Goal: Task Accomplishment & Management: Complete application form

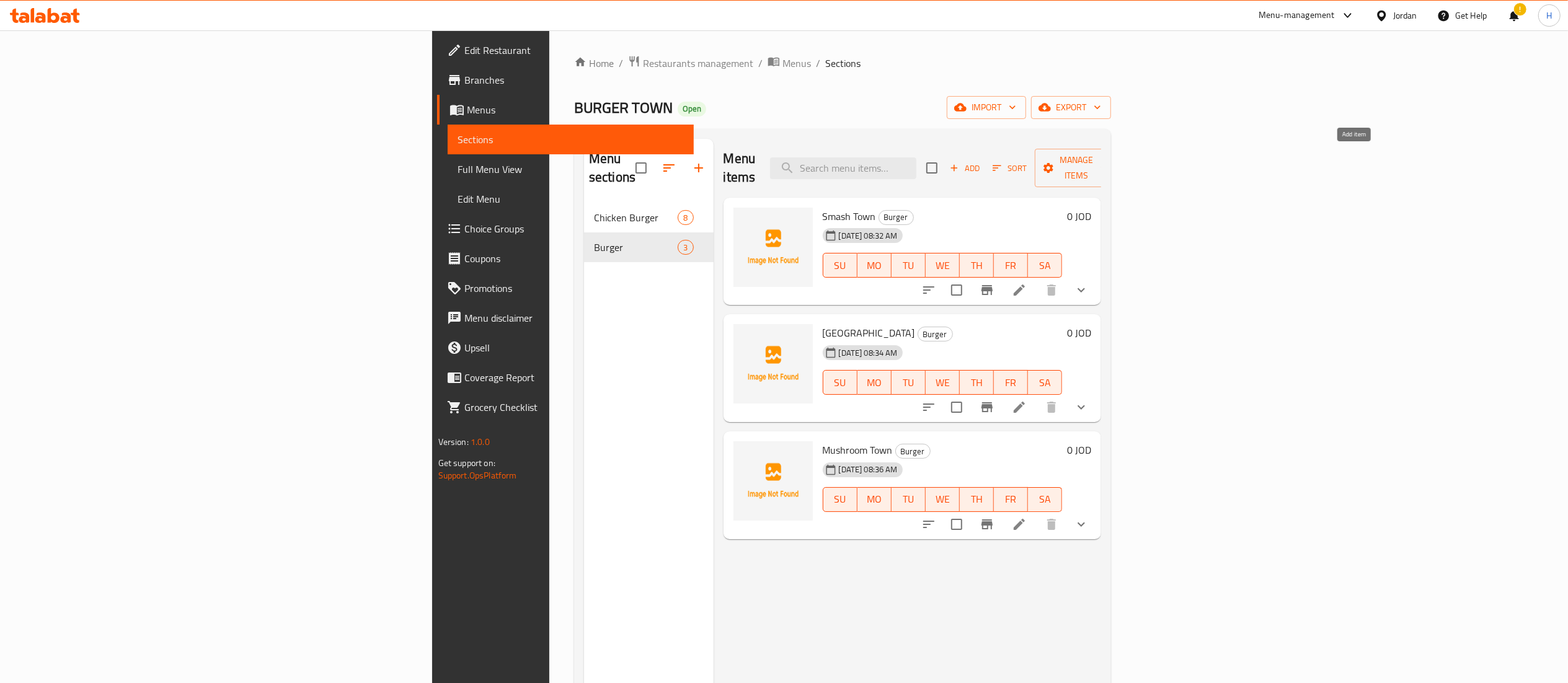
click at [981, 161] on span "Add" at bounding box center [964, 168] width 34 height 15
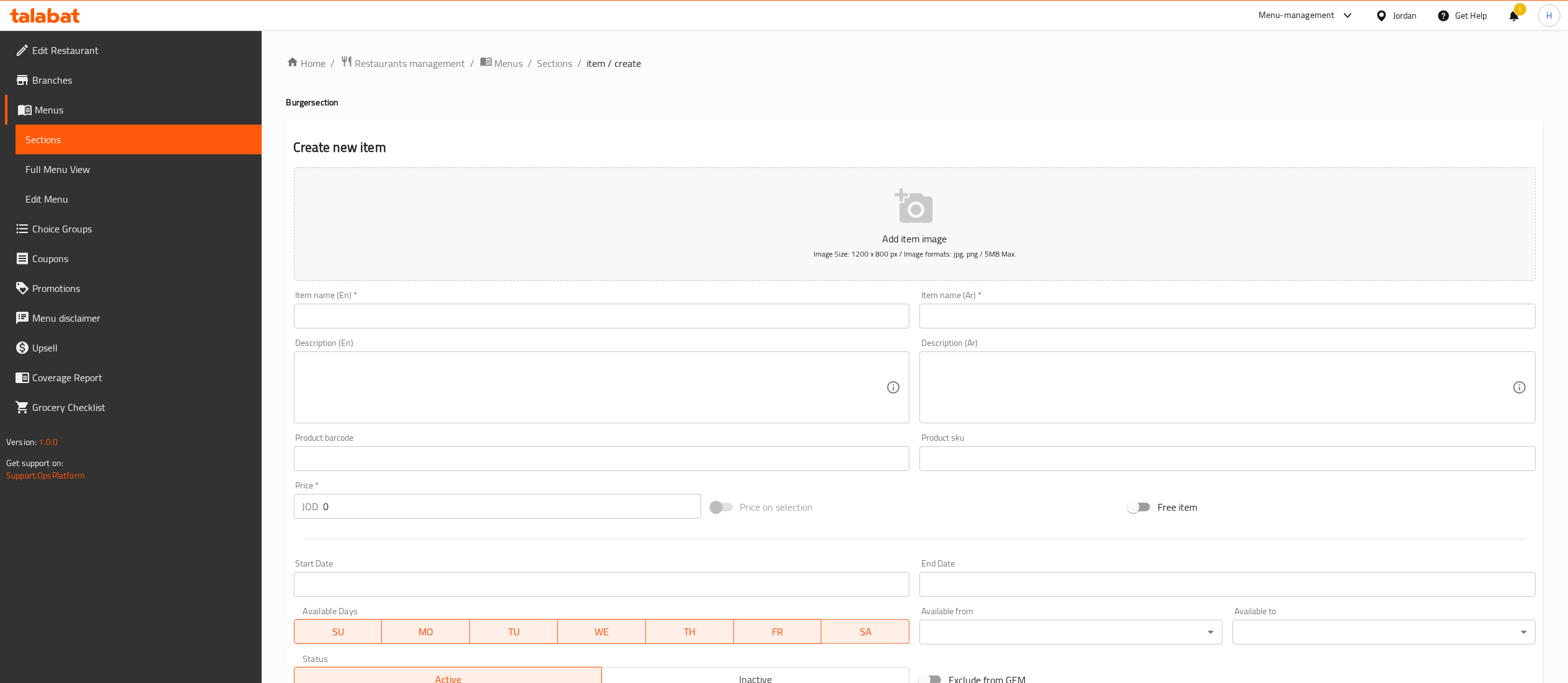
click at [715, 314] on input "text" at bounding box center [602, 315] width 616 height 25
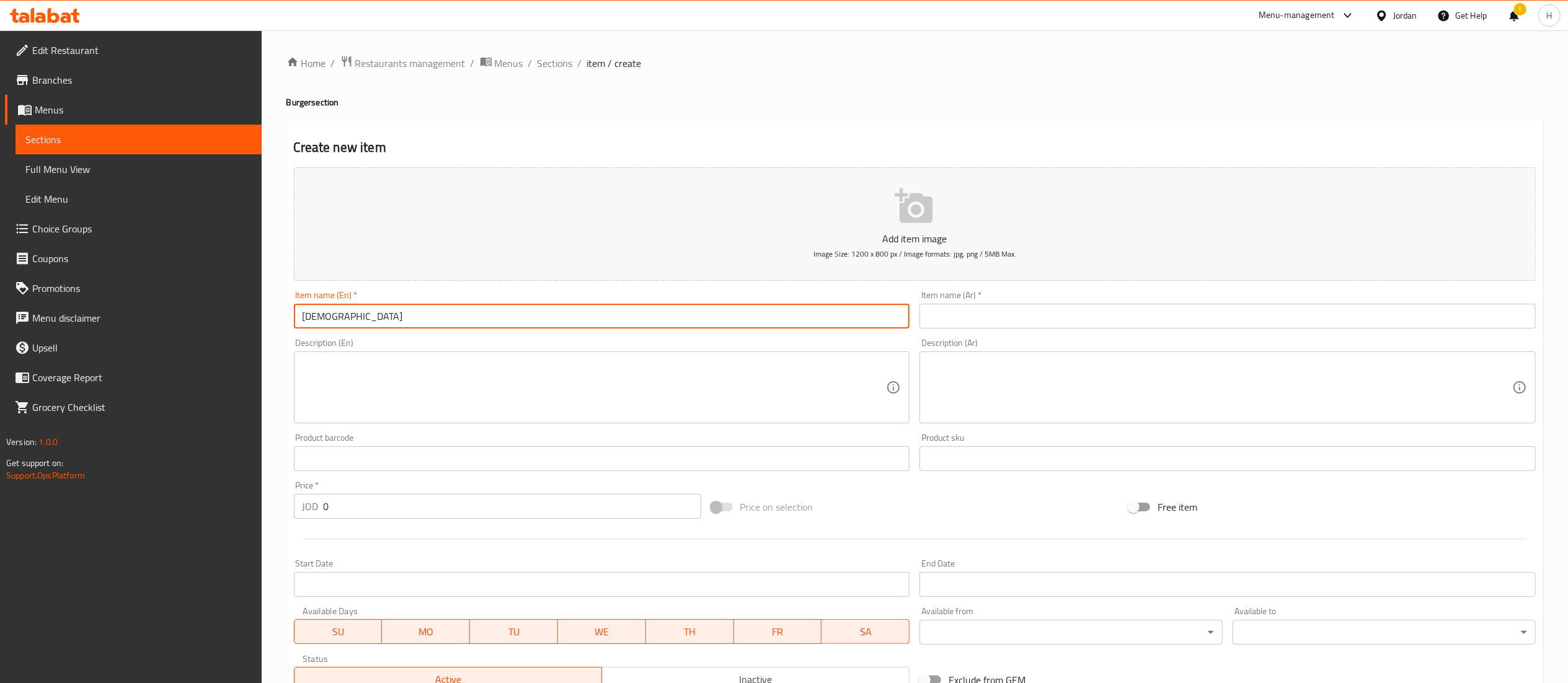
type input "ل"
type input "Tasty Town"
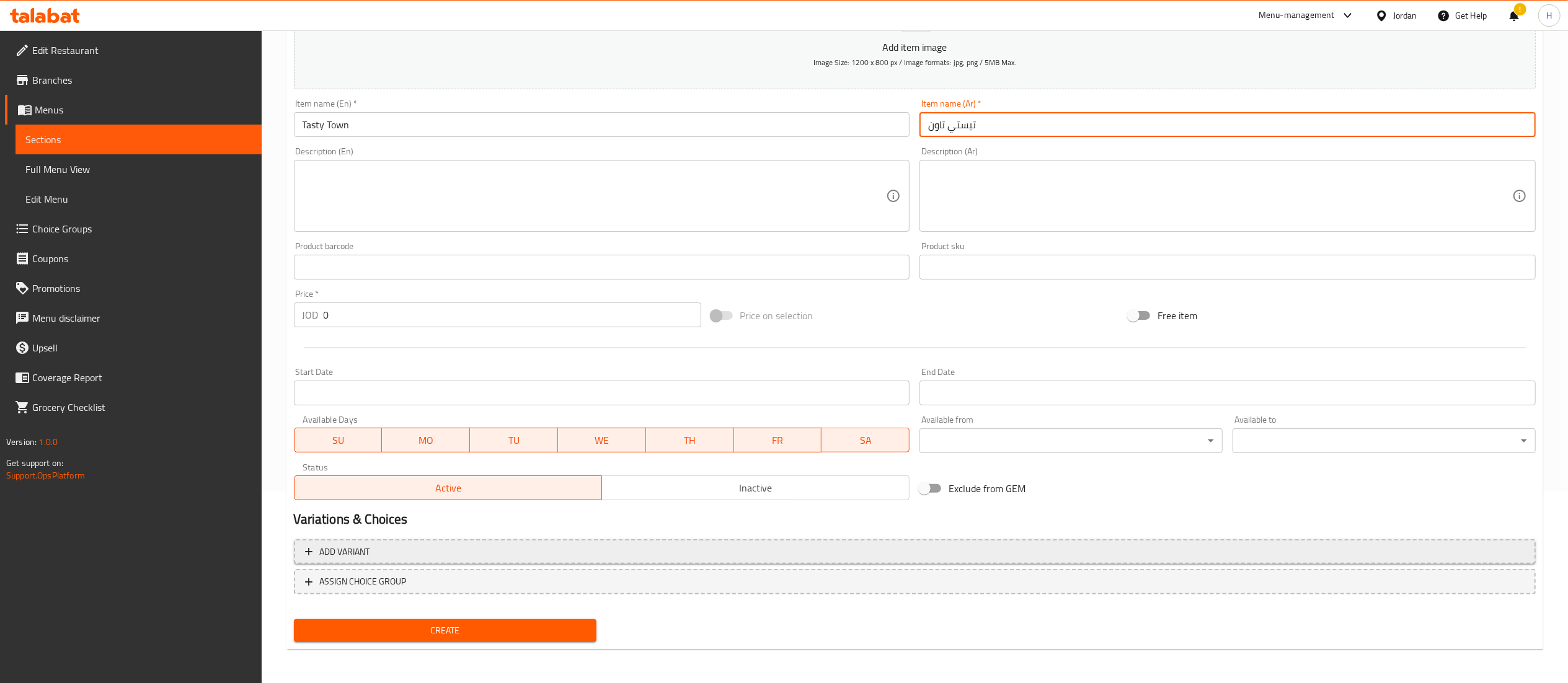
type input "تيستي تاون"
click at [402, 559] on span "Add variant" at bounding box center [915, 551] width 1219 height 15
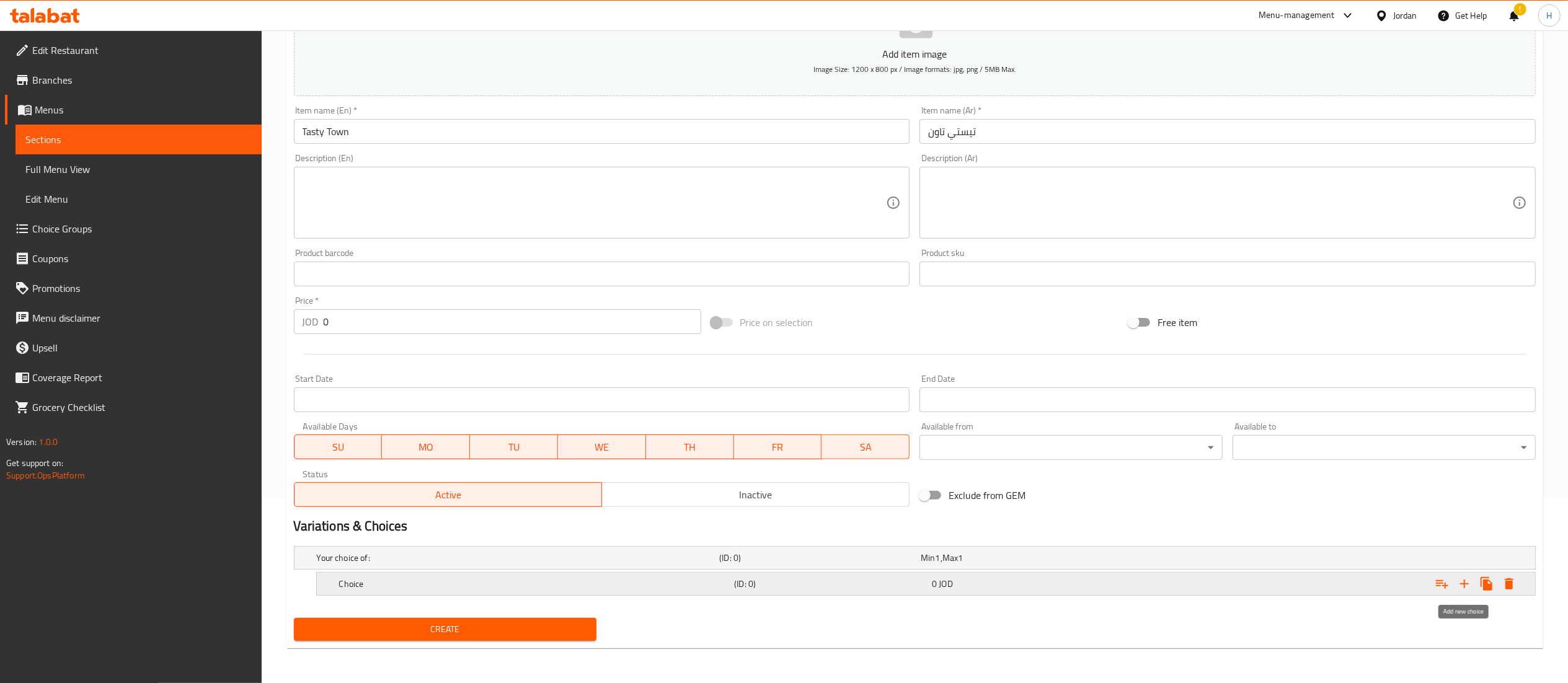
click at [1463, 585] on icon "Expand" at bounding box center [1464, 584] width 15 height 15
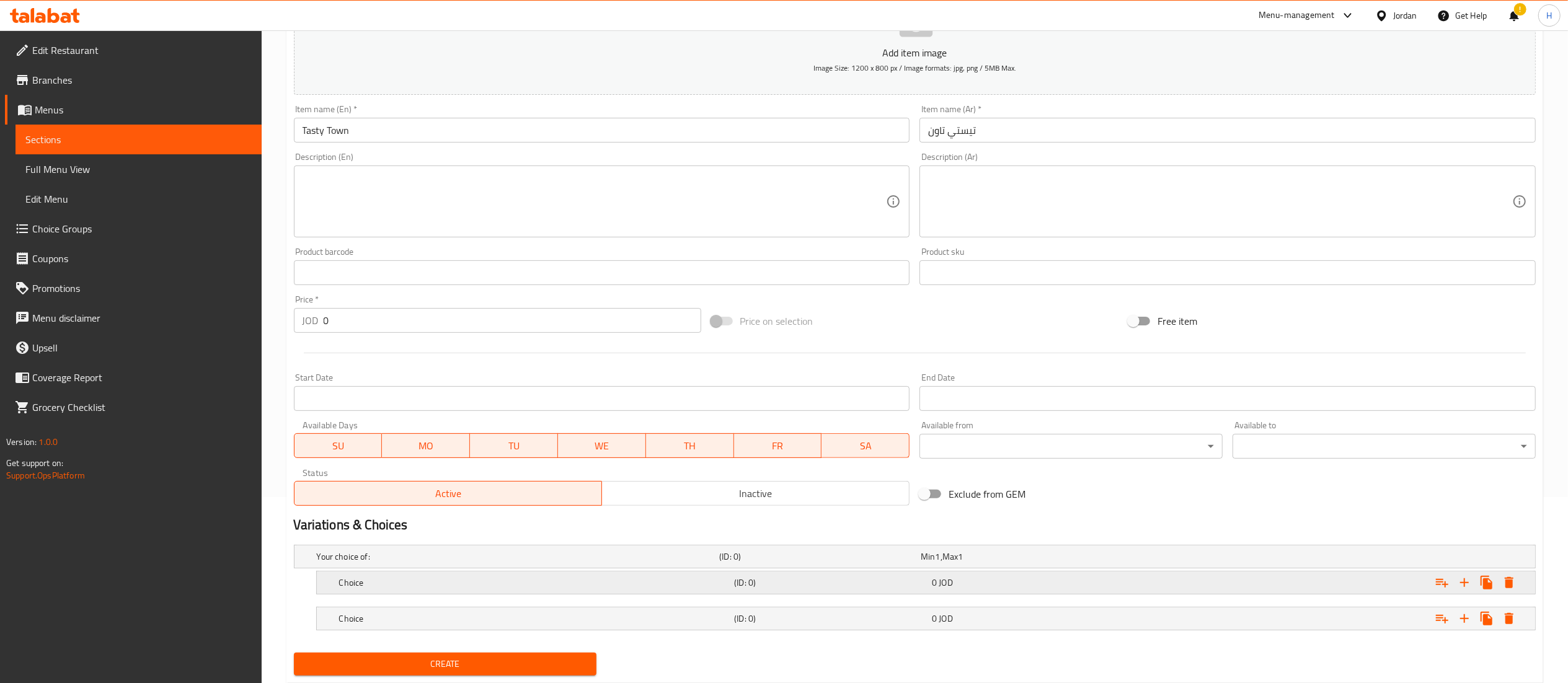
click at [1126, 559] on div "Expand" at bounding box center [1321, 556] width 403 height 5
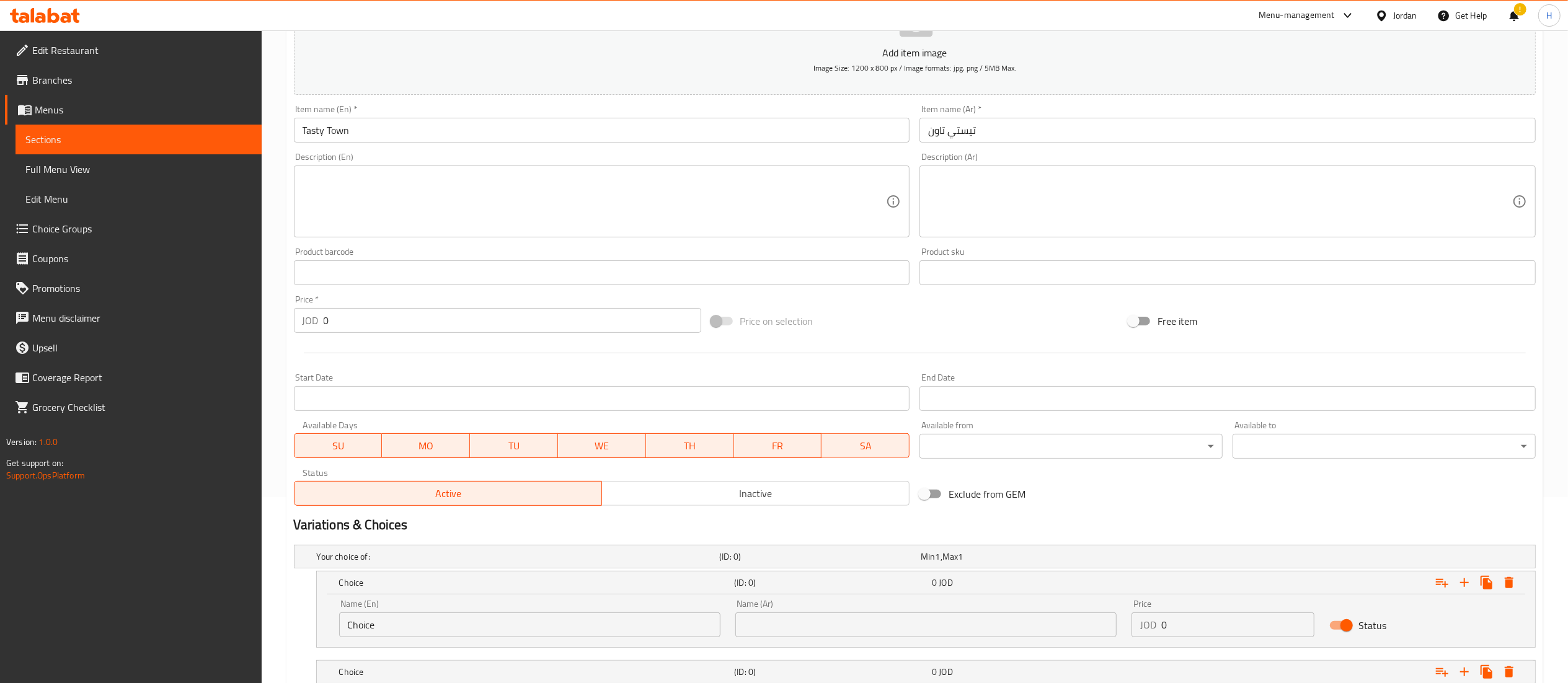
drag, startPoint x: 1179, startPoint y: 628, endPoint x: 1117, endPoint y: 629, distance: 62.0
click at [1117, 628] on div "Name (En) Choice Name (En) Name (Ar) Name (Ar) Price JOD 0 Price Status" at bounding box center [926, 618] width 1188 height 53
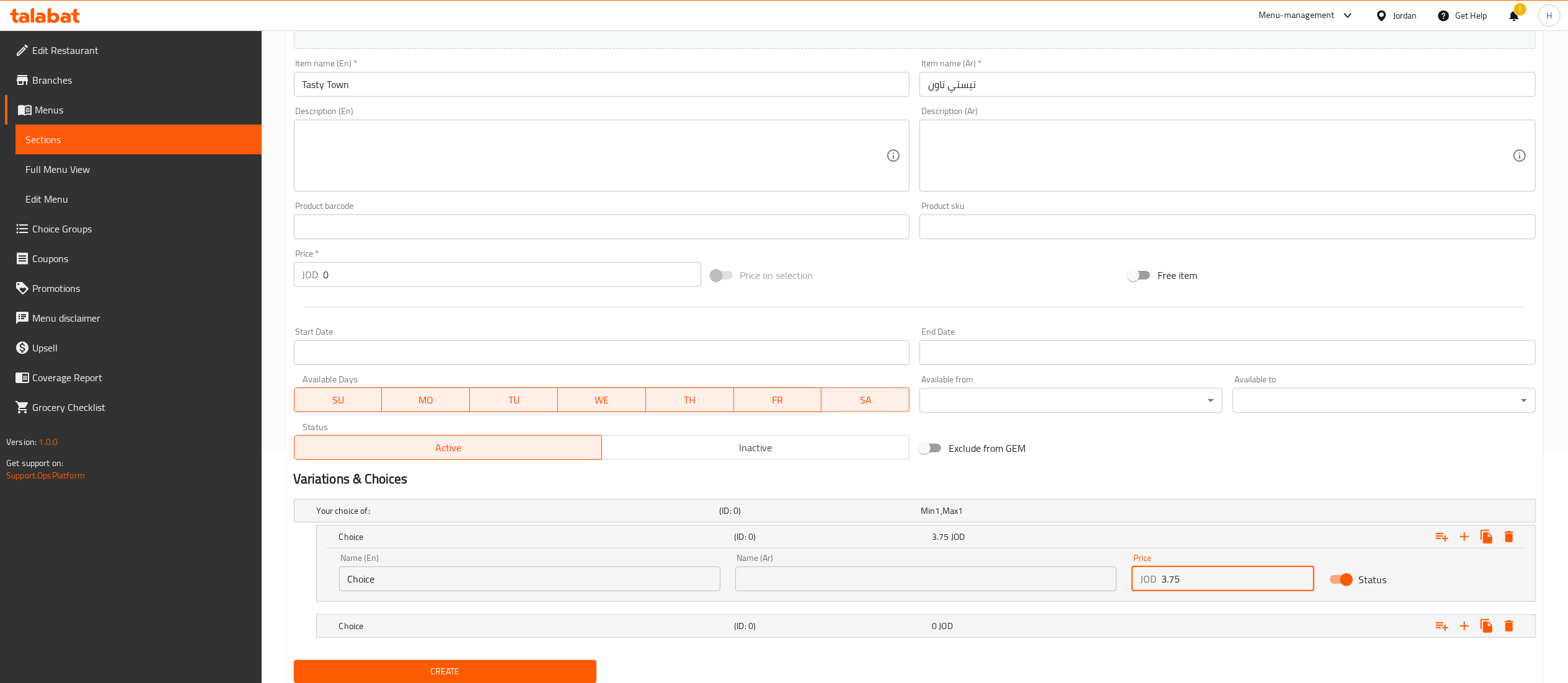
scroll to position [275, 0]
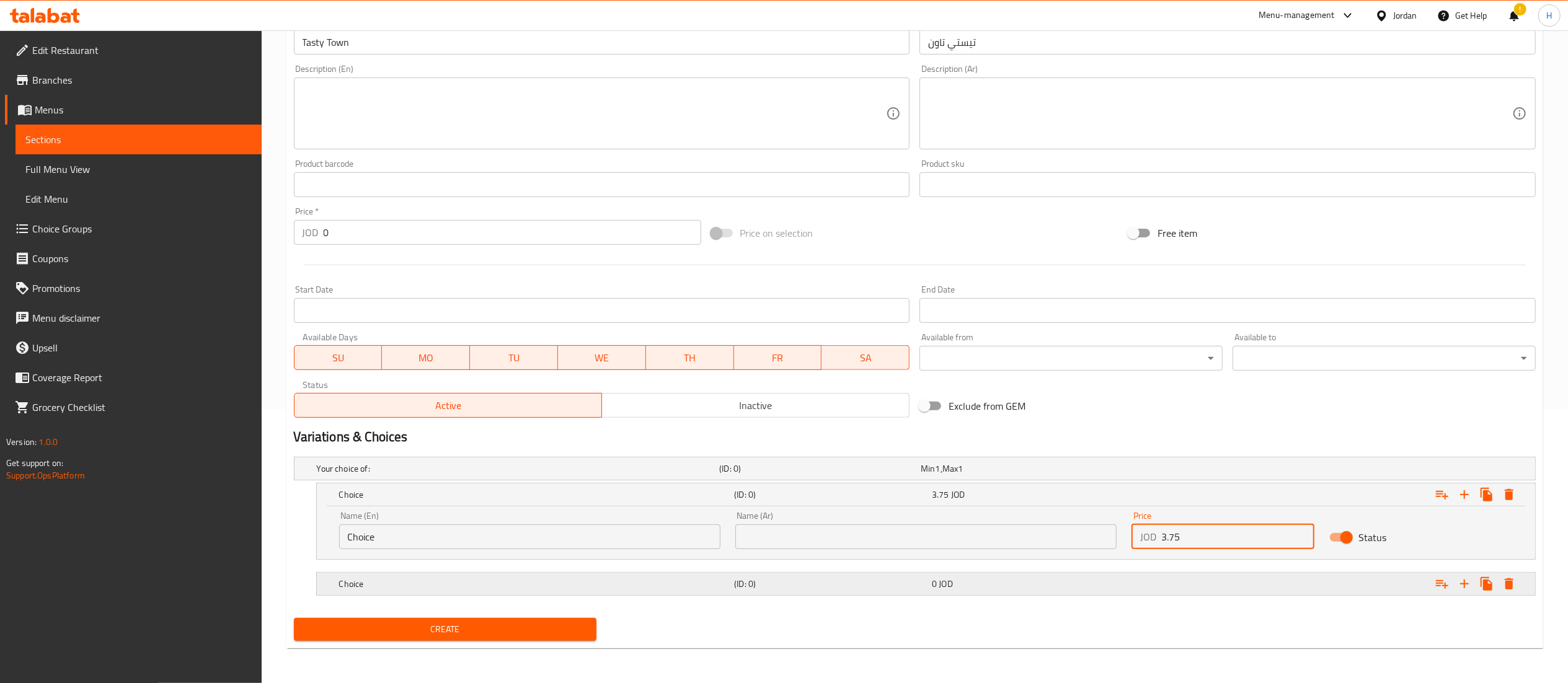
type input "3.75"
click at [1080, 474] on div "0 JOD" at bounding box center [1019, 469] width 197 height 13
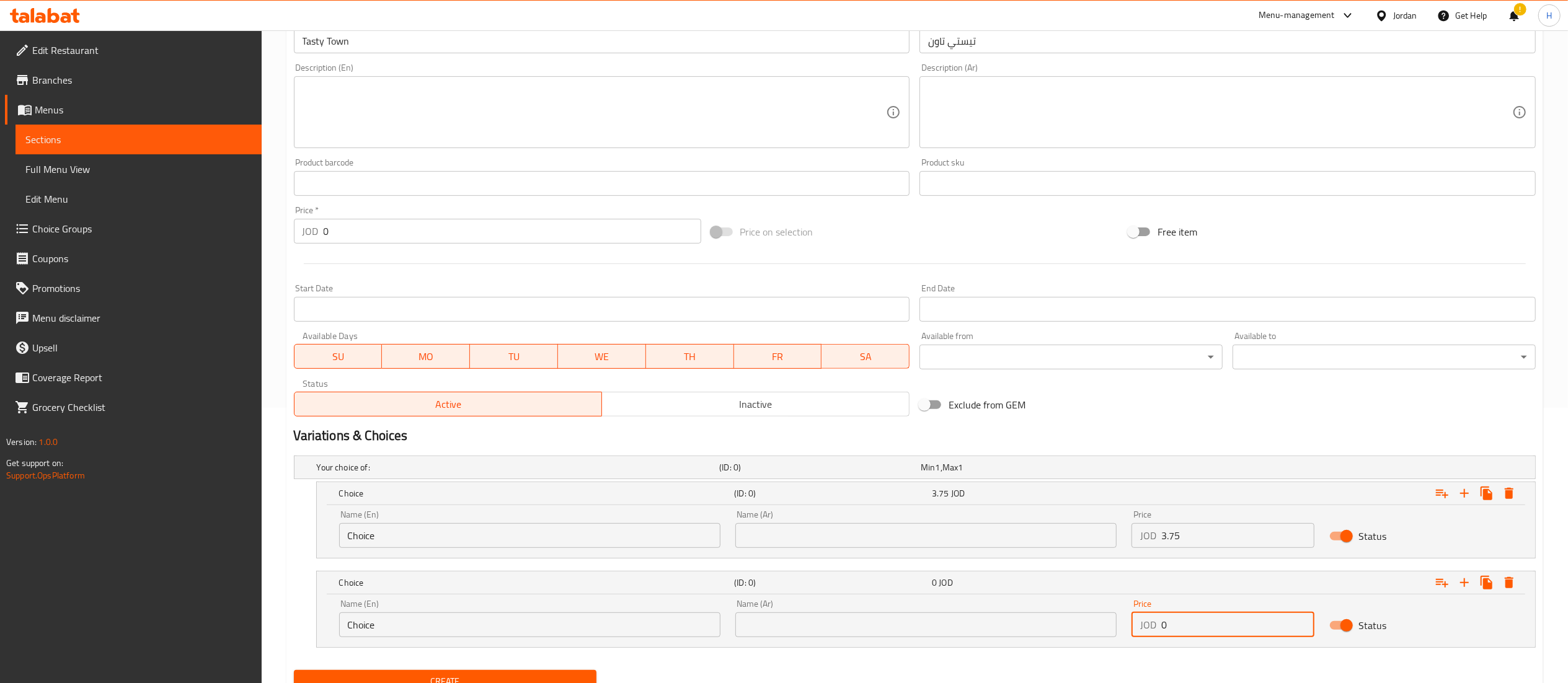
drag, startPoint x: 1168, startPoint y: 619, endPoint x: 1124, endPoint y: 625, distance: 44.4
click at [1124, 625] on div "Price JOD 0 Price" at bounding box center [1224, 618] width 199 height 53
type input "5"
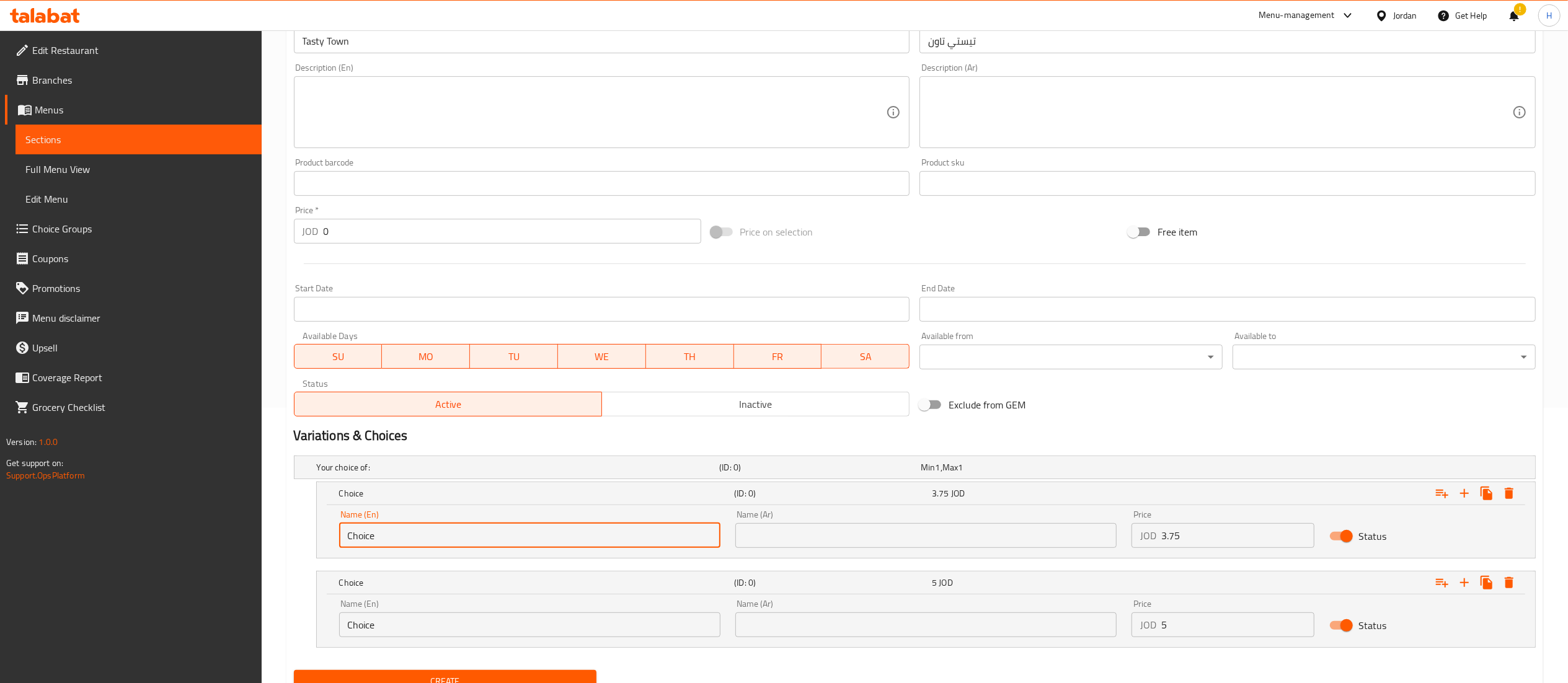
drag, startPoint x: 512, startPoint y: 536, endPoint x: 79, endPoint y: 535, distance: 433.0
click at [79, 535] on div "Edit Restaurant Branches Menus Sections Full Menu View Edit Menu Choice Groups …" at bounding box center [784, 245] width 1568 height 980
type input "Sandwich"
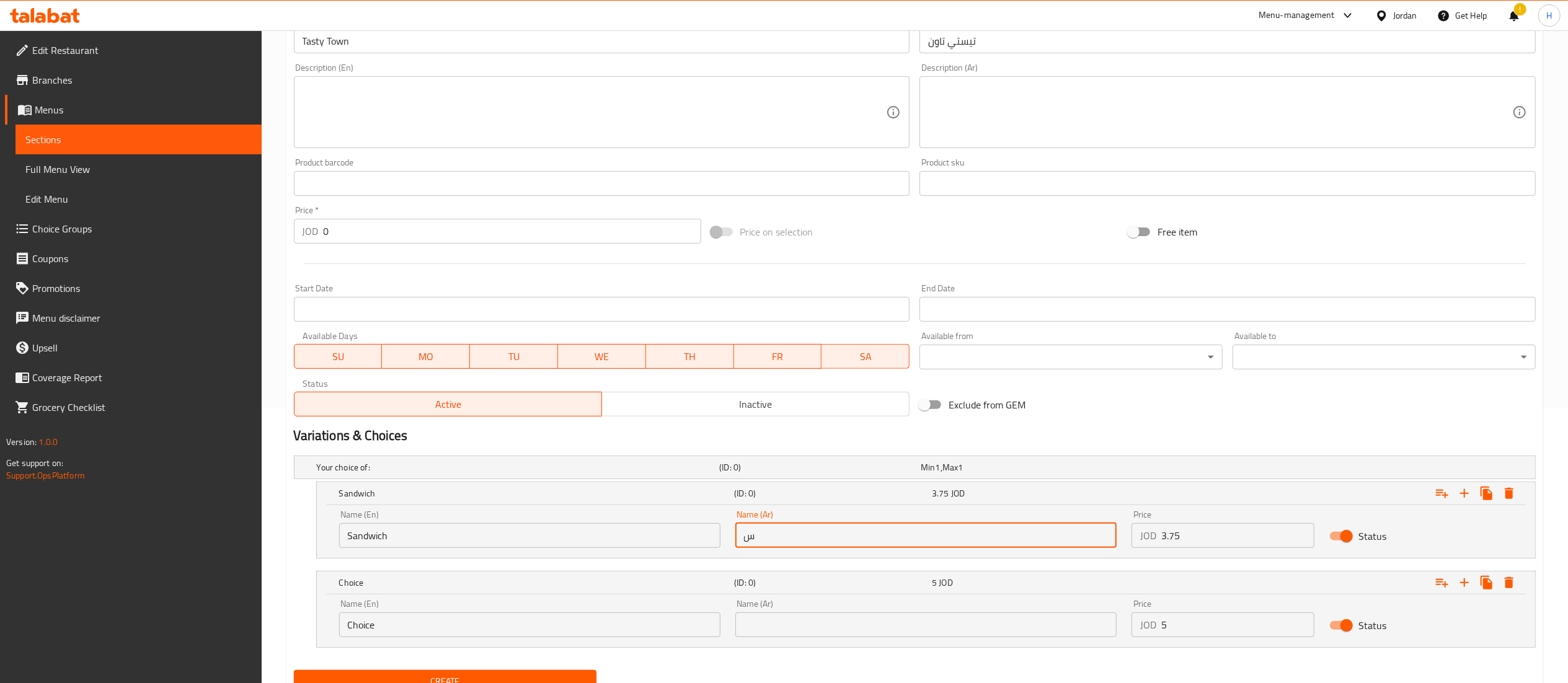
type input "ساندويش"
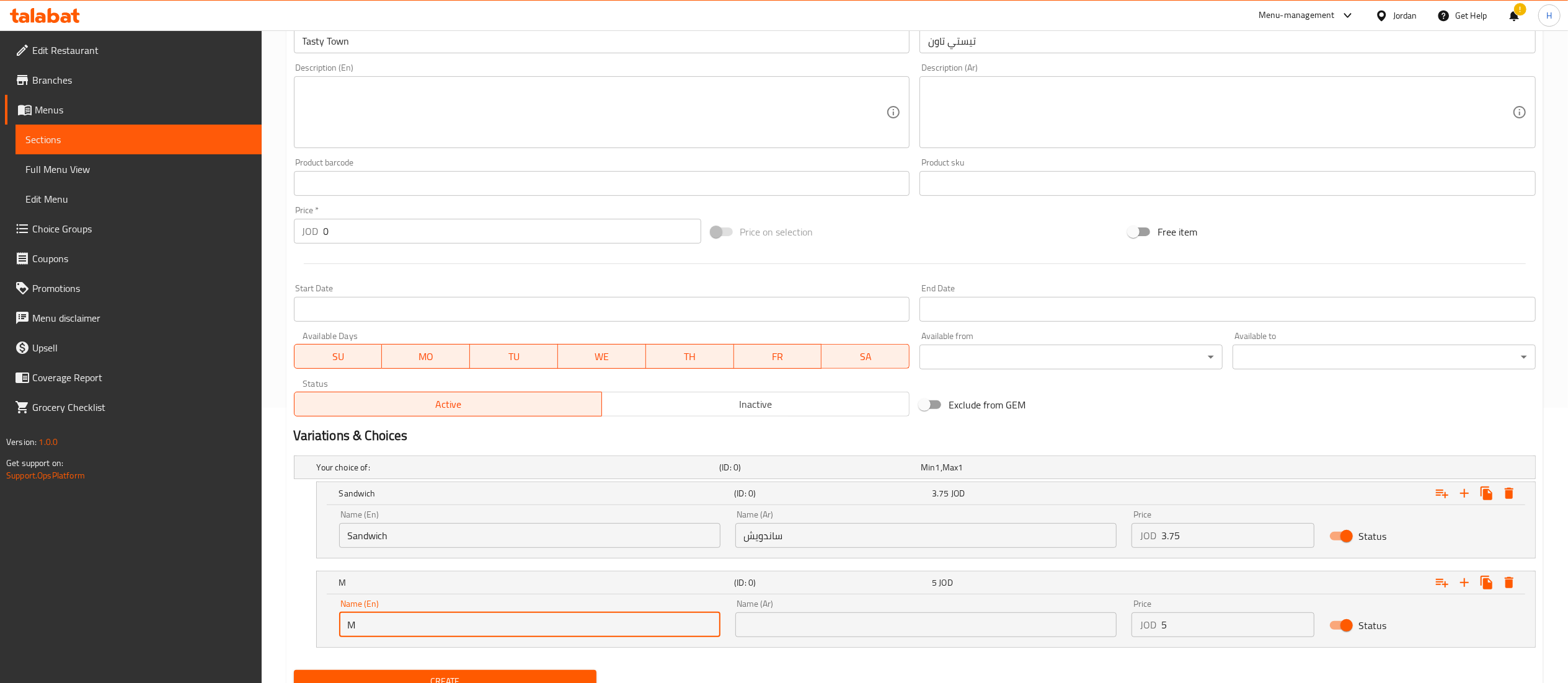
type input "Meal"
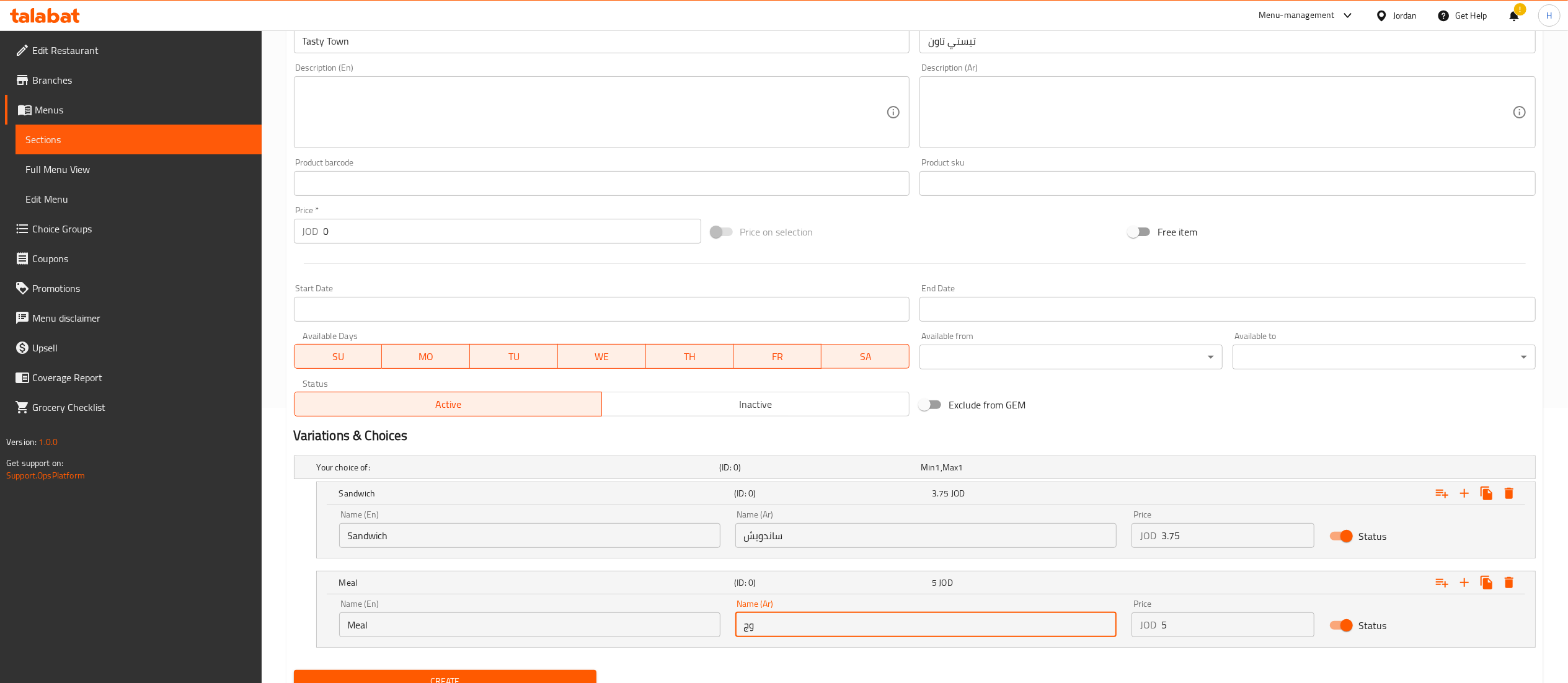
type input "وجبة"
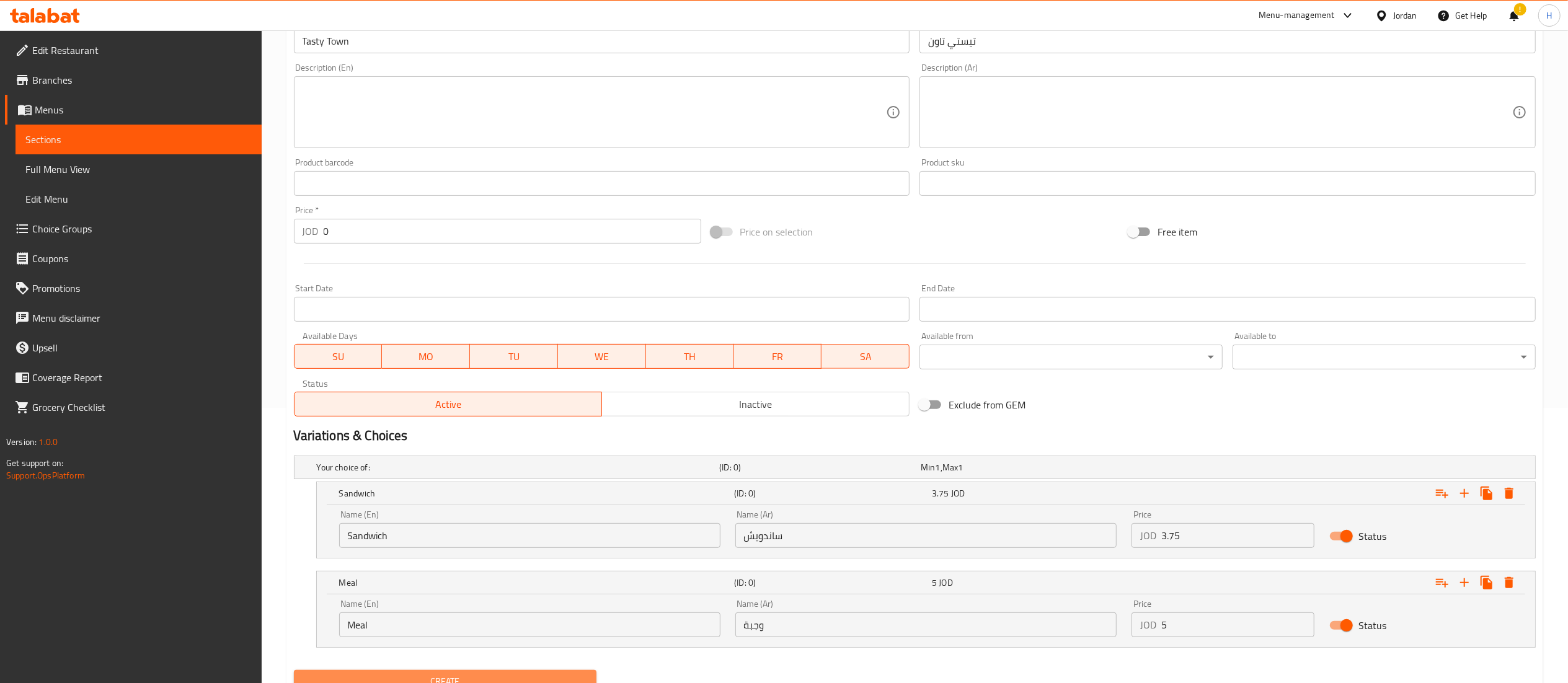
click at [459, 678] on span "Create" at bounding box center [445, 681] width 283 height 15
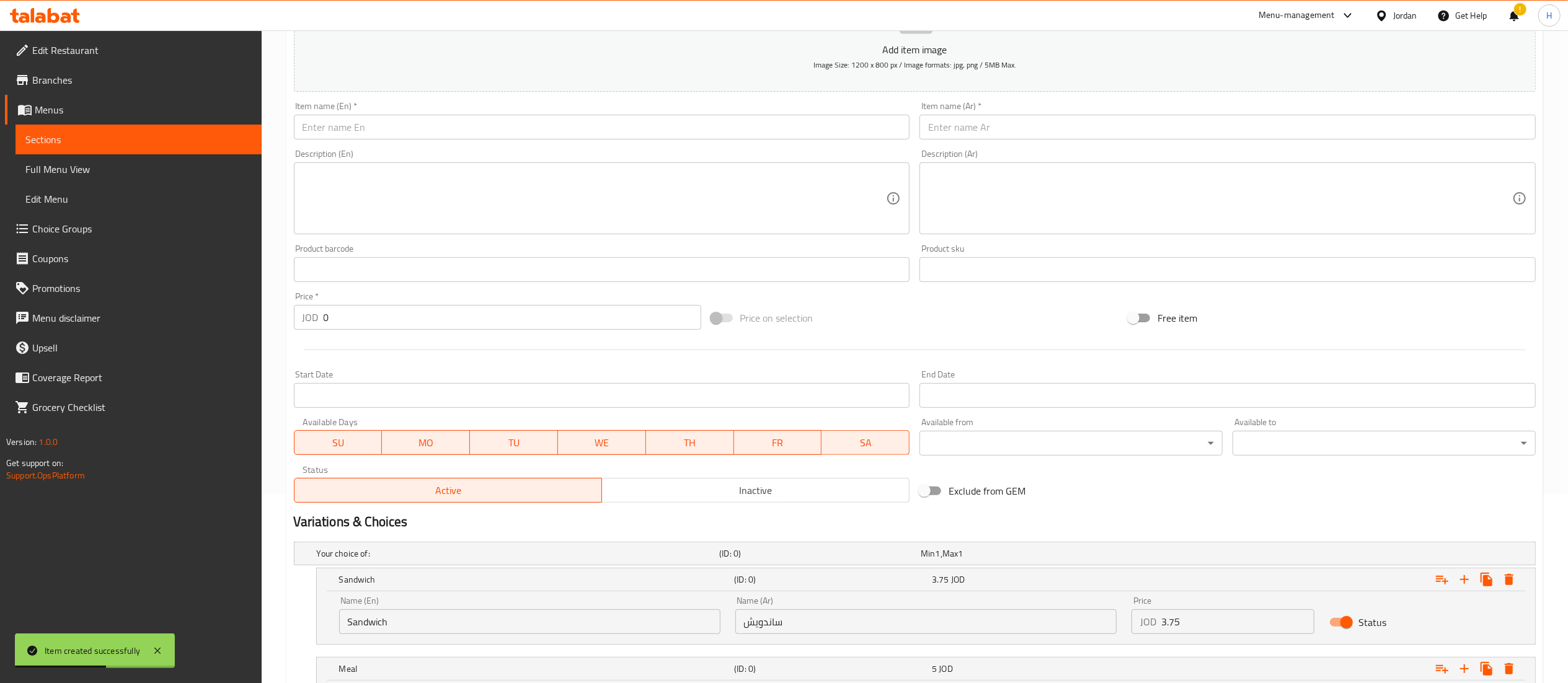
scroll to position [151, 0]
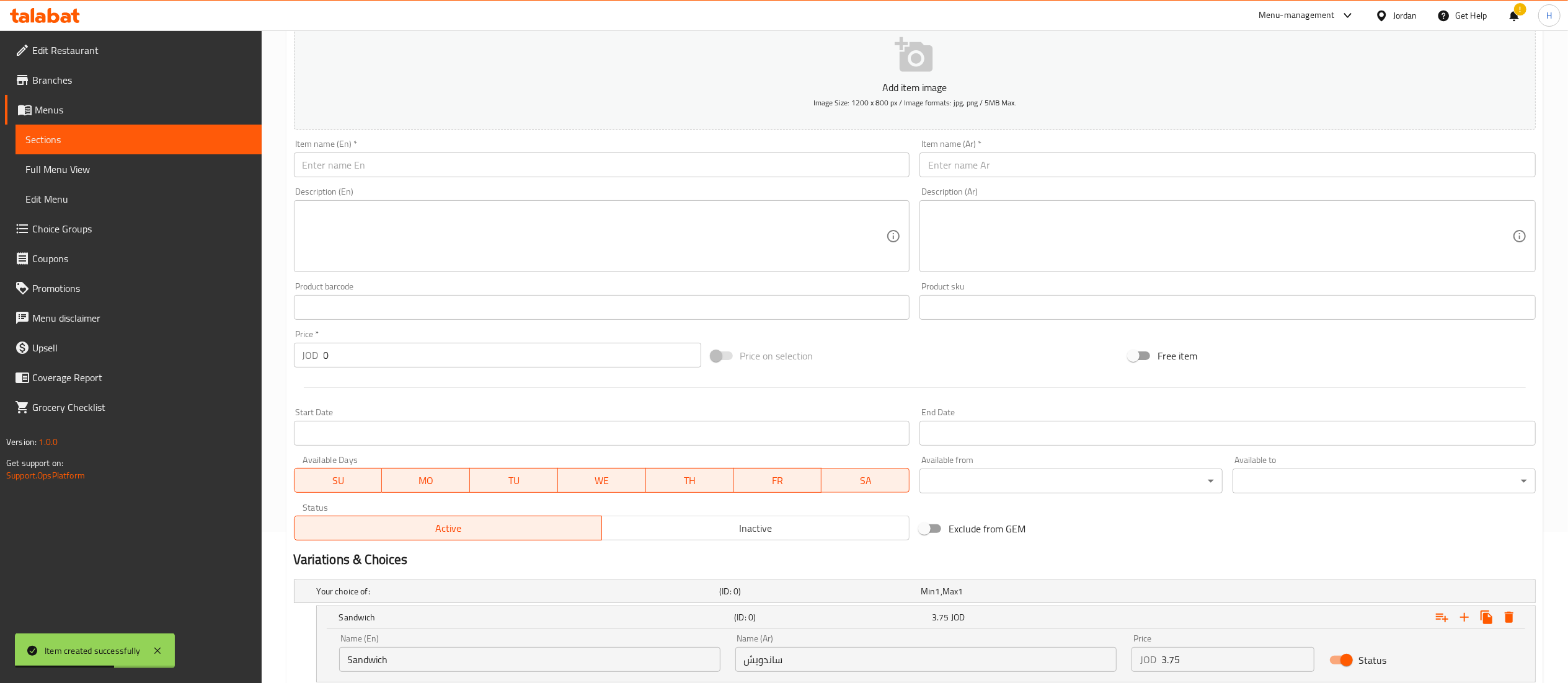
click at [390, 176] on input "text" at bounding box center [602, 164] width 616 height 25
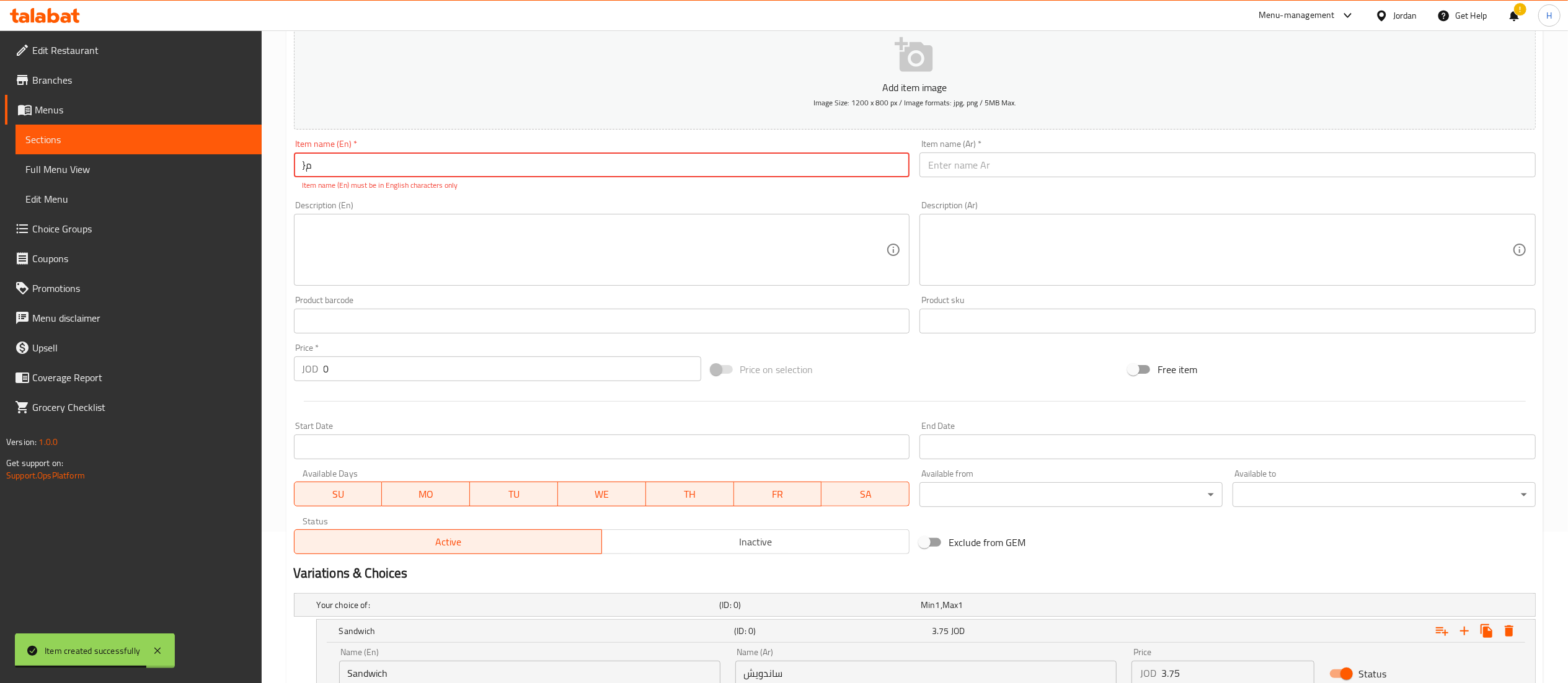
type input "}"
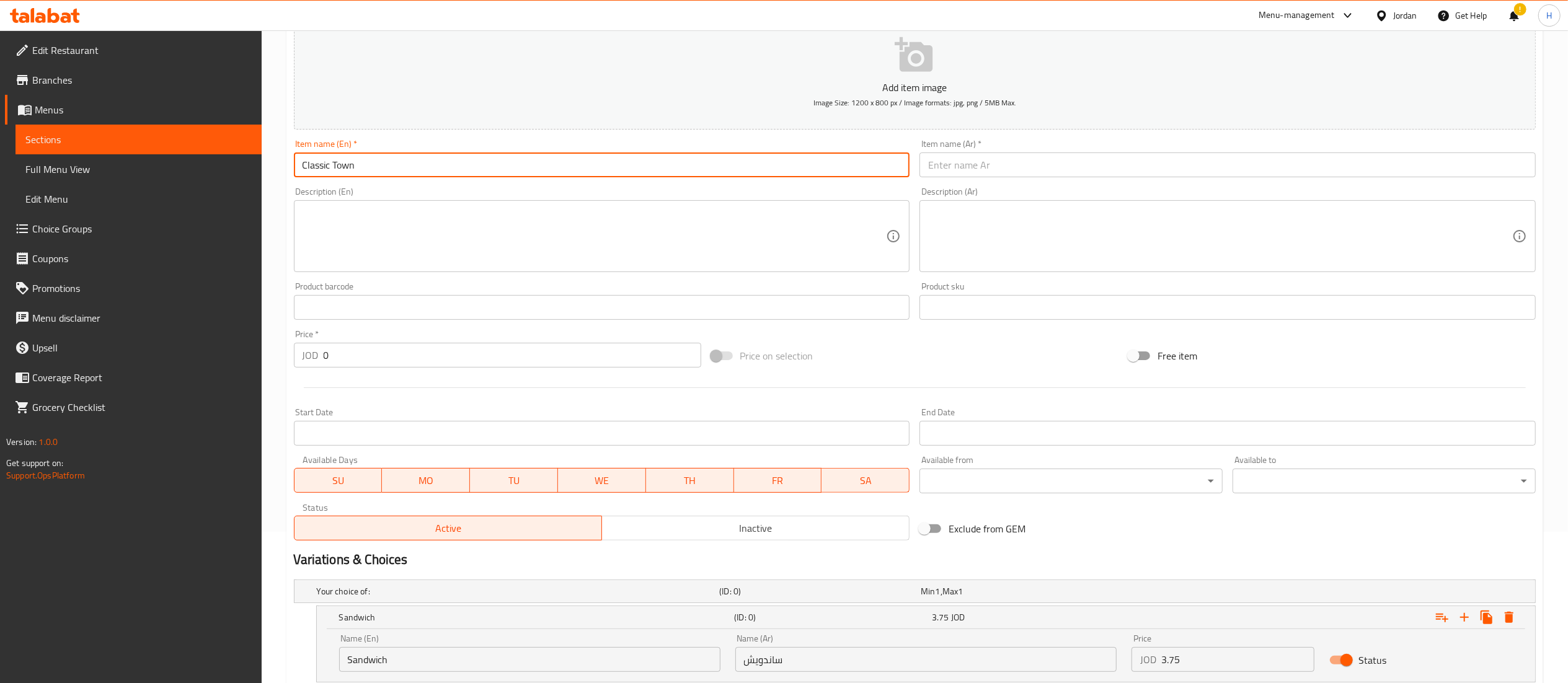
type input "Classic Town"
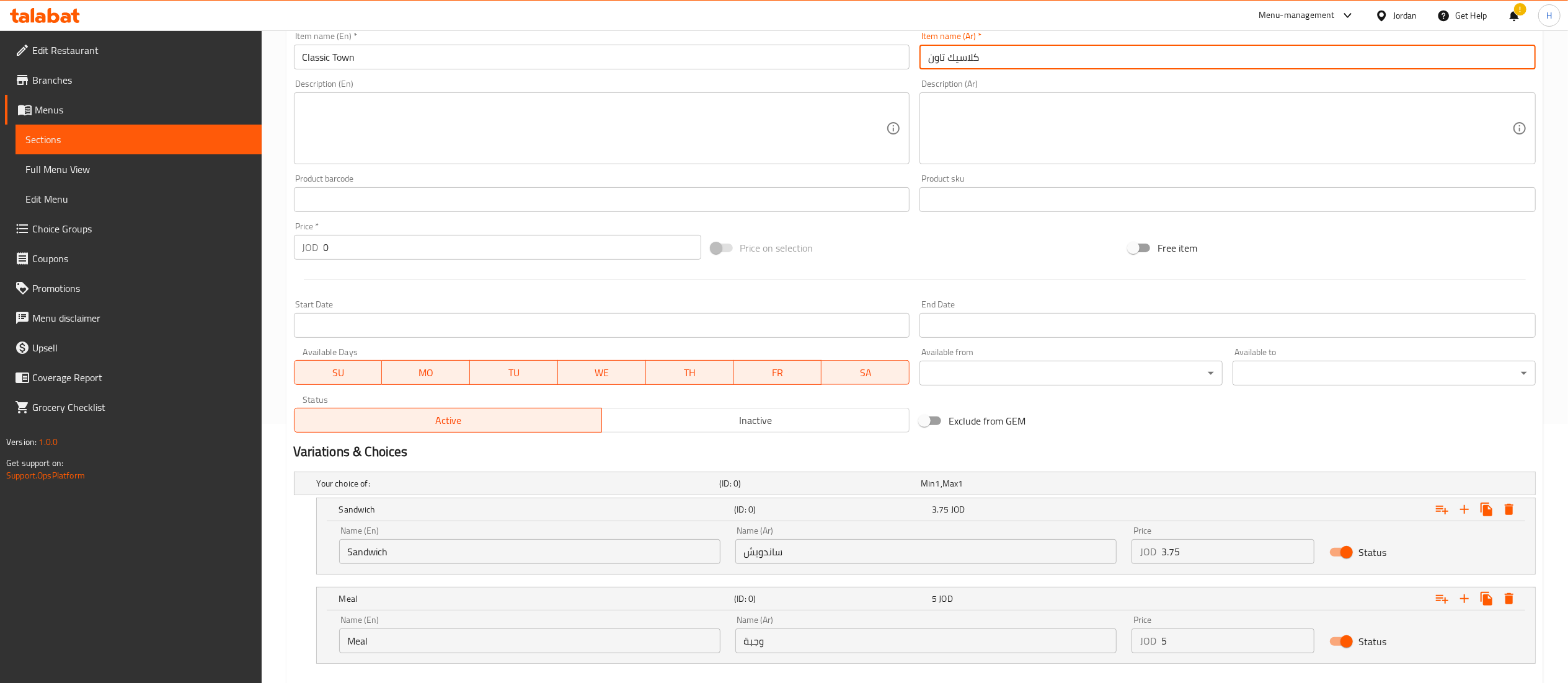
scroll to position [329, 0]
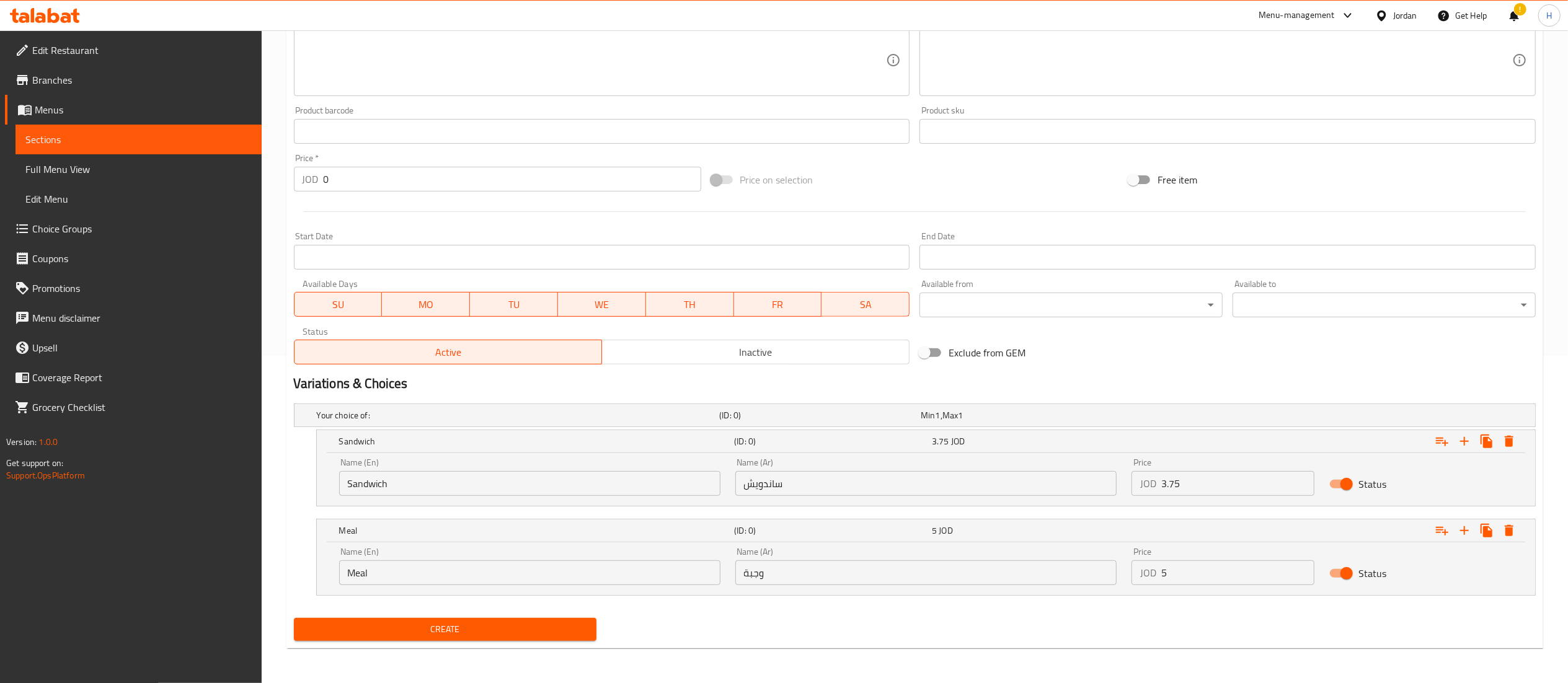
type input "كلاسيك تاون"
click at [391, 643] on div "Create" at bounding box center [446, 629] width 313 height 33
click at [398, 624] on span "Create" at bounding box center [445, 629] width 283 height 15
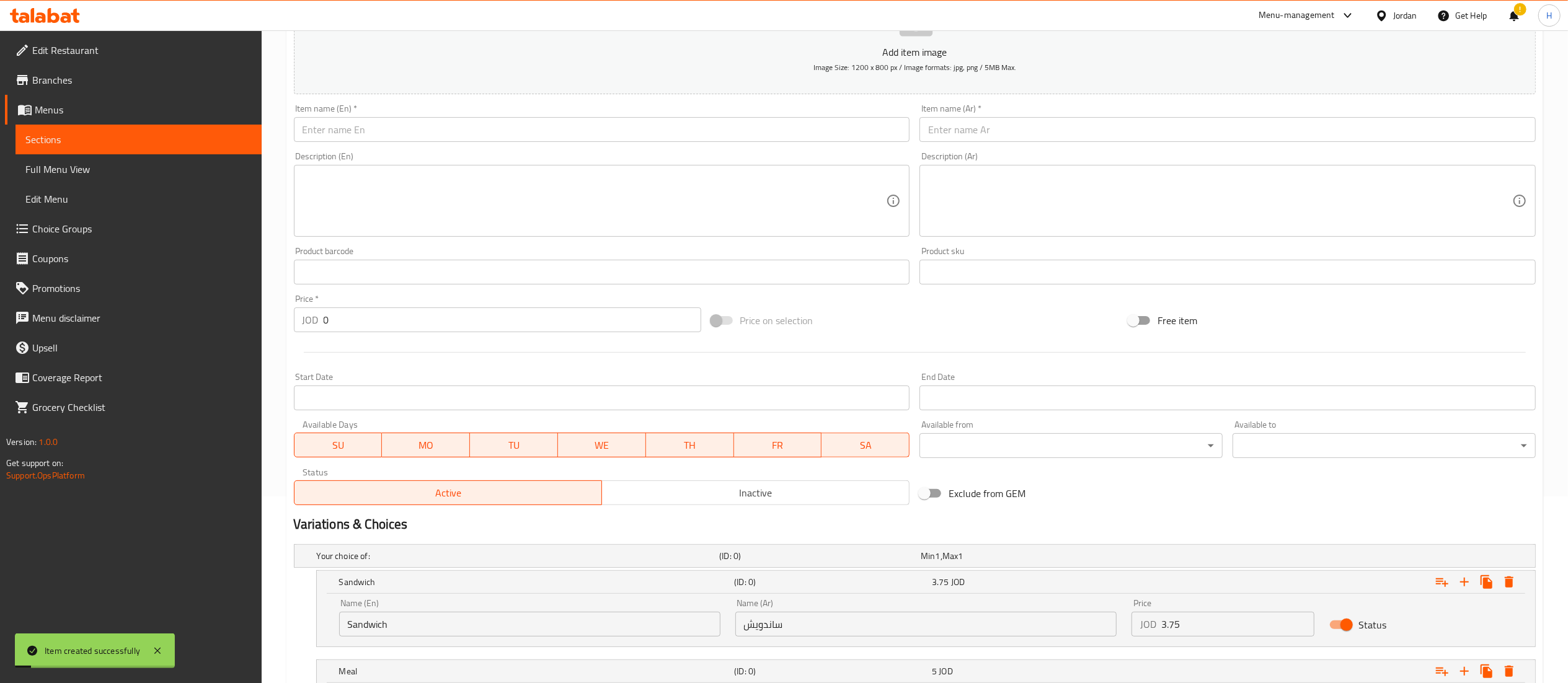
scroll to position [80, 0]
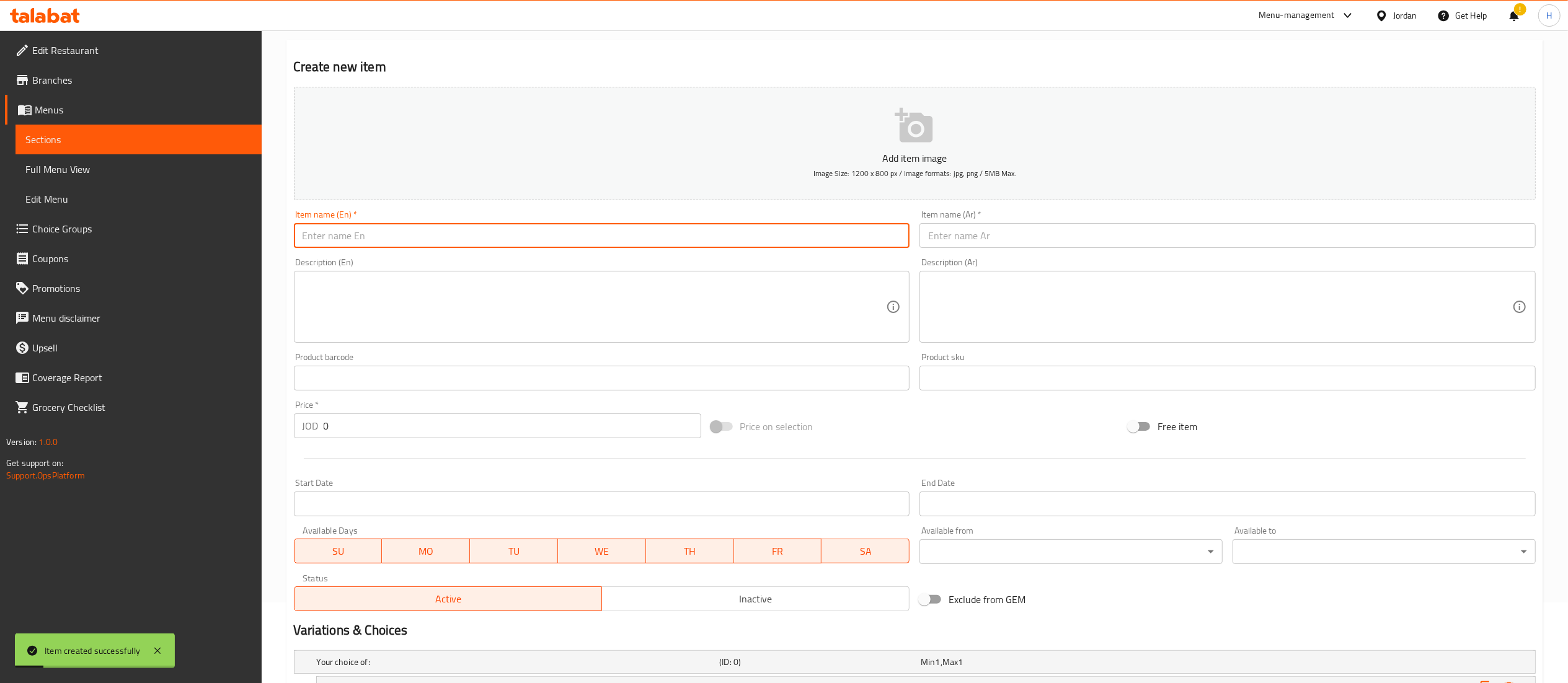
click at [390, 245] on input "text" at bounding box center [602, 235] width 616 height 25
type input "أ"
type input "Hot Dog"
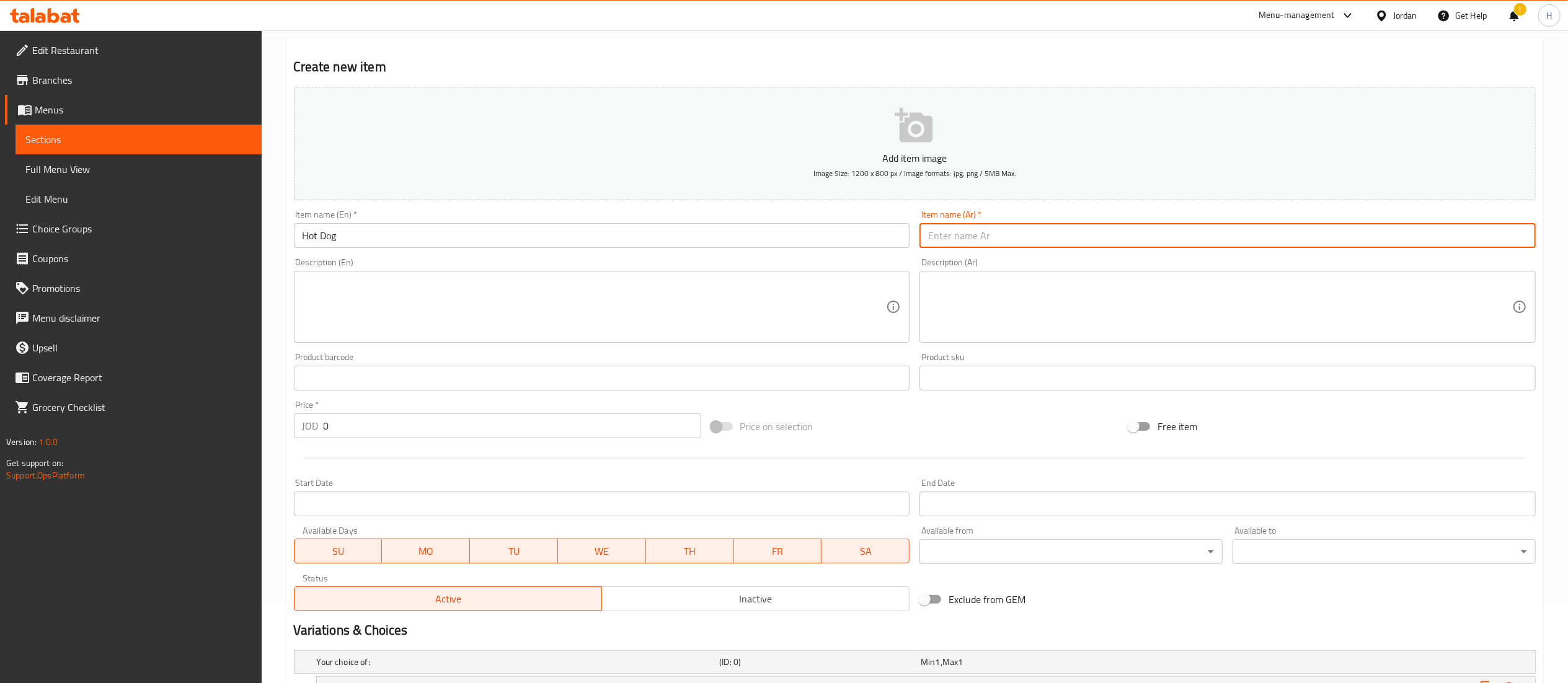
scroll to position [329, 0]
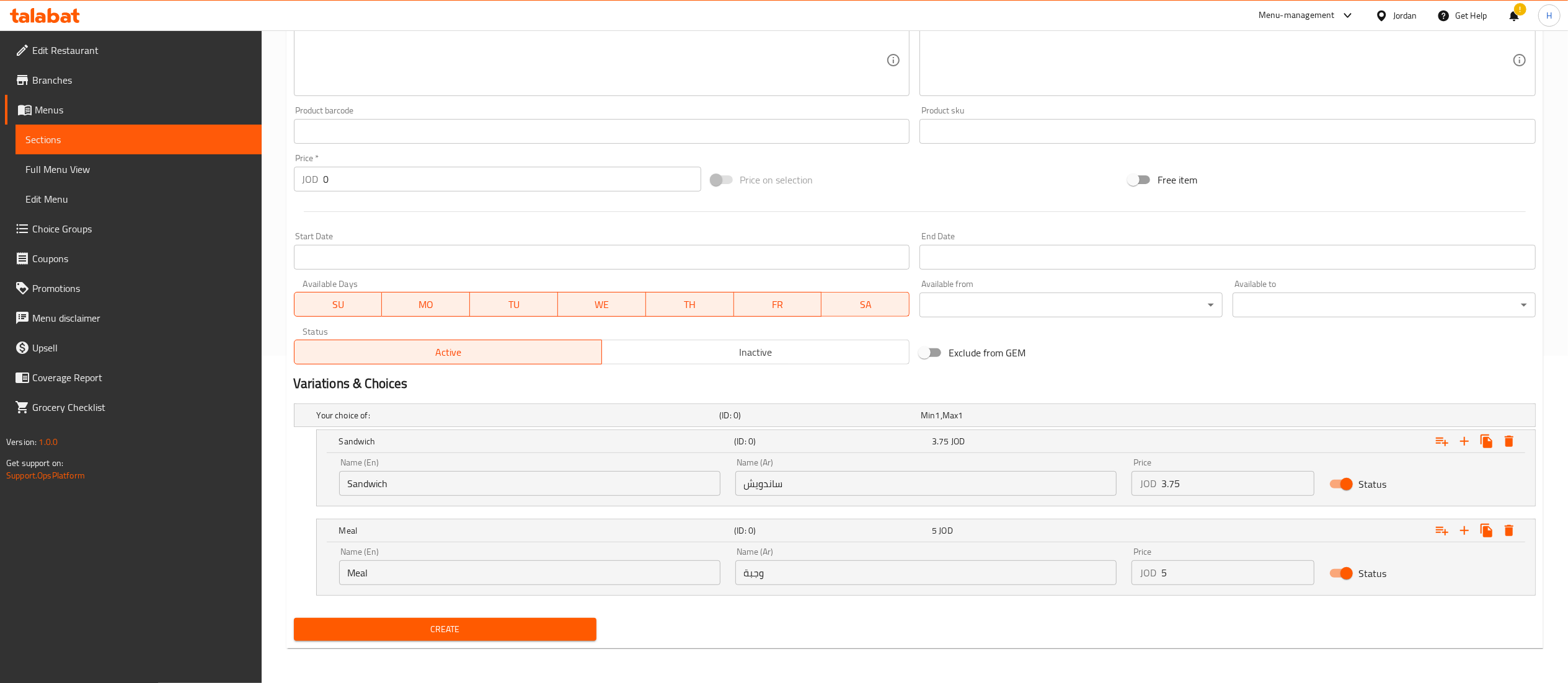
drag, startPoint x: 1189, startPoint y: 480, endPoint x: 1151, endPoint y: 483, distance: 38.1
click at [1157, 483] on div "JOD 3.75 Price" at bounding box center [1223, 483] width 183 height 25
type input "2.5"
drag, startPoint x: 1189, startPoint y: 577, endPoint x: 1112, endPoint y: 595, distance: 79.1
click at [1112, 595] on div "Meal (ID: 0) 5 JOD Name (En) Meal Name (En) Name (Ar) وجبة Name (Ar) Price JOD …" at bounding box center [926, 557] width 1219 height 76
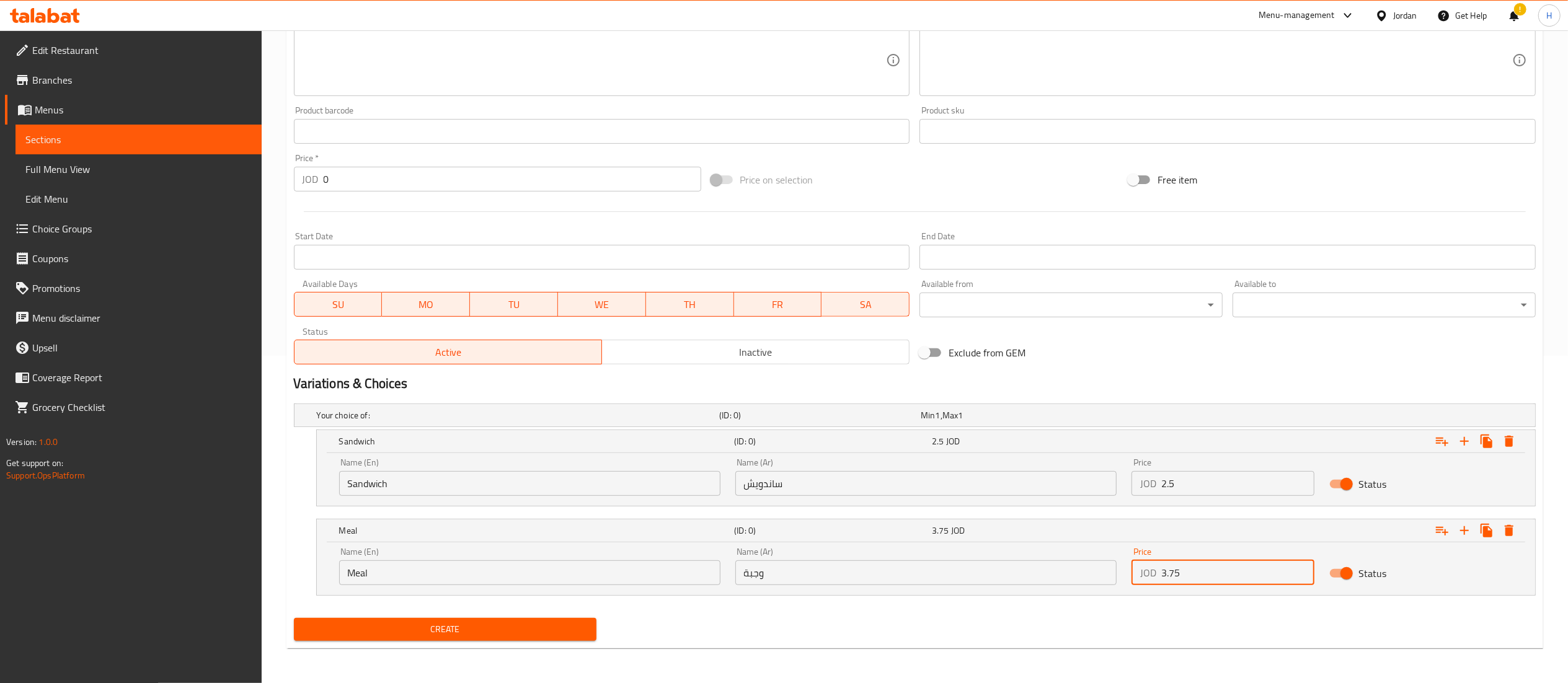
type input "3.75"
click at [548, 634] on span "Create" at bounding box center [445, 629] width 283 height 15
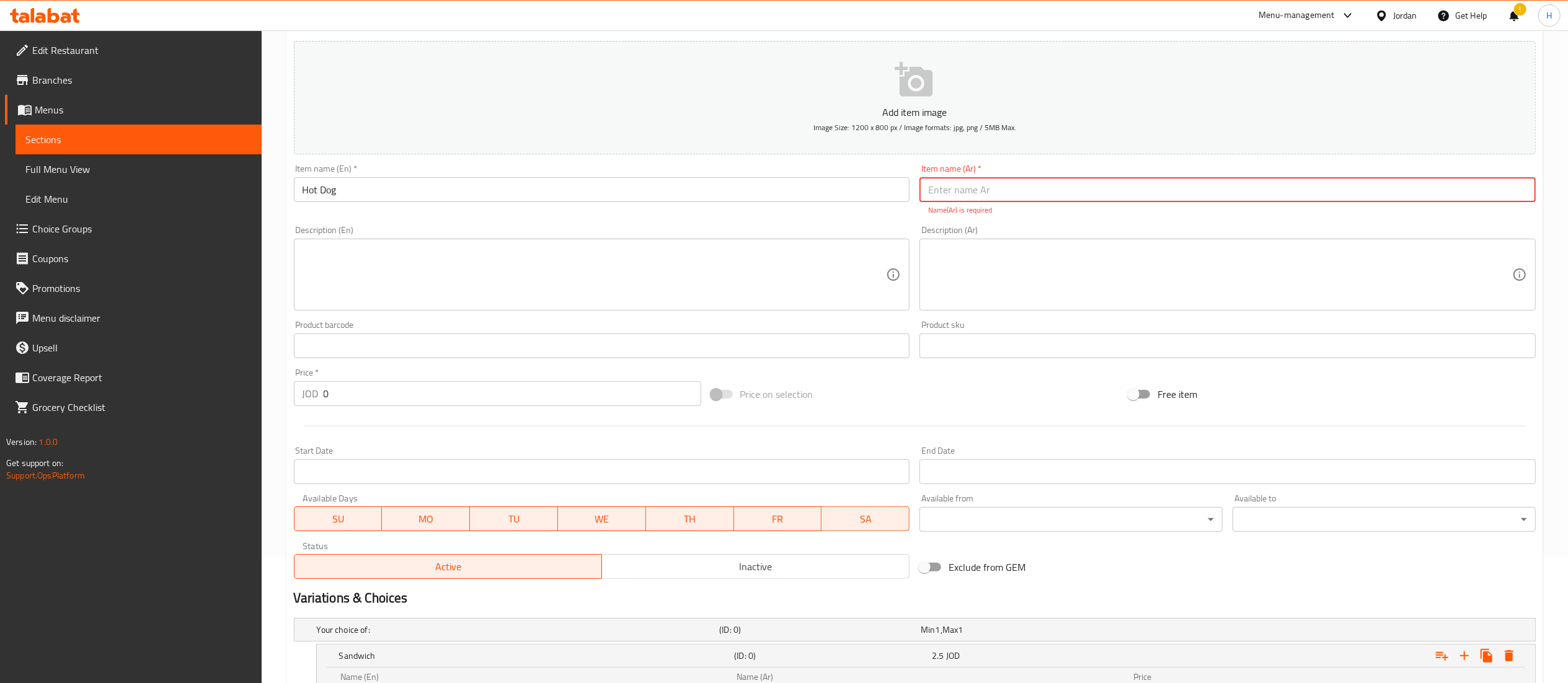
scroll to position [94, 0]
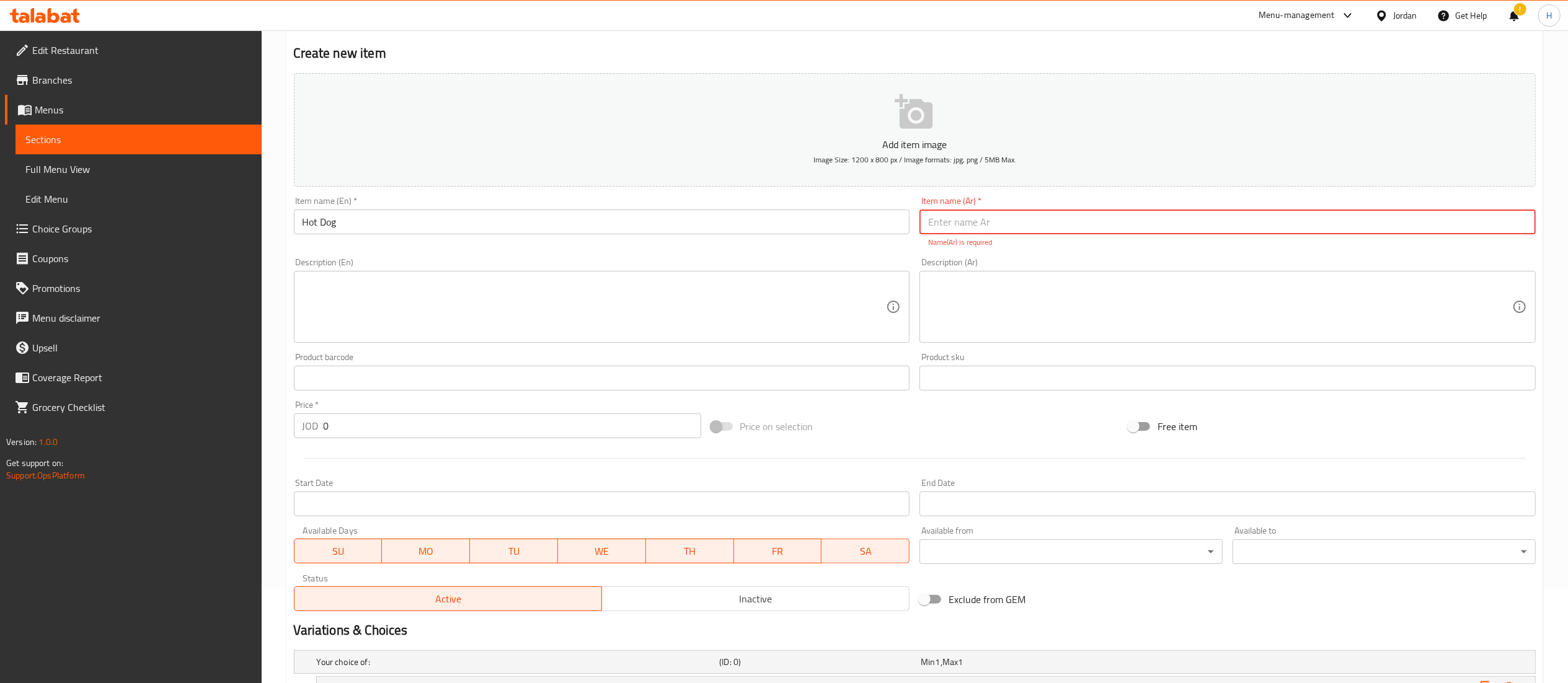
click at [975, 224] on input "text" at bounding box center [1227, 221] width 616 height 25
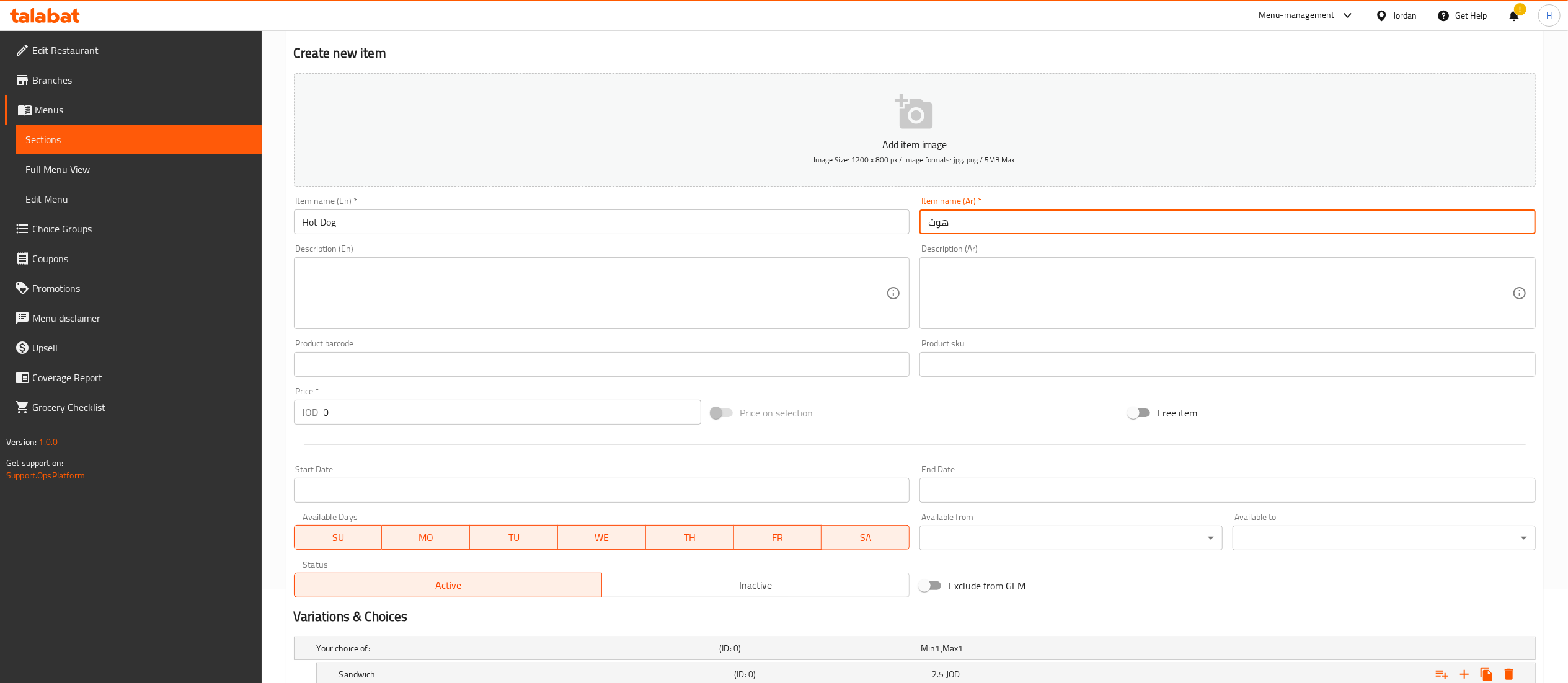
type input "هوت دوج"
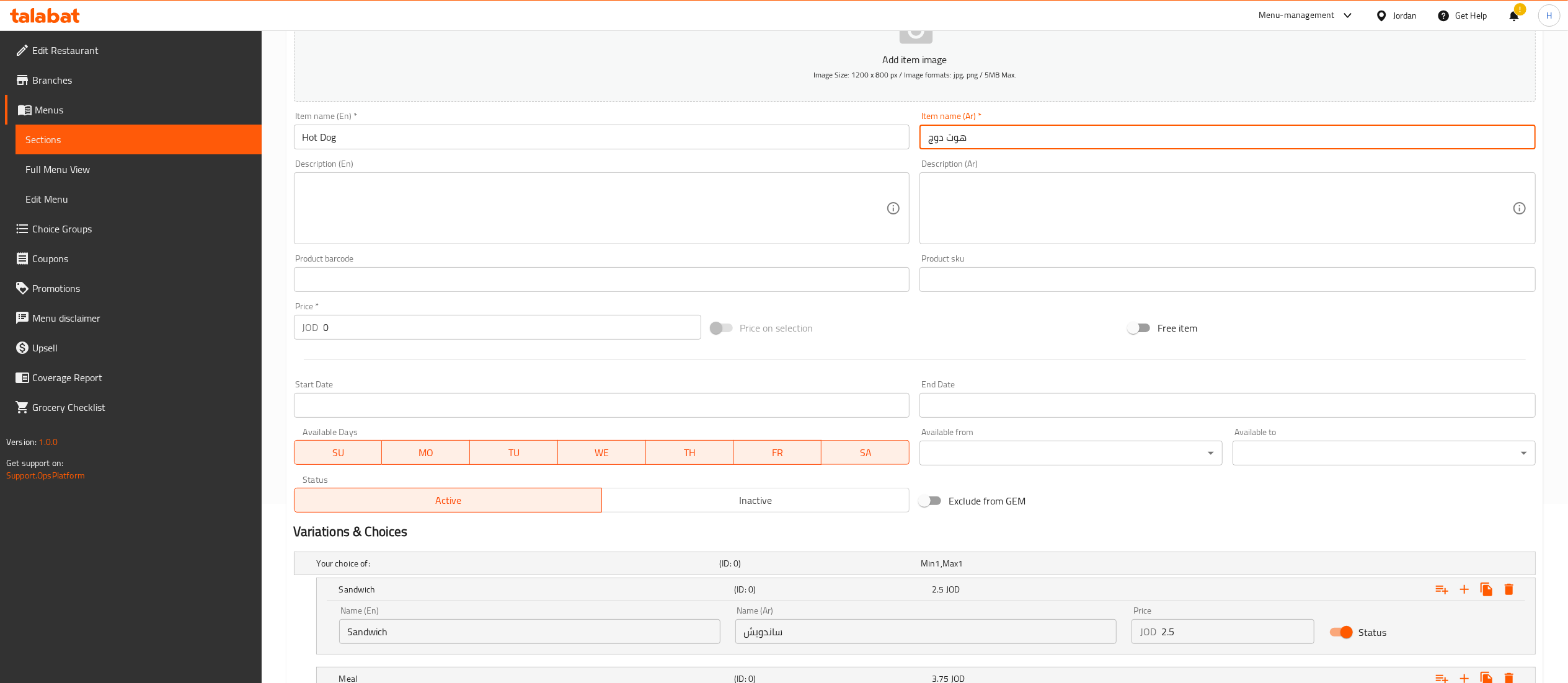
scroll to position [329, 0]
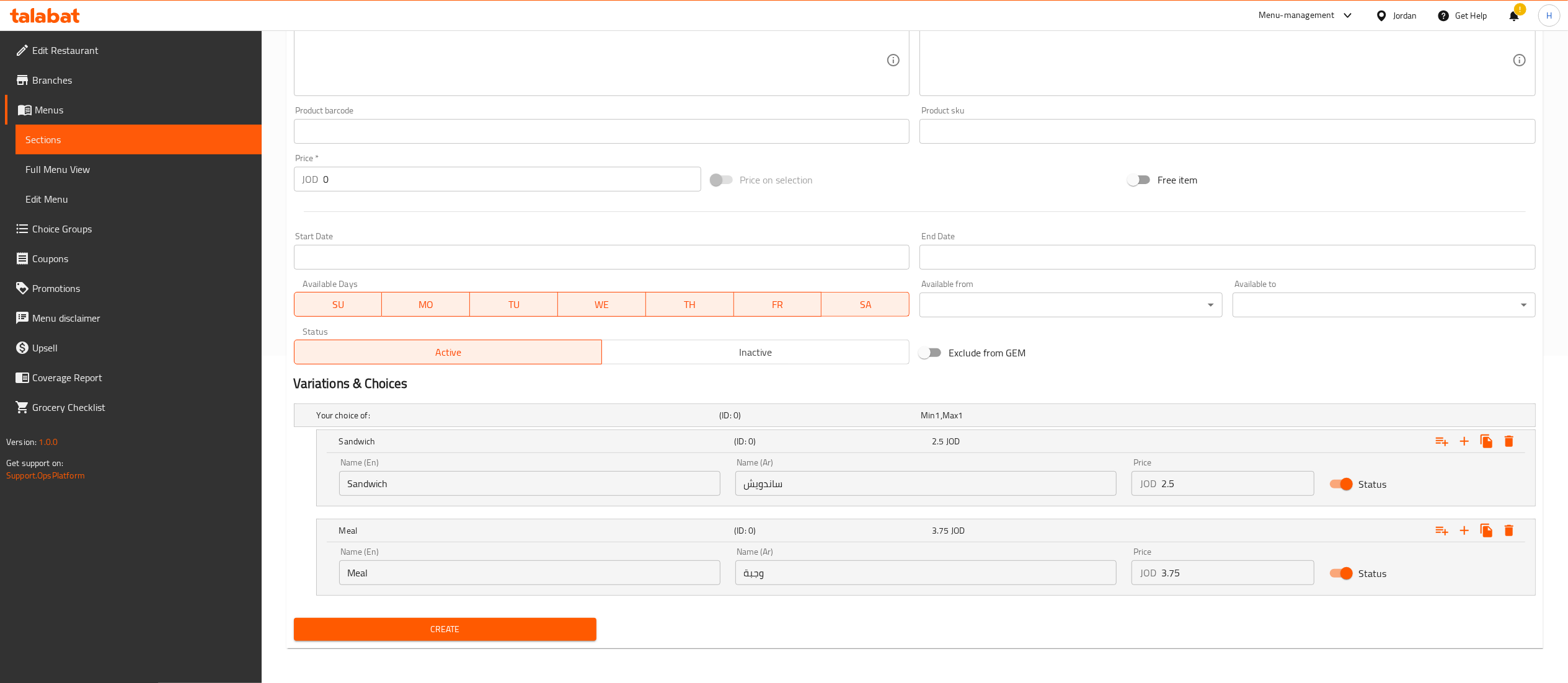
click at [509, 627] on span "Create" at bounding box center [445, 629] width 283 height 15
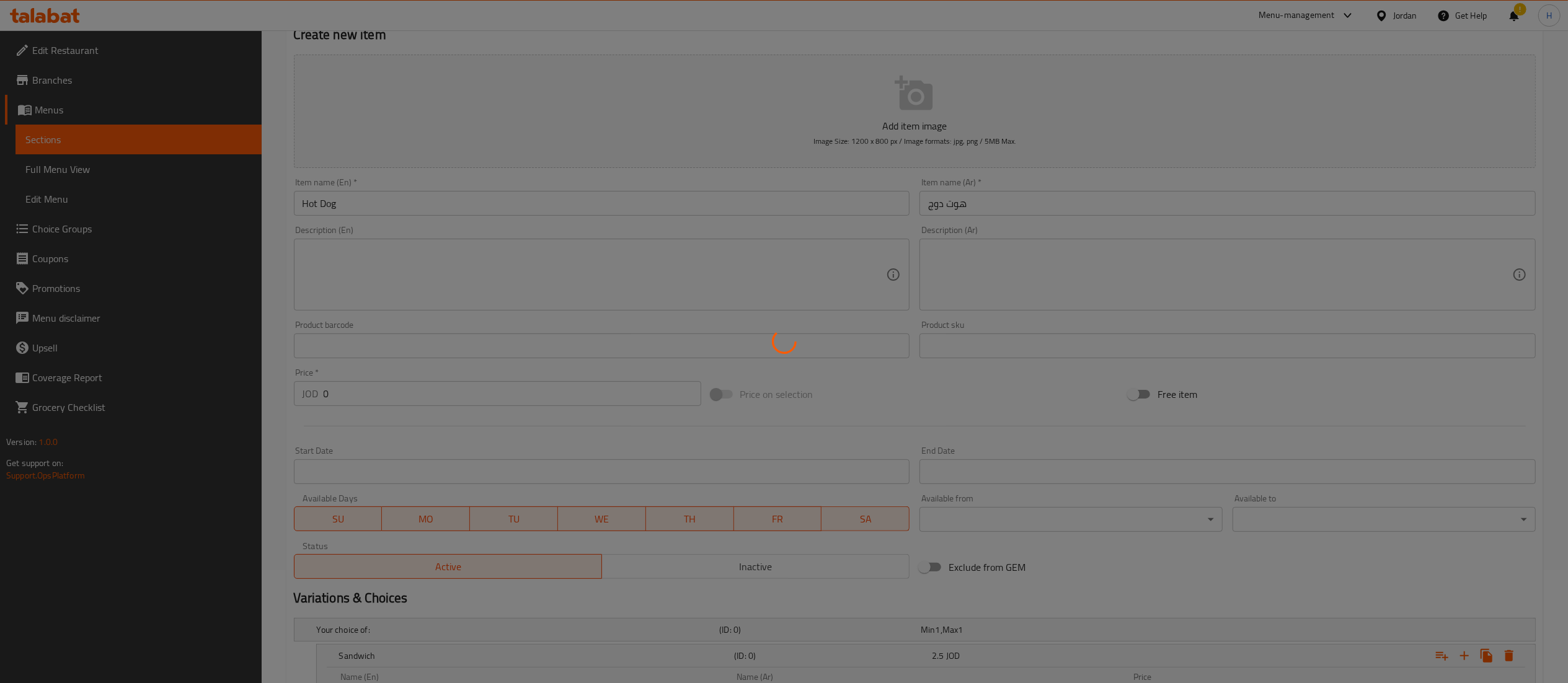
scroll to position [0, 0]
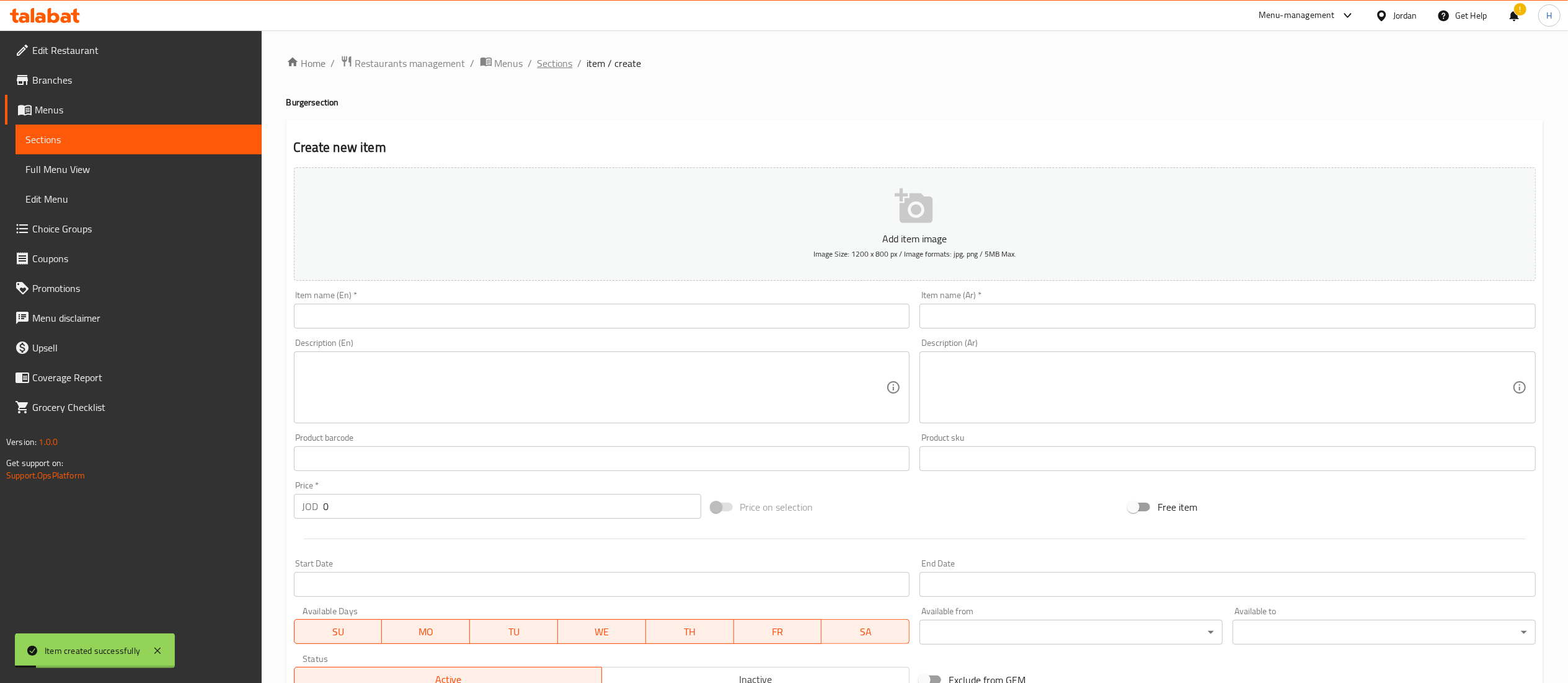
click at [554, 69] on span "Sections" at bounding box center [555, 63] width 36 height 15
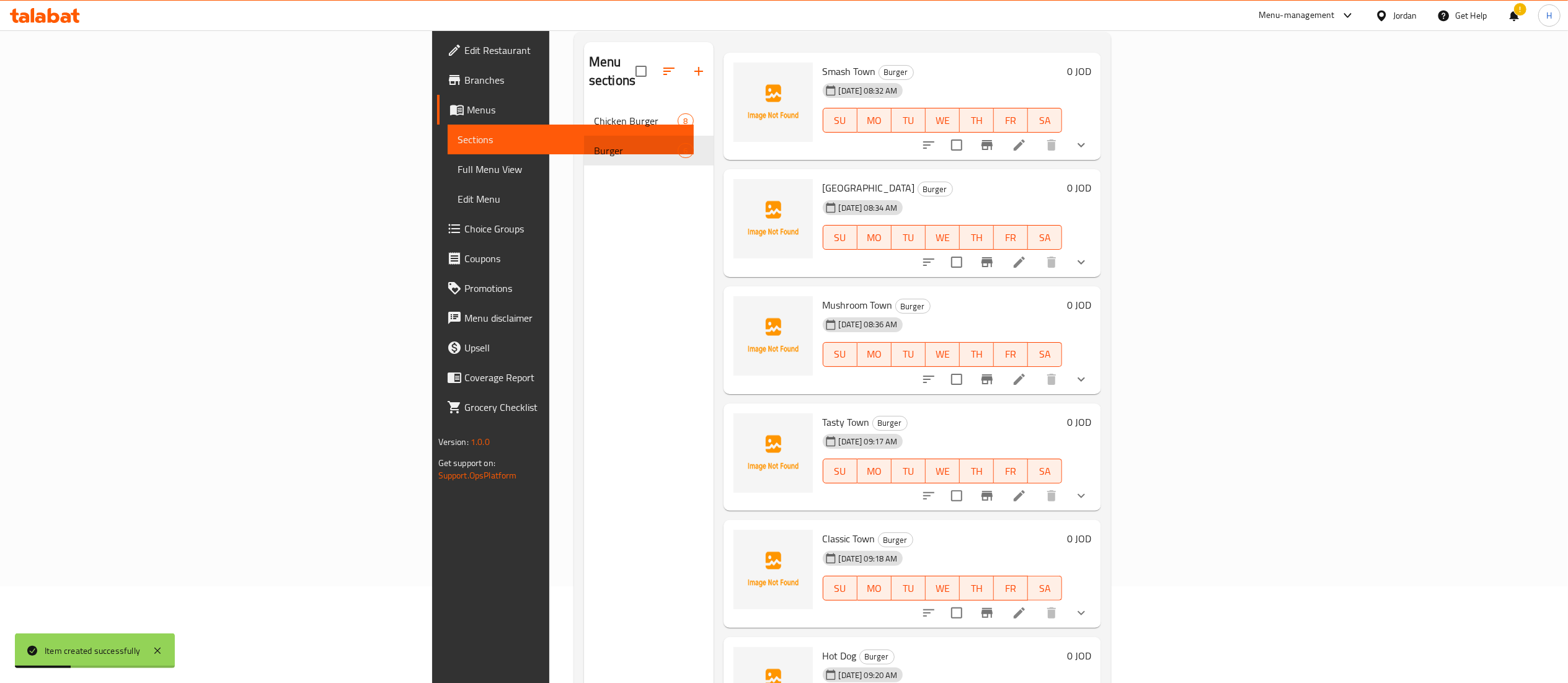
scroll to position [174, 0]
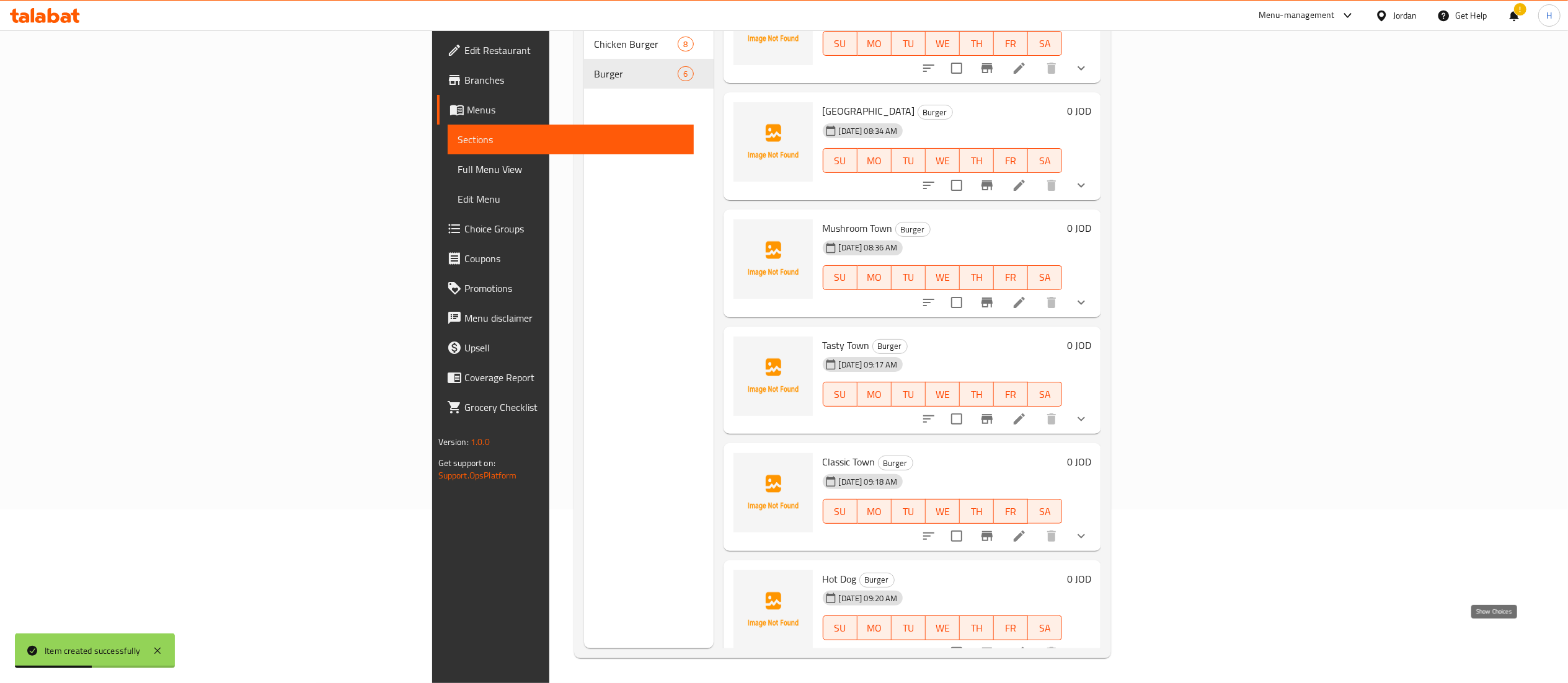
drag, startPoint x: 1496, startPoint y: 636, endPoint x: 1460, endPoint y: 589, distance: 59.2
click at [1089, 645] on icon "show more" at bounding box center [1081, 652] width 15 height 15
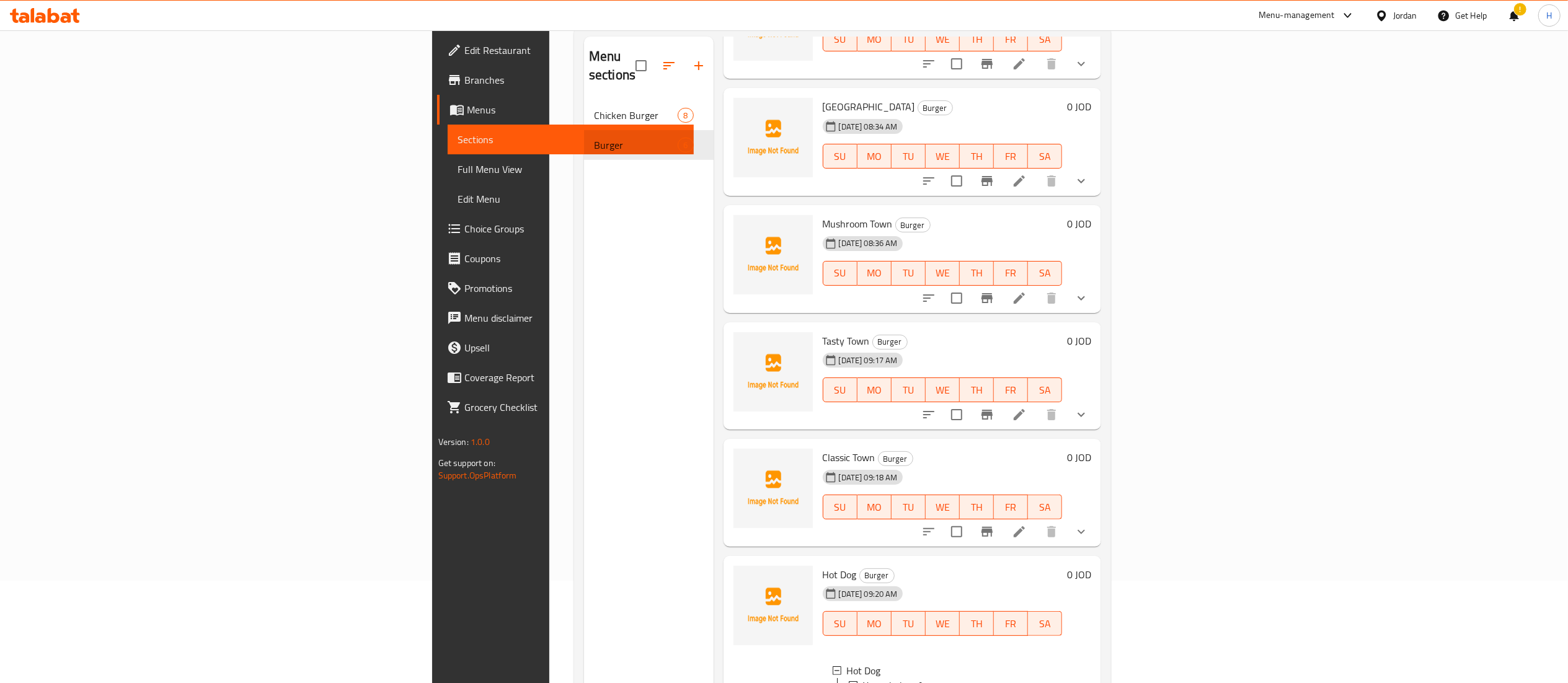
scroll to position [0, 0]
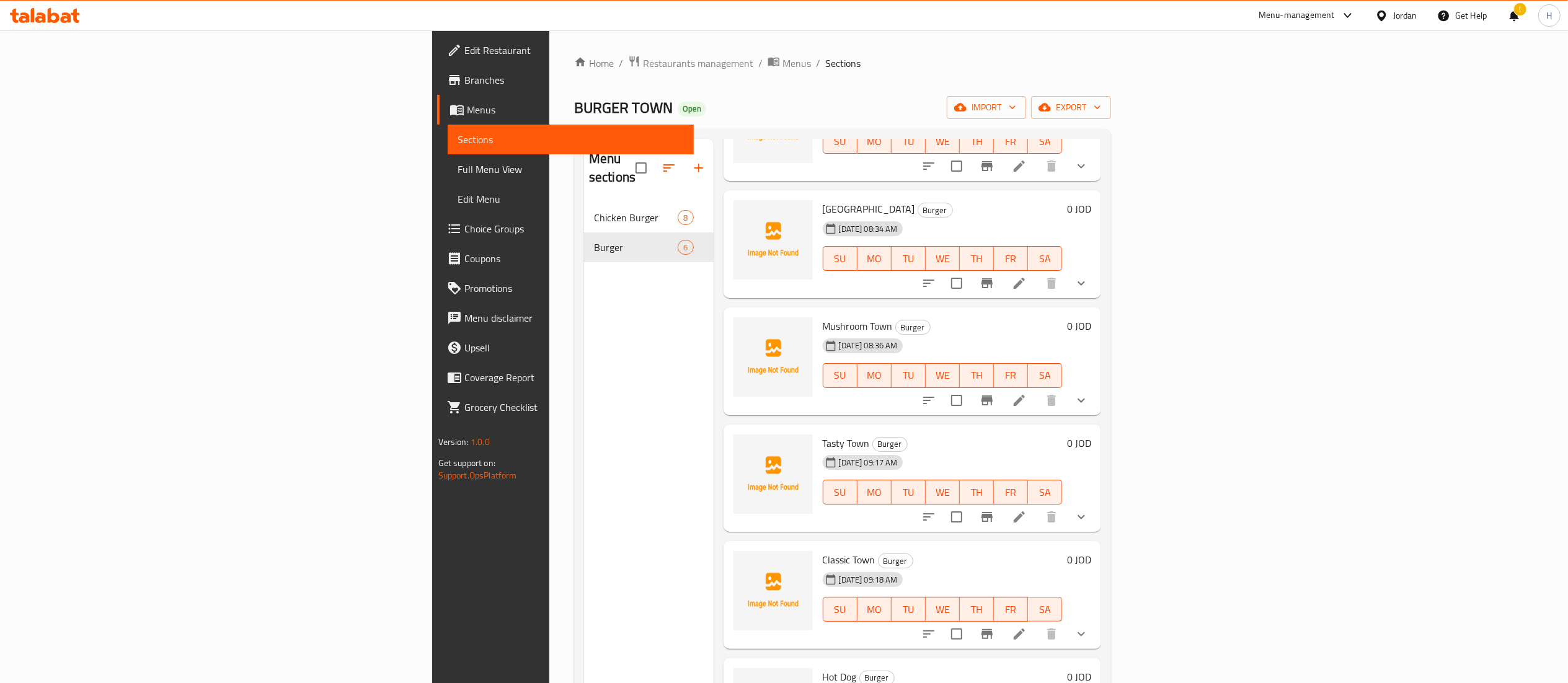
click at [584, 301] on div "Menu sections Chicken Burger 8 Burger 6" at bounding box center [649, 480] width 129 height 683
click at [692, 160] on icon "button" at bounding box center [699, 168] width 15 height 15
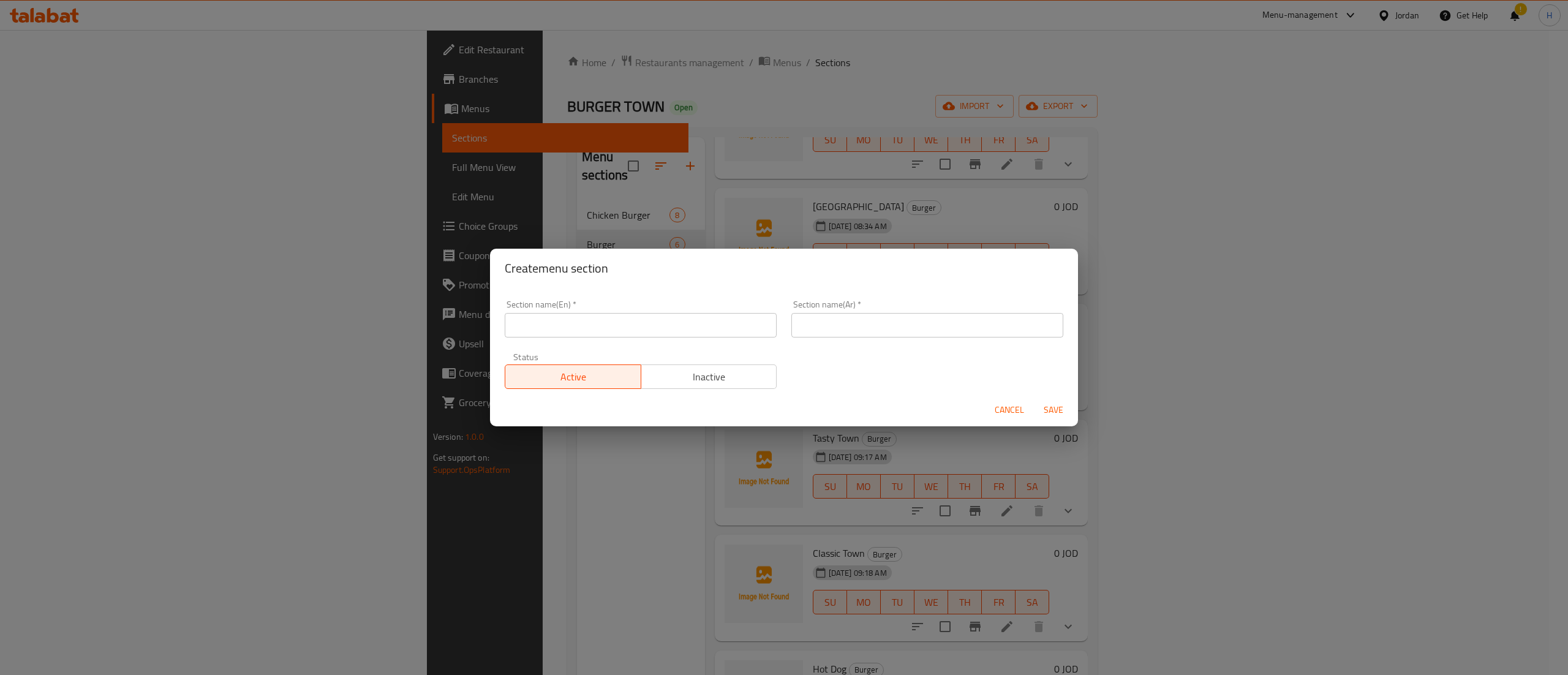
click at [670, 323] on input "text" at bounding box center [641, 325] width 272 height 24
type input "ٍ"
type input "Snack"
type input "سناك"
click at [837, 384] on div "Section name(En)   * Snack Section name(En) * Section name(Ar)   * سناك Section…" at bounding box center [784, 344] width 573 height 104
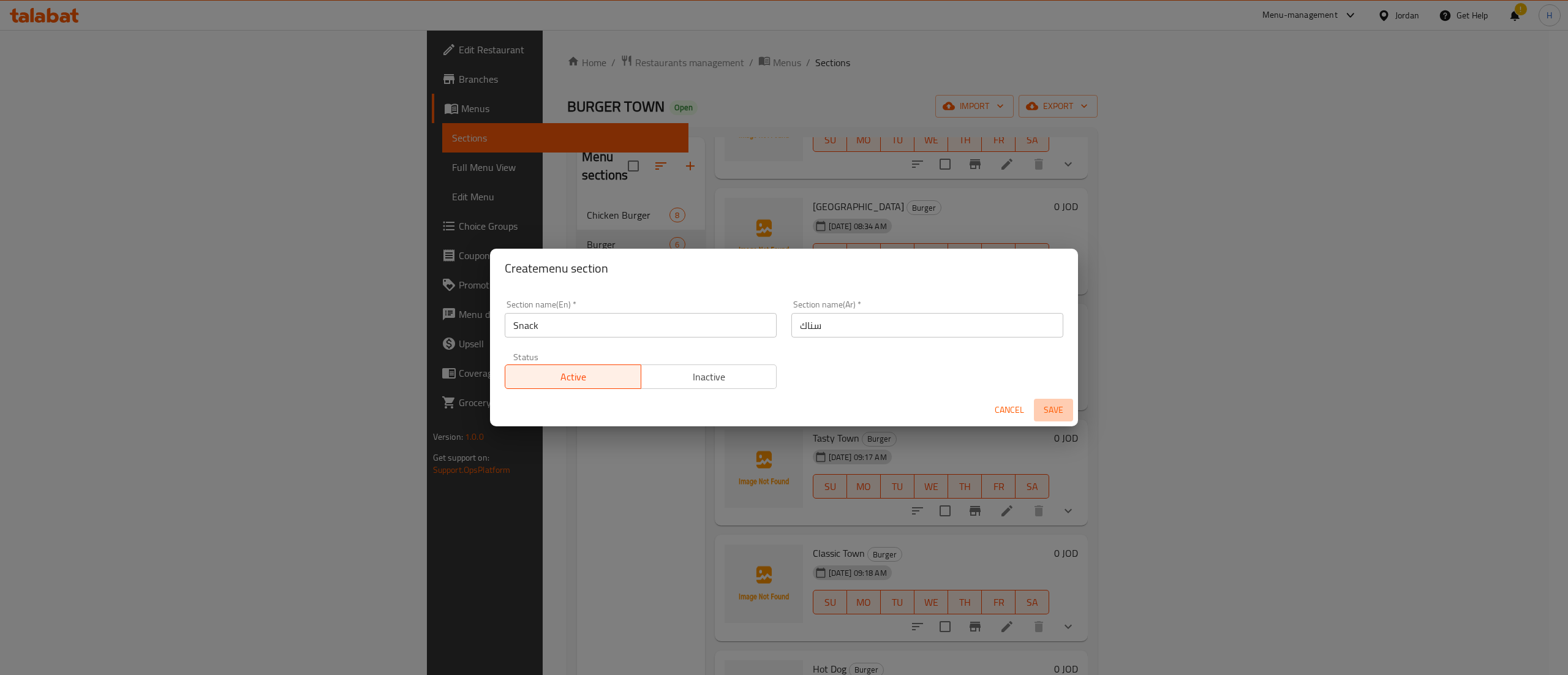
click at [1051, 411] on span "Save" at bounding box center [1053, 410] width 30 height 15
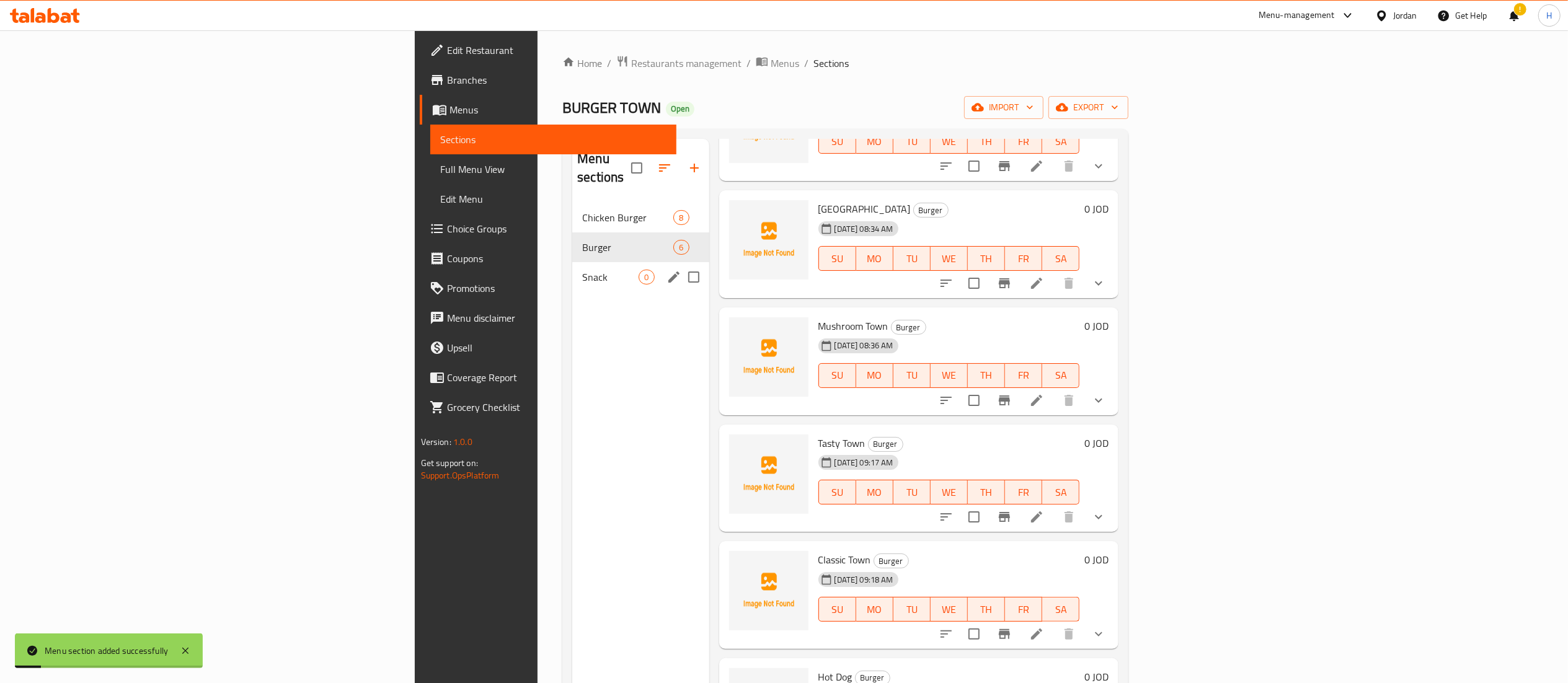
click at [572, 269] on div "Snack 0" at bounding box center [641, 277] width 137 height 30
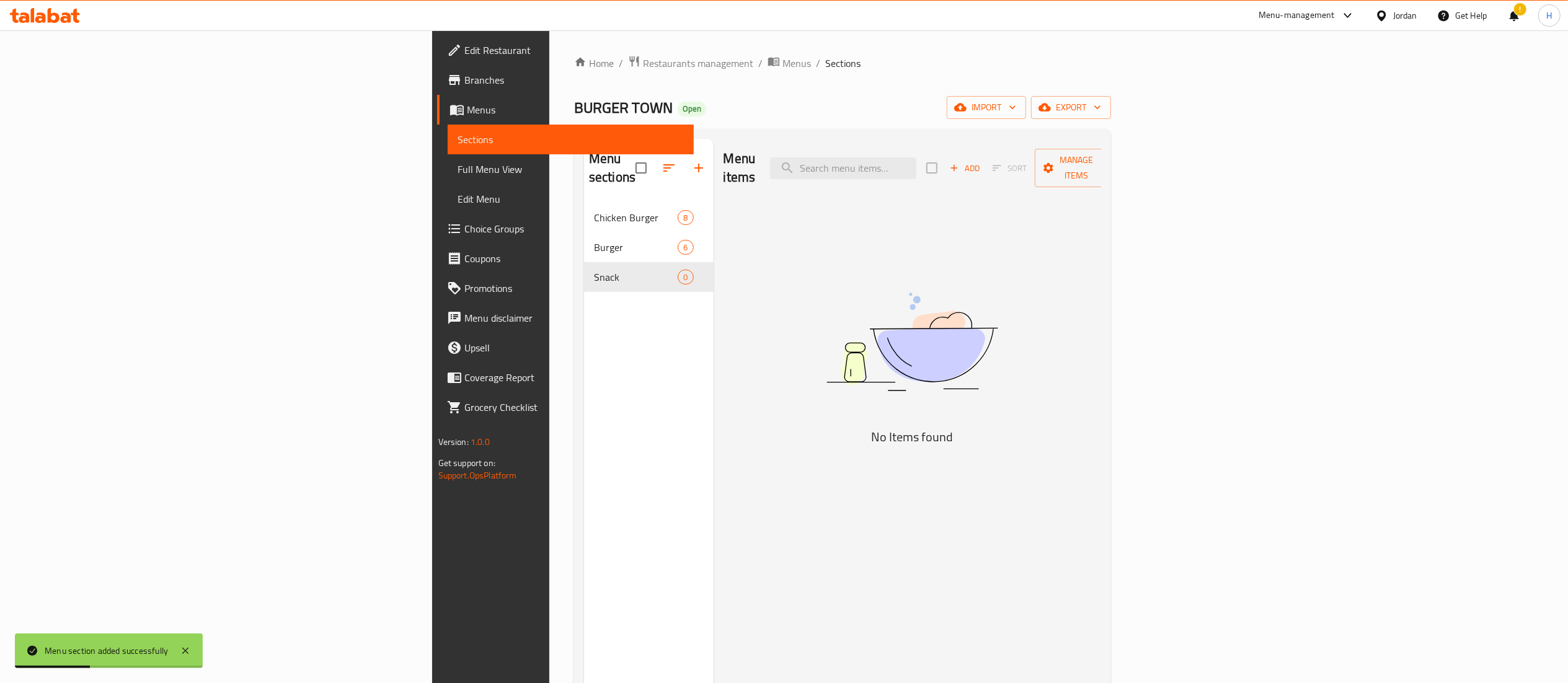
click at [981, 161] on span "Add" at bounding box center [964, 168] width 34 height 15
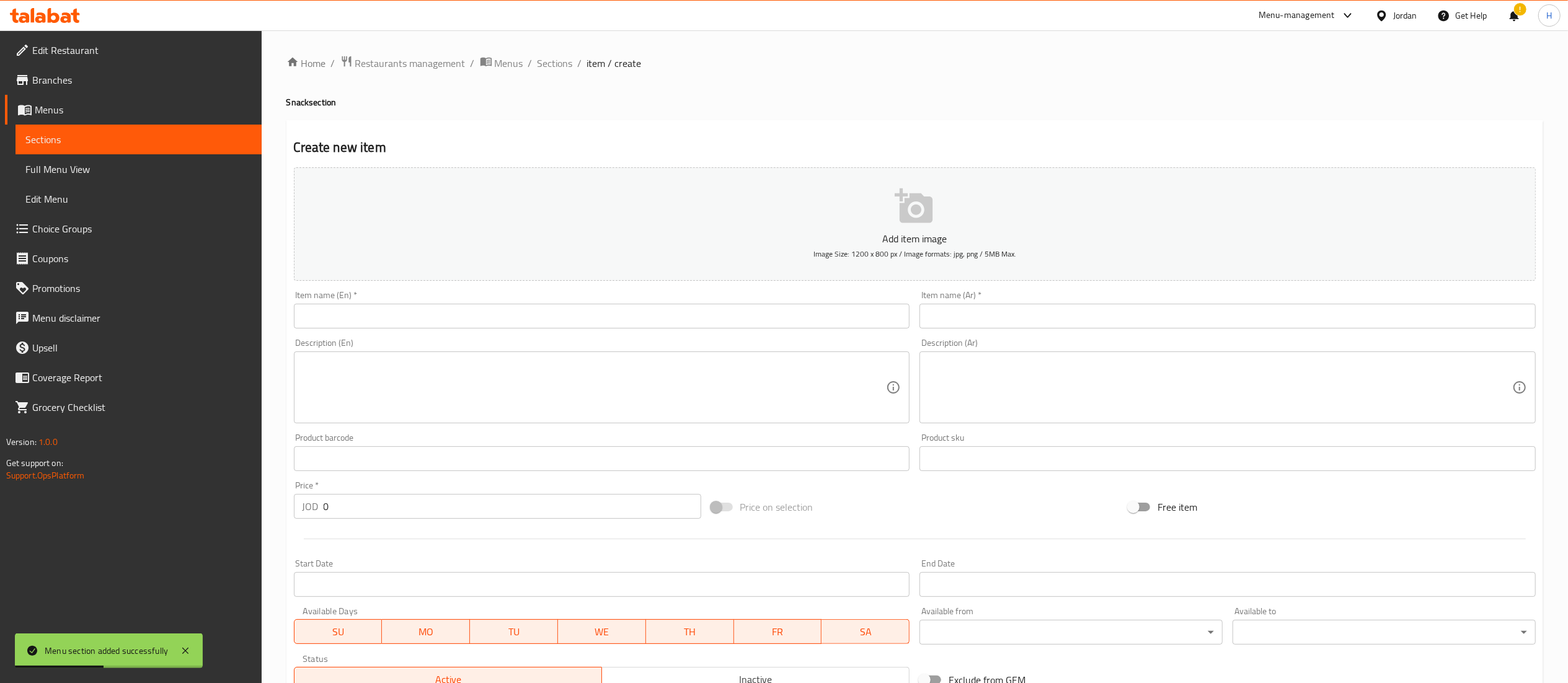
click at [753, 310] on input "text" at bounding box center [602, 315] width 616 height 25
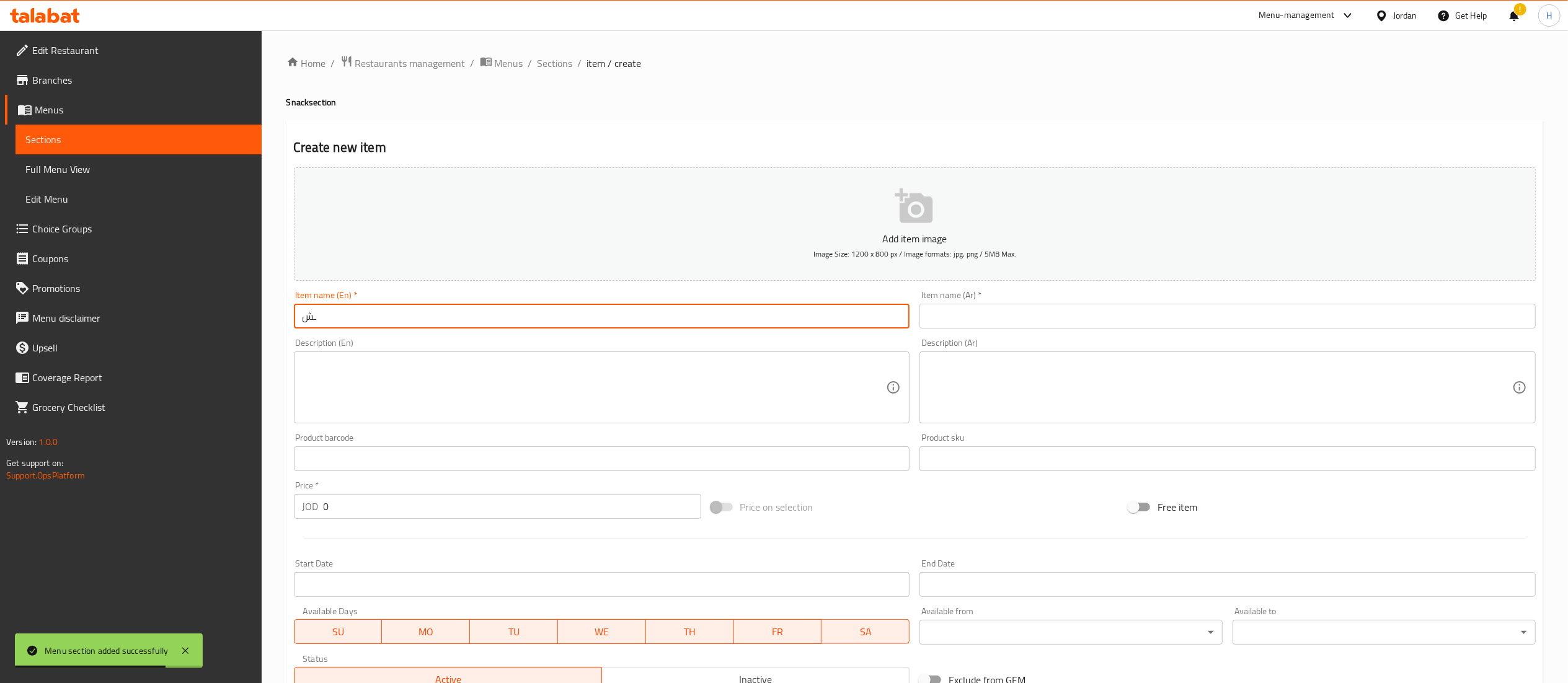
type input "ـ"
type input "Jalapeno Balls"
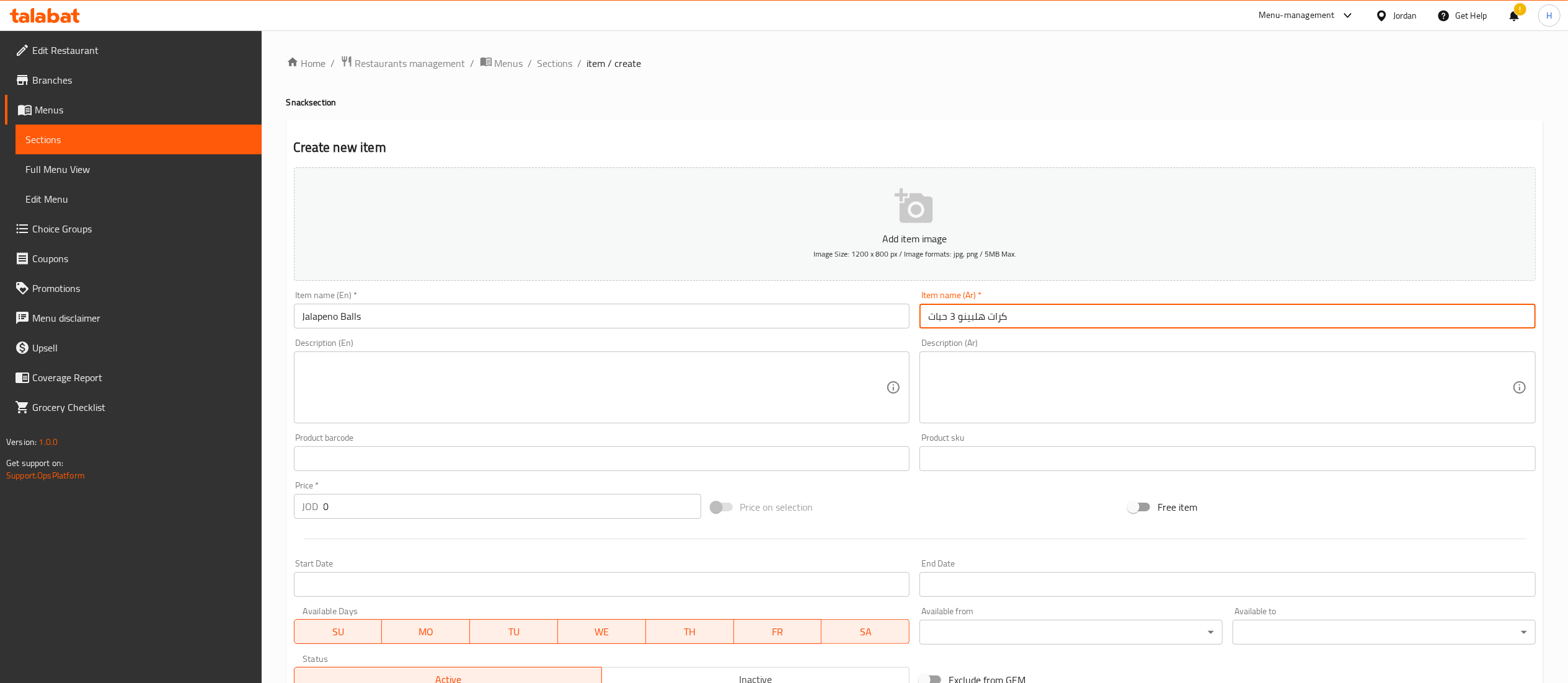
type input "كرات هلبينو 3 حبات"
click at [749, 304] on input "Jalapeno Balls" at bounding box center [602, 315] width 616 height 25
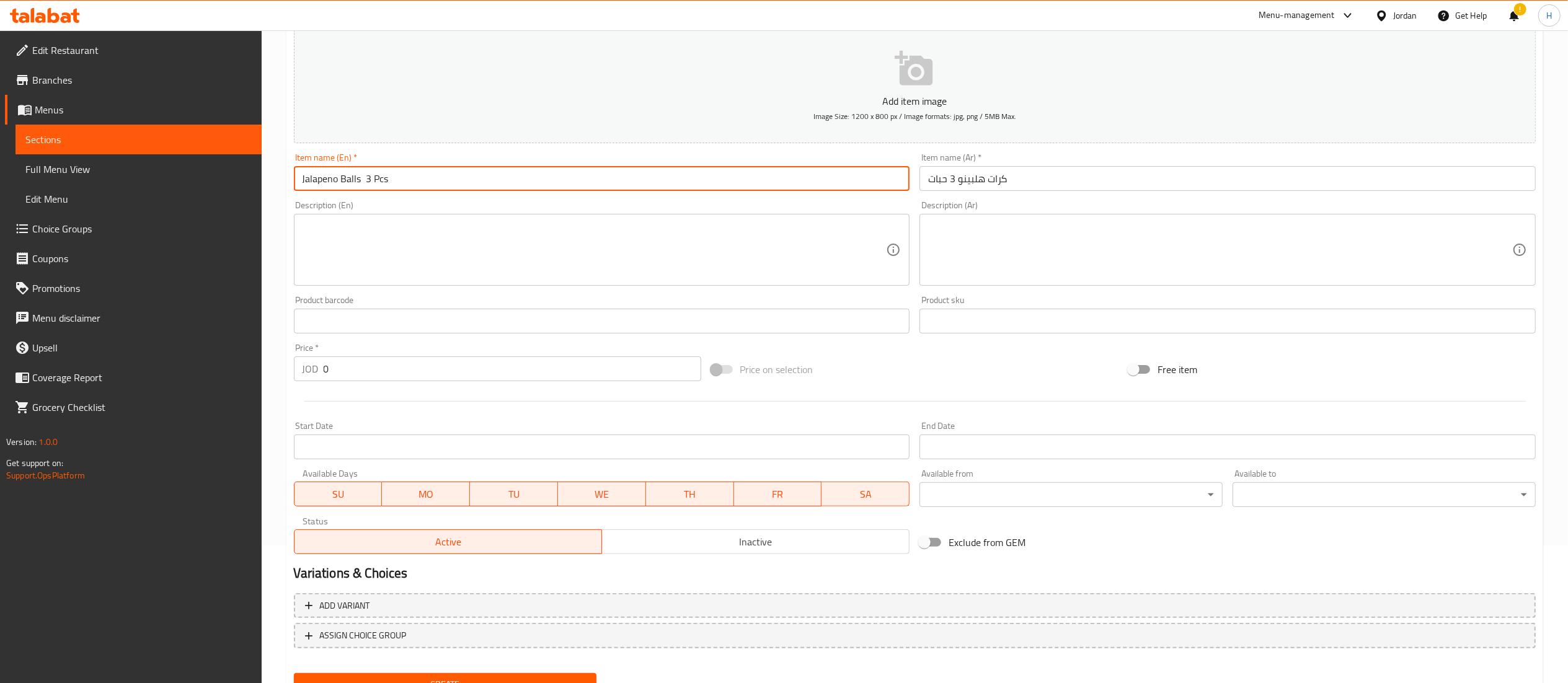
scroll to position [191, 0]
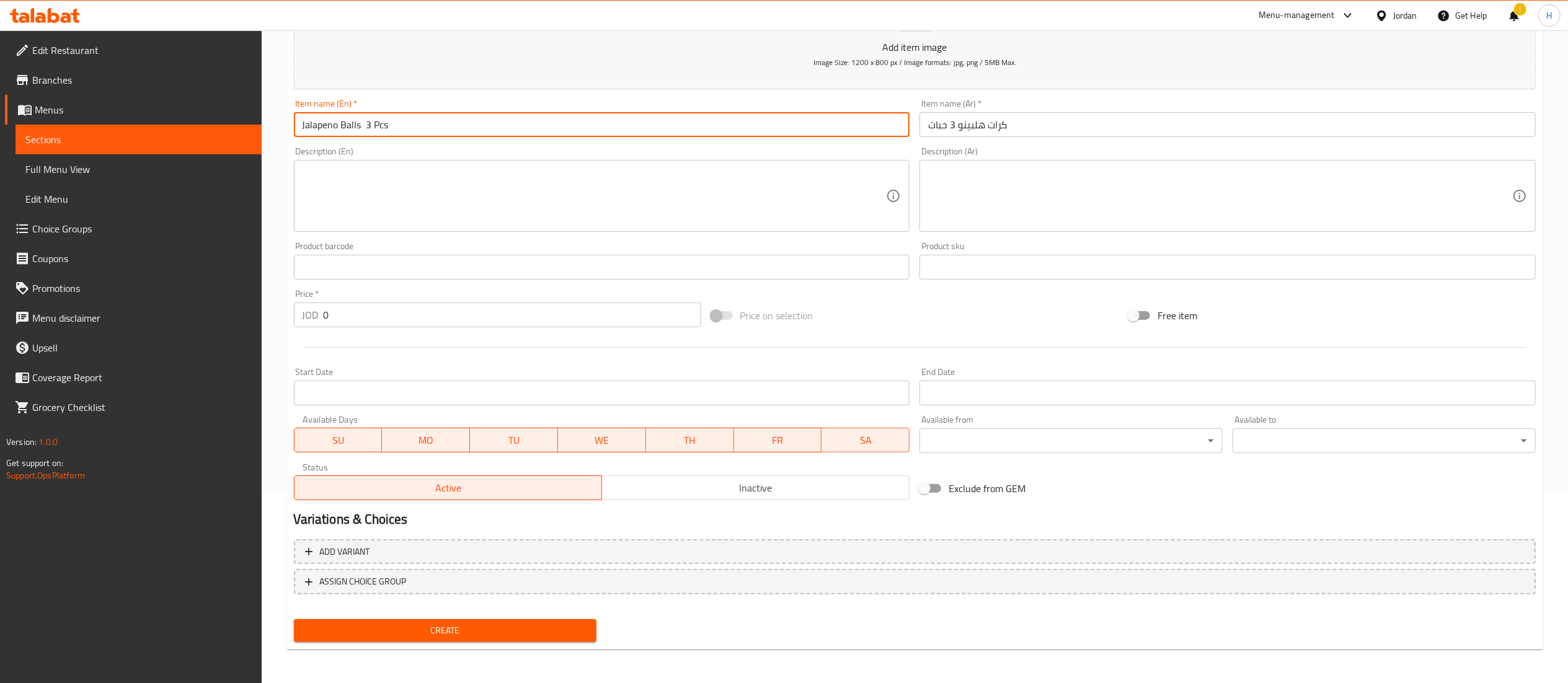
type input "Jalapeno Balls 3 Pcs"
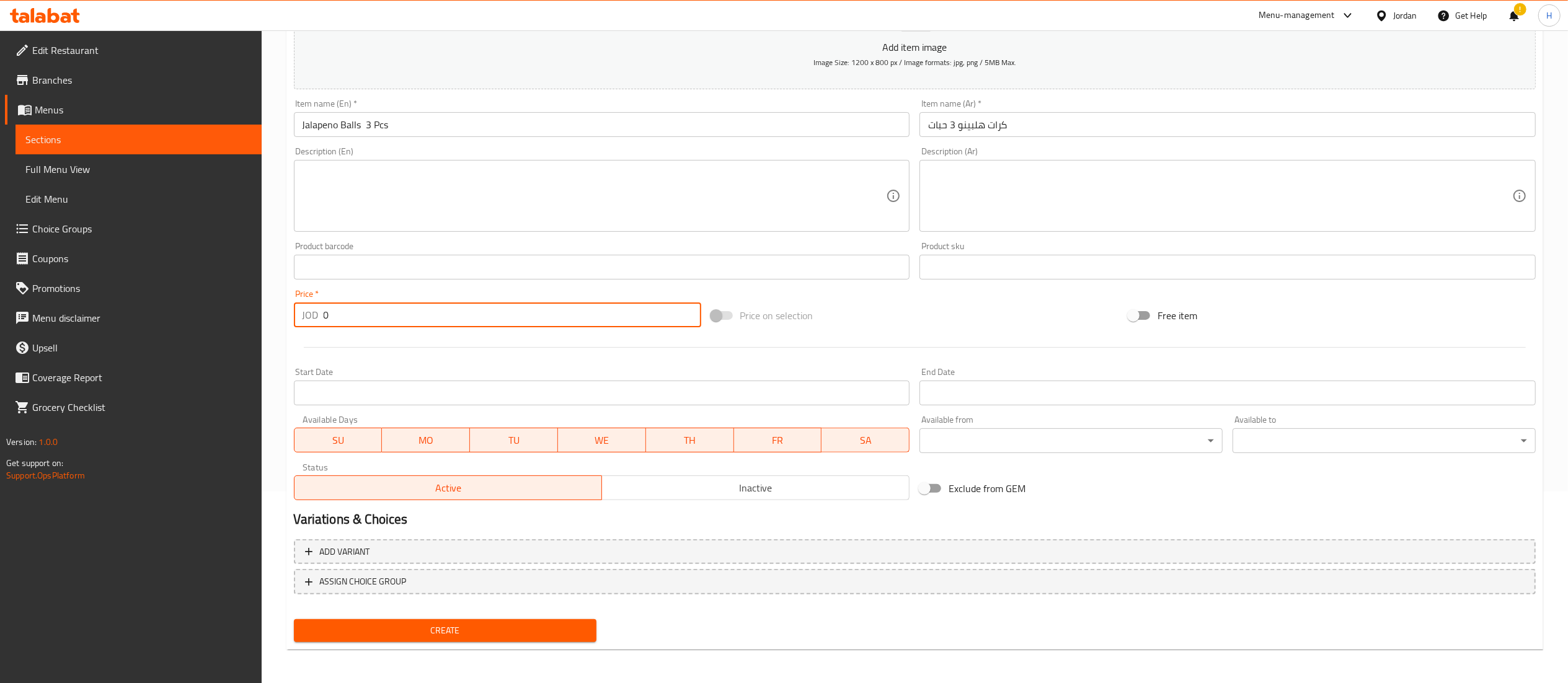
drag, startPoint x: 296, startPoint y: 297, endPoint x: 273, endPoint y: 310, distance: 26.4
click at [272, 306] on div "Home / Restaurants management / Menus / Sections / item / create Snack section …" at bounding box center [915, 261] width 1307 height 845
type input "1.9"
click at [362, 637] on span "Create" at bounding box center [445, 630] width 283 height 15
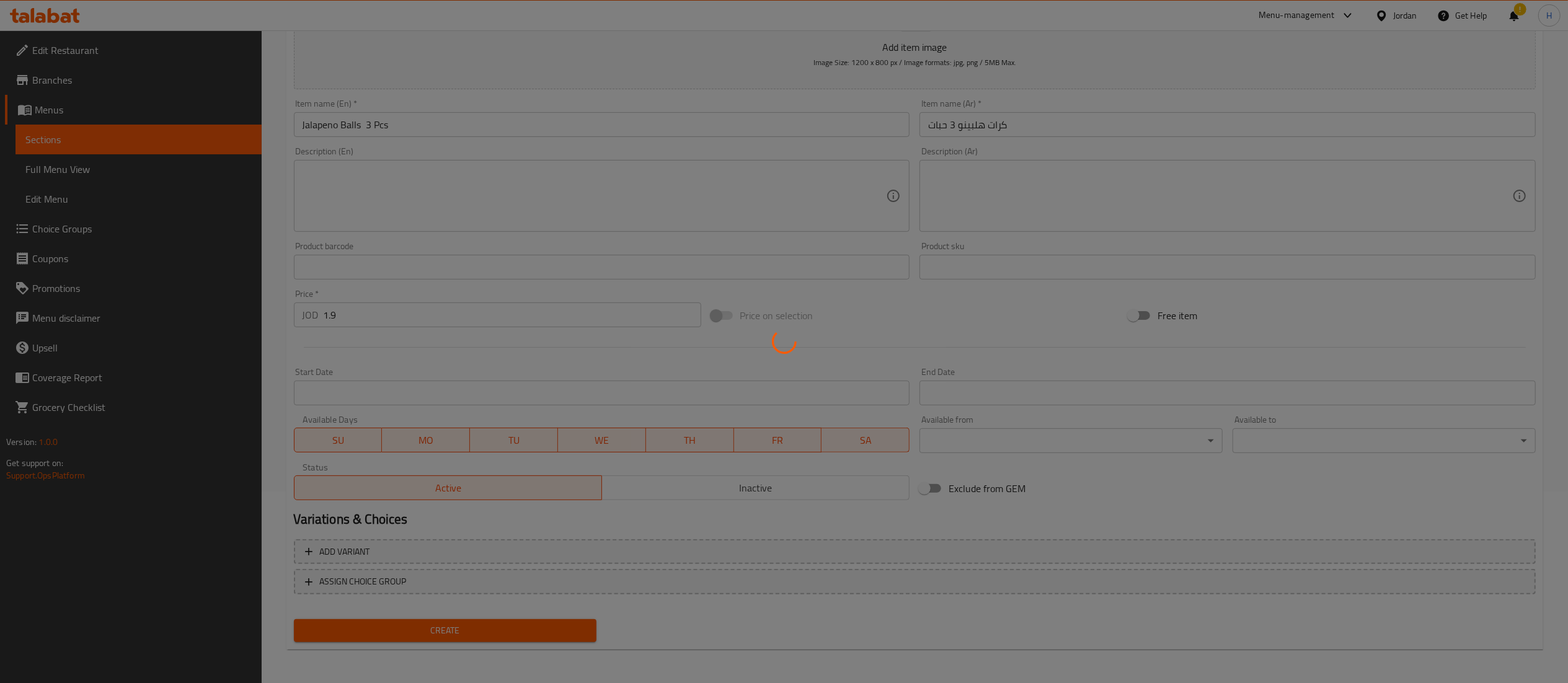
type input "0"
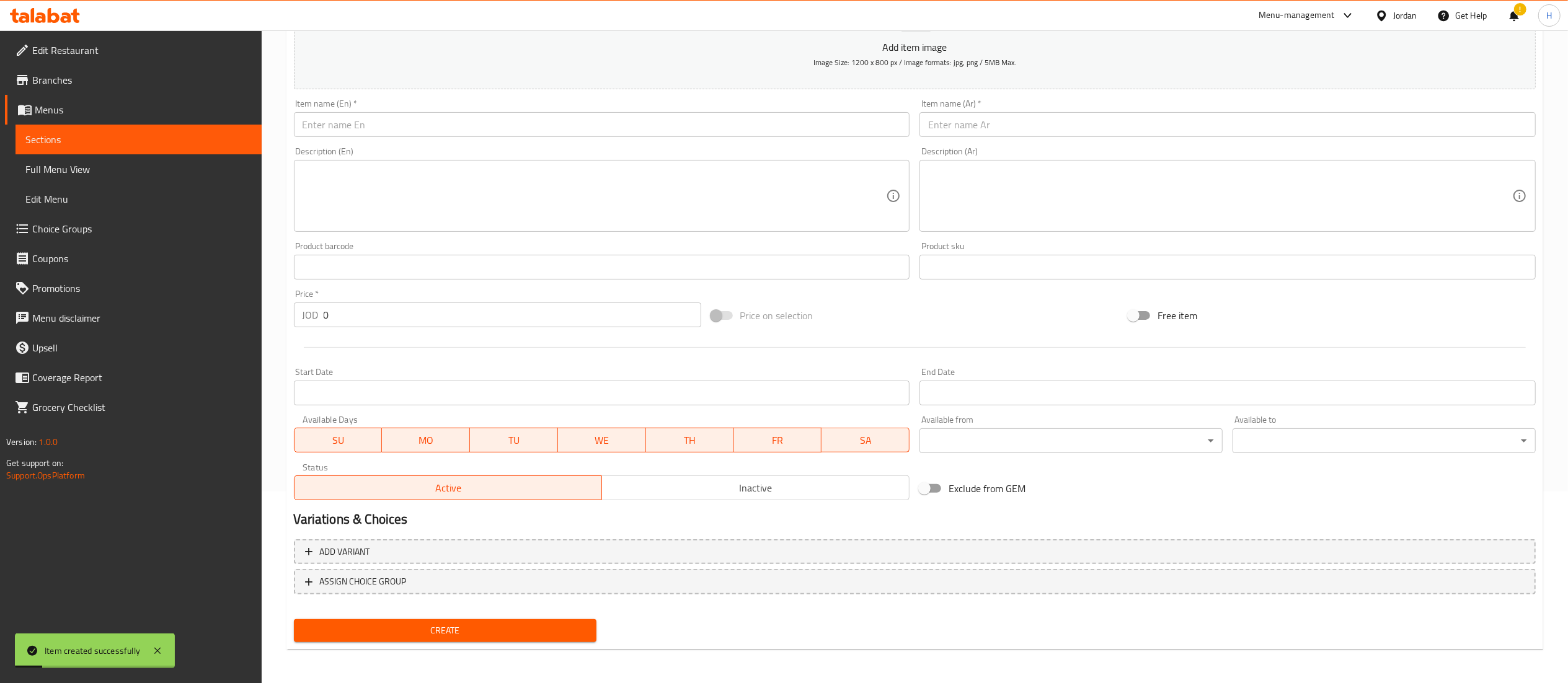
click at [946, 127] on input "text" at bounding box center [1227, 124] width 616 height 25
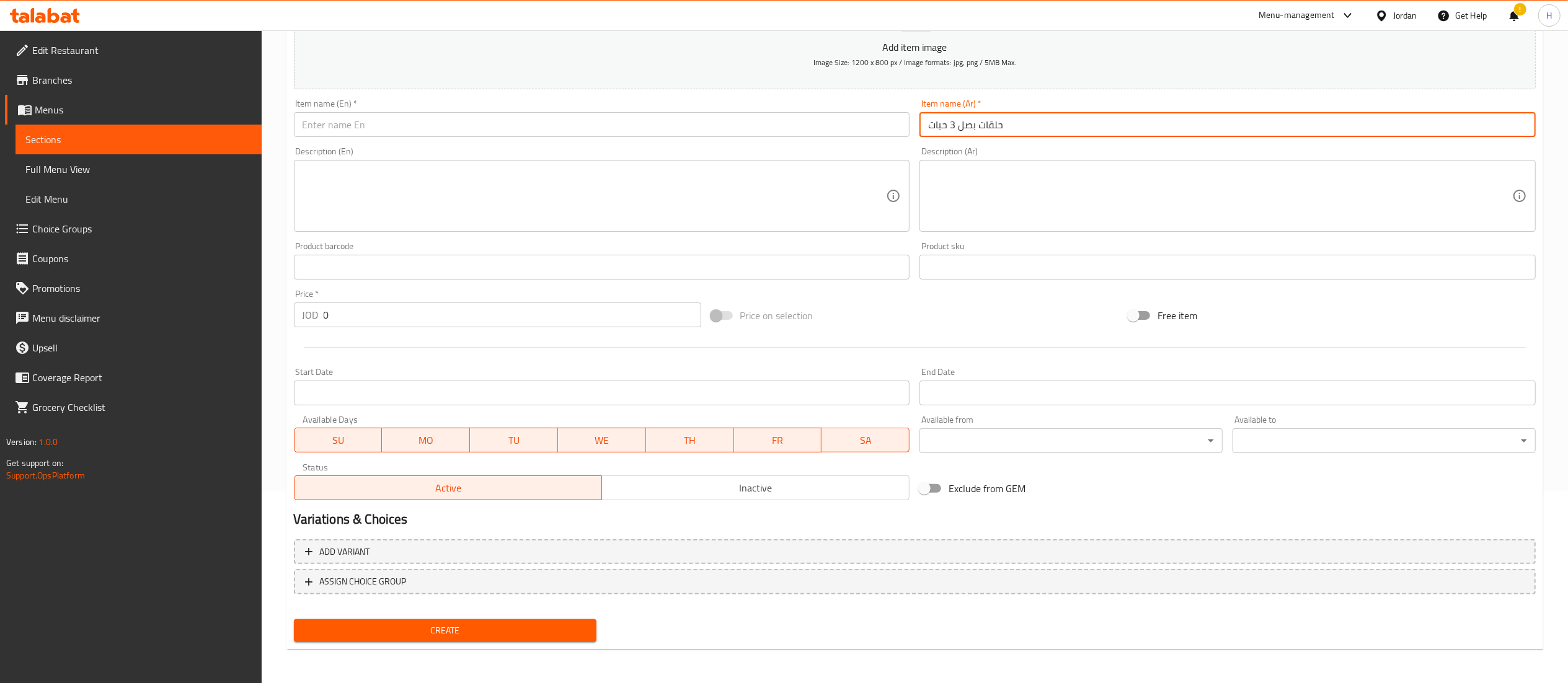
type input "حلقات بصل 3 حبات"
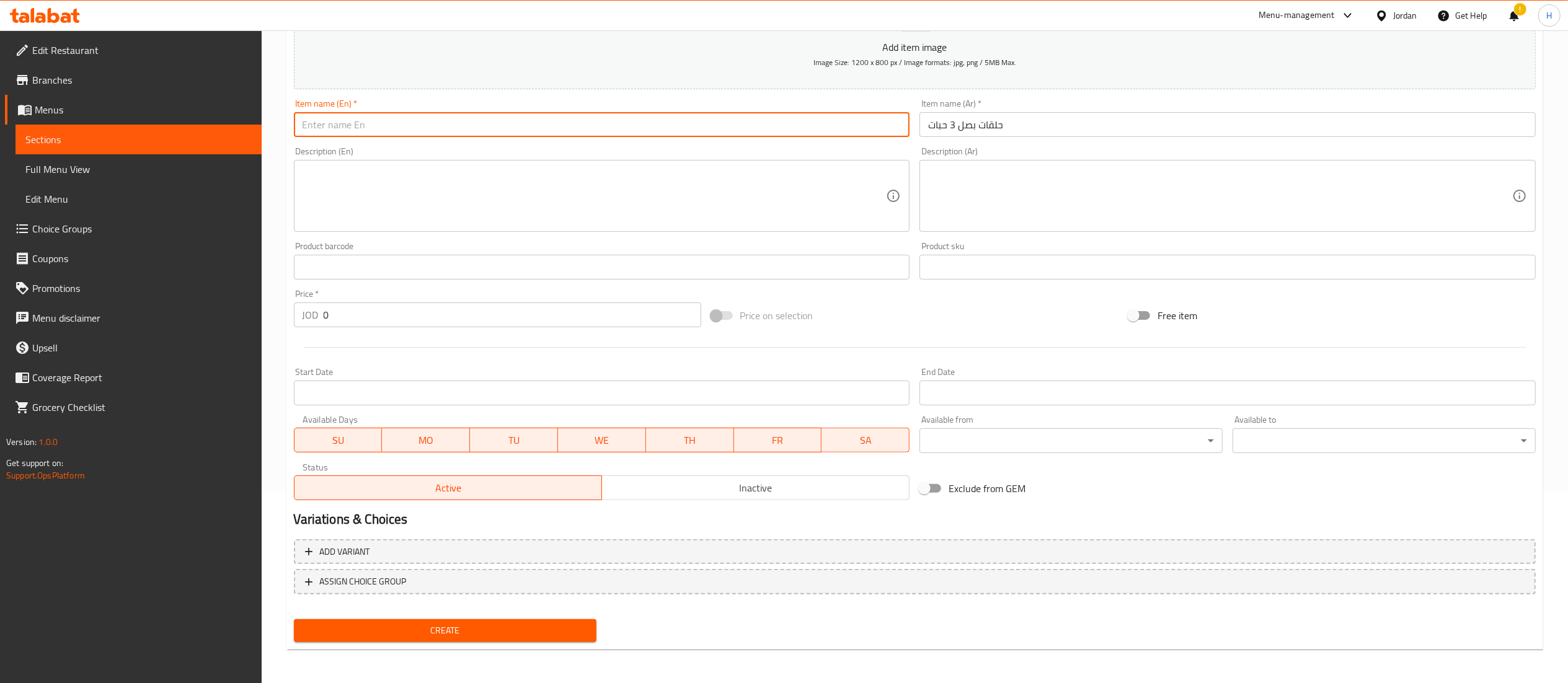
click at [779, 134] on input "text" at bounding box center [602, 124] width 616 height 25
type input "Onion Rings 3 Pcs"
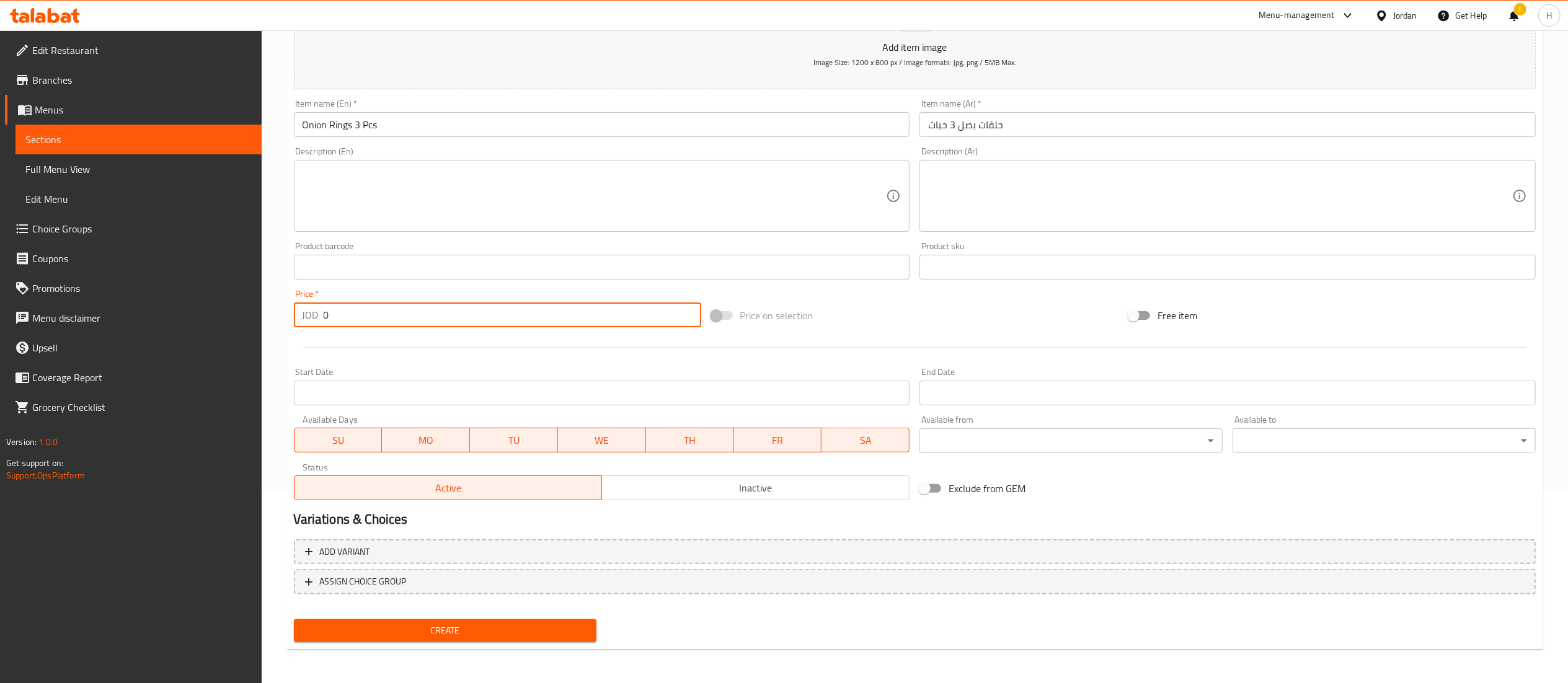
click at [343, 316] on input "0" at bounding box center [512, 314] width 377 height 25
type input "1.9"
click at [383, 636] on span "Create" at bounding box center [445, 630] width 283 height 15
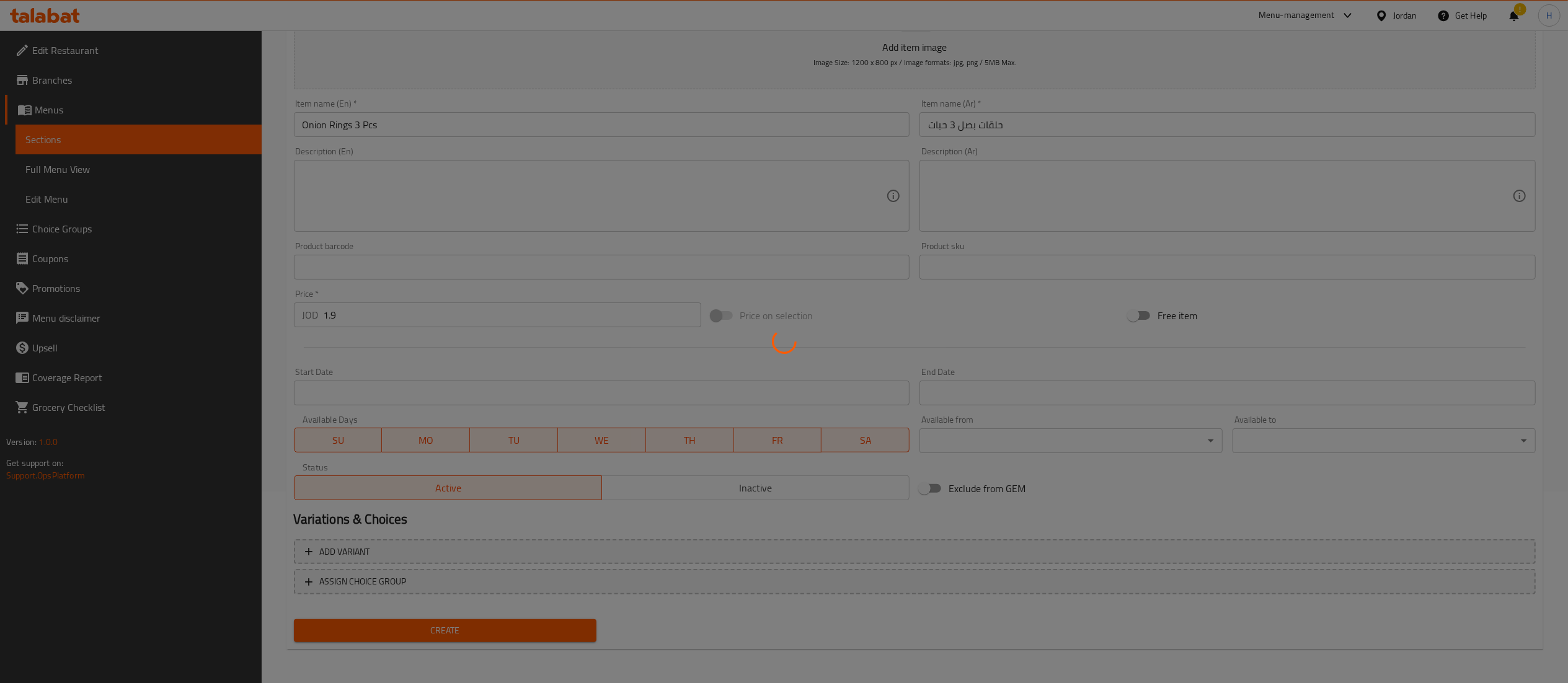
type input "0"
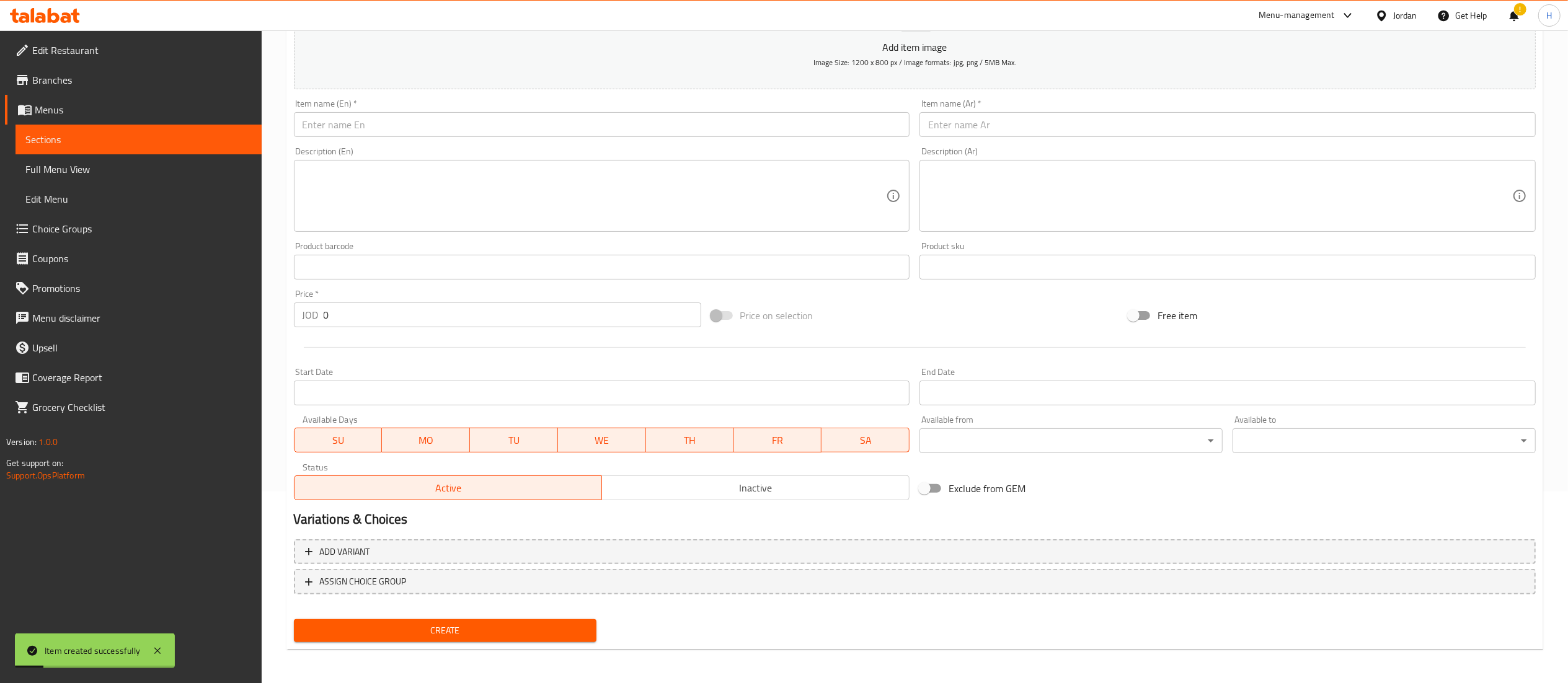
click at [430, 138] on div "Item name (En)   * Item name (En) *" at bounding box center [601, 117] width 626 height 47
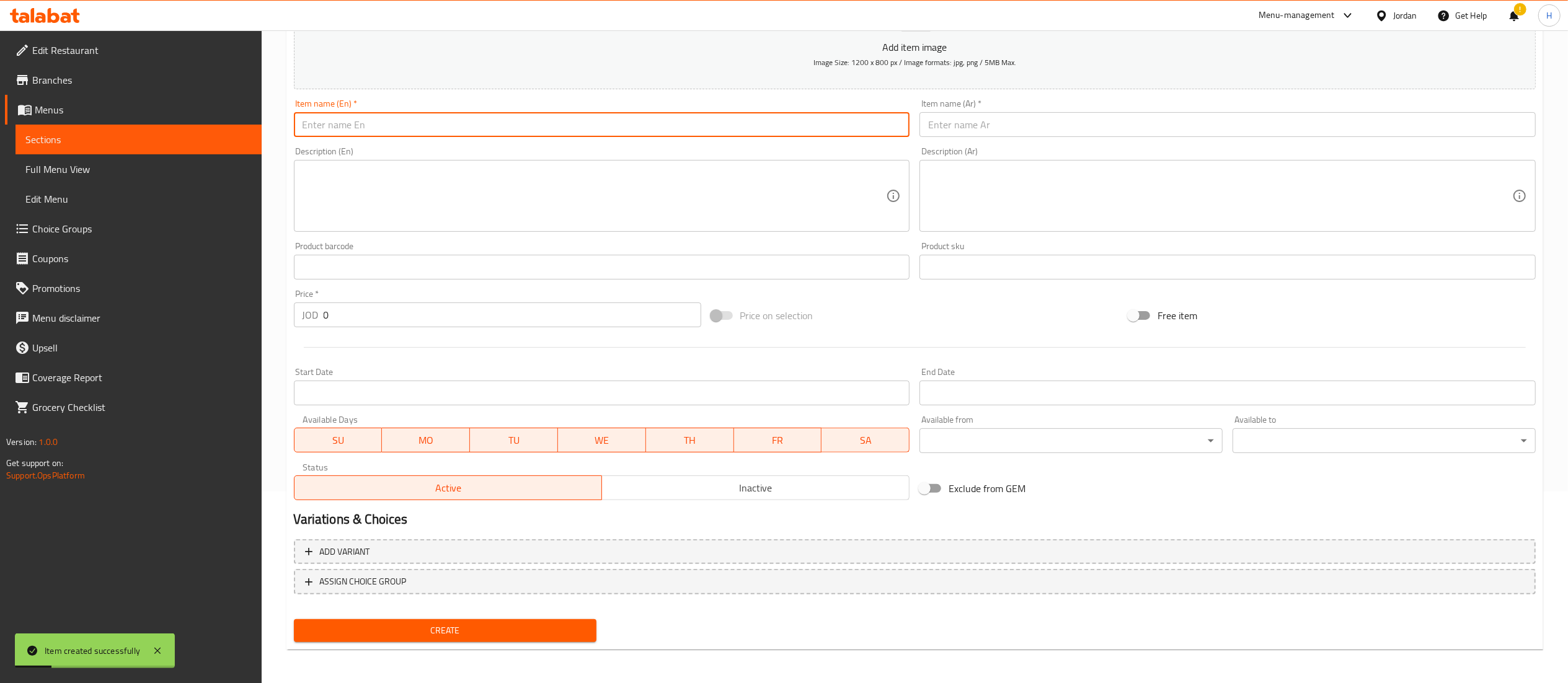
click at [430, 129] on input "text" at bounding box center [602, 124] width 616 height 25
type input "Mozzarella Sticks 3 Pcs"
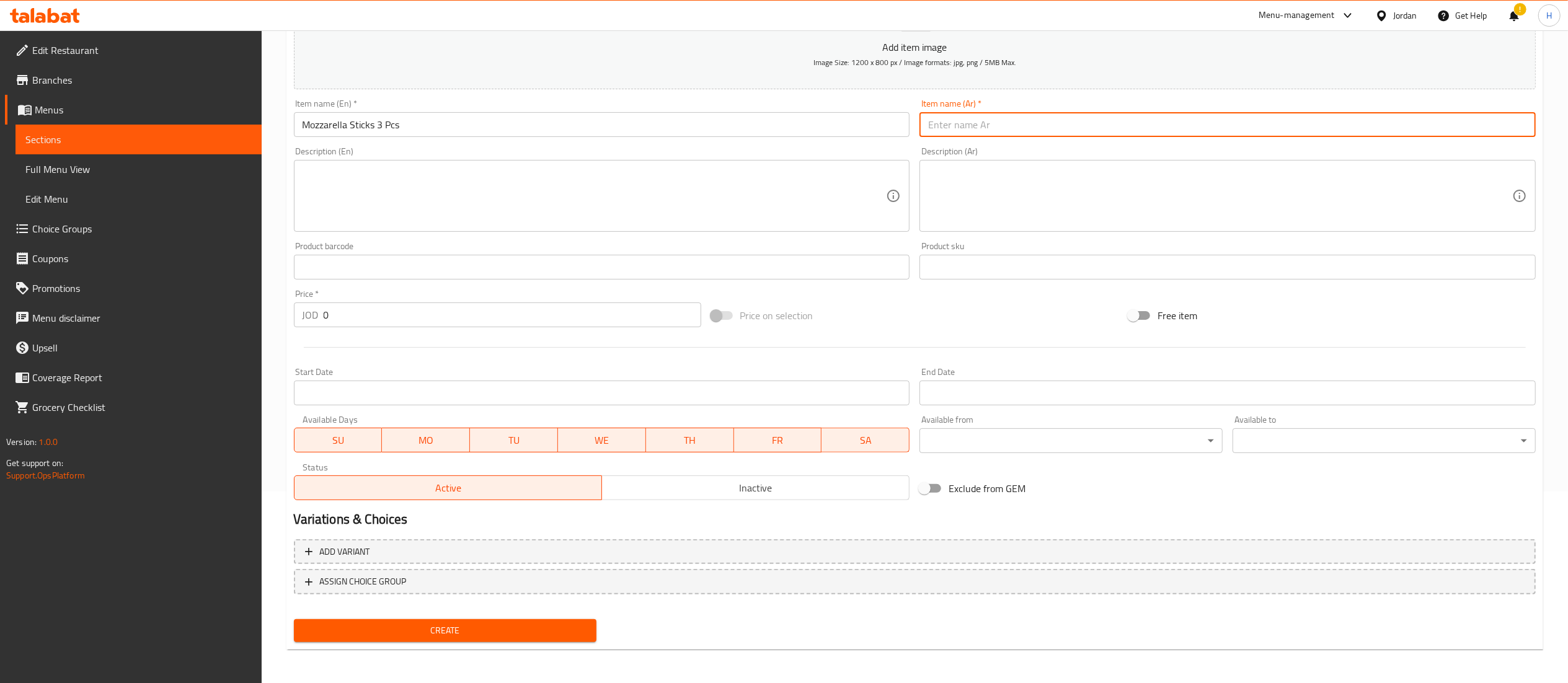
type input "h"
type input "اصابع موزريلا 3 حبات"
click at [415, 119] on input "Mozzarella Sticks 3 Pcs" at bounding box center [602, 124] width 616 height 25
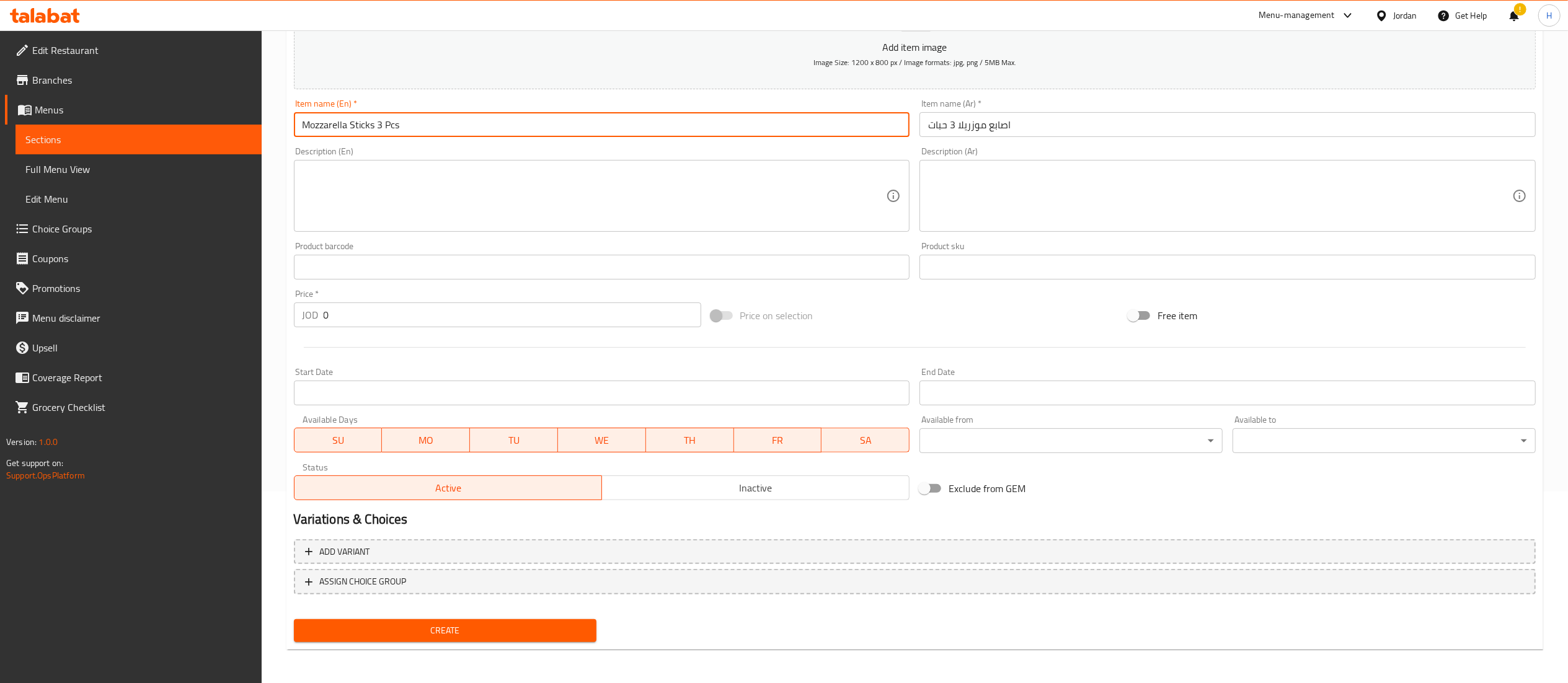
type input "Mozzarella Sticks 3 Pcs"
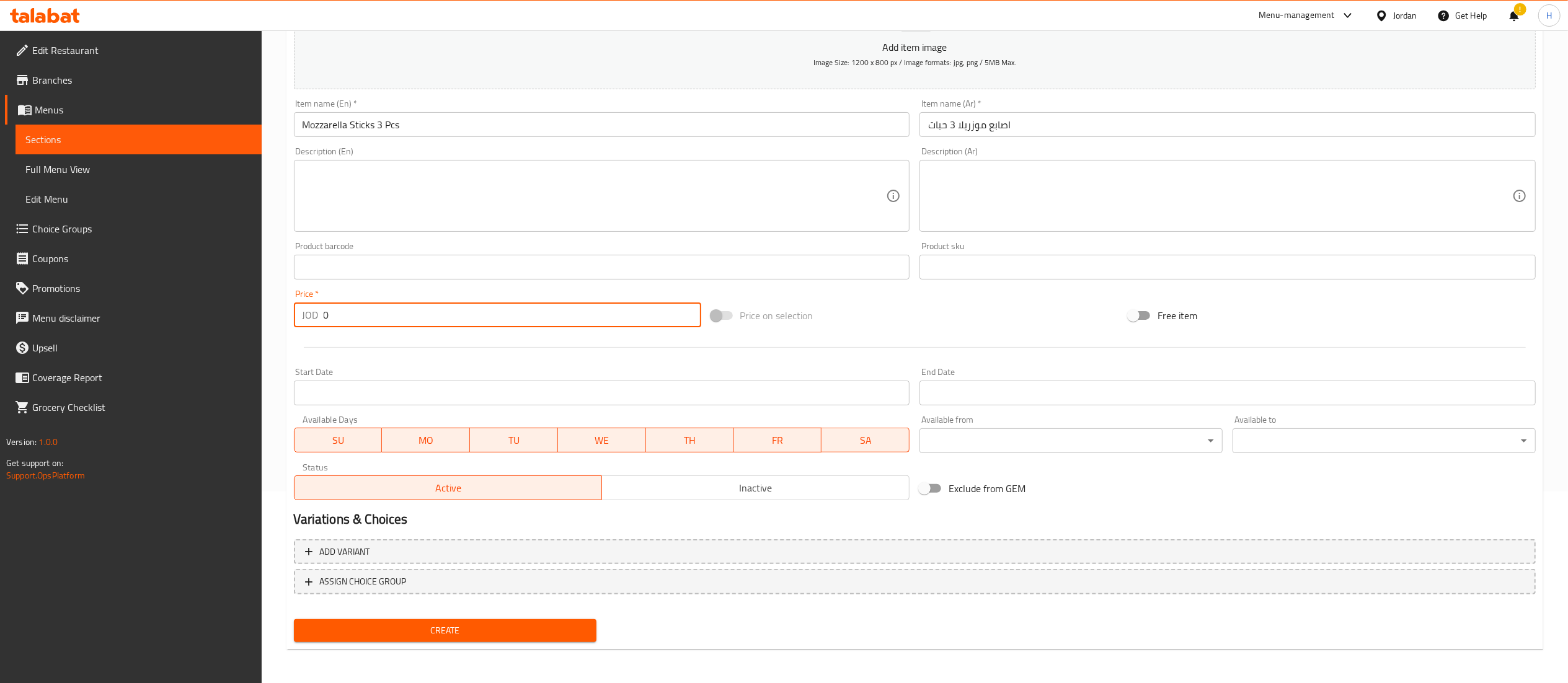
drag, startPoint x: 368, startPoint y: 321, endPoint x: 319, endPoint y: 311, distance: 50.0
click at [319, 311] on div "JOD 0 Price *" at bounding box center [497, 314] width 407 height 25
type input "1.9"
click at [423, 627] on span "Create" at bounding box center [445, 630] width 283 height 15
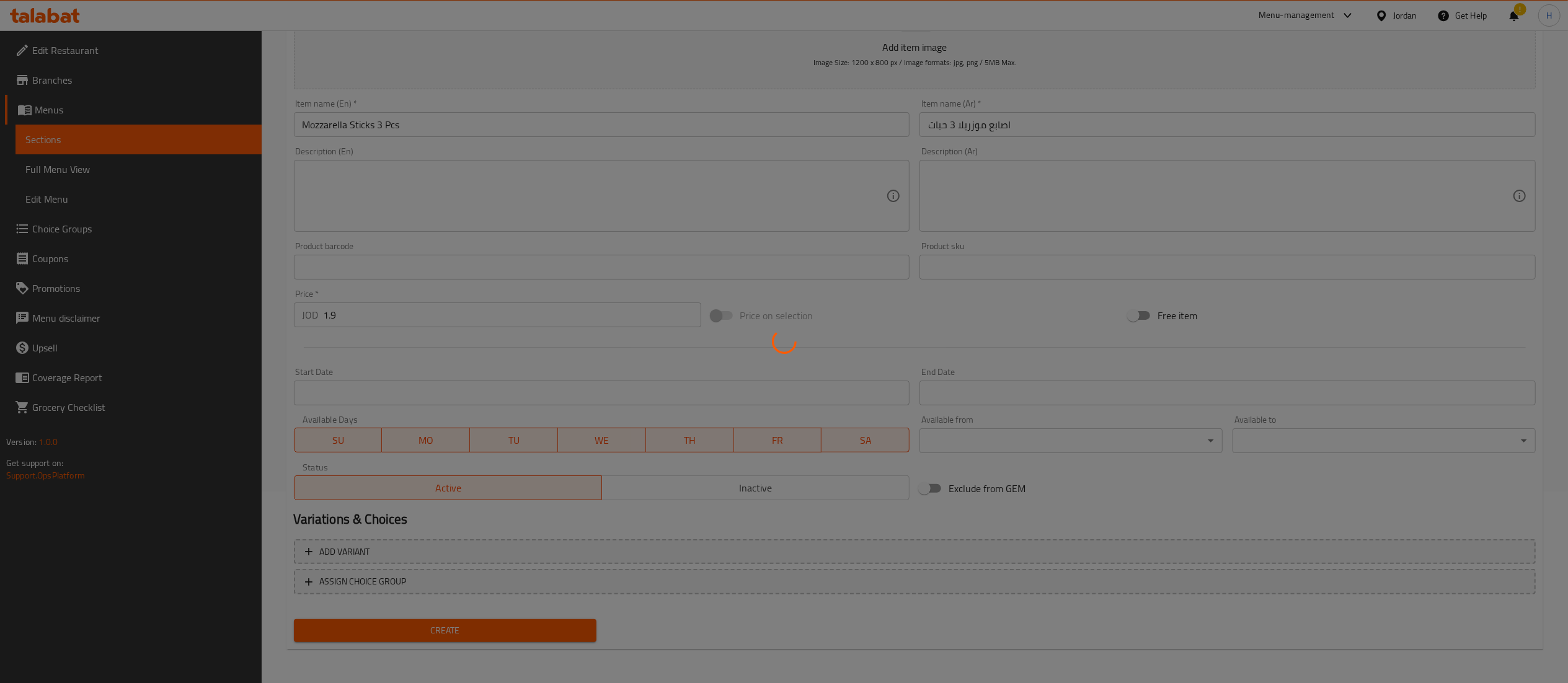
type input "0"
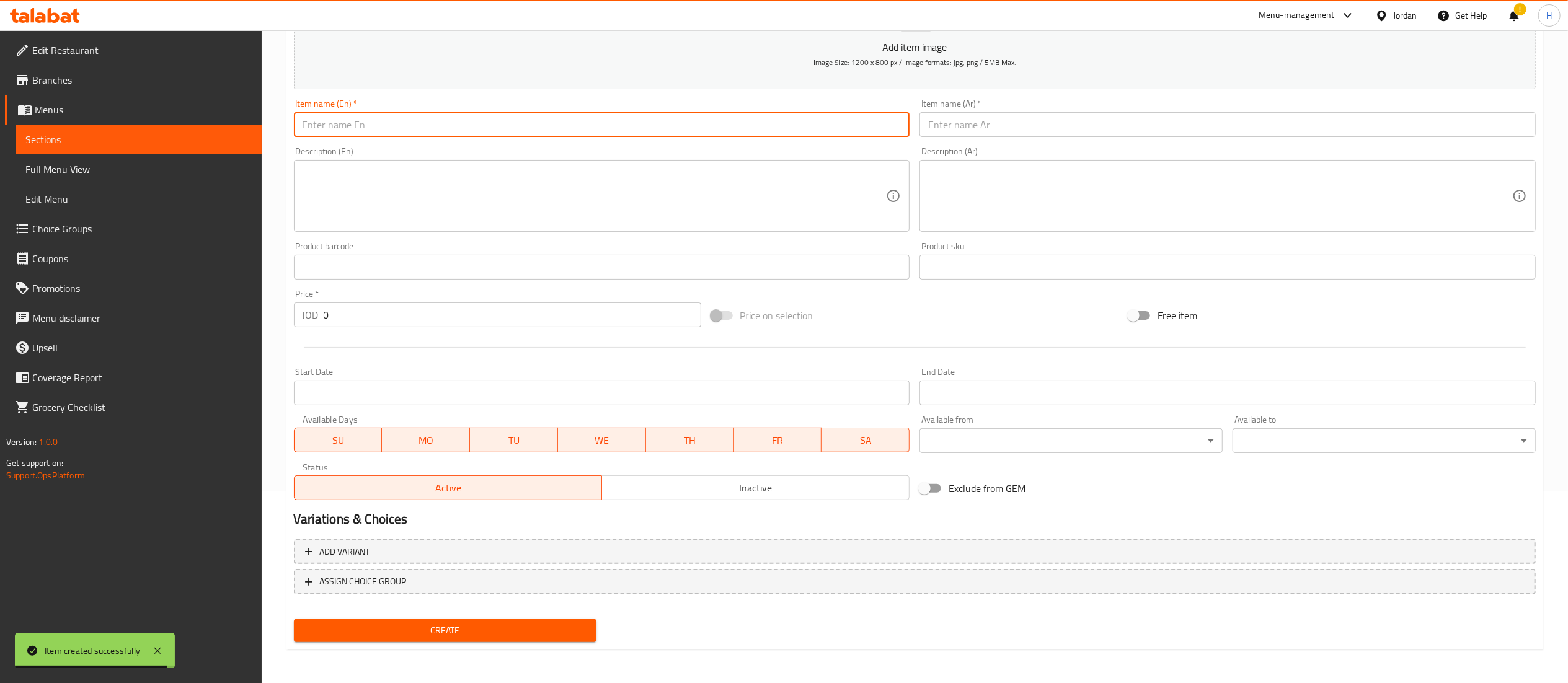
click at [765, 131] on input "text" at bounding box center [602, 124] width 616 height 25
type input "Wings"
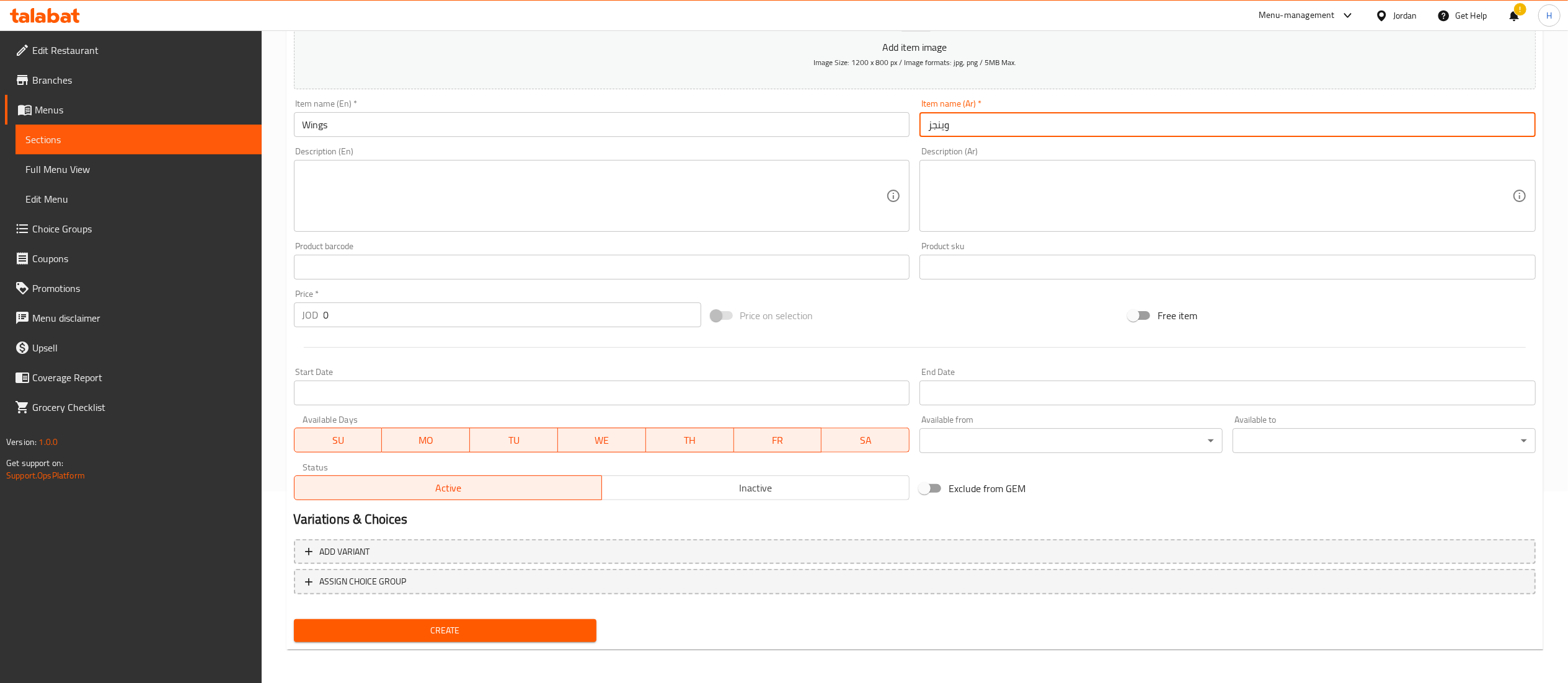
type input "وينجز"
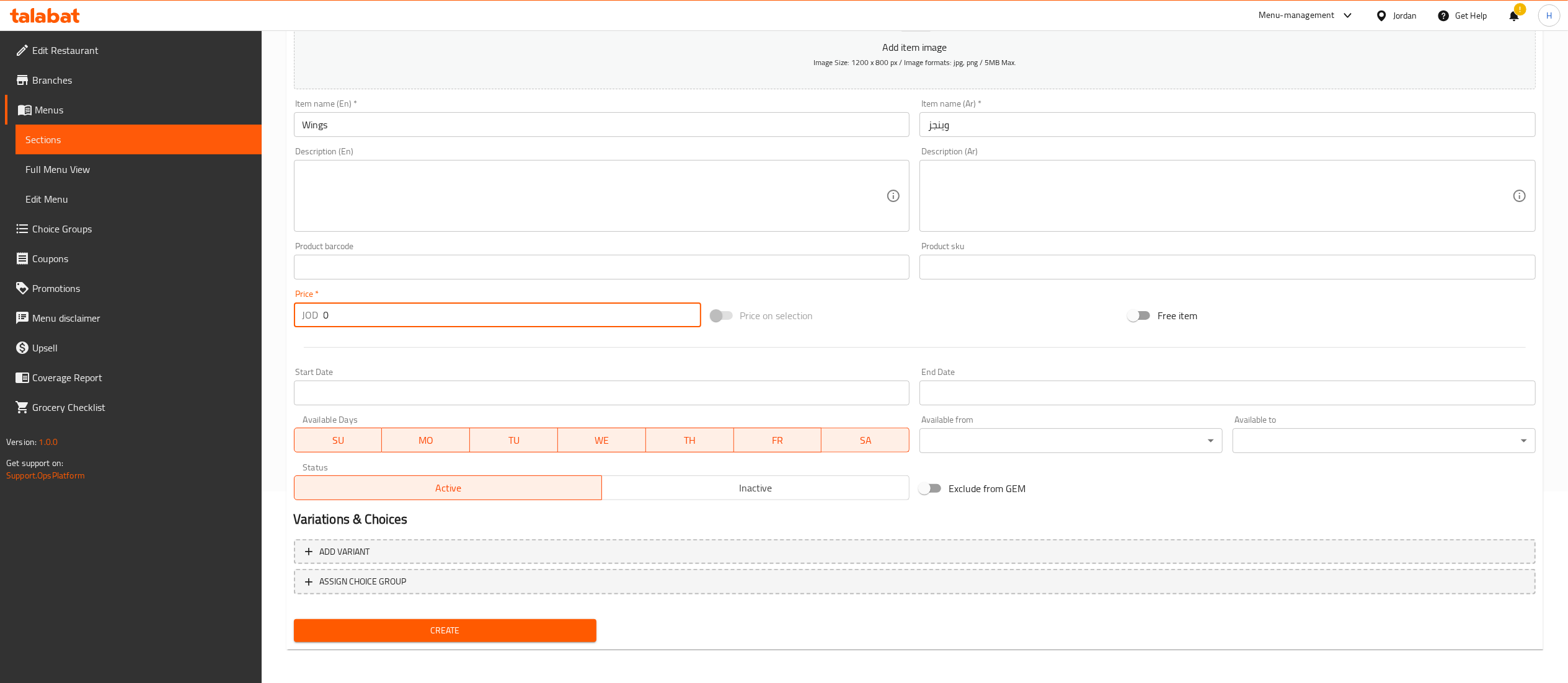
drag, startPoint x: 355, startPoint y: 321, endPoint x: 251, endPoint y: 305, distance: 105.2
click at [251, 305] on div "Edit Restaurant Branches Menus Sections Full Menu View Edit Menu Choice Groups …" at bounding box center [784, 261] width 1568 height 845
type input "2.5"
click at [402, 123] on input "Wings" at bounding box center [602, 124] width 616 height 25
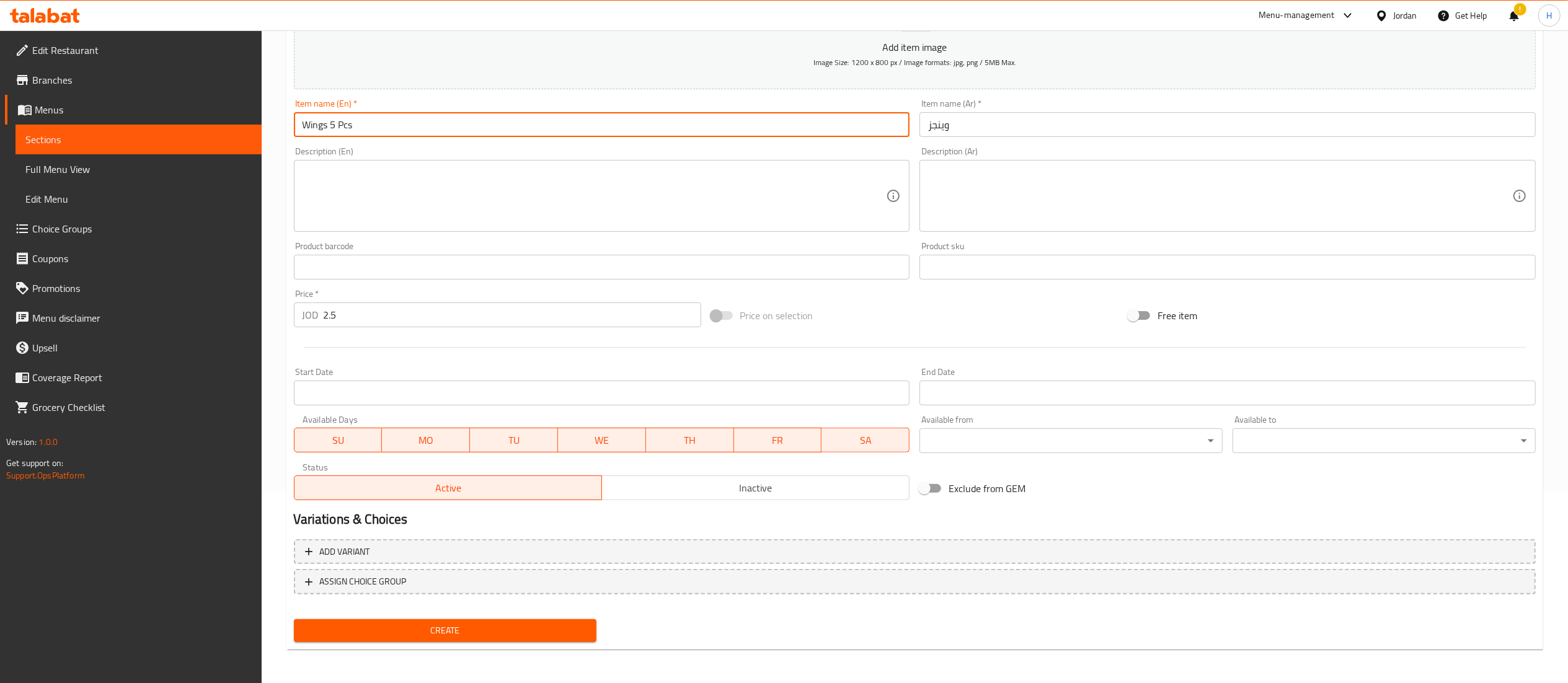
type input "Wings 5 Pcs"
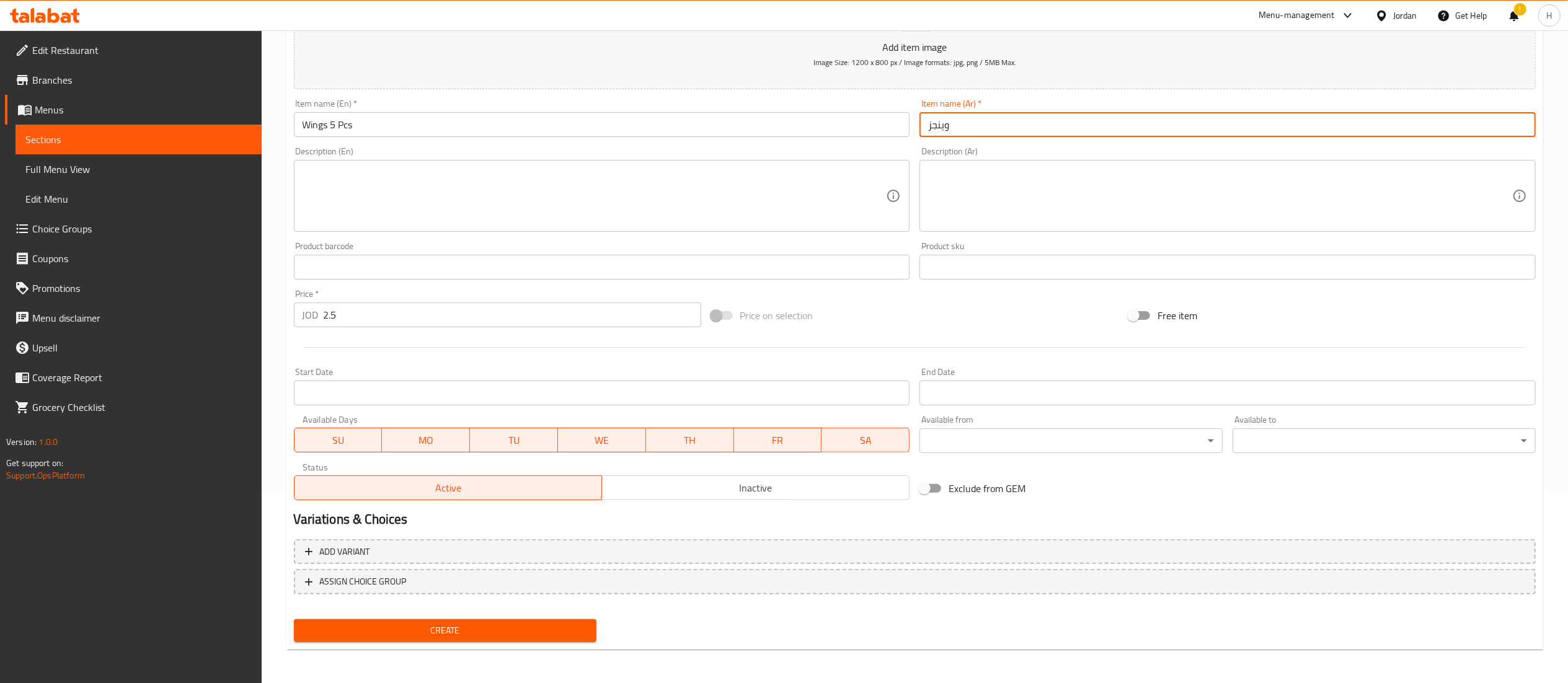
click at [973, 124] on input "وينجز" at bounding box center [1227, 124] width 616 height 25
type input "وينجز 5 حبات"
click at [419, 629] on span "Create" at bounding box center [445, 630] width 283 height 15
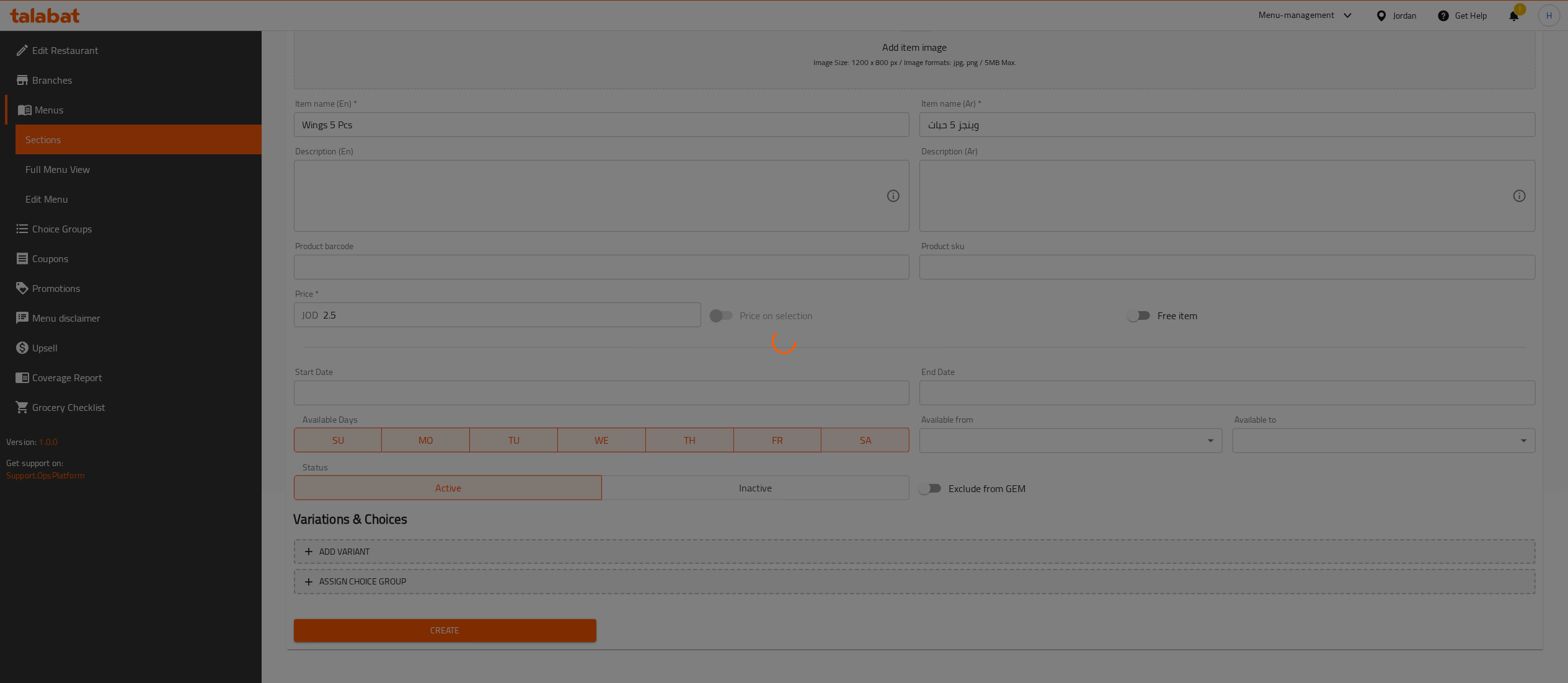
type input "0"
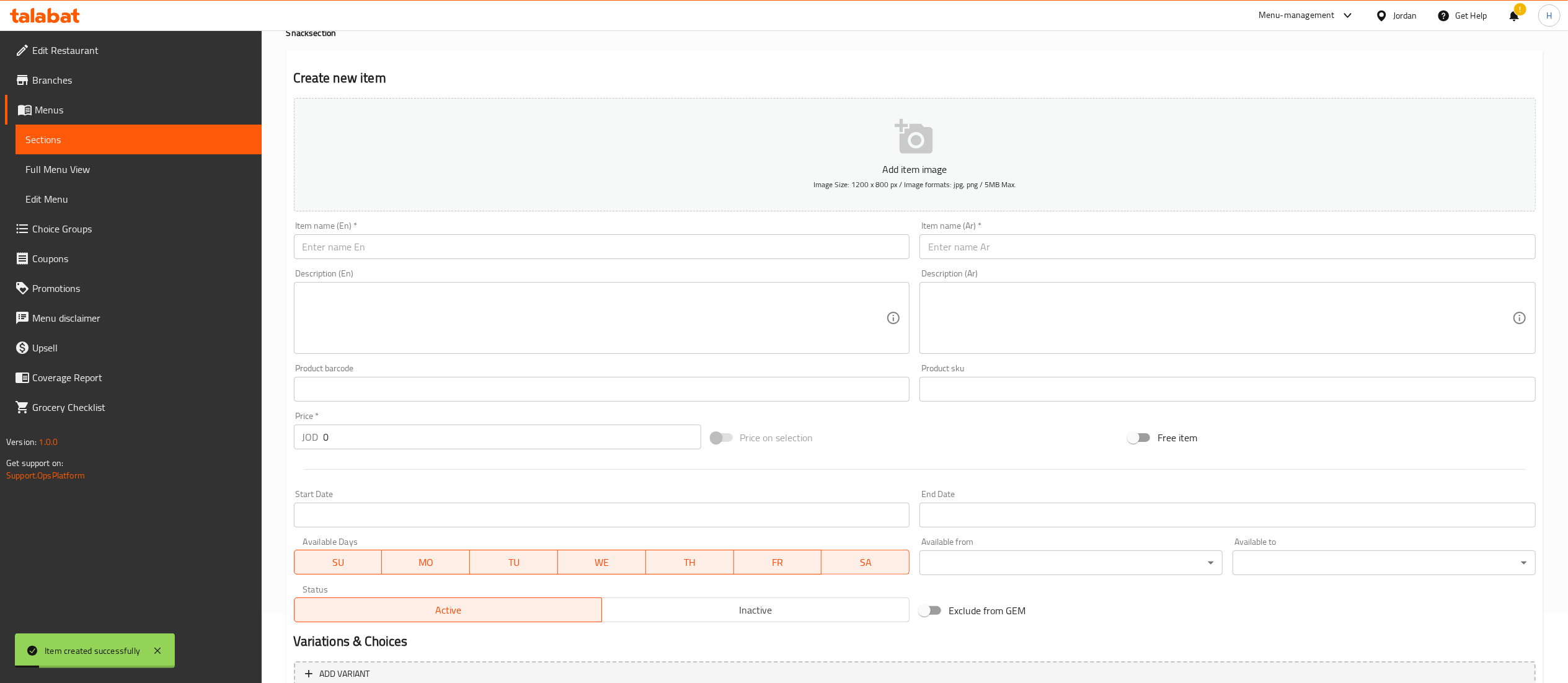
scroll to position [0, 0]
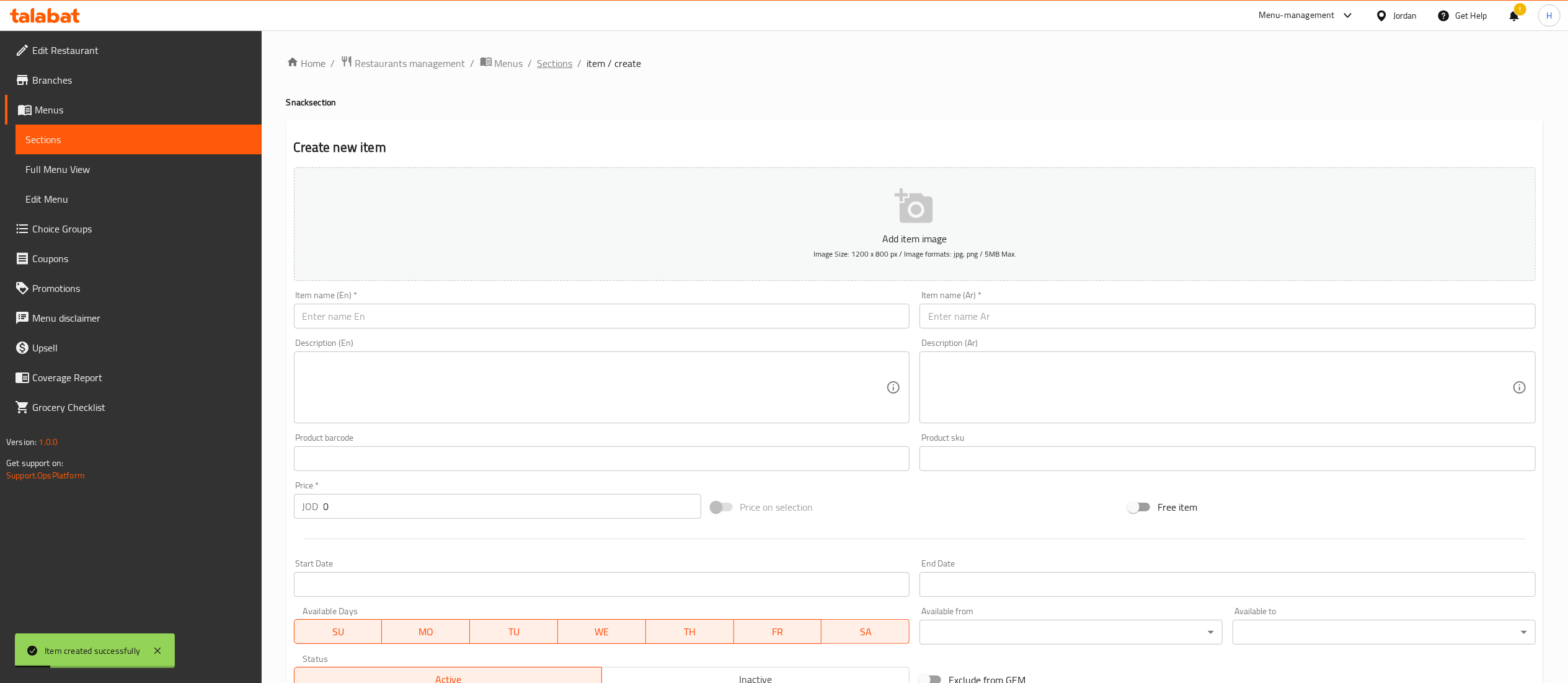
click at [554, 69] on span "Sections" at bounding box center [555, 63] width 36 height 15
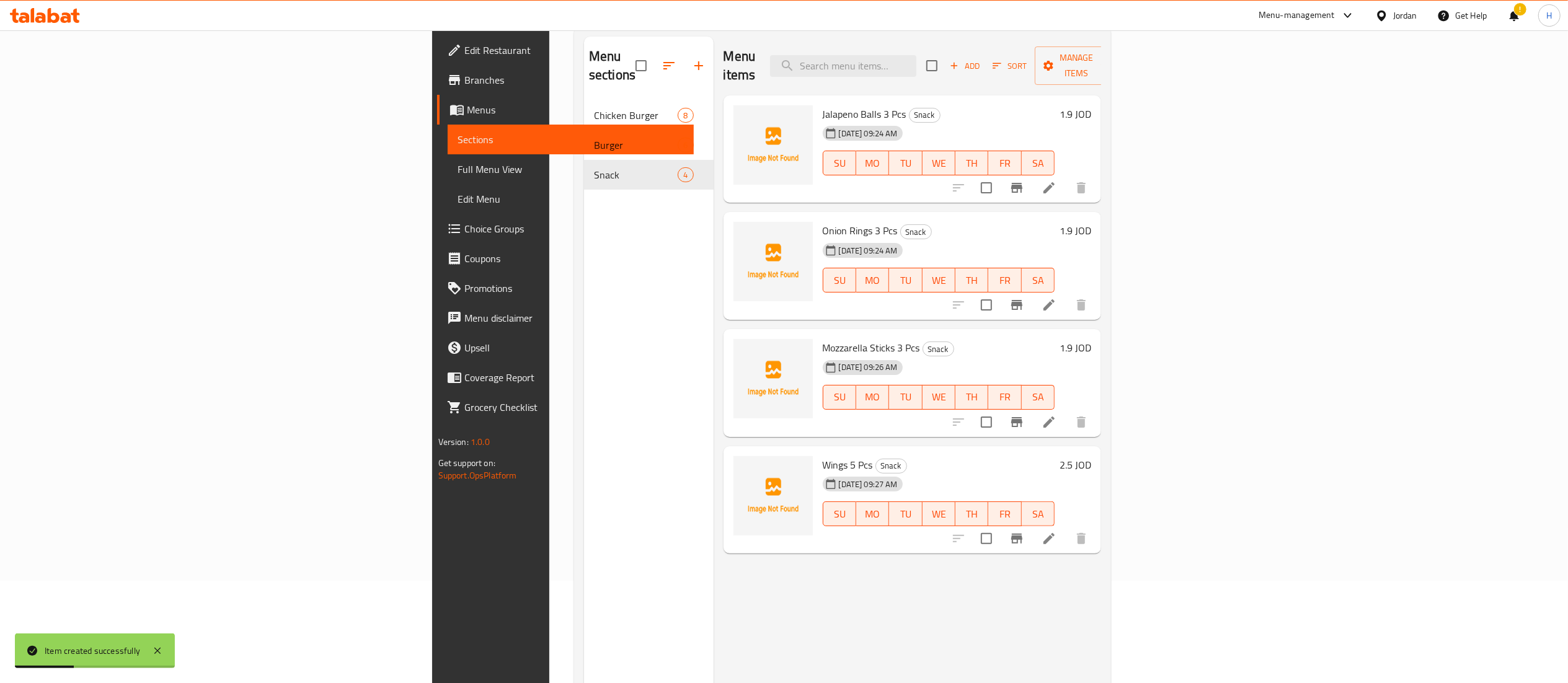
scroll to position [174, 0]
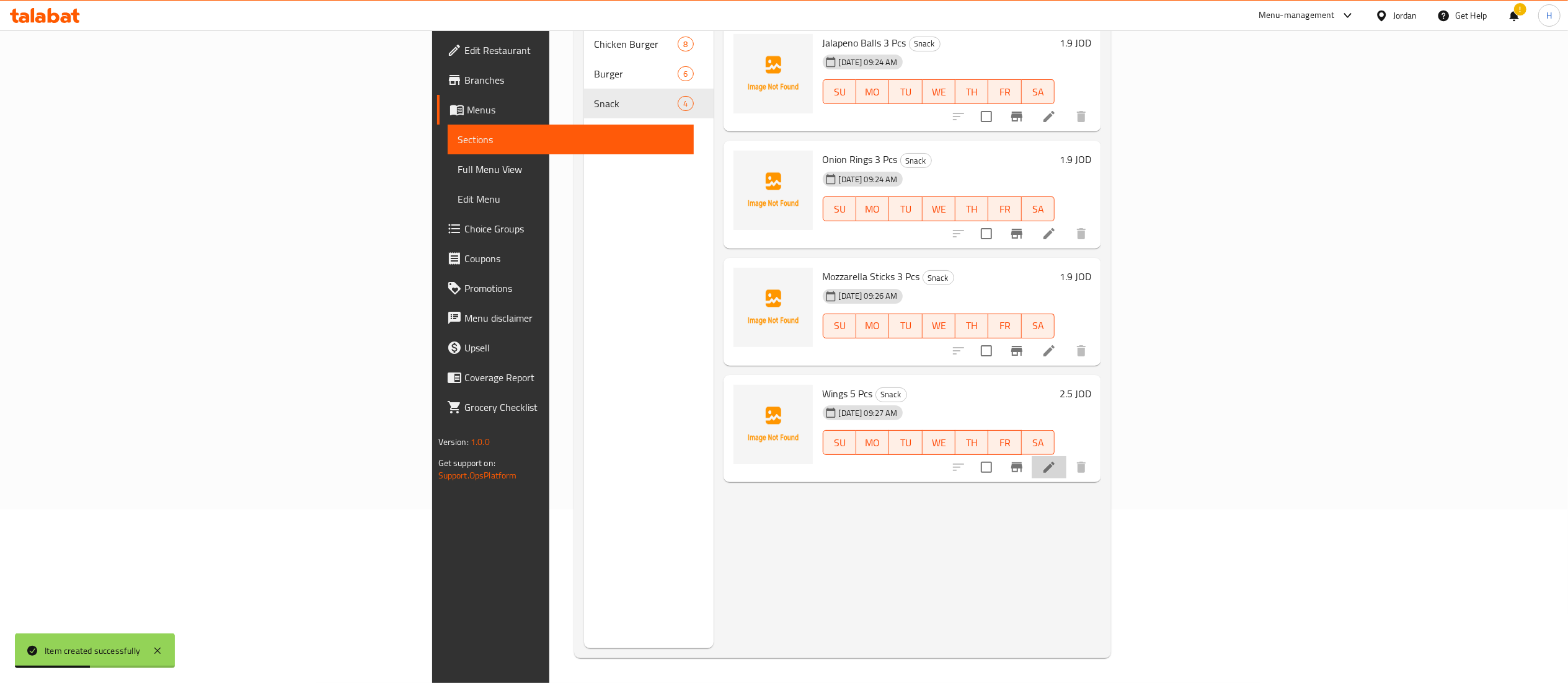
click at [1066, 456] on li at bounding box center [1049, 467] width 35 height 22
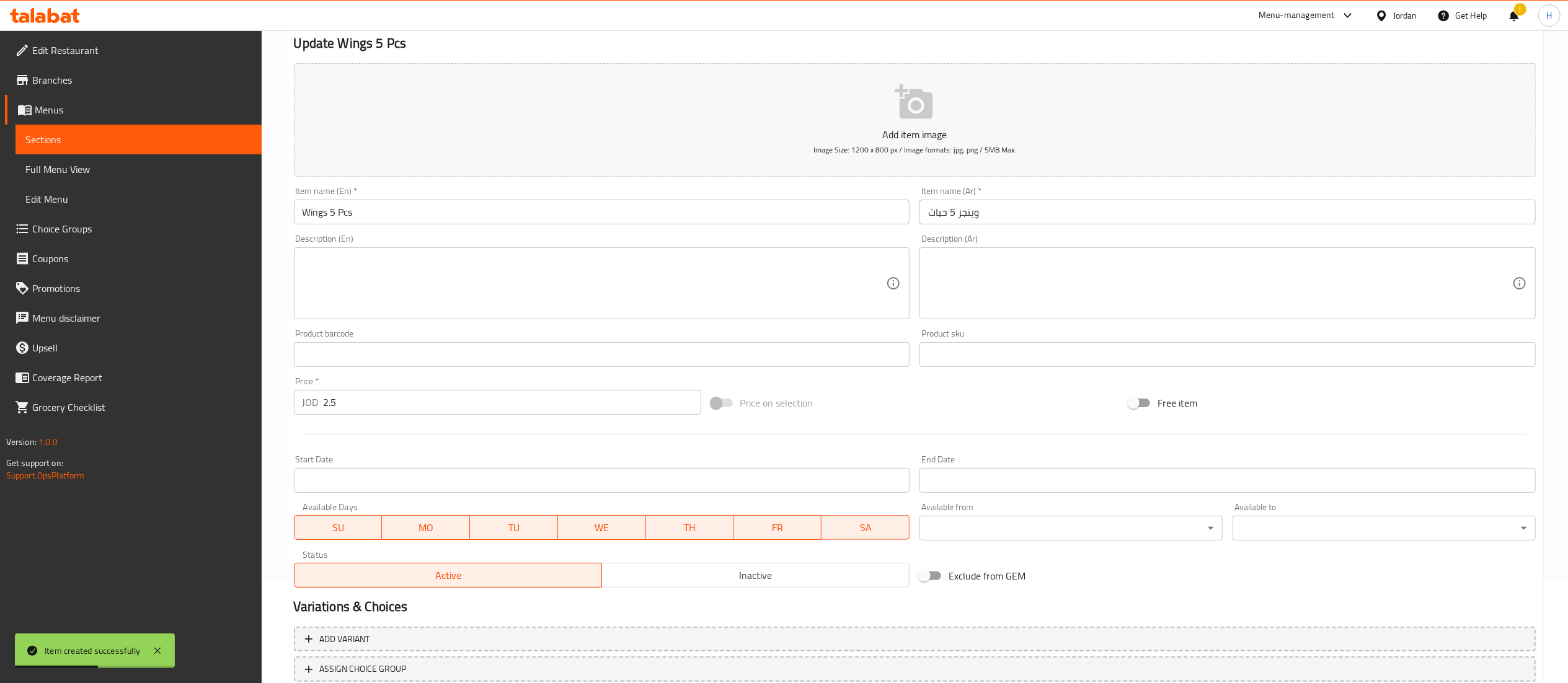
scroll to position [191, 0]
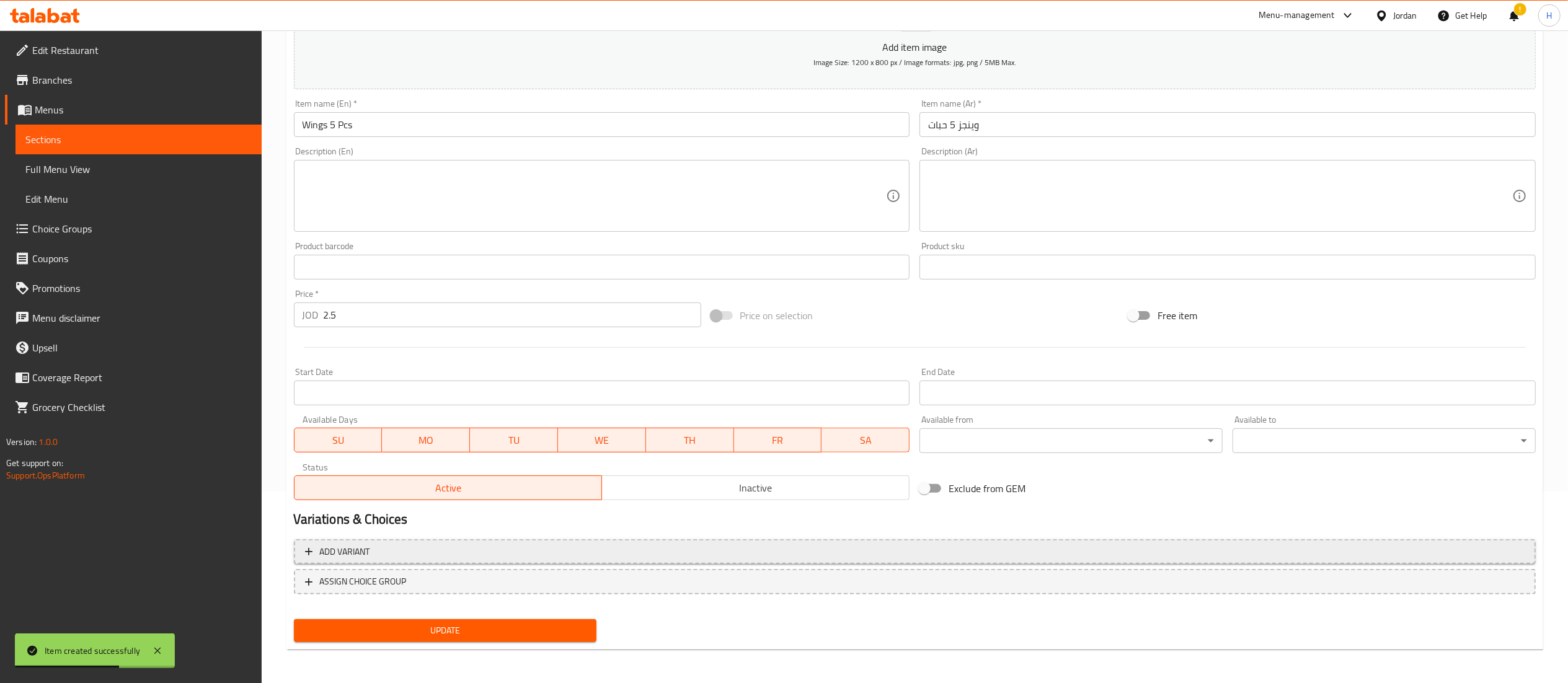
click at [642, 547] on span "Add variant" at bounding box center [915, 551] width 1219 height 15
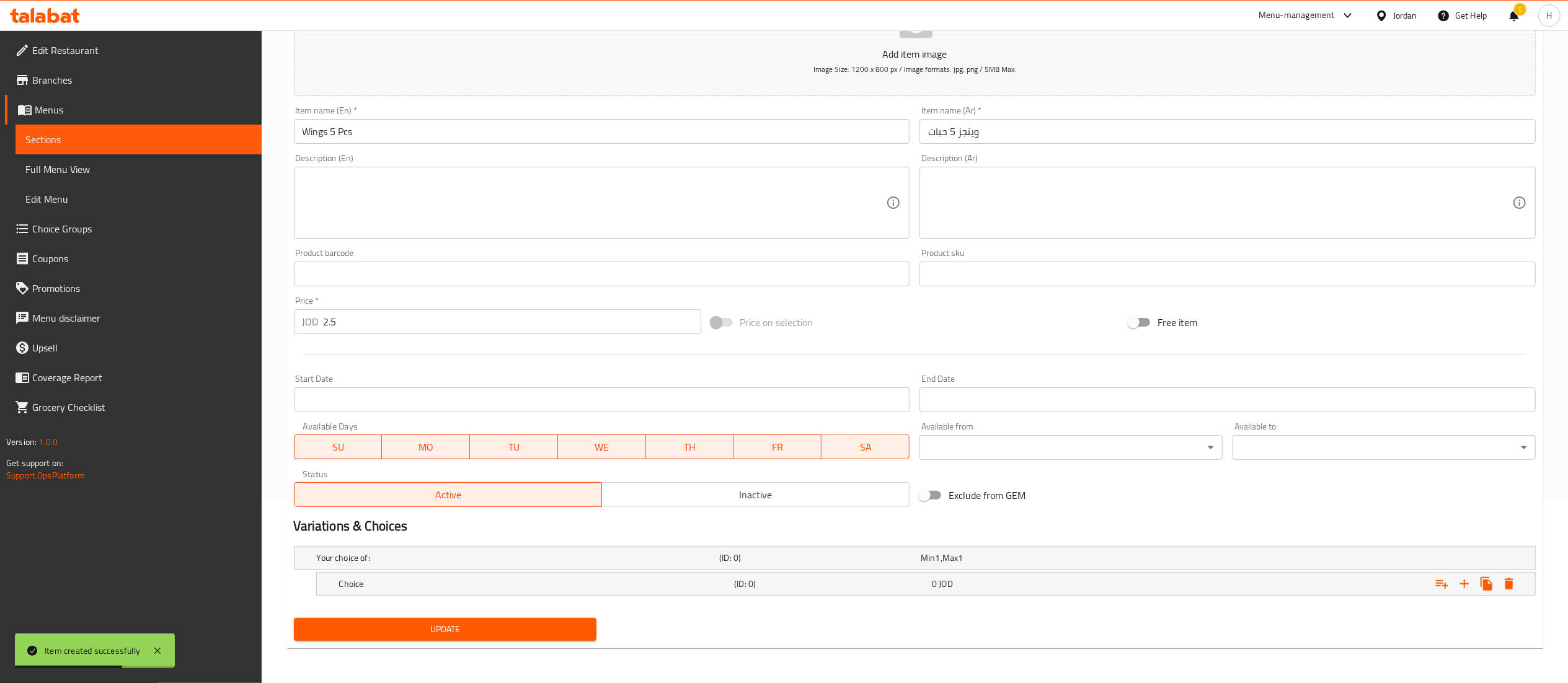
scroll to position [186, 0]
click at [1464, 579] on icon "Expand" at bounding box center [1464, 584] width 9 height 9
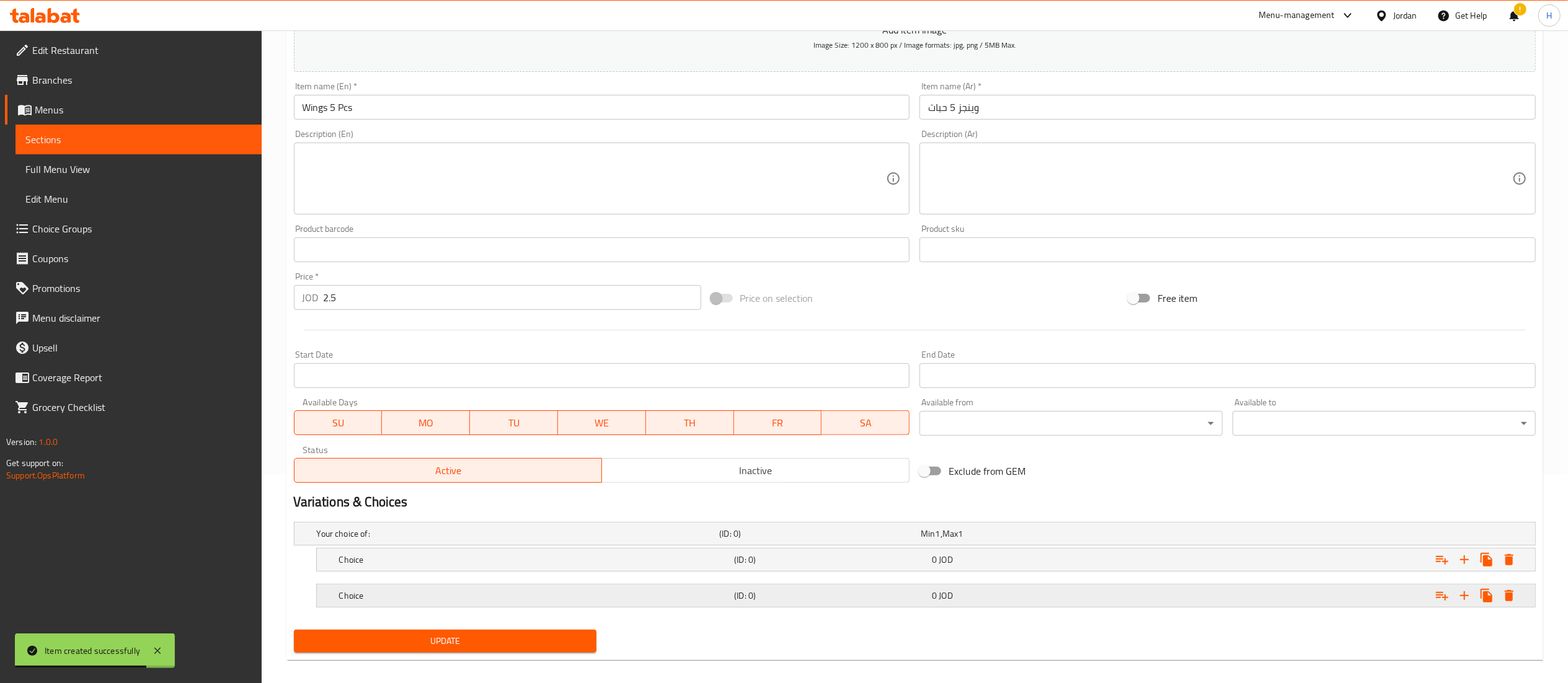
scroll to position [222, 0]
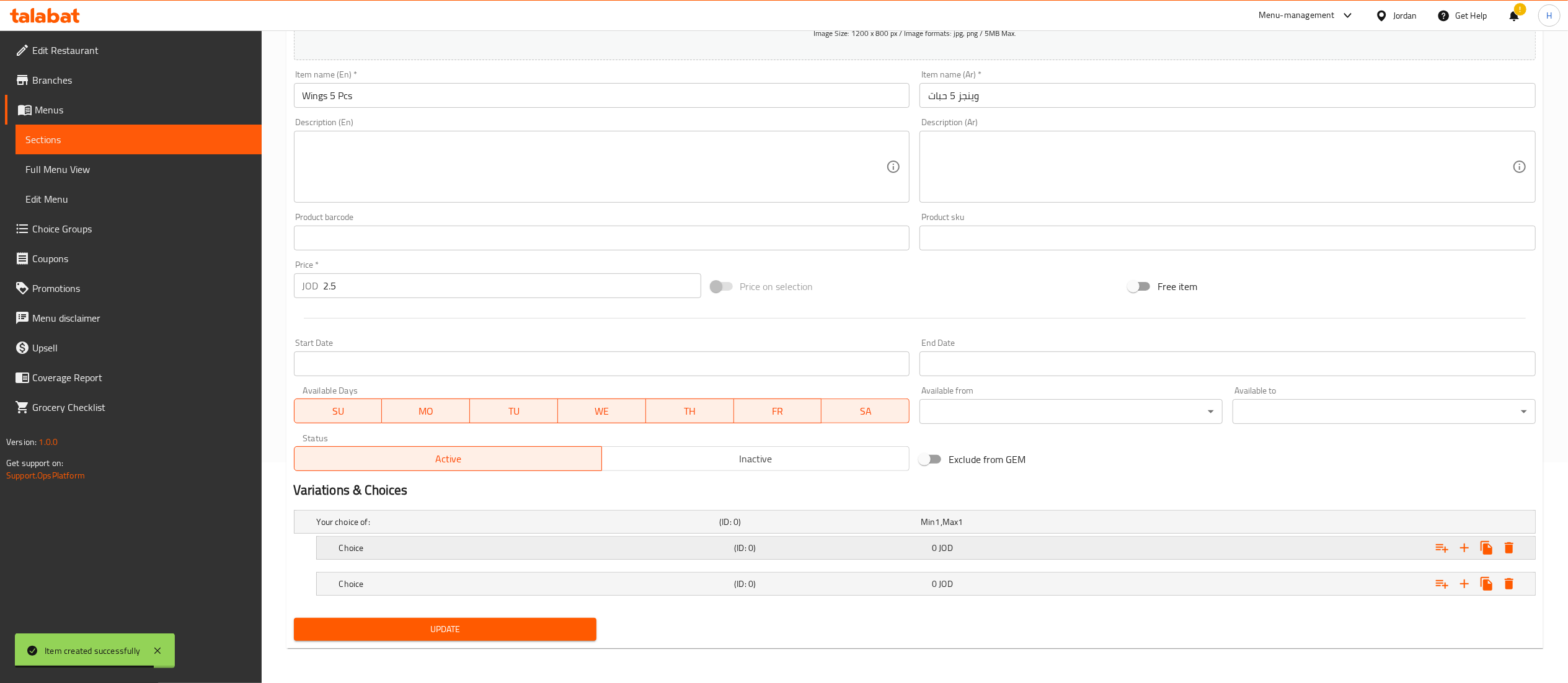
click at [554, 528] on h5 "Choice" at bounding box center [516, 522] width 398 height 13
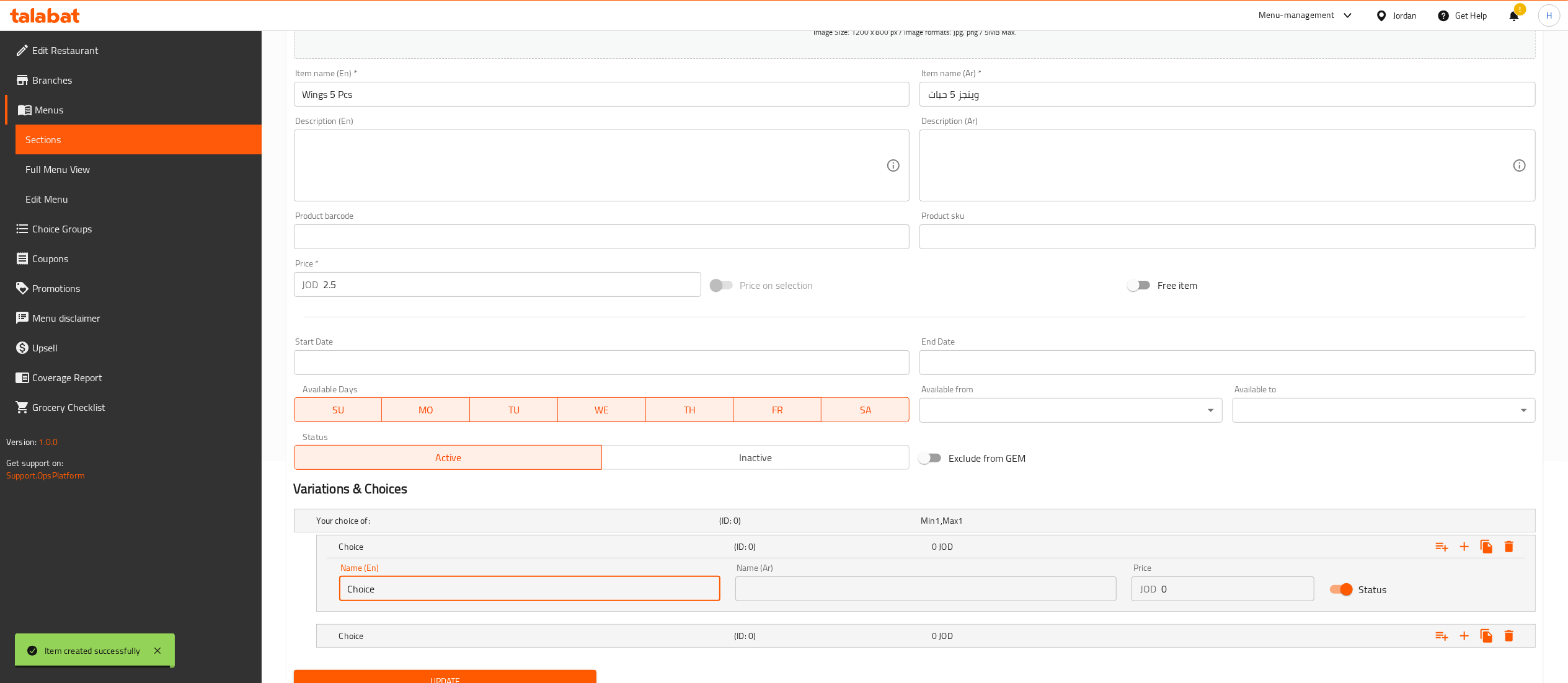
drag, startPoint x: 407, startPoint y: 587, endPoint x: 118, endPoint y: 588, distance: 289.0
click at [118, 588] on div "Edit Restaurant Branches Menus Sections Full Menu View Edit Menu Choice Groups …" at bounding box center [784, 271] width 1568 height 926
type input "5 Pcs"
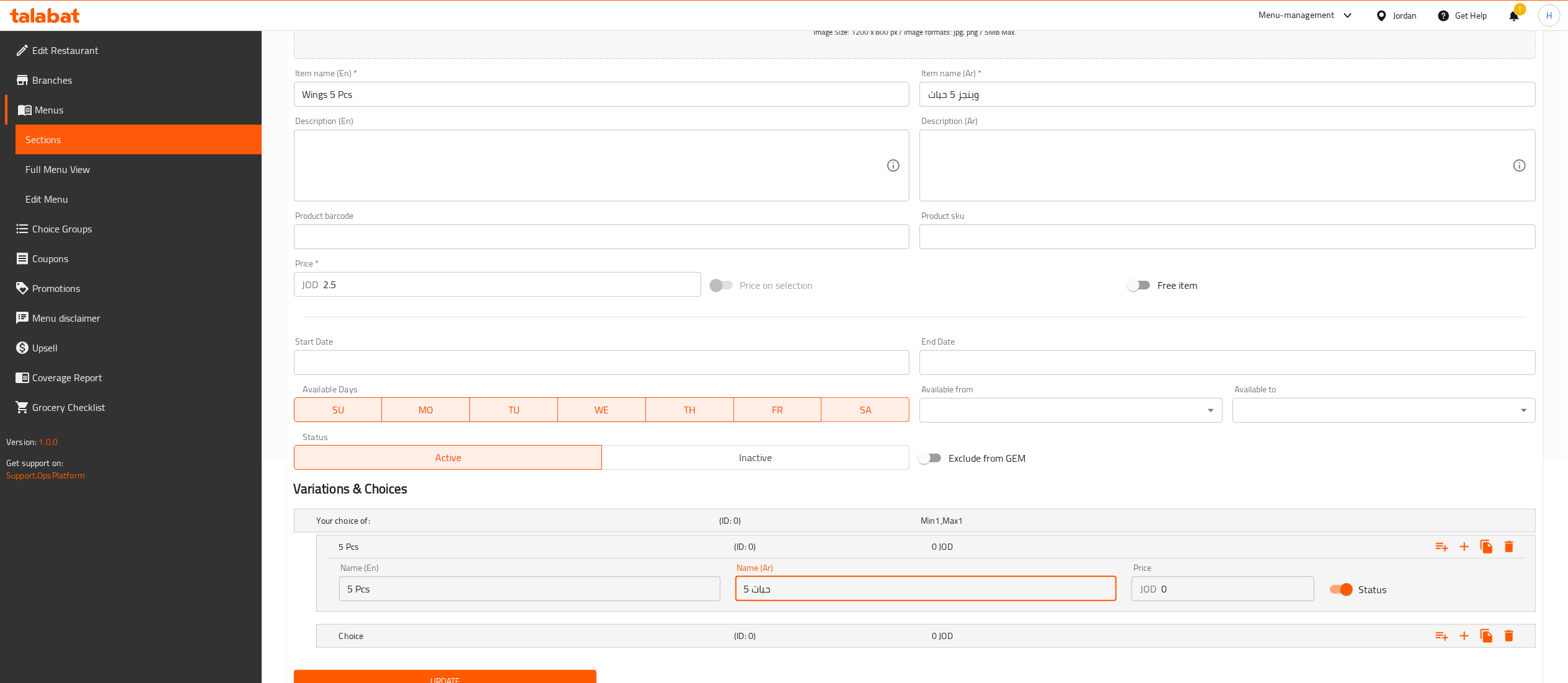
scroll to position [275, 0]
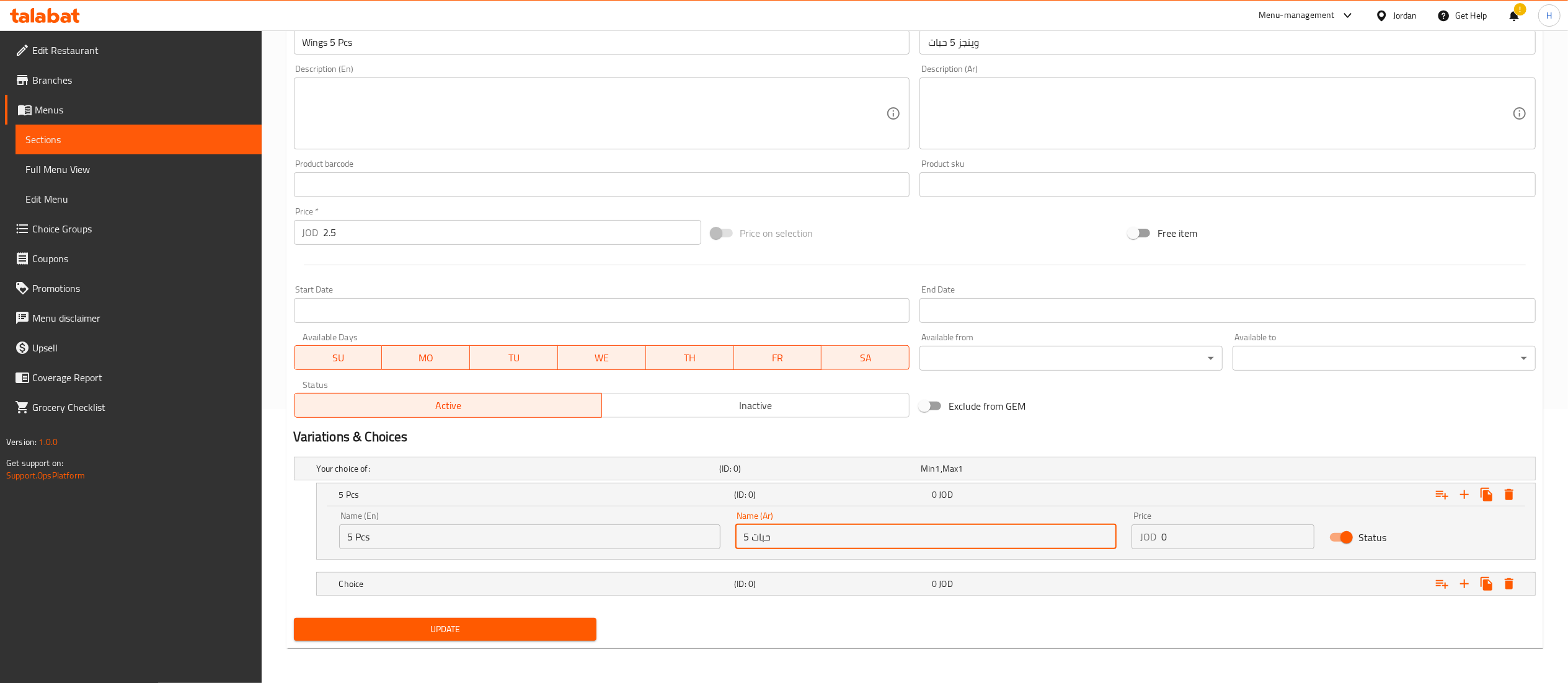
type input "5 حبات"
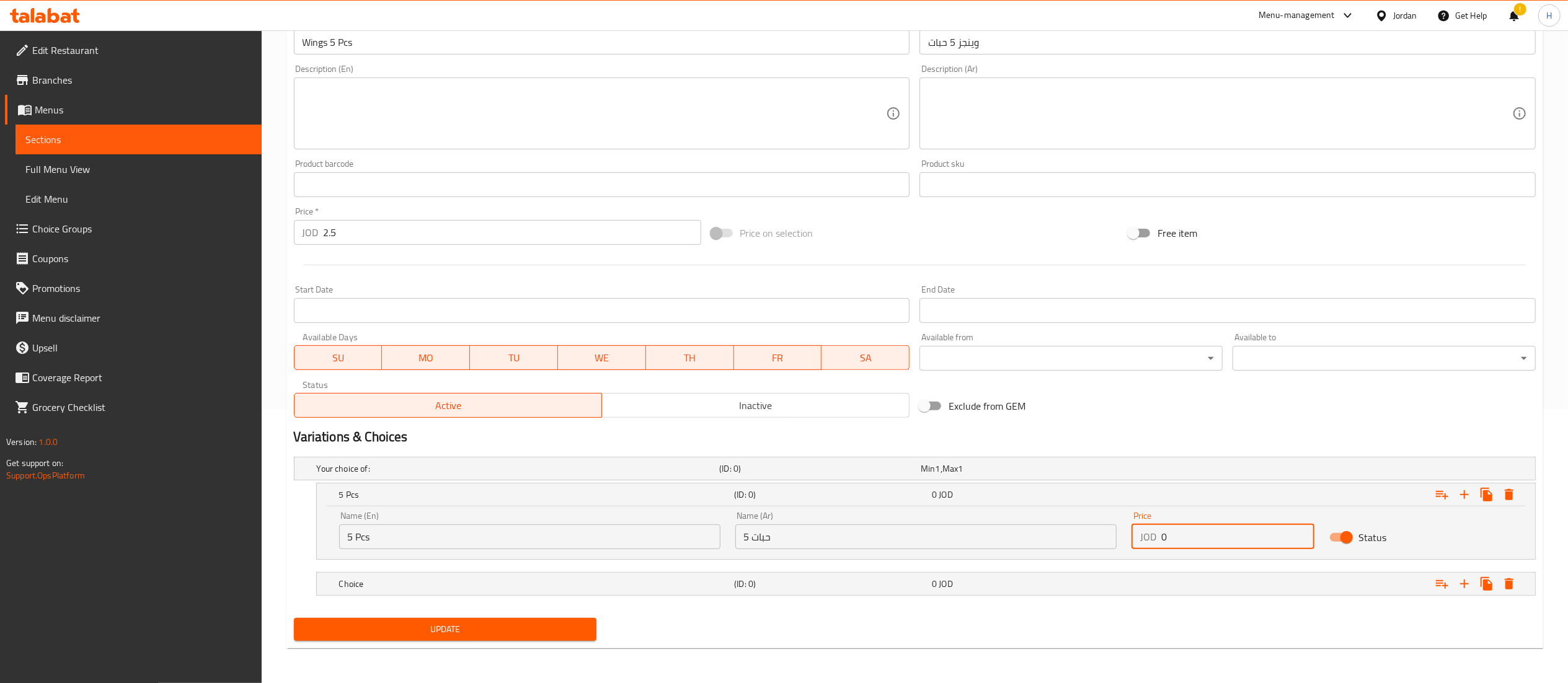
drag, startPoint x: 1178, startPoint y: 530, endPoint x: 1096, endPoint y: 433, distance: 127.0
click at [1107, 521] on div "Name (En) 5 Pcs Name (En) Name (Ar) 5 حبات Name (Ar) Price JOD 0 Price Status" at bounding box center [926, 530] width 1188 height 53
type input "2.5"
click at [395, 601] on nav at bounding box center [915, 603] width 1242 height 10
click at [387, 474] on h5 "Choice" at bounding box center [516, 469] width 398 height 13
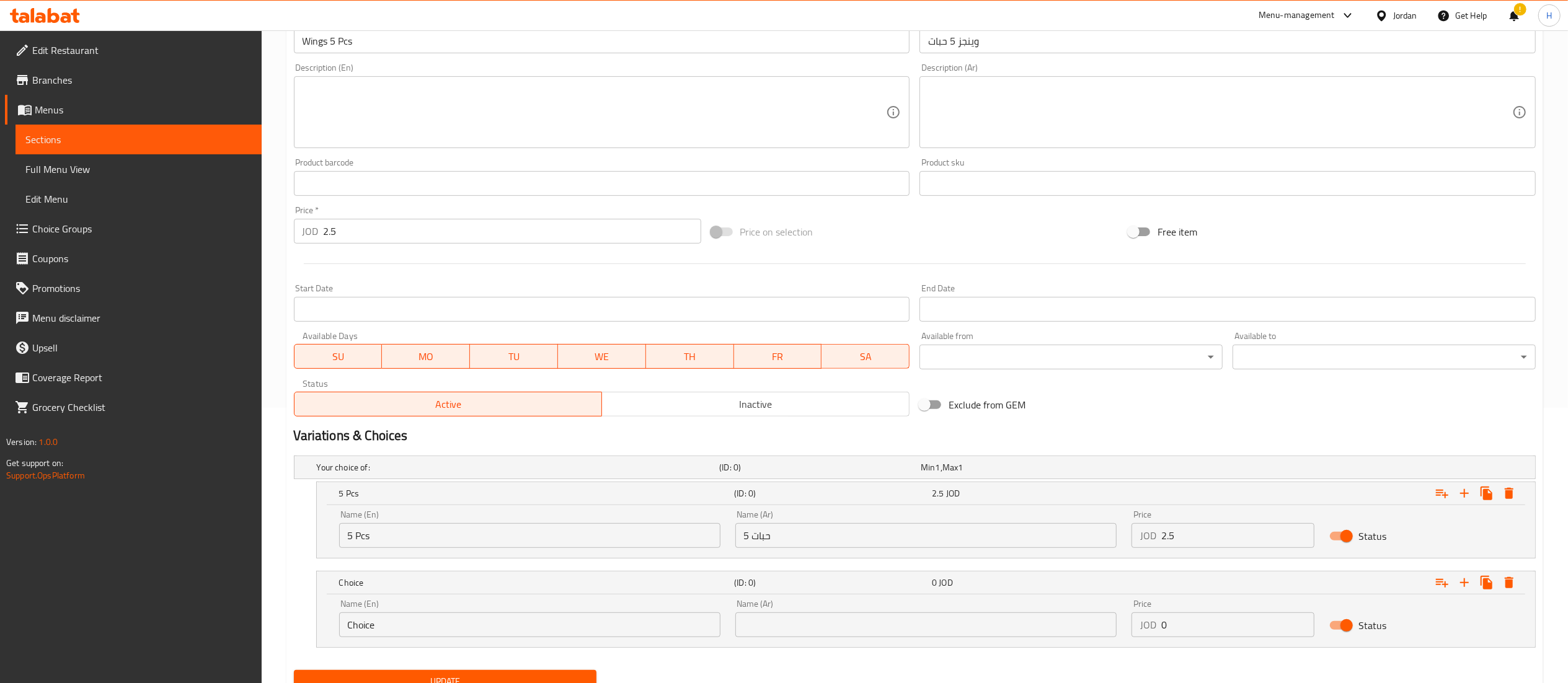
click at [368, 619] on input "Choice" at bounding box center [529, 624] width 381 height 25
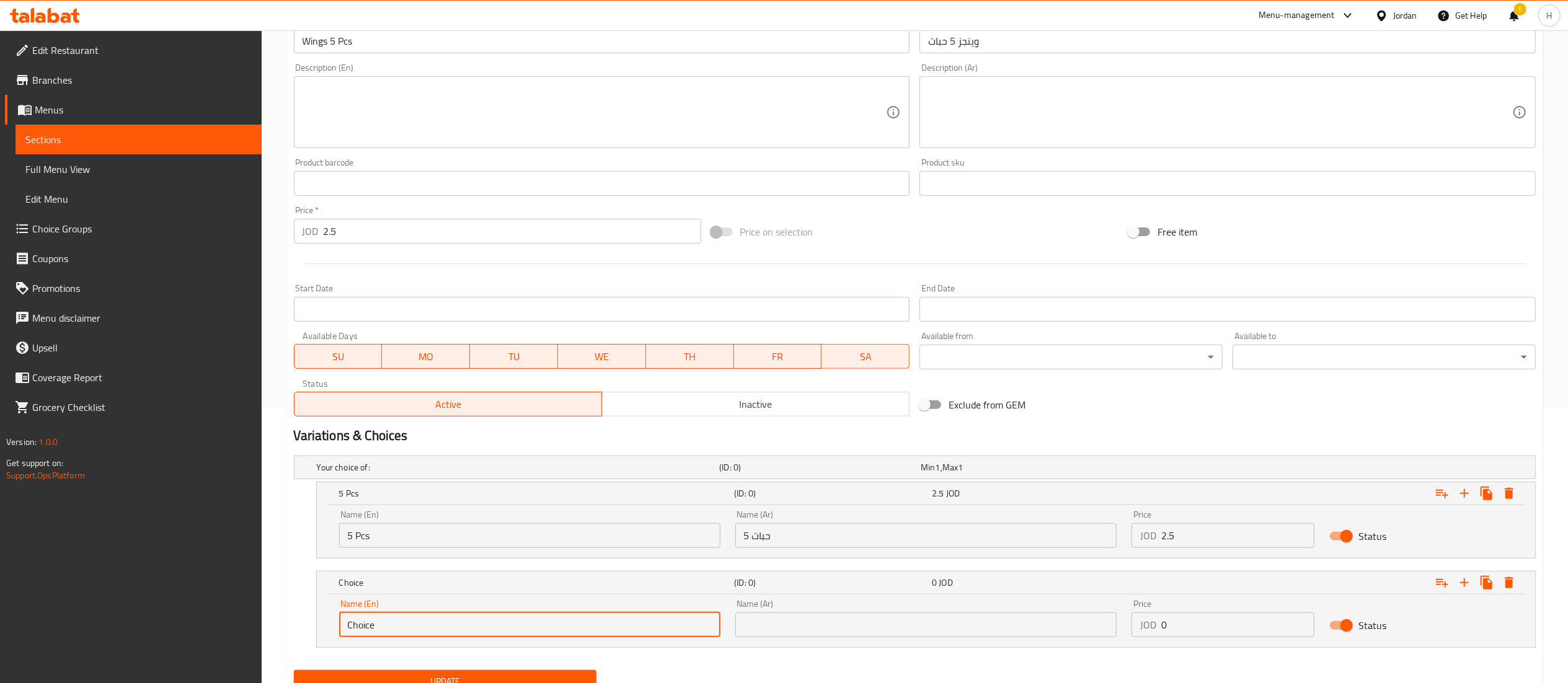
click at [368, 619] on input "Choice" at bounding box center [529, 624] width 381 height 25
click at [534, 624] on input "10 Ocs" at bounding box center [529, 624] width 381 height 25
type input "10 Pcs"
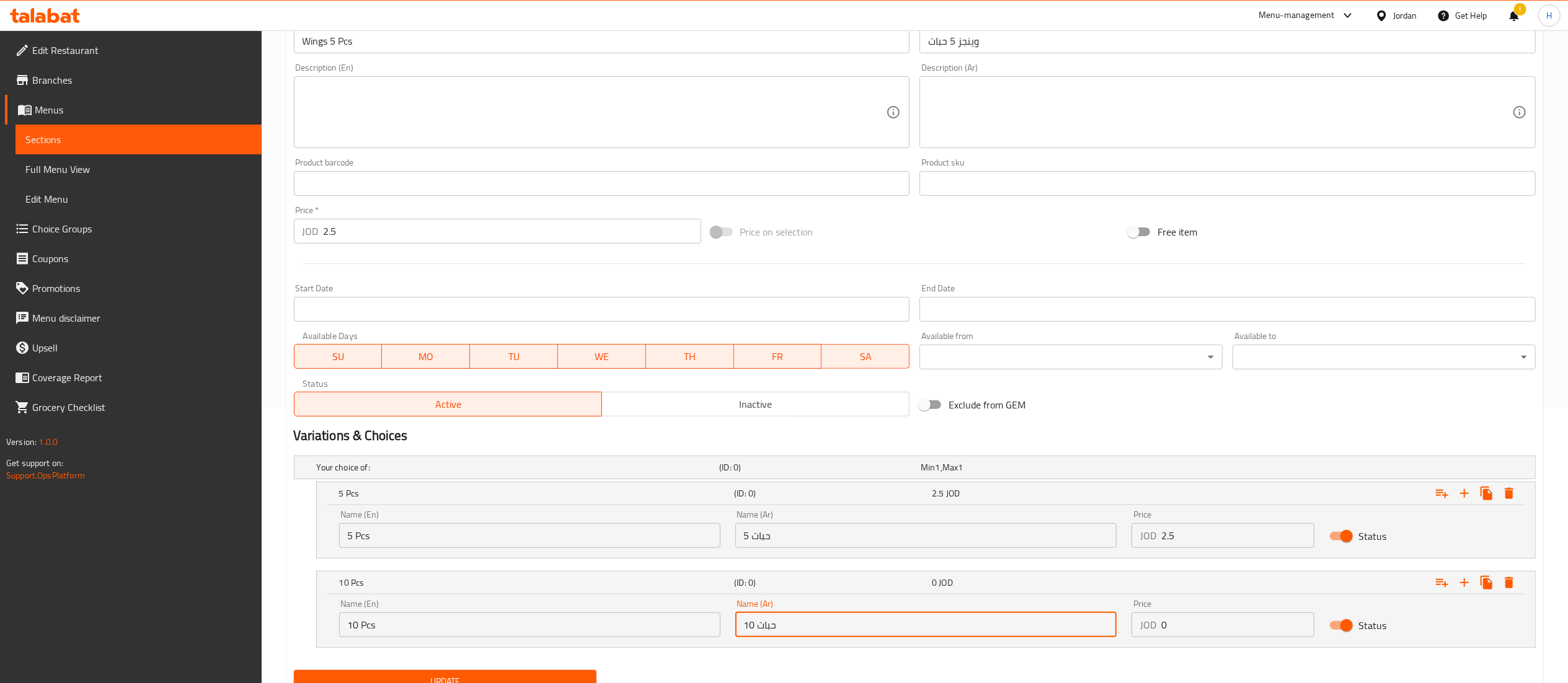
type input "10 حبات"
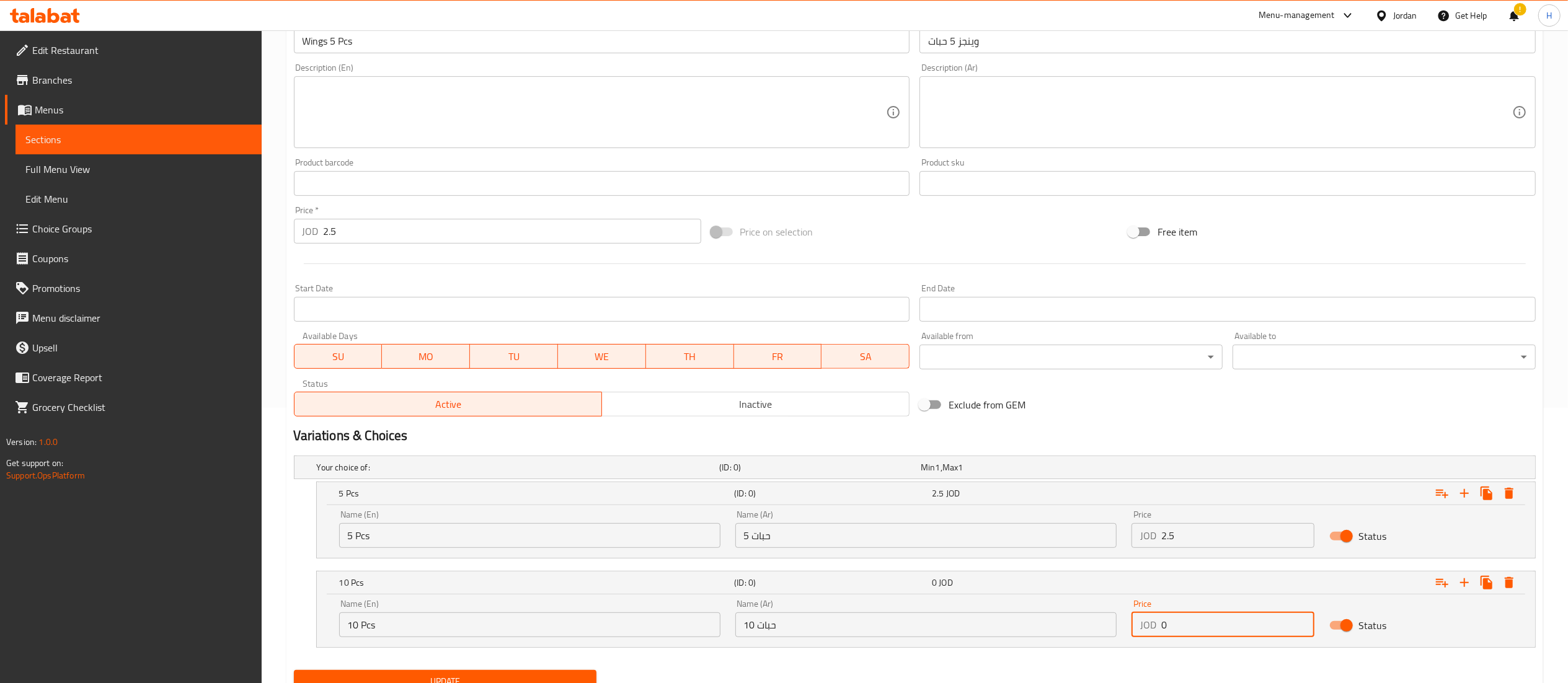
drag, startPoint x: 1164, startPoint y: 629, endPoint x: 1124, endPoint y: 629, distance: 40.0
click at [1124, 629] on div "Price JOD 0 Price" at bounding box center [1224, 618] width 199 height 53
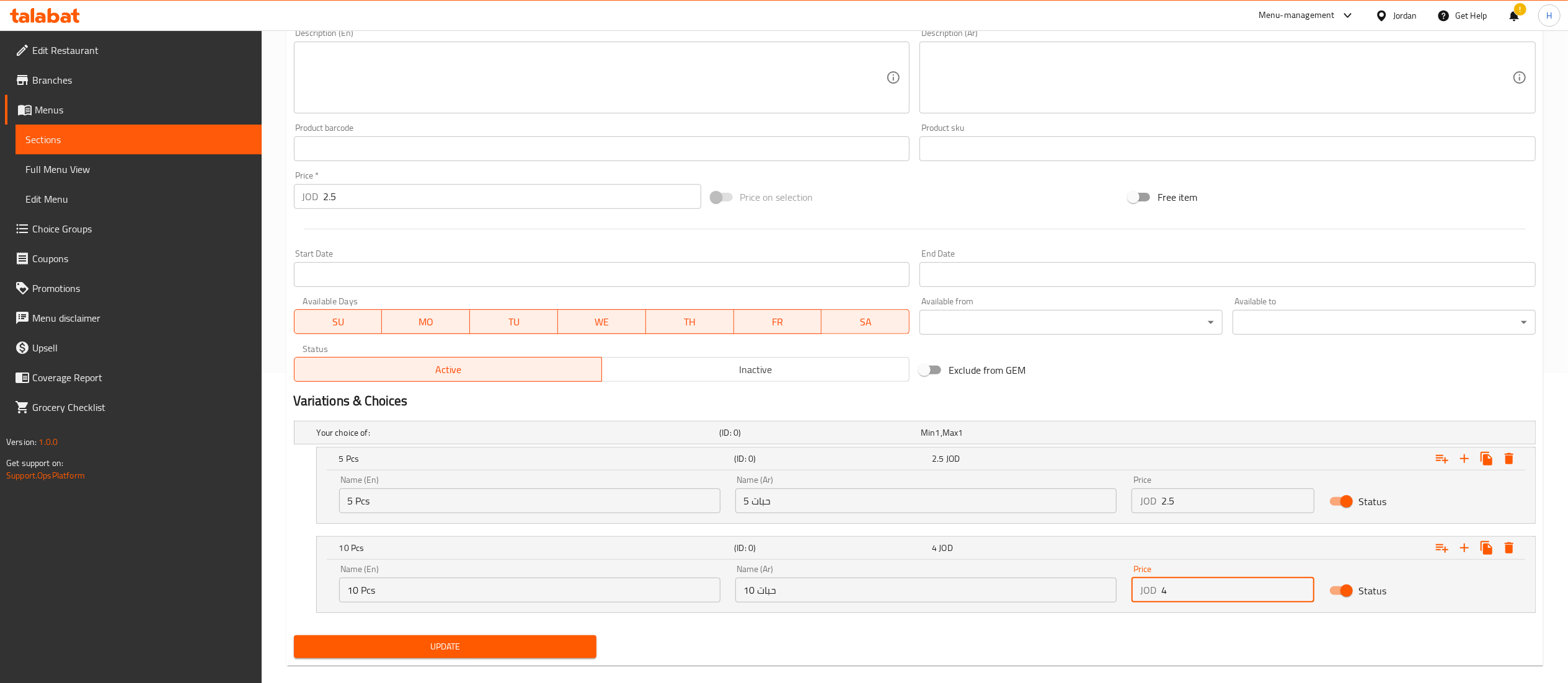
scroll to position [329, 0]
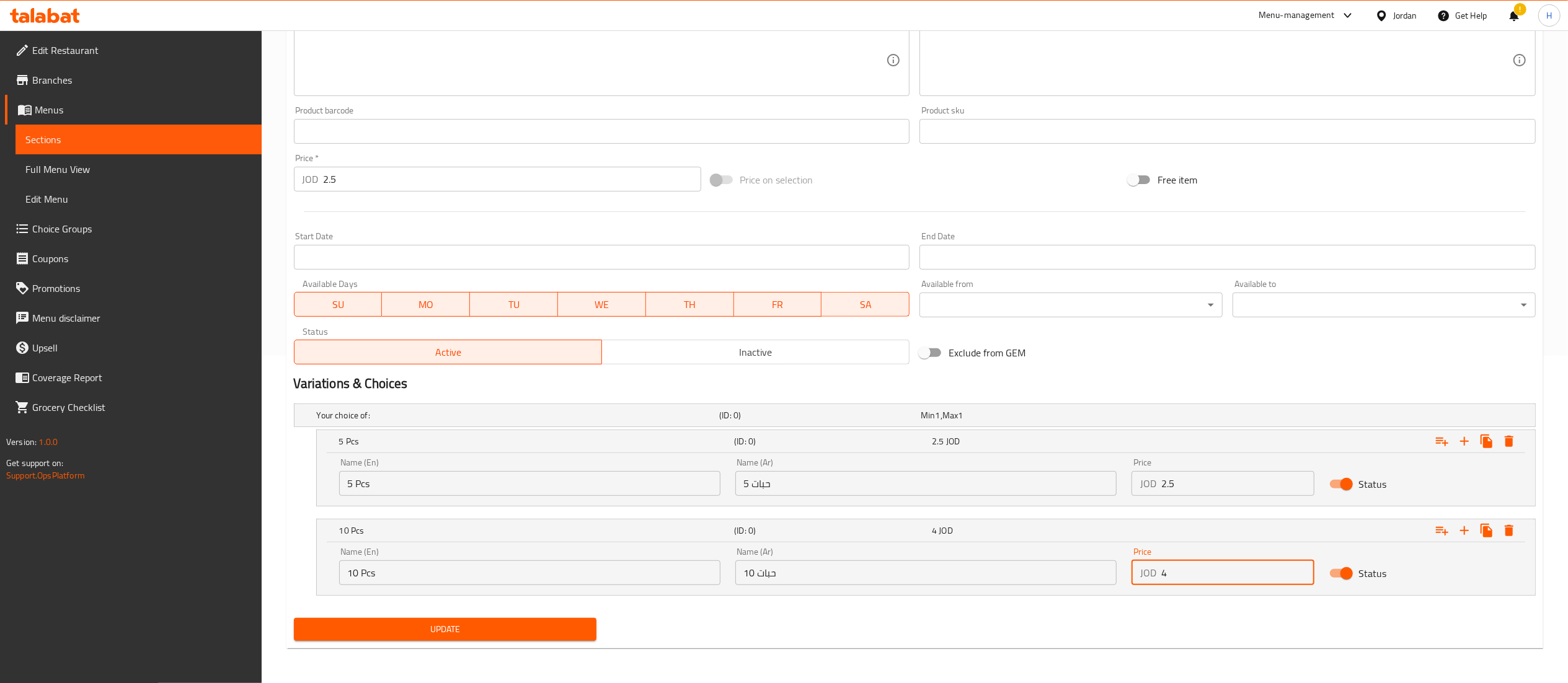
type input "4"
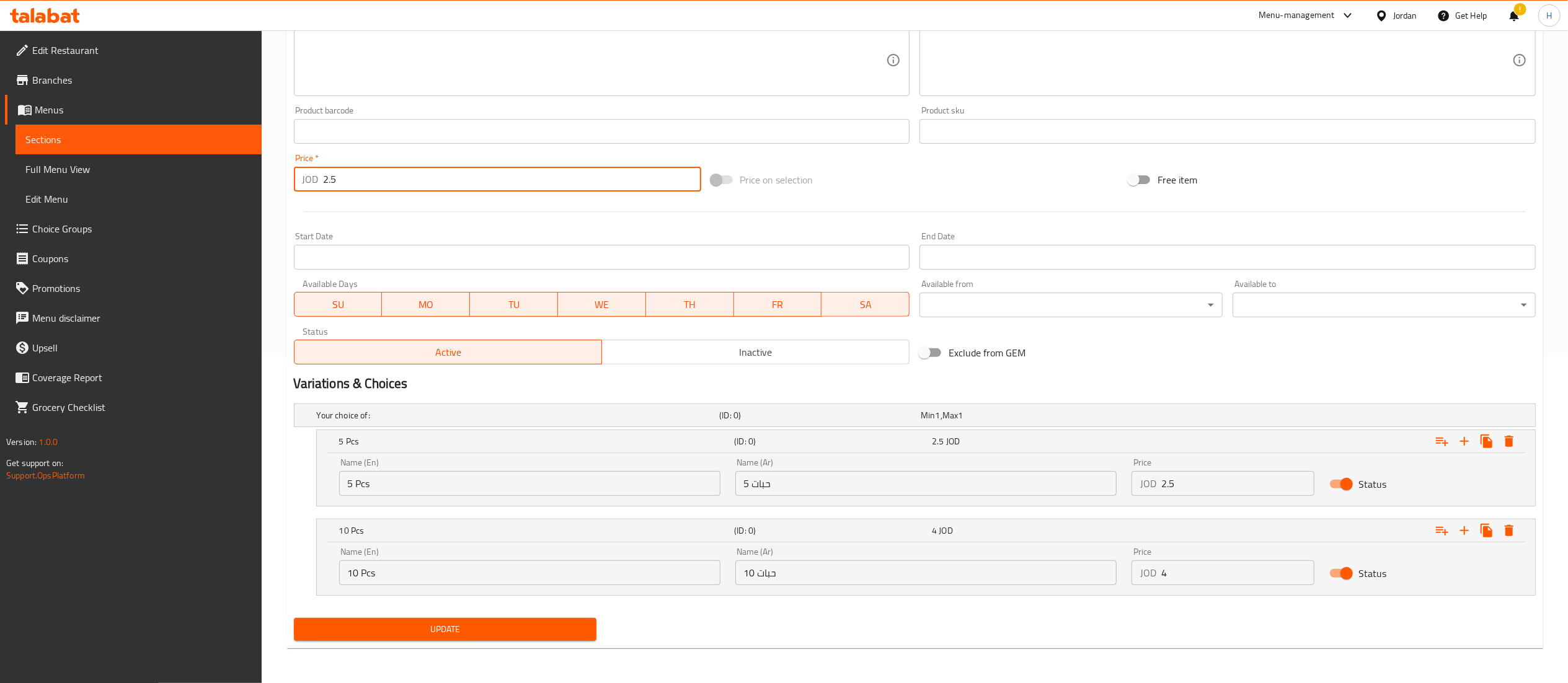
drag, startPoint x: 345, startPoint y: 172, endPoint x: 109, endPoint y: 126, distance: 240.4
click at [109, 126] on div "Edit Restaurant Branches Menus Sections Full Menu View Edit Menu Choice Groups …" at bounding box center [784, 193] width 1568 height 980
type input "0"
click at [395, 631] on span "Update" at bounding box center [445, 629] width 283 height 15
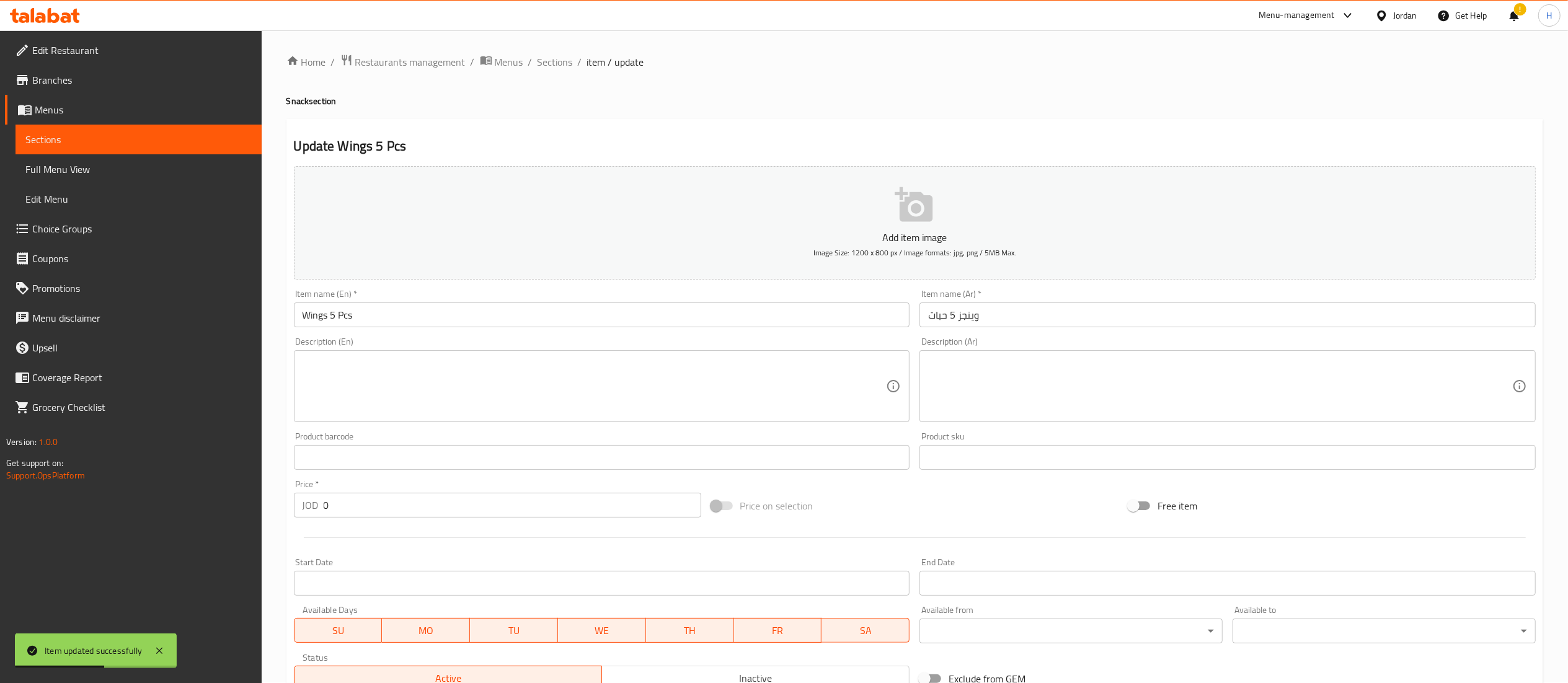
scroll to position [0, 0]
click at [541, 63] on span "Sections" at bounding box center [555, 63] width 36 height 15
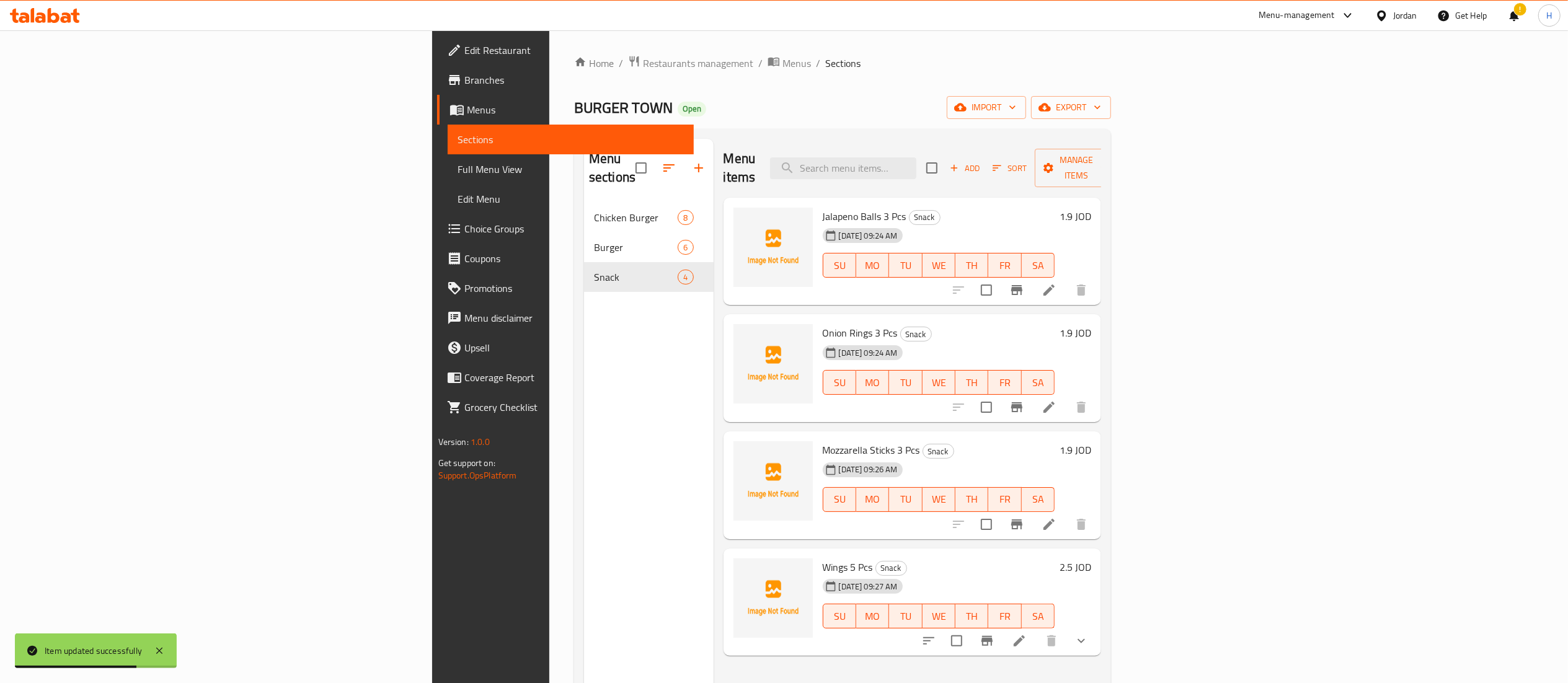
click at [584, 315] on div "Menu sections Chicken Burger 8 Burger 6 Snack 4" at bounding box center [649, 480] width 129 height 683
click at [692, 160] on icon "button" at bounding box center [699, 168] width 15 height 15
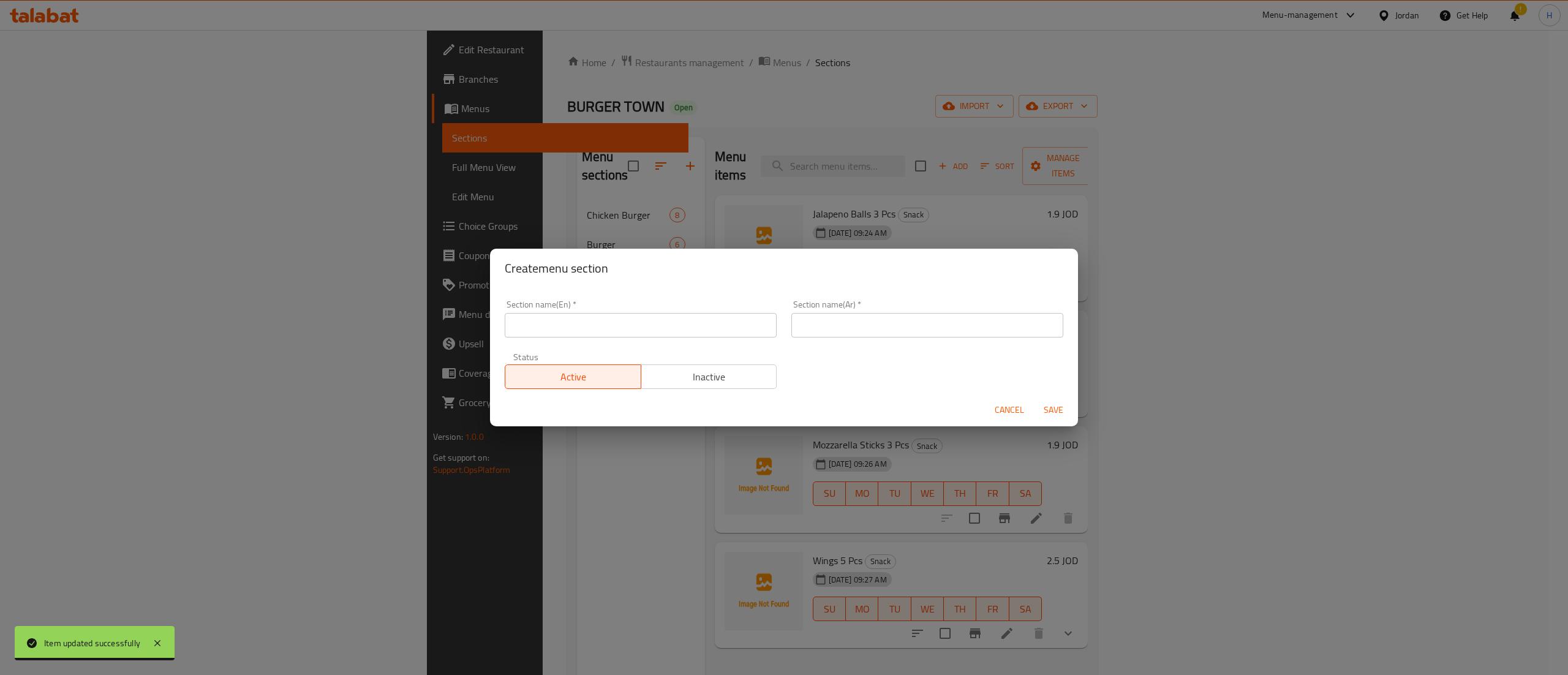
click at [537, 311] on div "Section name(En)   * Section name(En) *" at bounding box center [641, 319] width 272 height 38
click at [535, 326] on input "text" at bounding box center [641, 325] width 272 height 24
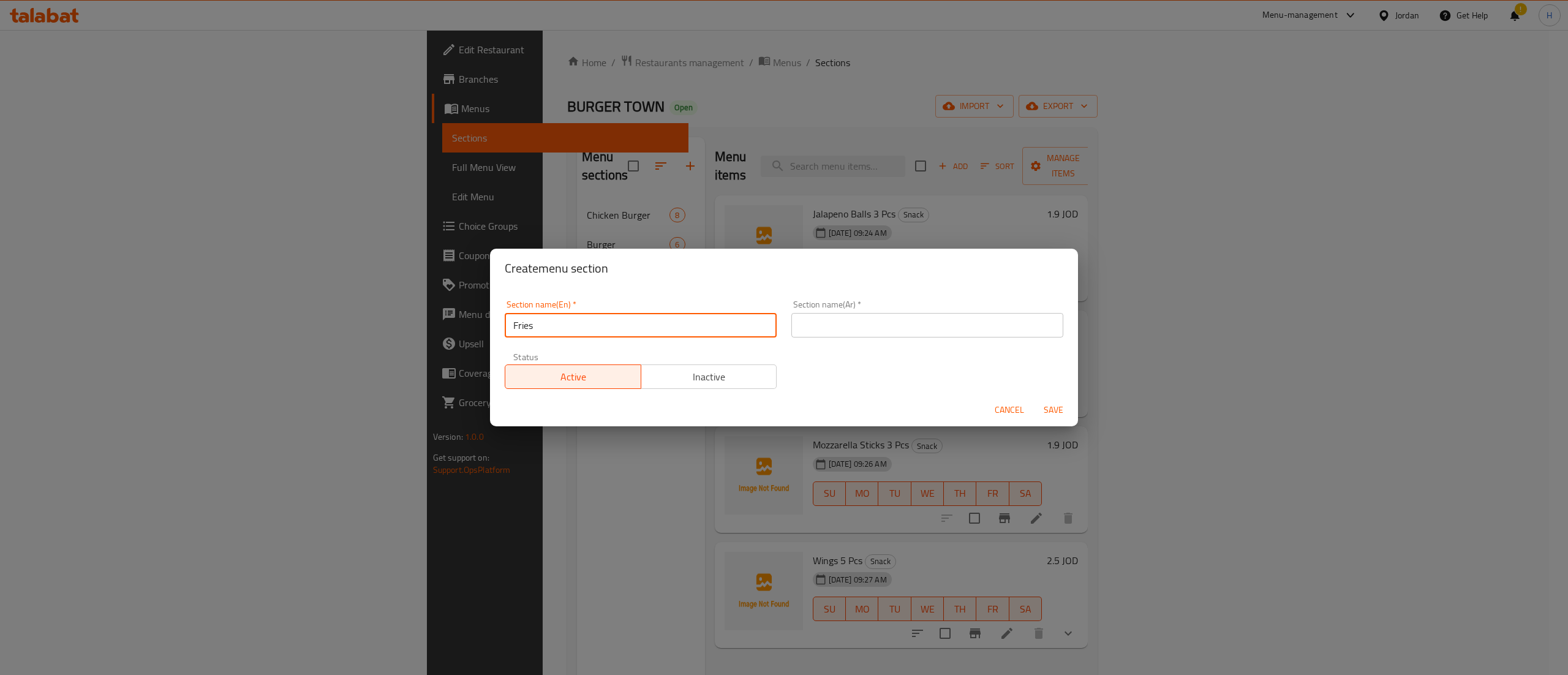
type input "Fries"
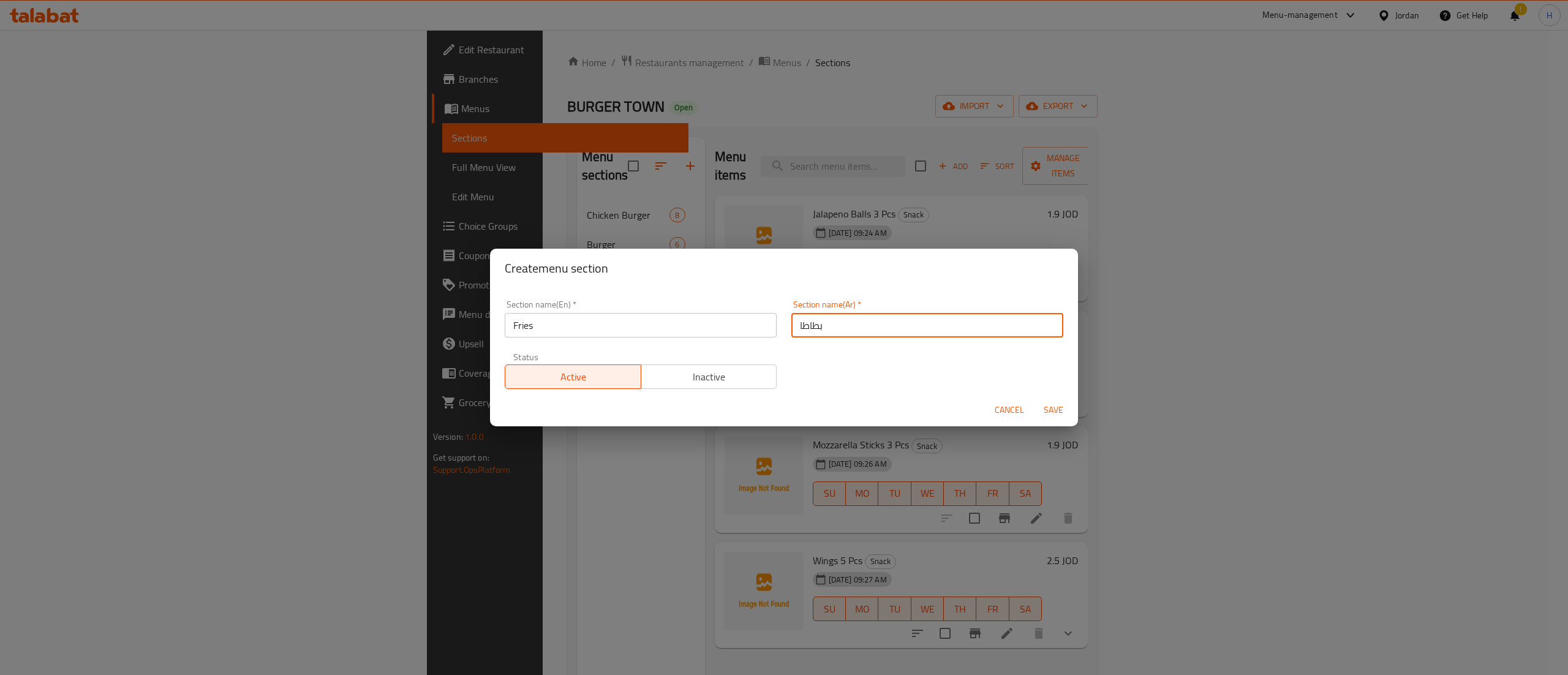
type input "بطاطا"
click at [1057, 413] on span "Save" at bounding box center [1053, 410] width 30 height 15
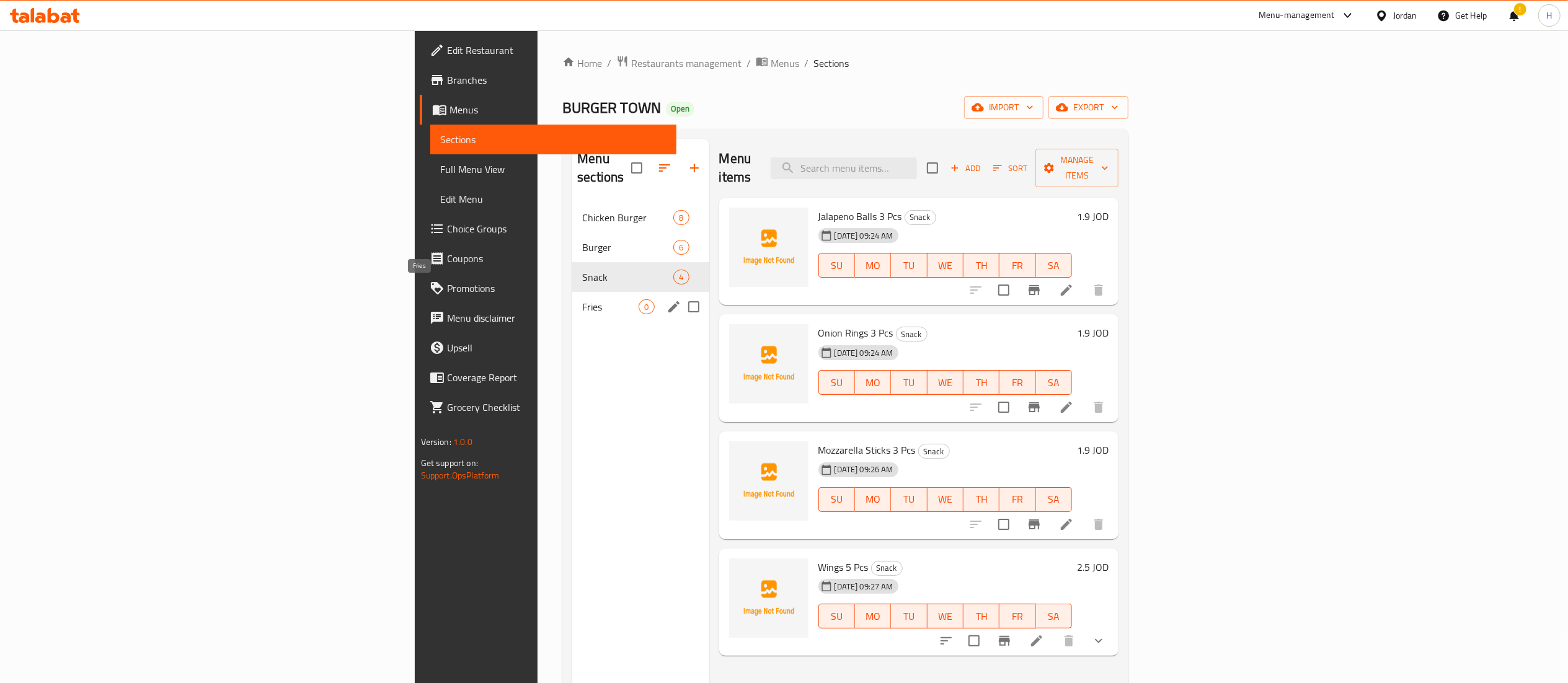
click at [582, 300] on span "Fries" at bounding box center [610, 307] width 56 height 15
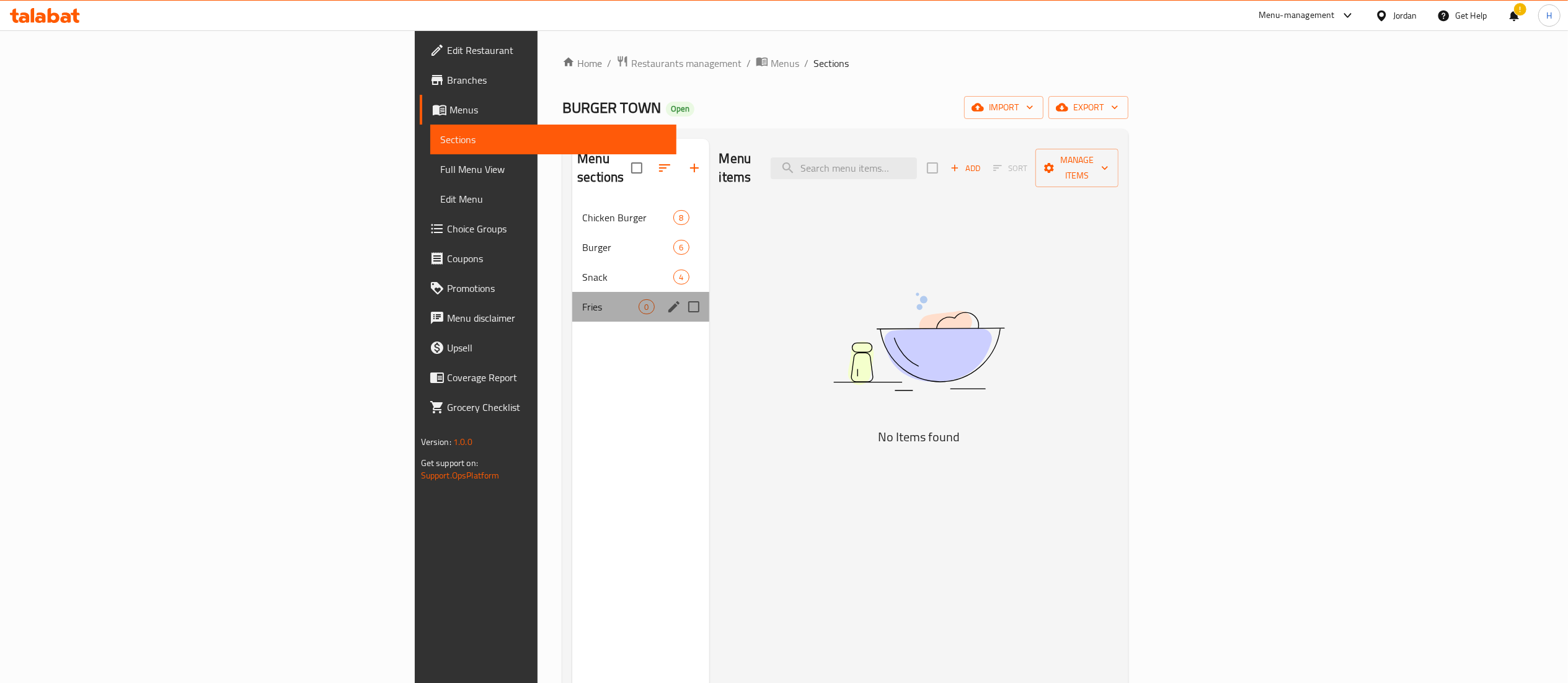
click at [572, 300] on div "Fries 0" at bounding box center [641, 306] width 137 height 30
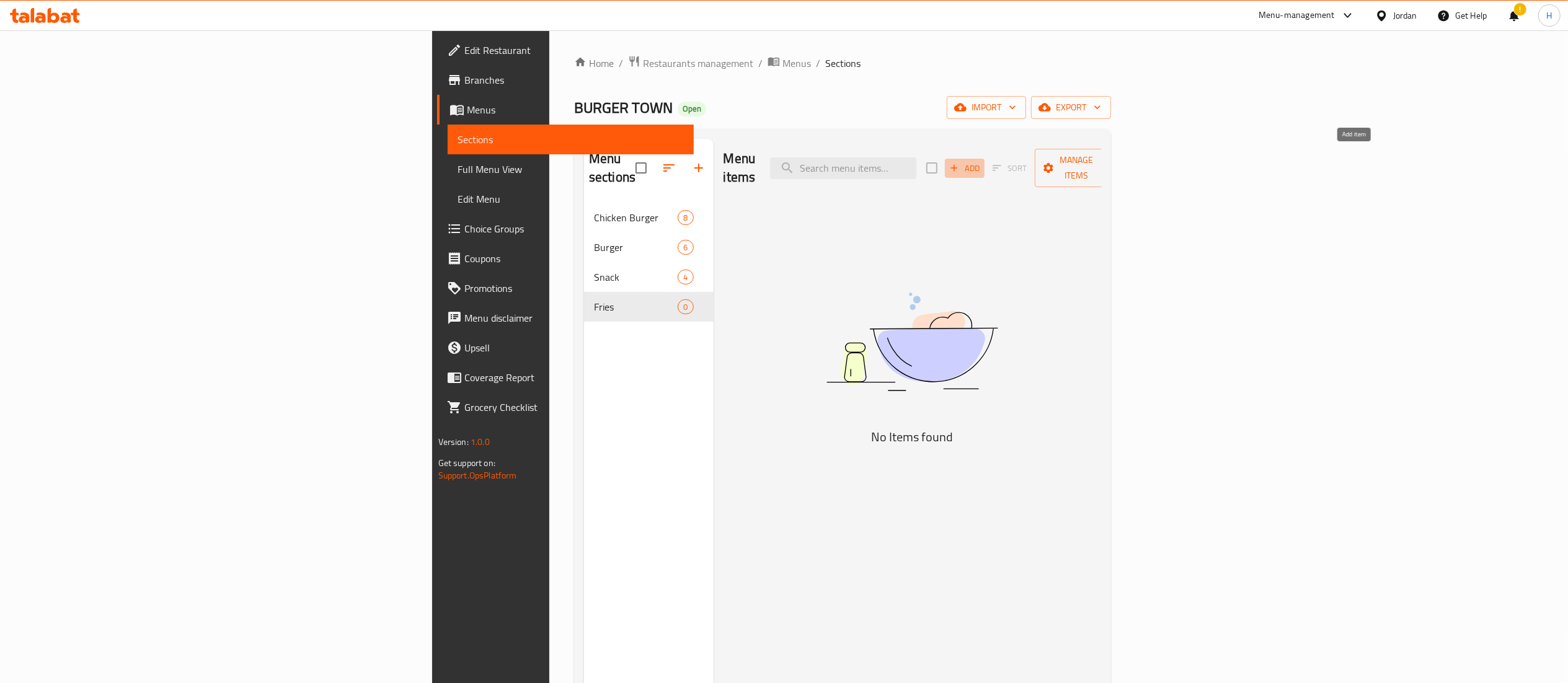
click at [981, 161] on span "Add" at bounding box center [964, 168] width 34 height 15
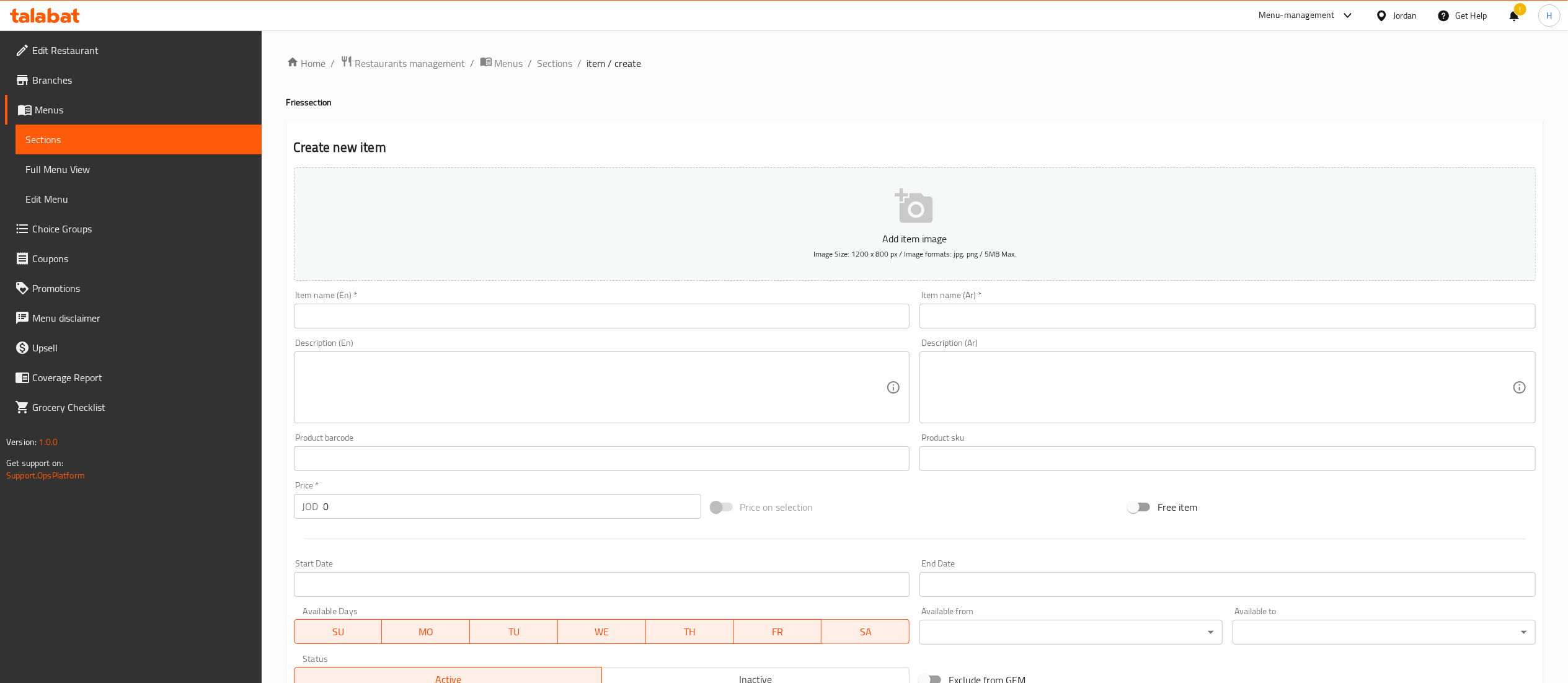
click at [803, 310] on input "text" at bounding box center [602, 315] width 616 height 25
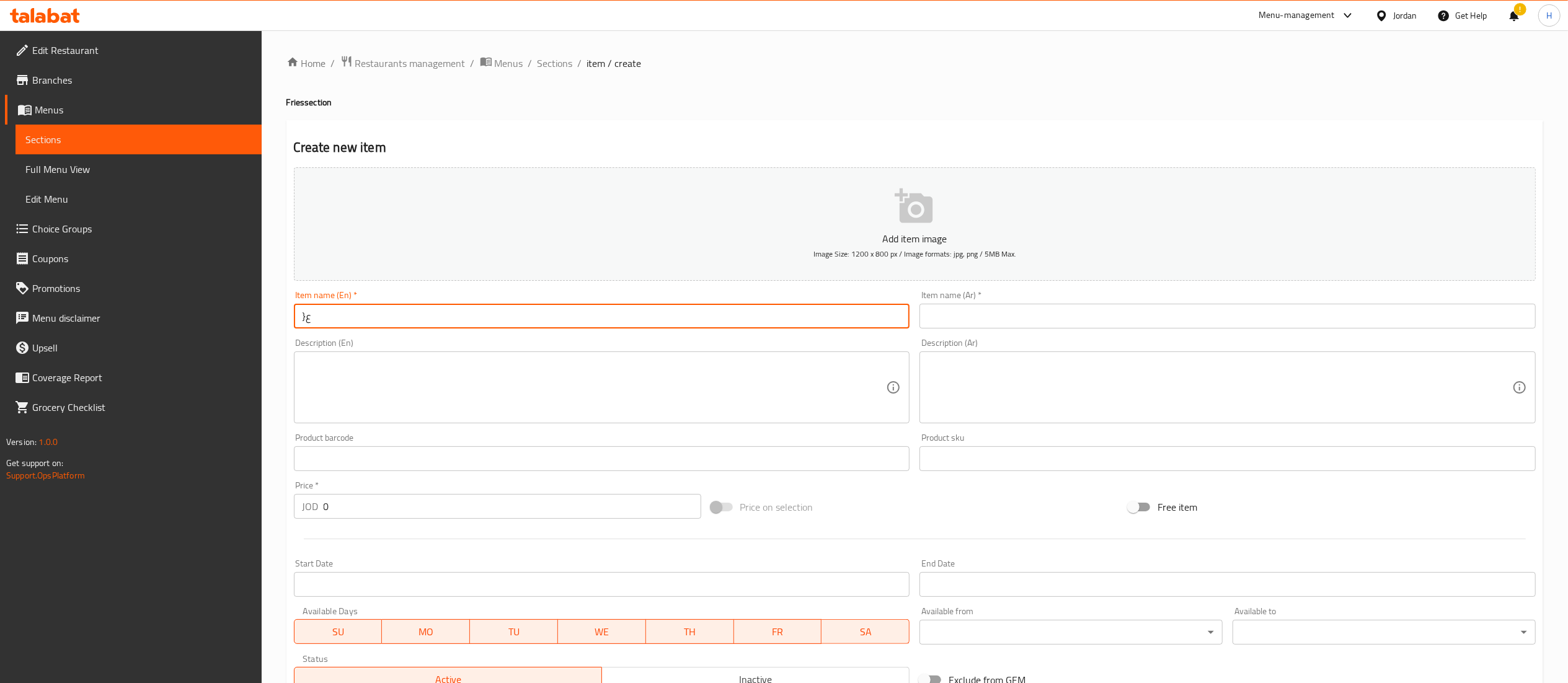
type input "}"
type input "Curly Fries"
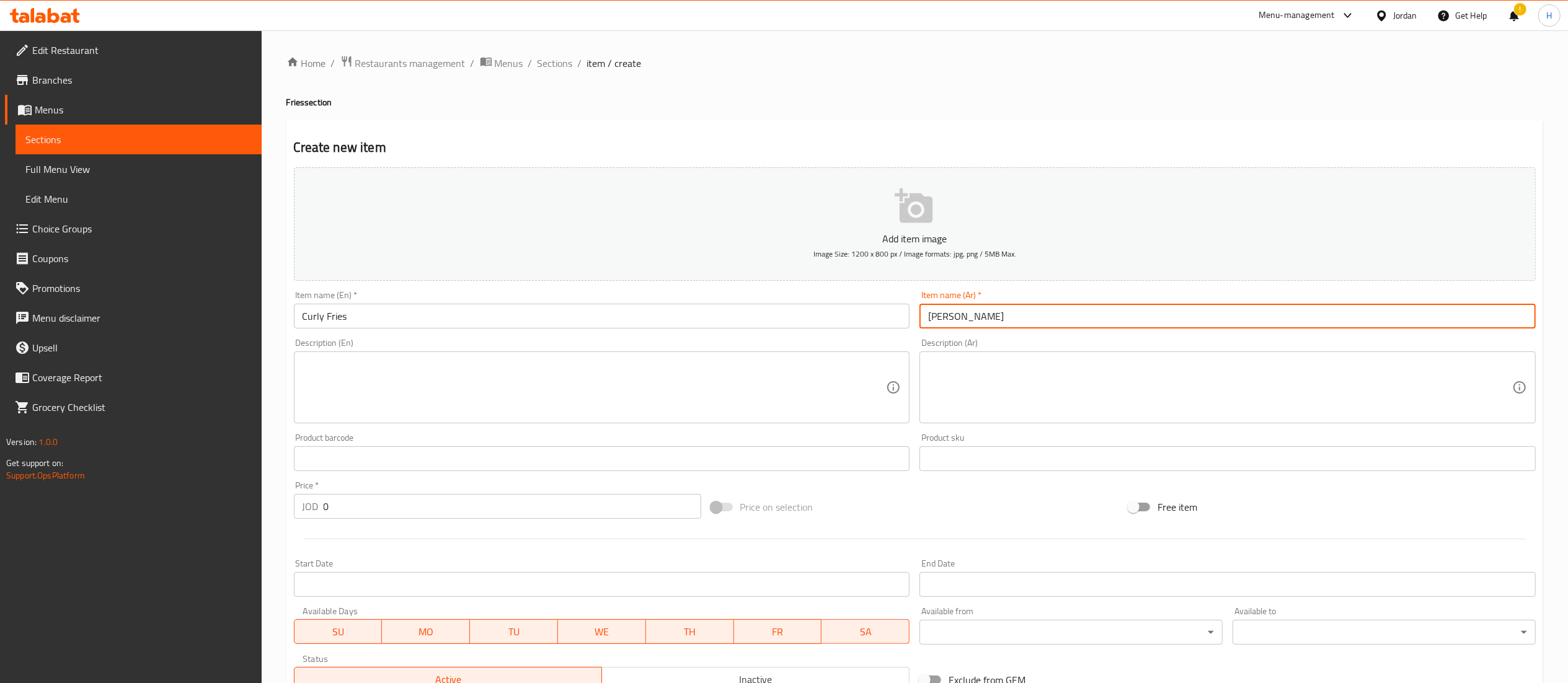
type input "[PERSON_NAME]"
click at [348, 513] on input "0" at bounding box center [512, 505] width 377 height 25
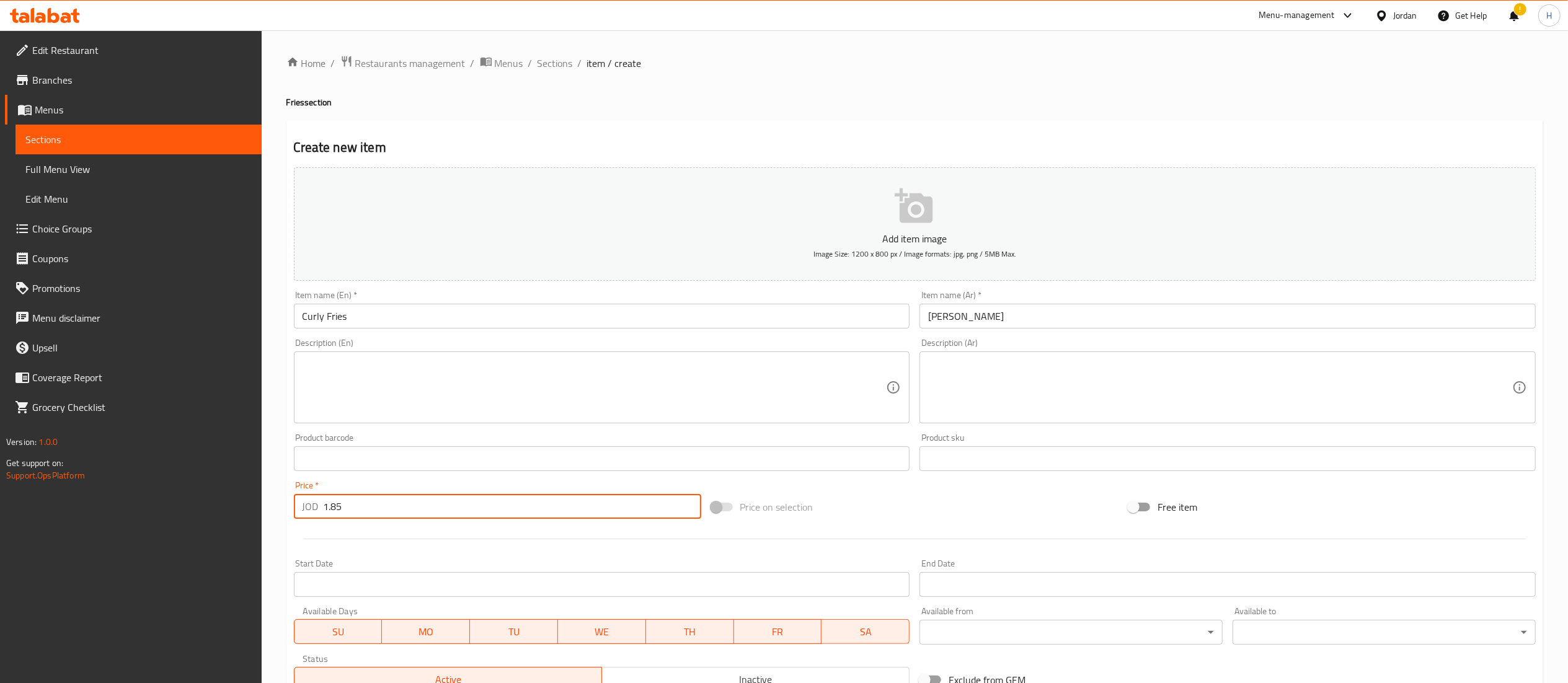
type input "1.85"
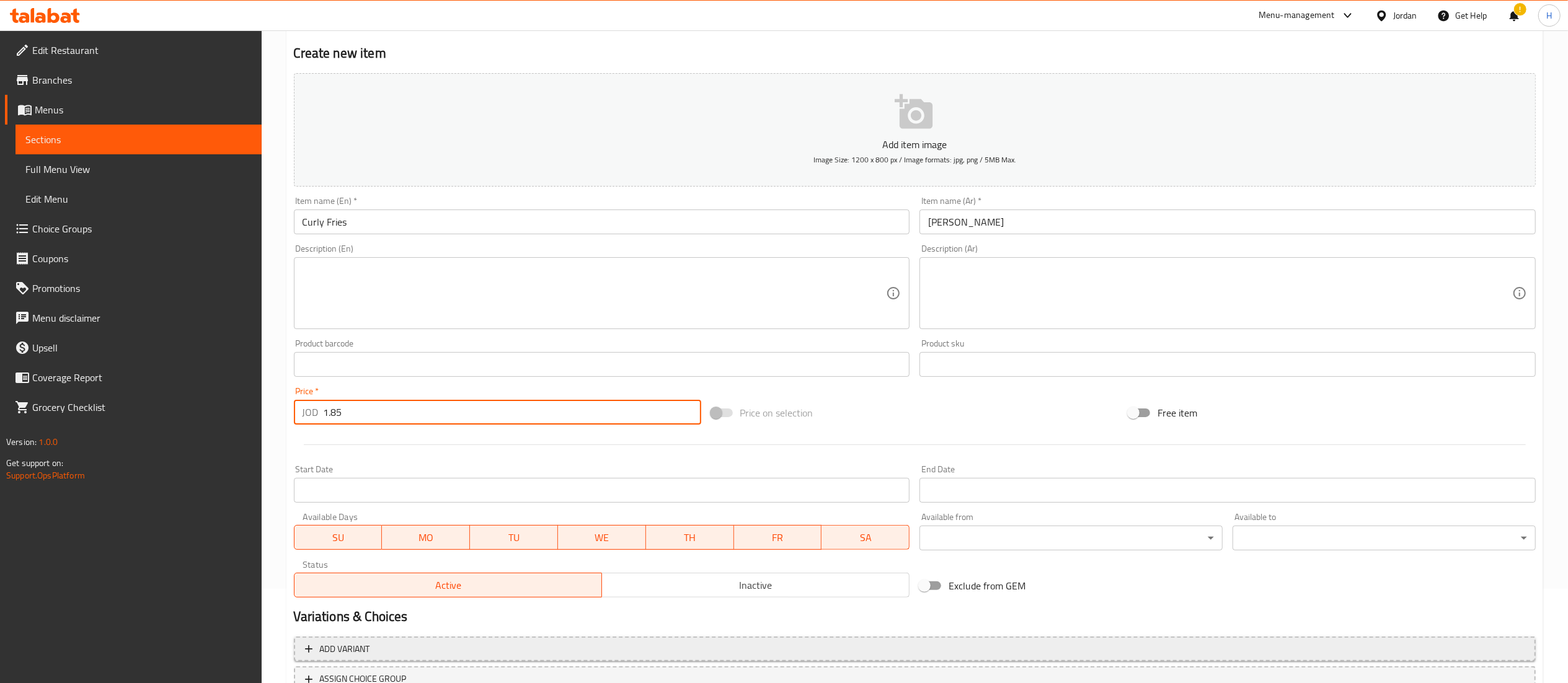
scroll to position [191, 0]
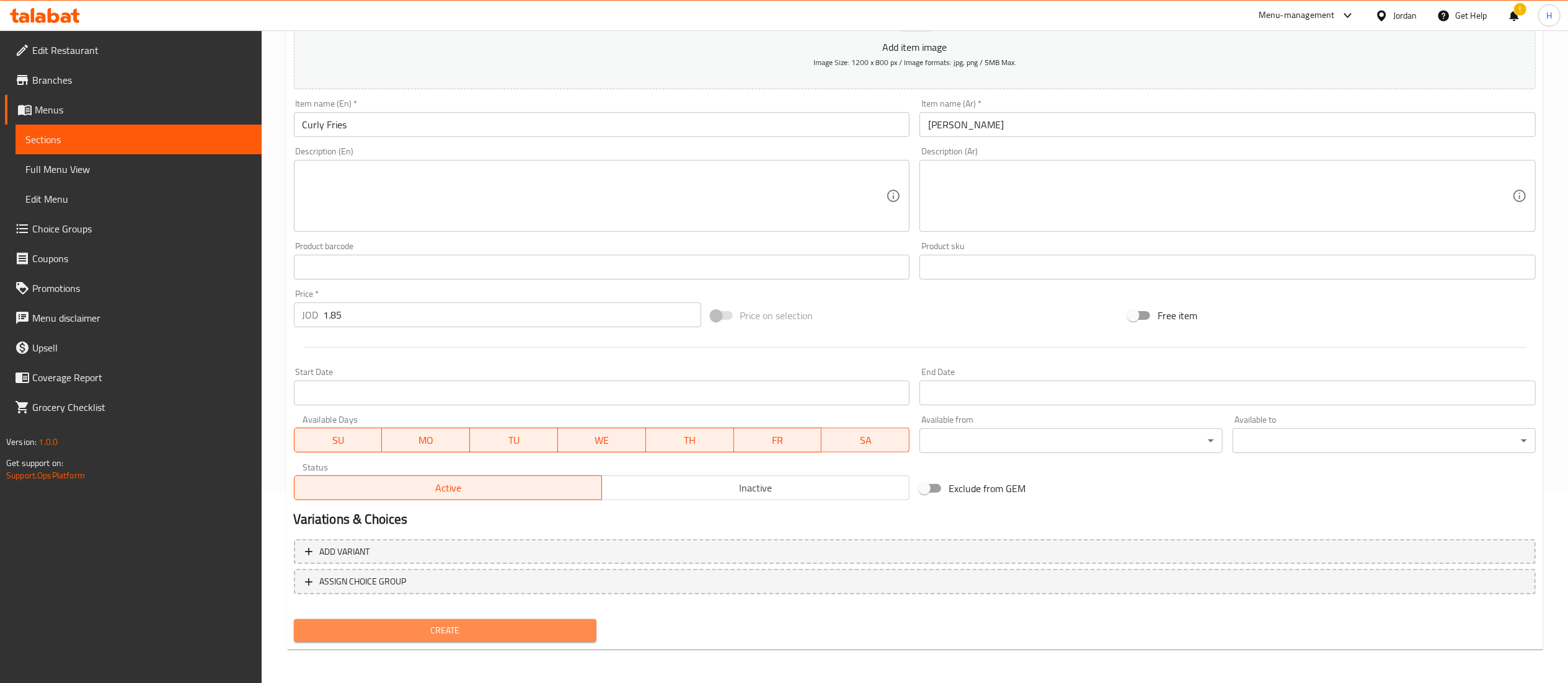
drag, startPoint x: 393, startPoint y: 629, endPoint x: 398, endPoint y: 599, distance: 30.4
click at [393, 632] on span "Create" at bounding box center [445, 630] width 283 height 15
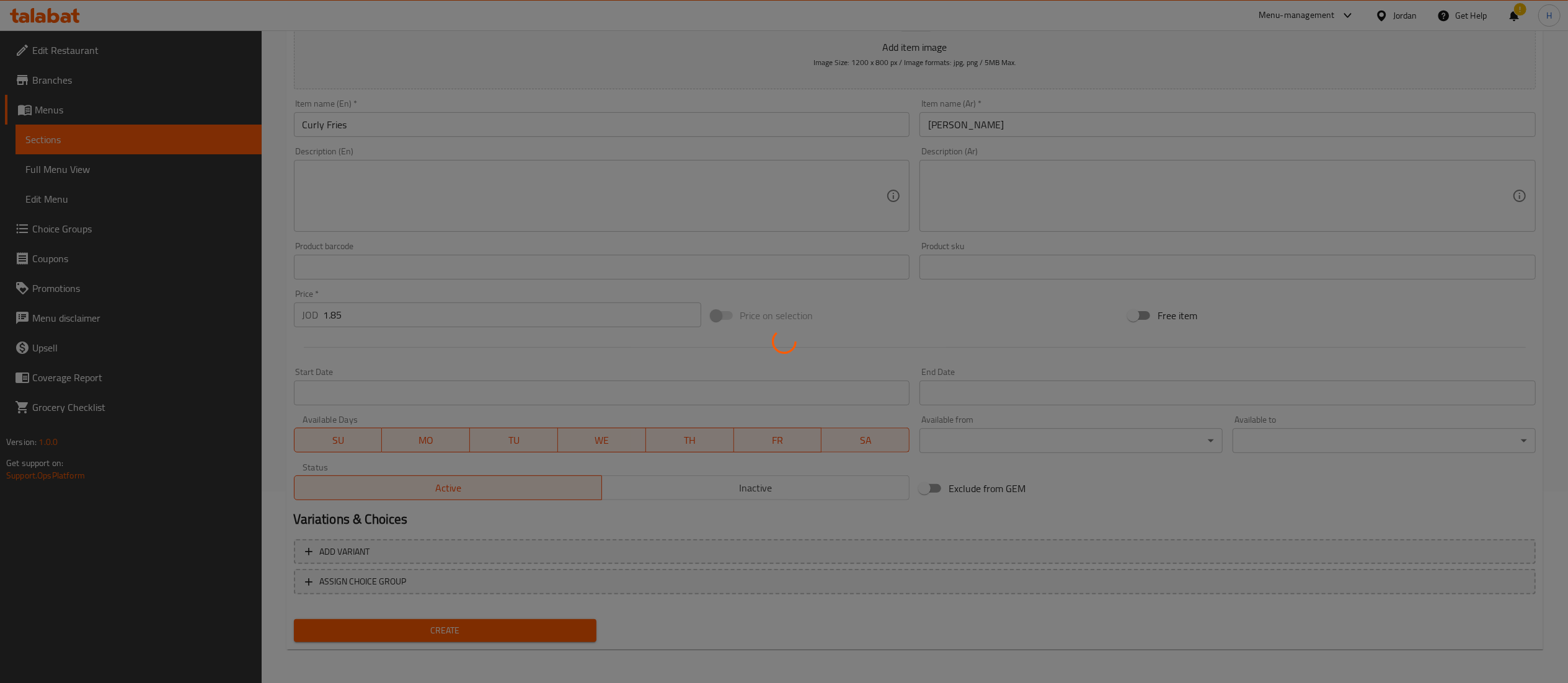
type input "0"
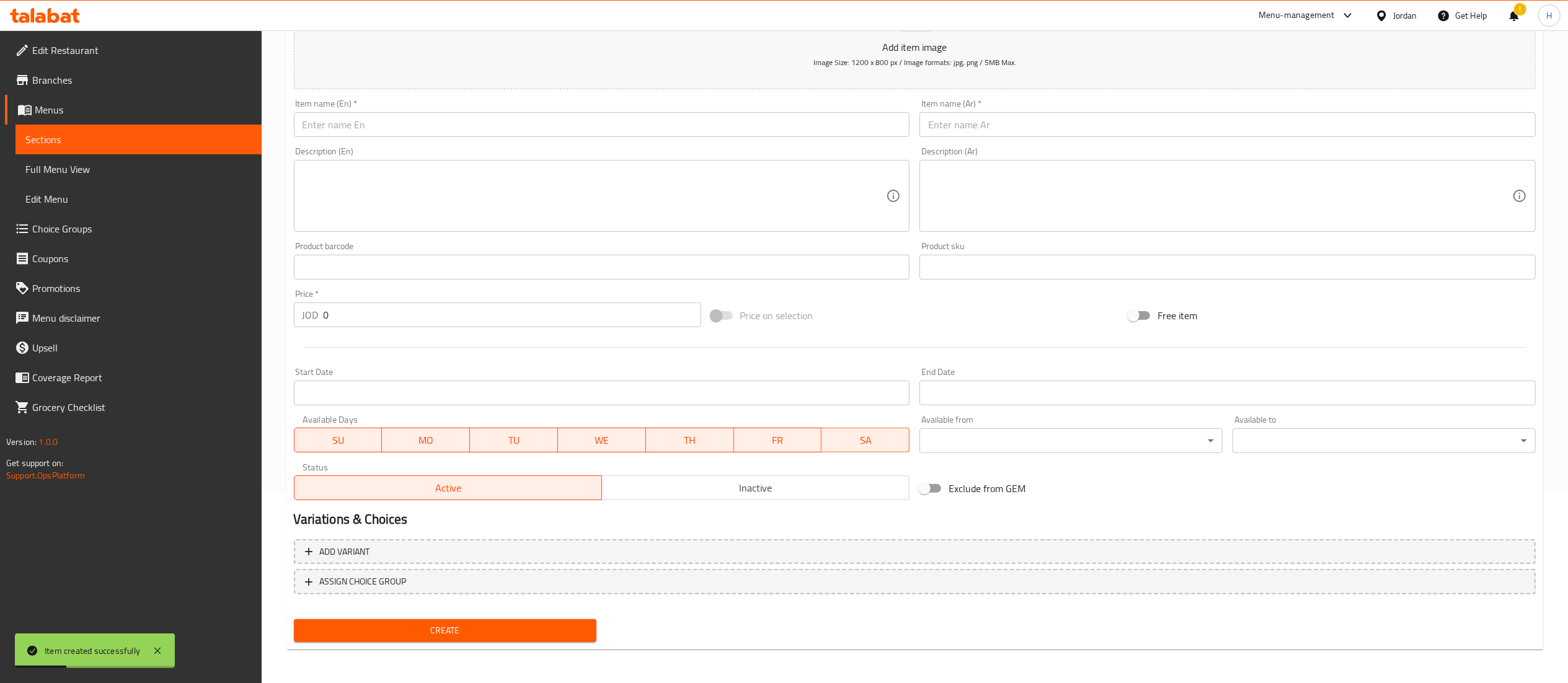
click at [364, 126] on input "text" at bounding box center [602, 124] width 616 height 25
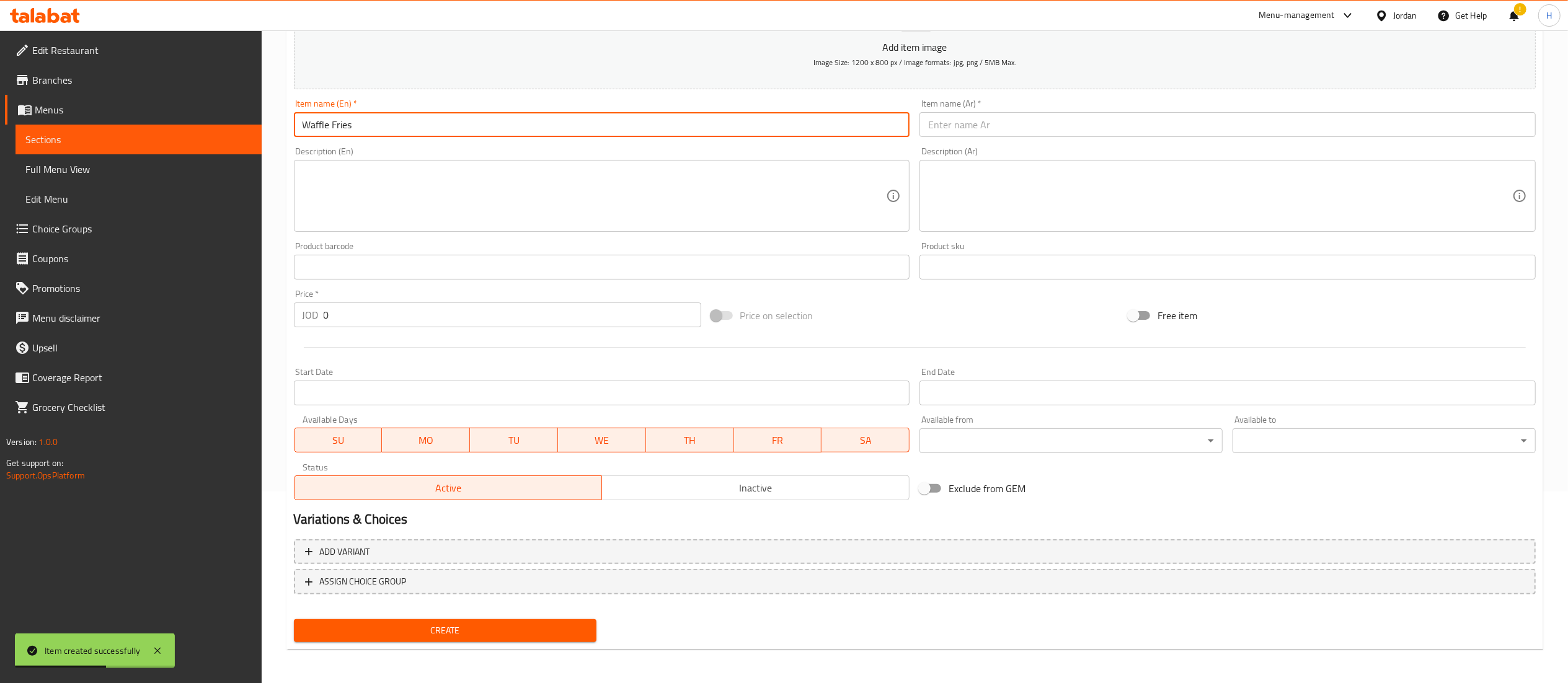
type input "Waffle Fries"
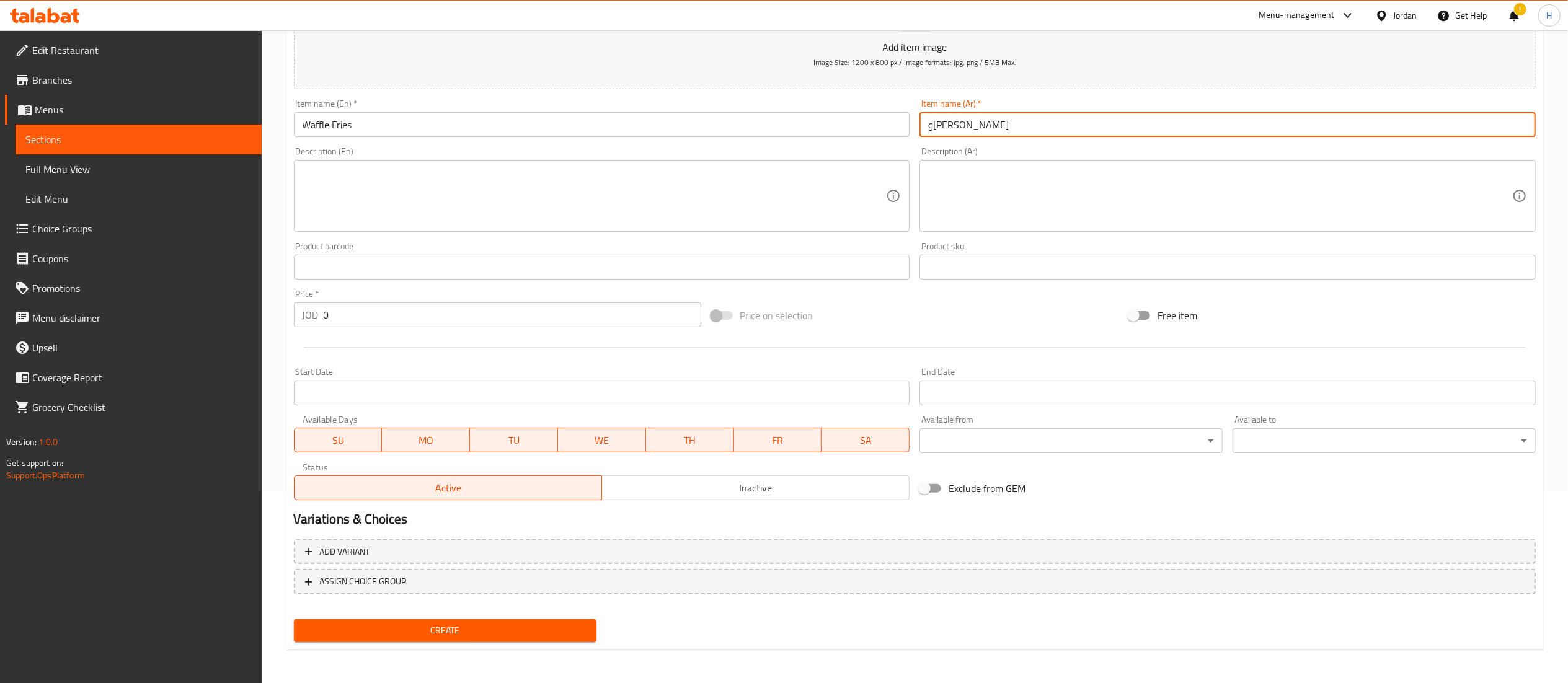
type input "و[PERSON_NAME]"
drag, startPoint x: 334, startPoint y: 317, endPoint x: 228, endPoint y: 286, distance: 110.4
click at [228, 286] on div "Edit Restaurant Branches Menus Sections Full Menu View Edit Menu Choice Groups …" at bounding box center [784, 261] width 1568 height 845
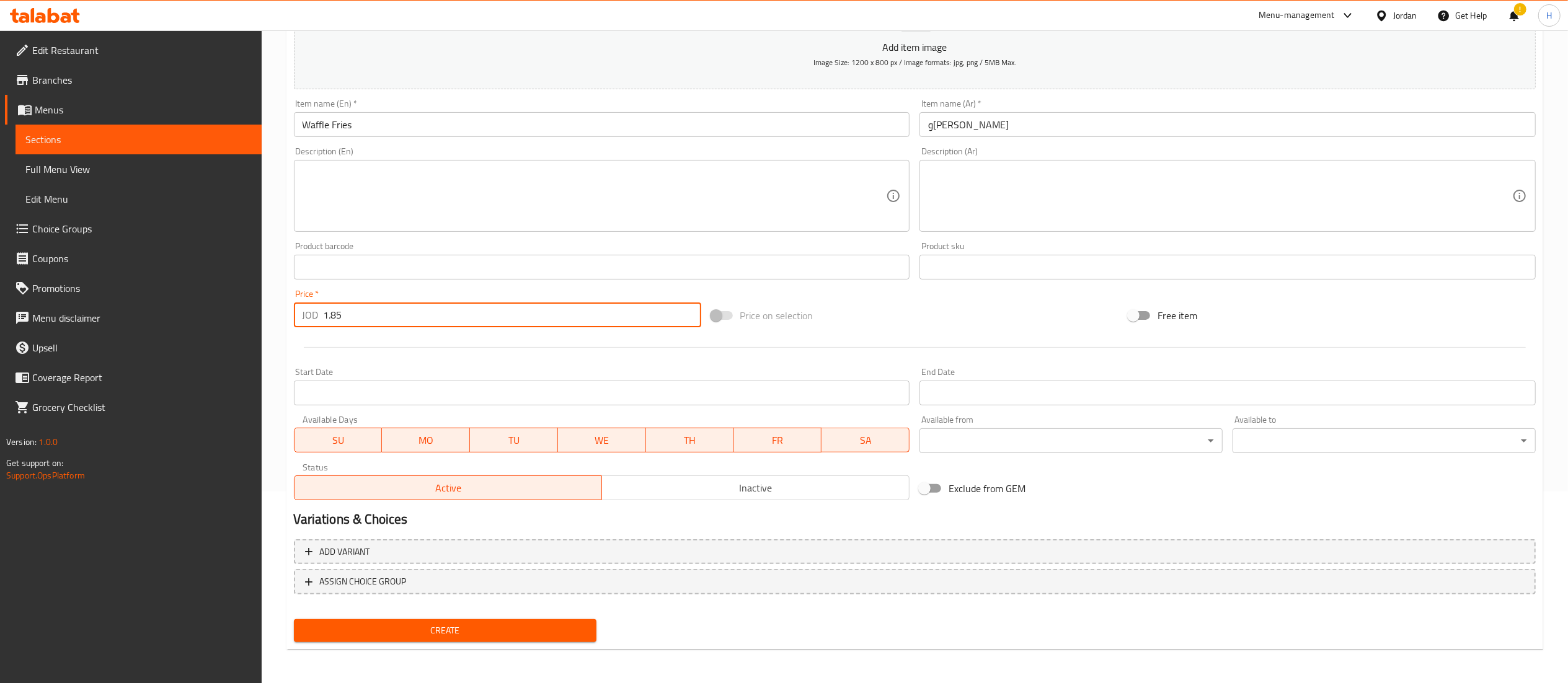
type input "1.85"
drag, startPoint x: 406, startPoint y: 614, endPoint x: 405, endPoint y: 624, distance: 10.0
click at [405, 614] on div "Create" at bounding box center [446, 630] width 313 height 33
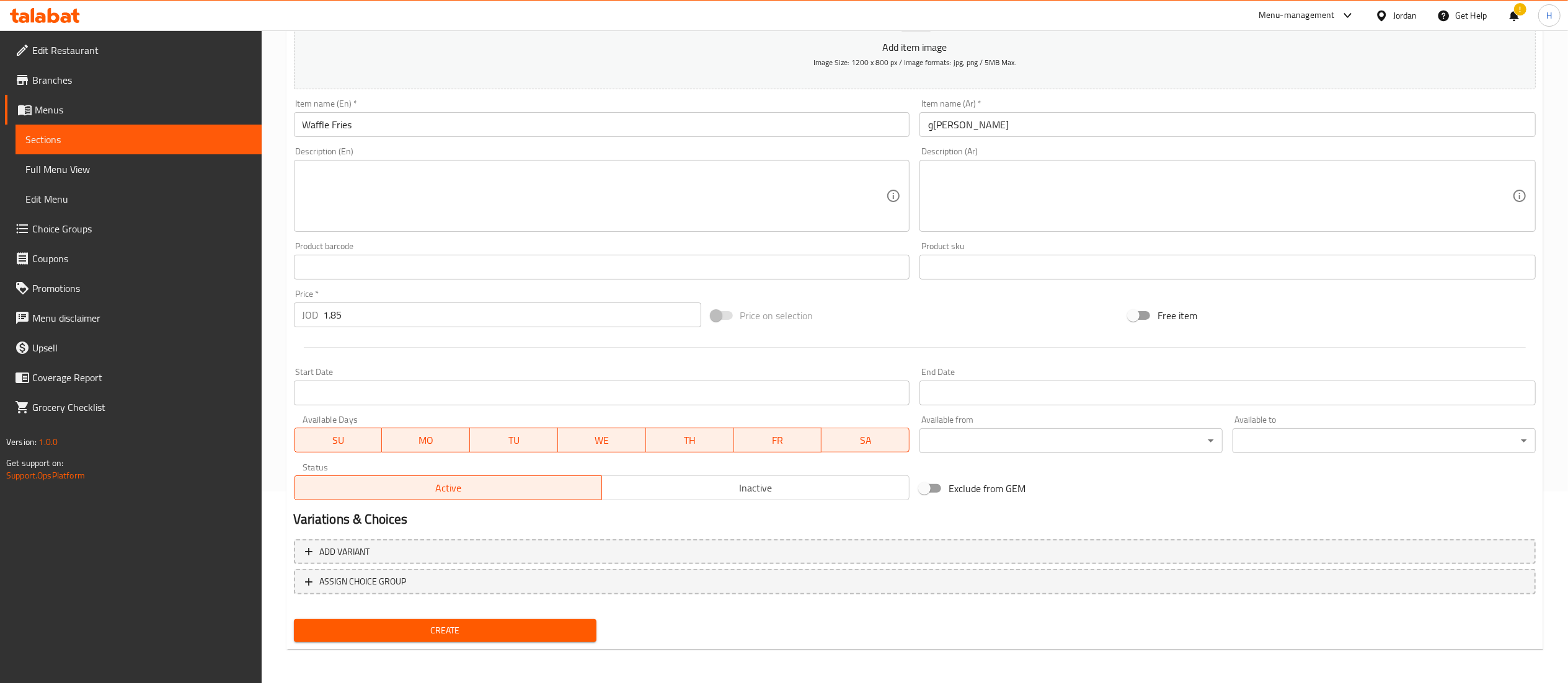
click at [402, 633] on span "Create" at bounding box center [445, 630] width 283 height 15
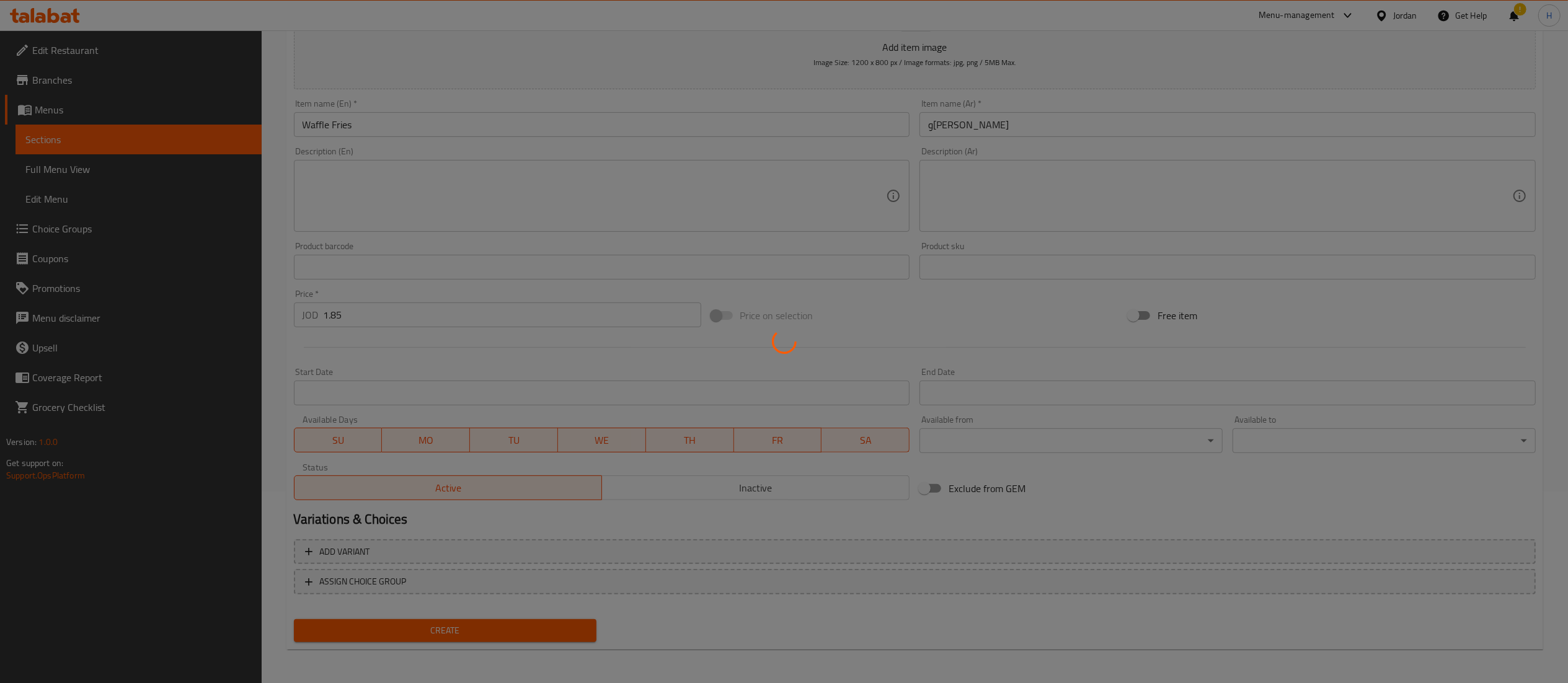
type input "0"
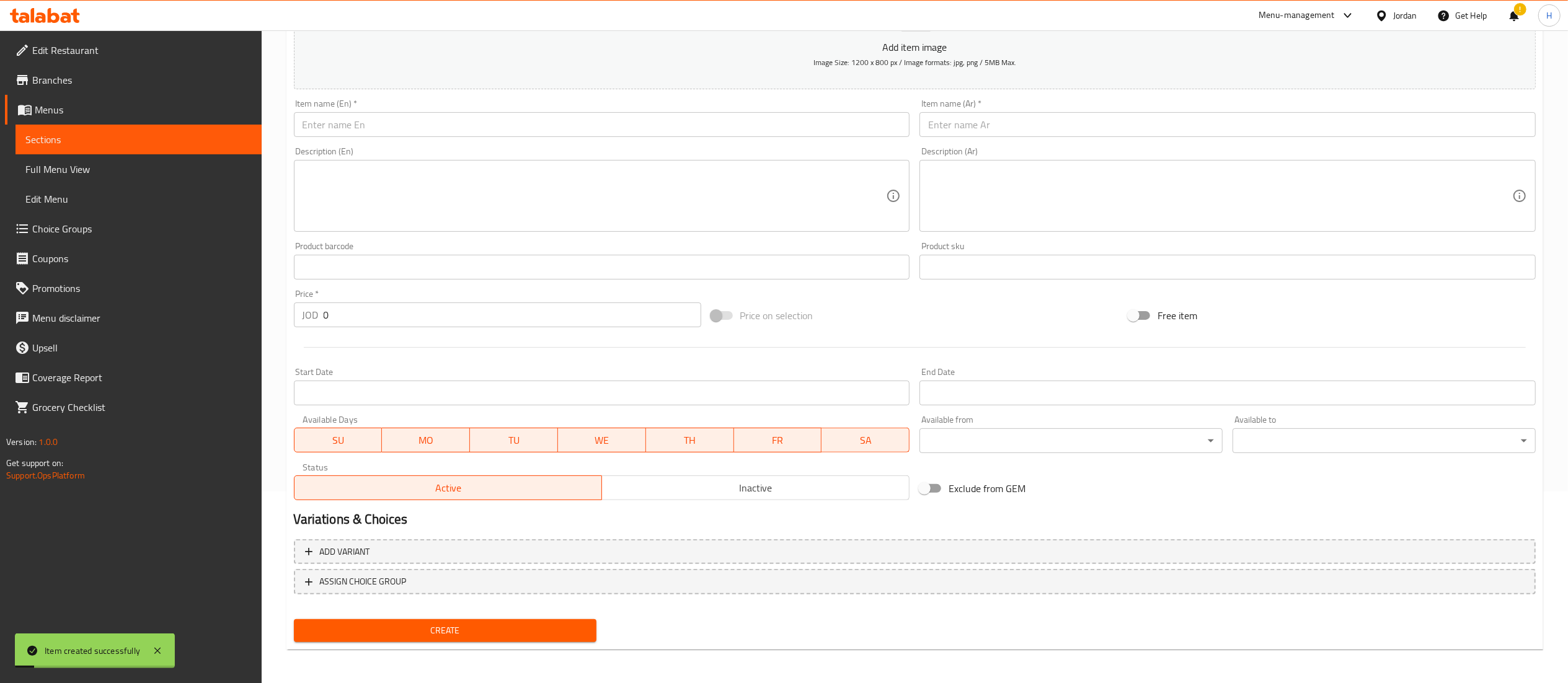
click at [365, 133] on input "text" at bounding box center [602, 124] width 616 height 25
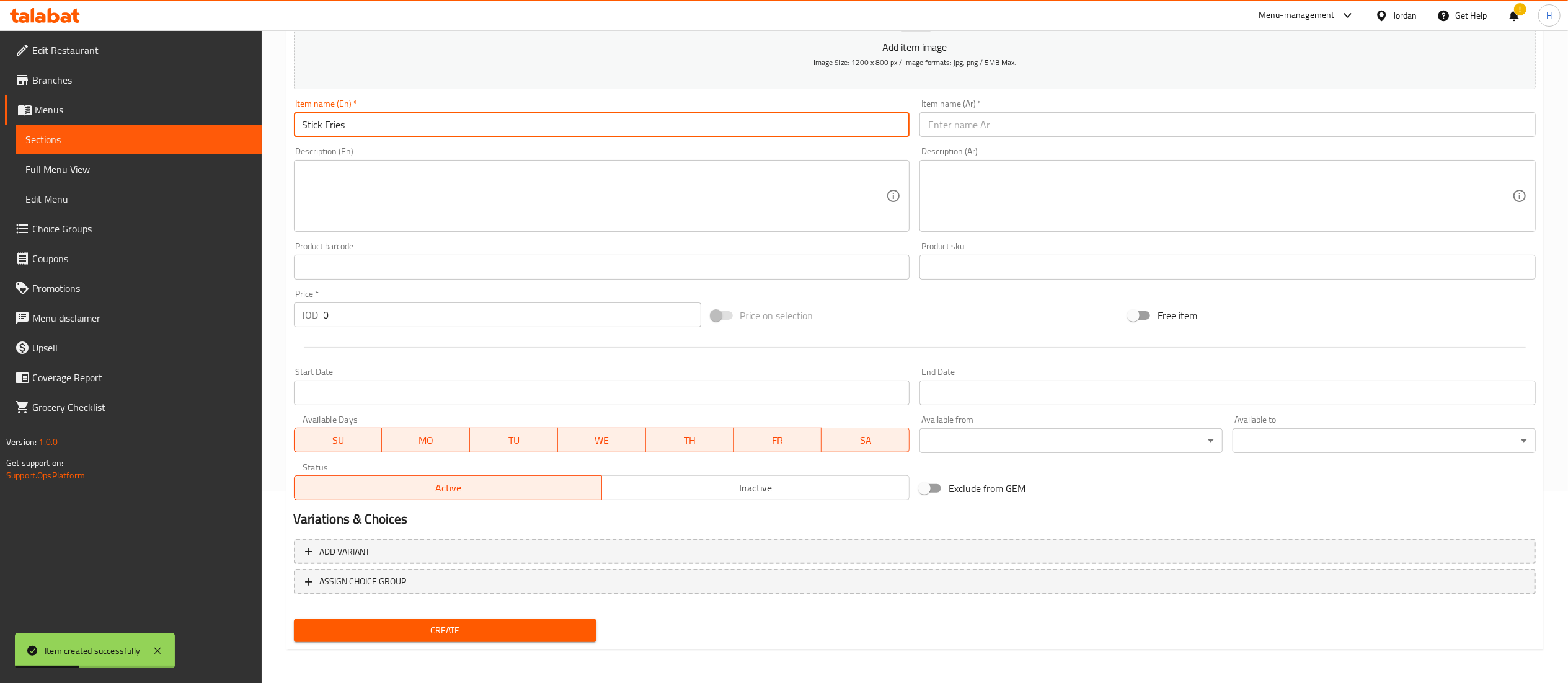
type input "Stick Fries"
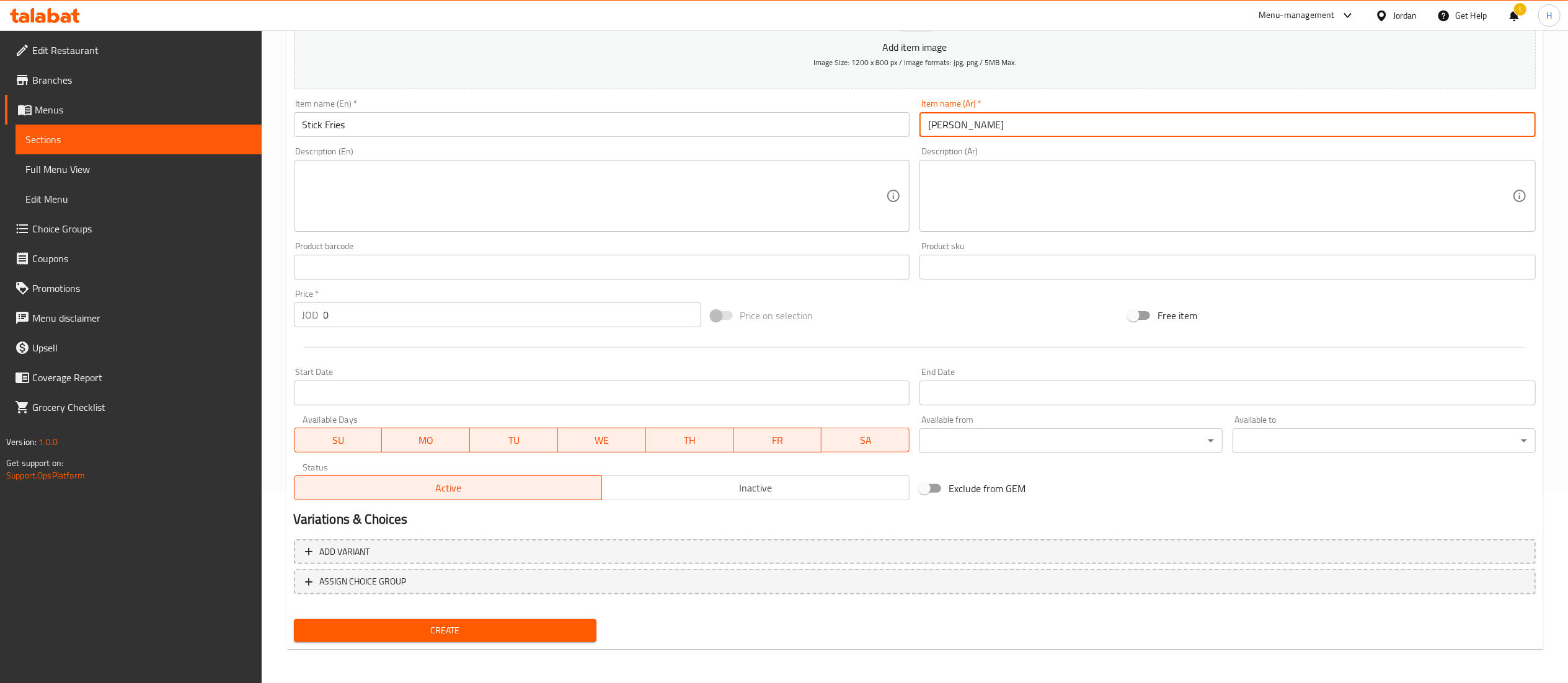
type input "[PERSON_NAME]"
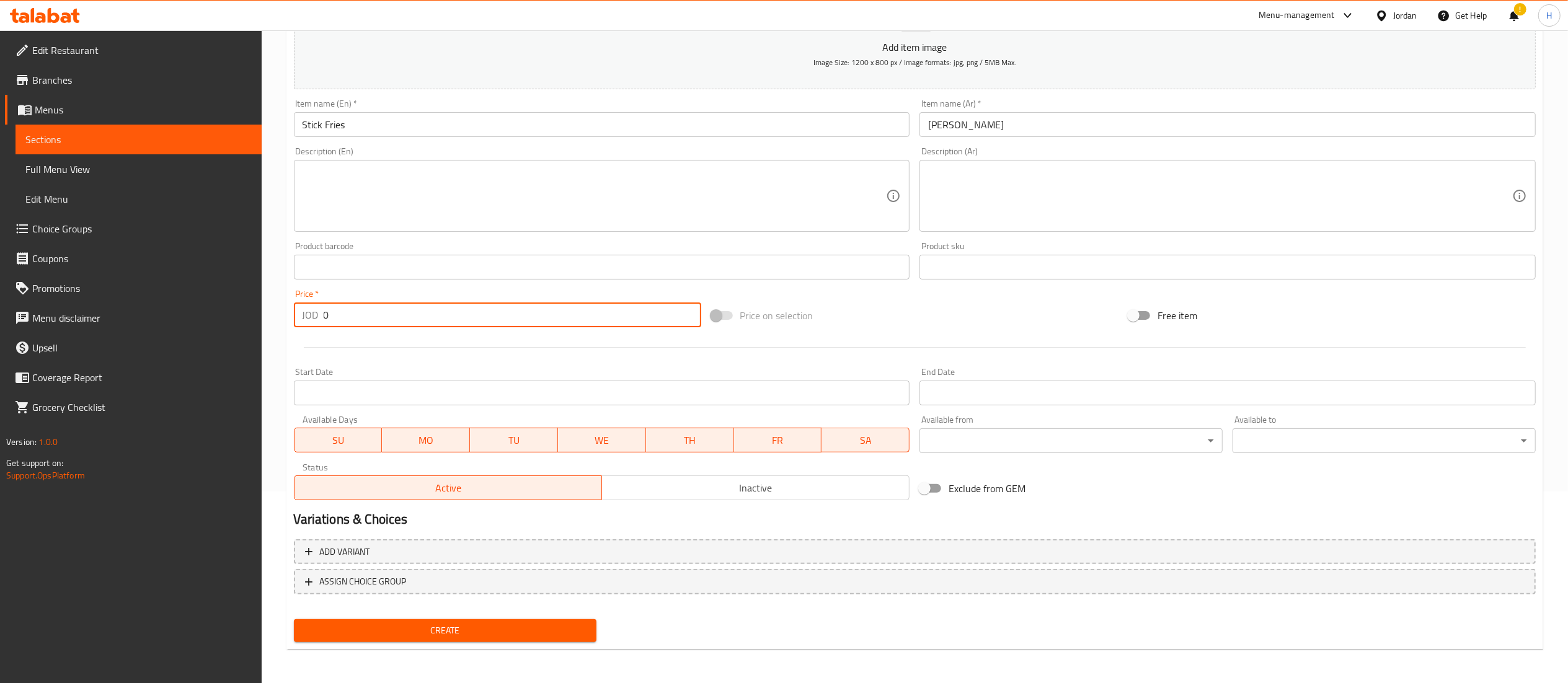
drag, startPoint x: 350, startPoint y: 311, endPoint x: 261, endPoint y: 294, distance: 90.6
click at [261, 294] on div "Home / Restaurants management / Menus / Sections / item / create Fries section …" at bounding box center [915, 261] width 1307 height 845
type input "1.25"
click at [419, 624] on span "Create" at bounding box center [445, 630] width 283 height 15
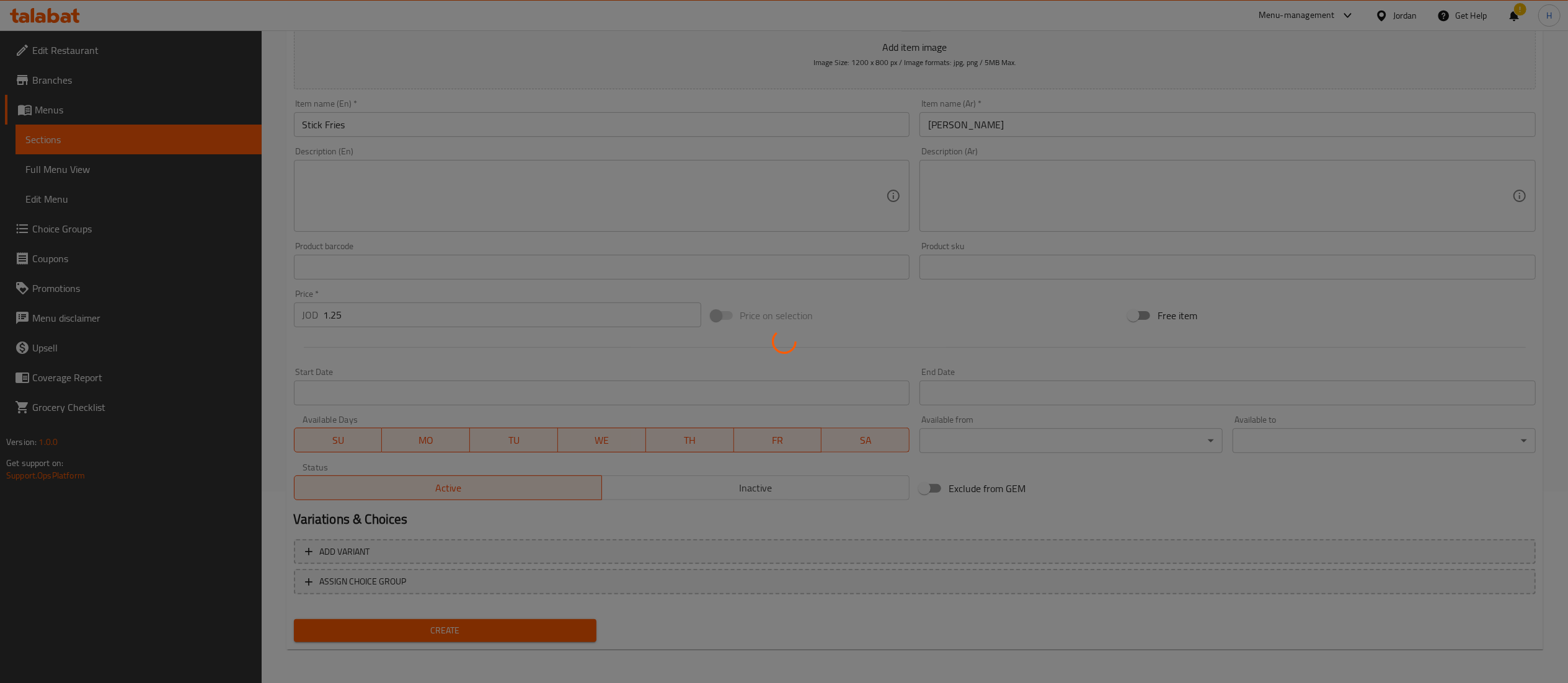
type input "0"
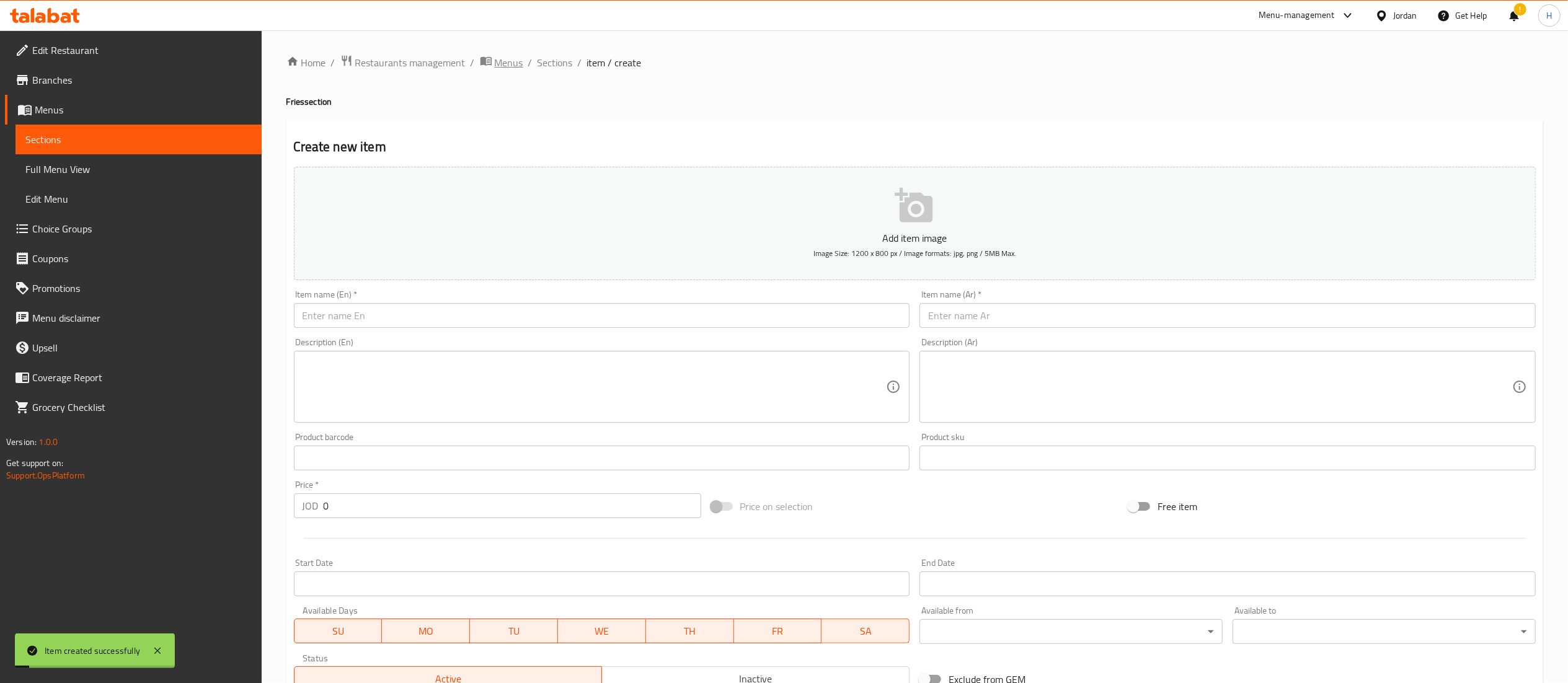
scroll to position [0, 0]
click at [547, 62] on span "Sections" at bounding box center [555, 63] width 36 height 15
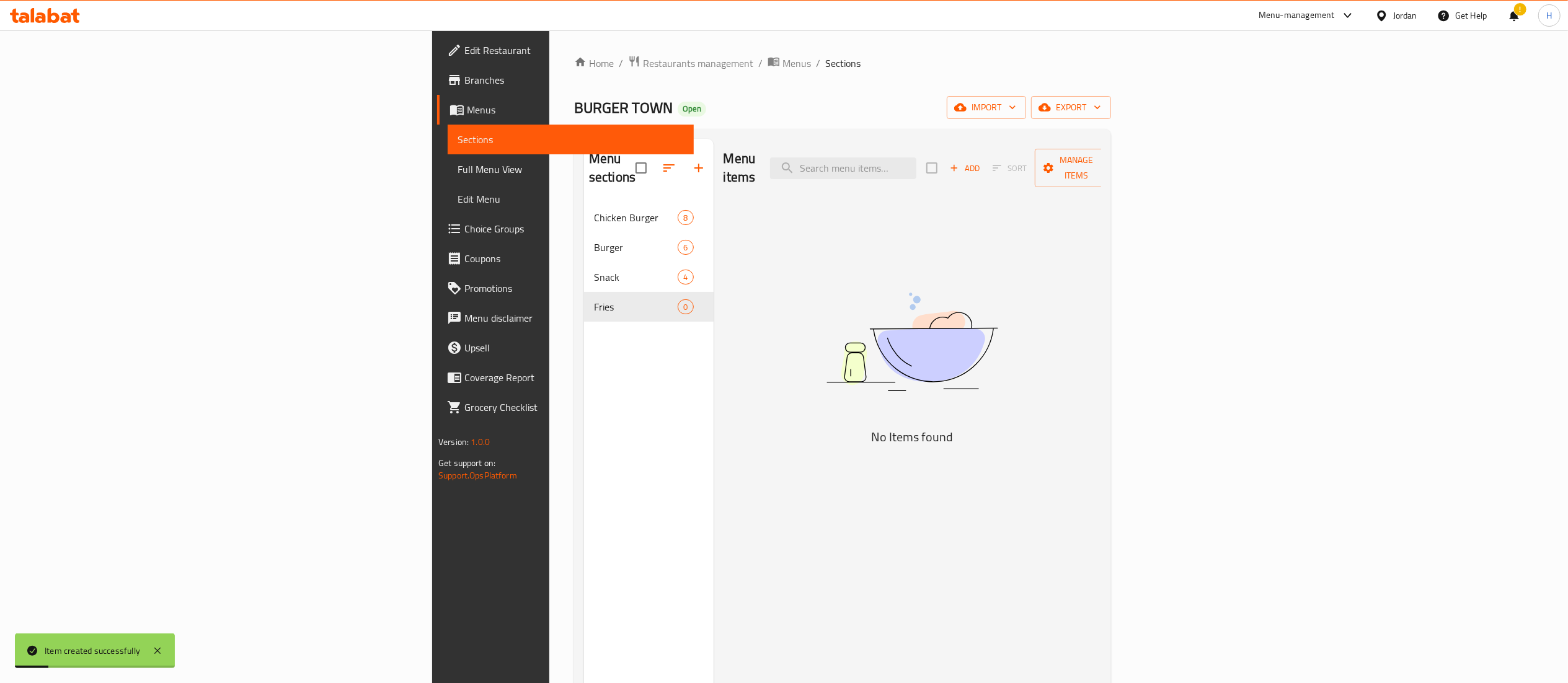
click at [584, 321] on div "Menu sections Chicken Burger 8 Burger 6 Snack 4 Fries 0" at bounding box center [649, 480] width 129 height 683
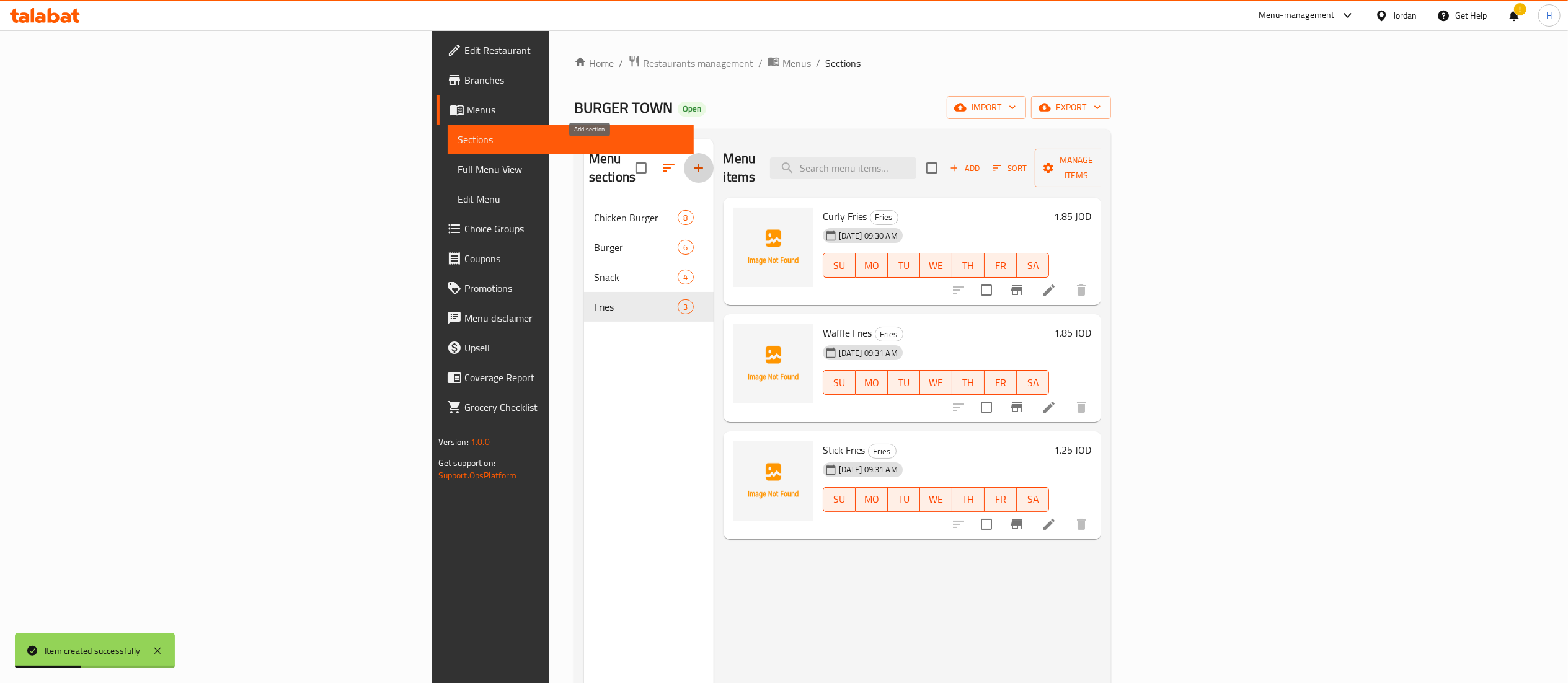
click at [692, 160] on icon "button" at bounding box center [699, 168] width 15 height 15
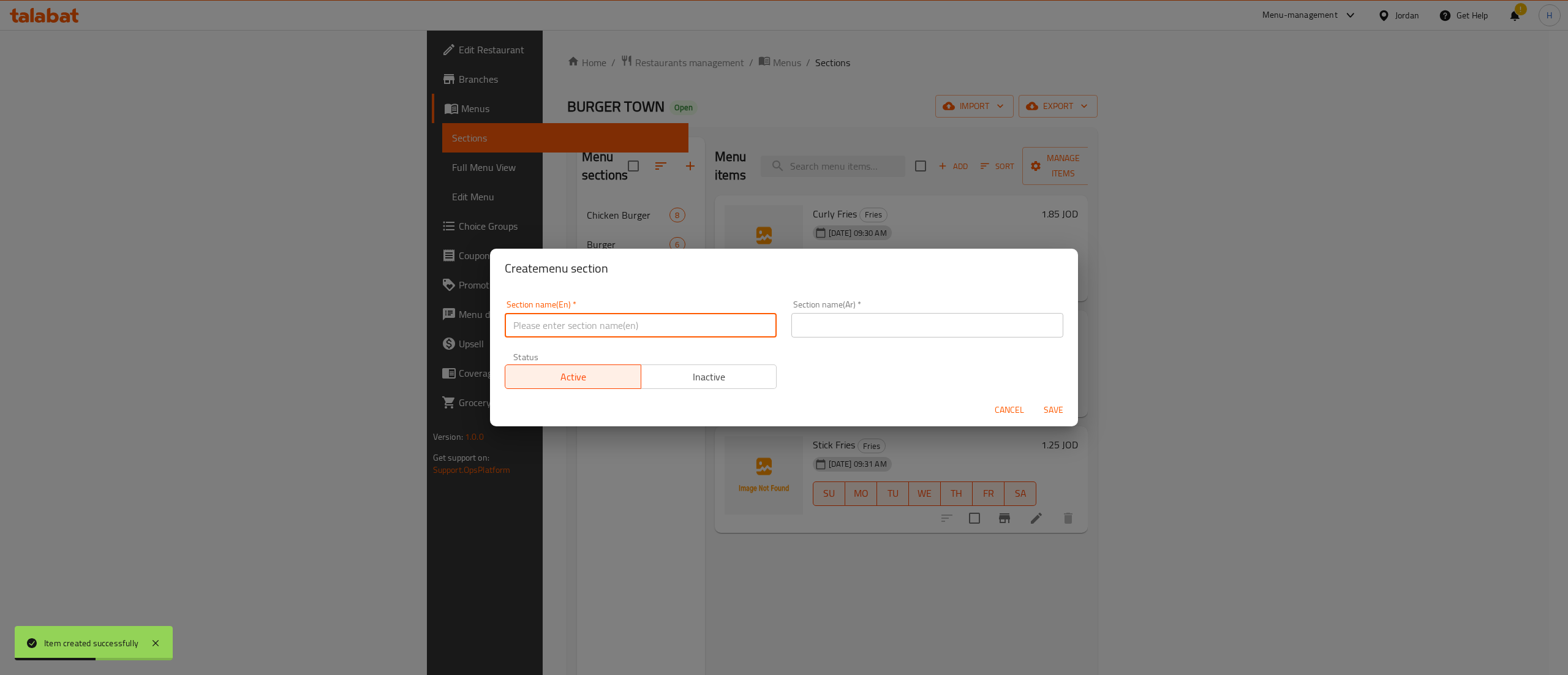
click at [581, 318] on input "text" at bounding box center [641, 325] width 272 height 24
type input "Drinks"
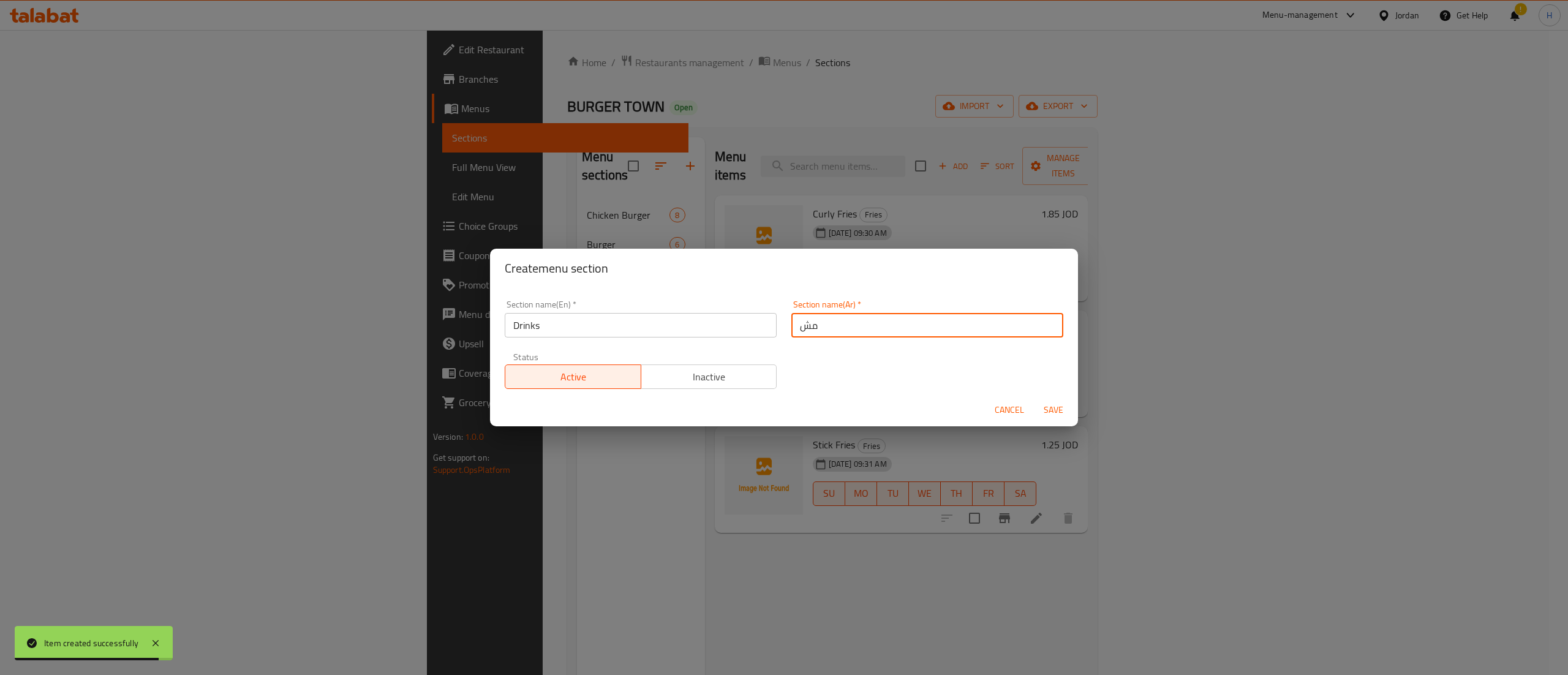
type input "مشروبات"
click at [1034, 399] on button "Save" at bounding box center [1054, 410] width 40 height 22
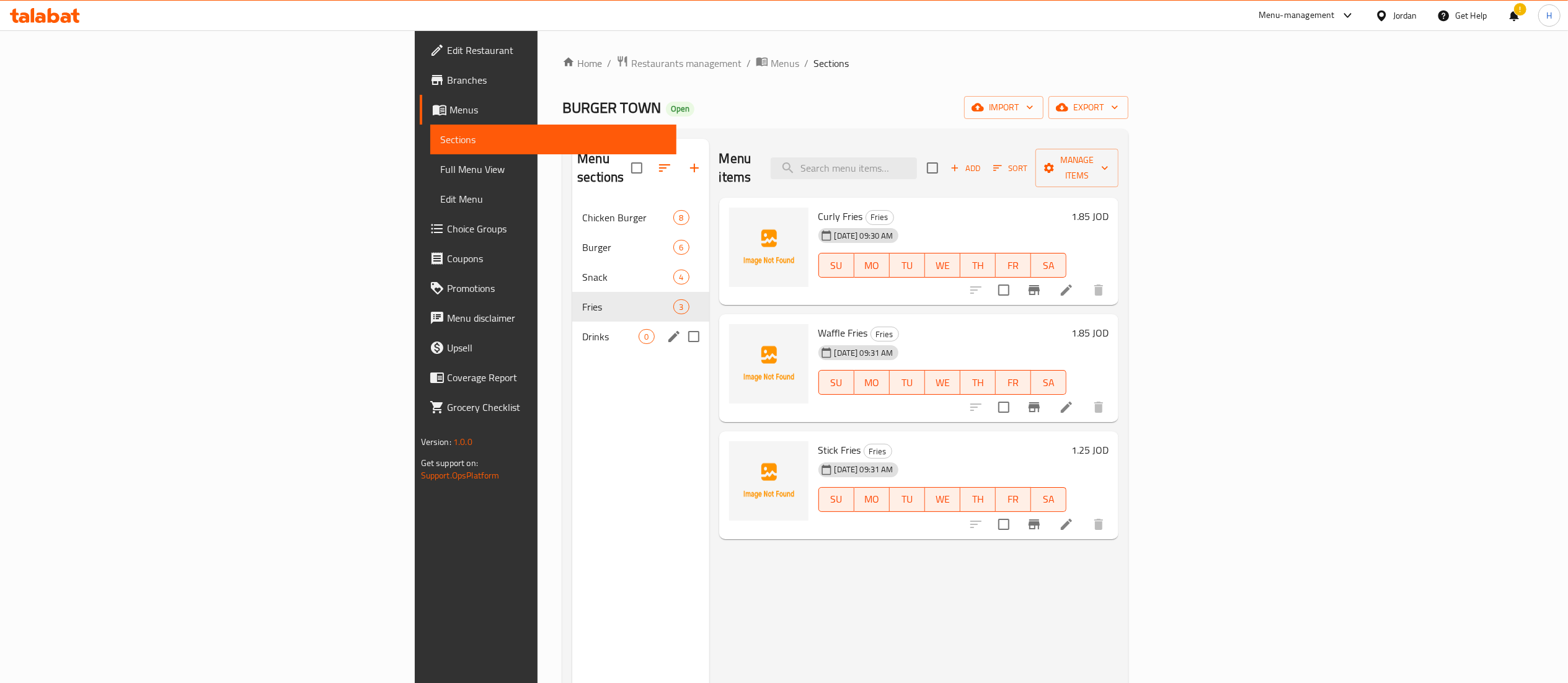
click at [582, 329] on span "Drinks" at bounding box center [610, 336] width 56 height 15
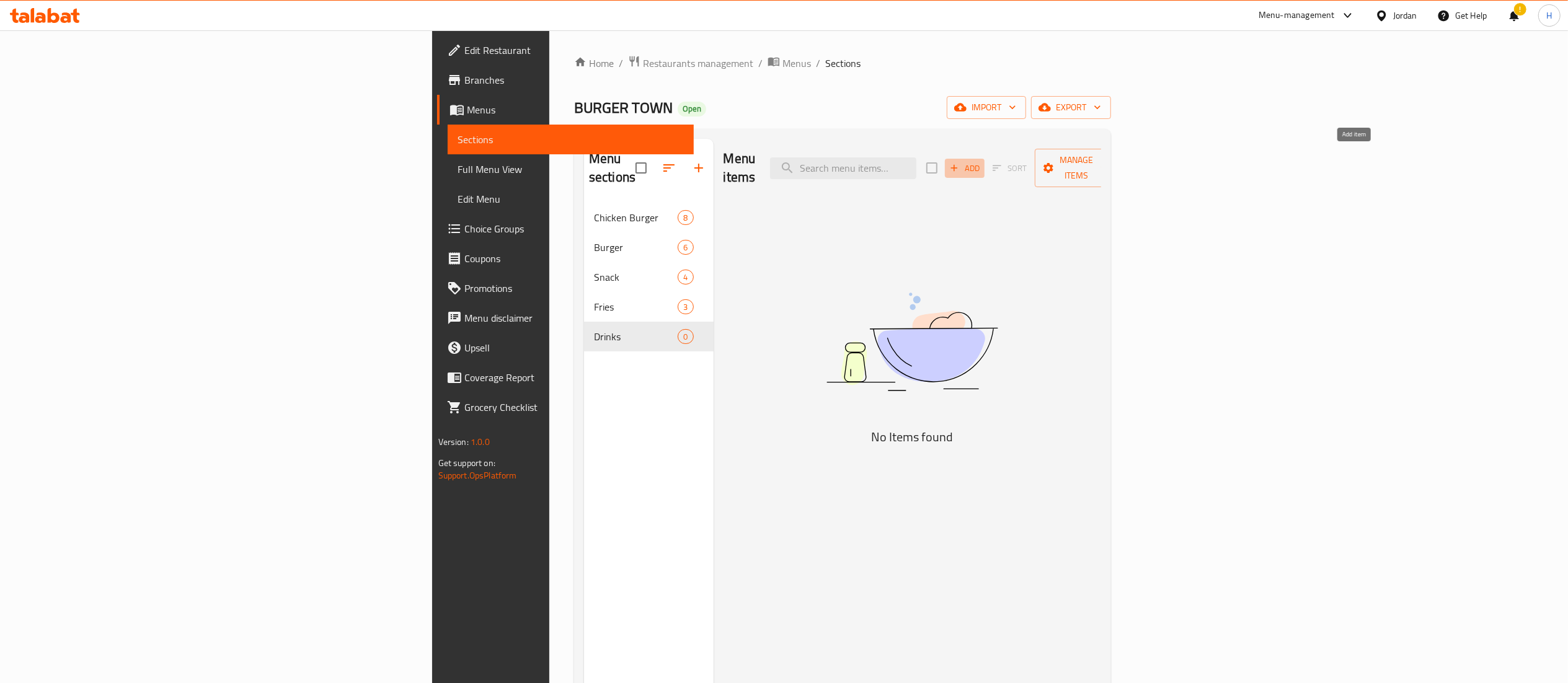
click at [985, 158] on button "Add" at bounding box center [965, 168] width 40 height 19
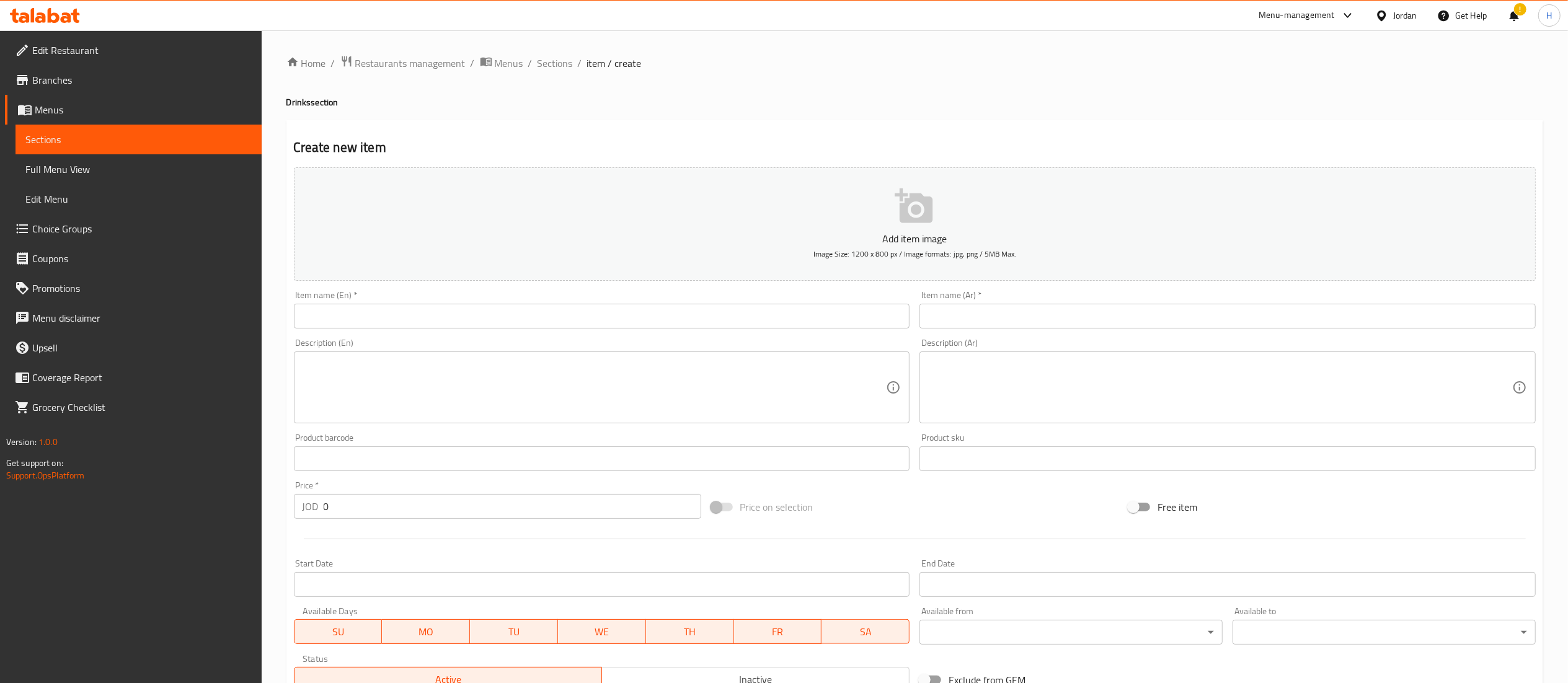
click at [821, 321] on input "text" at bounding box center [602, 315] width 616 height 25
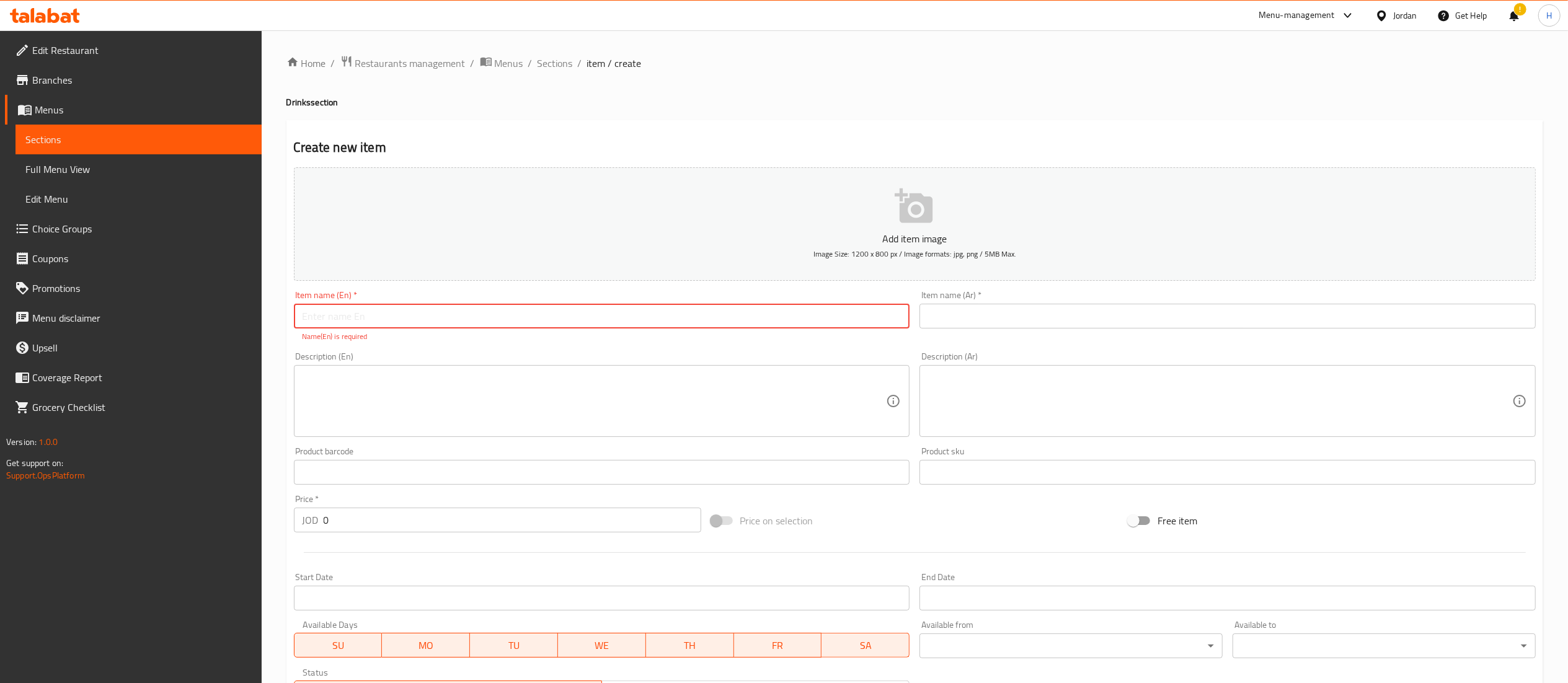
type input "ٍ"
type input "Soft Drink"
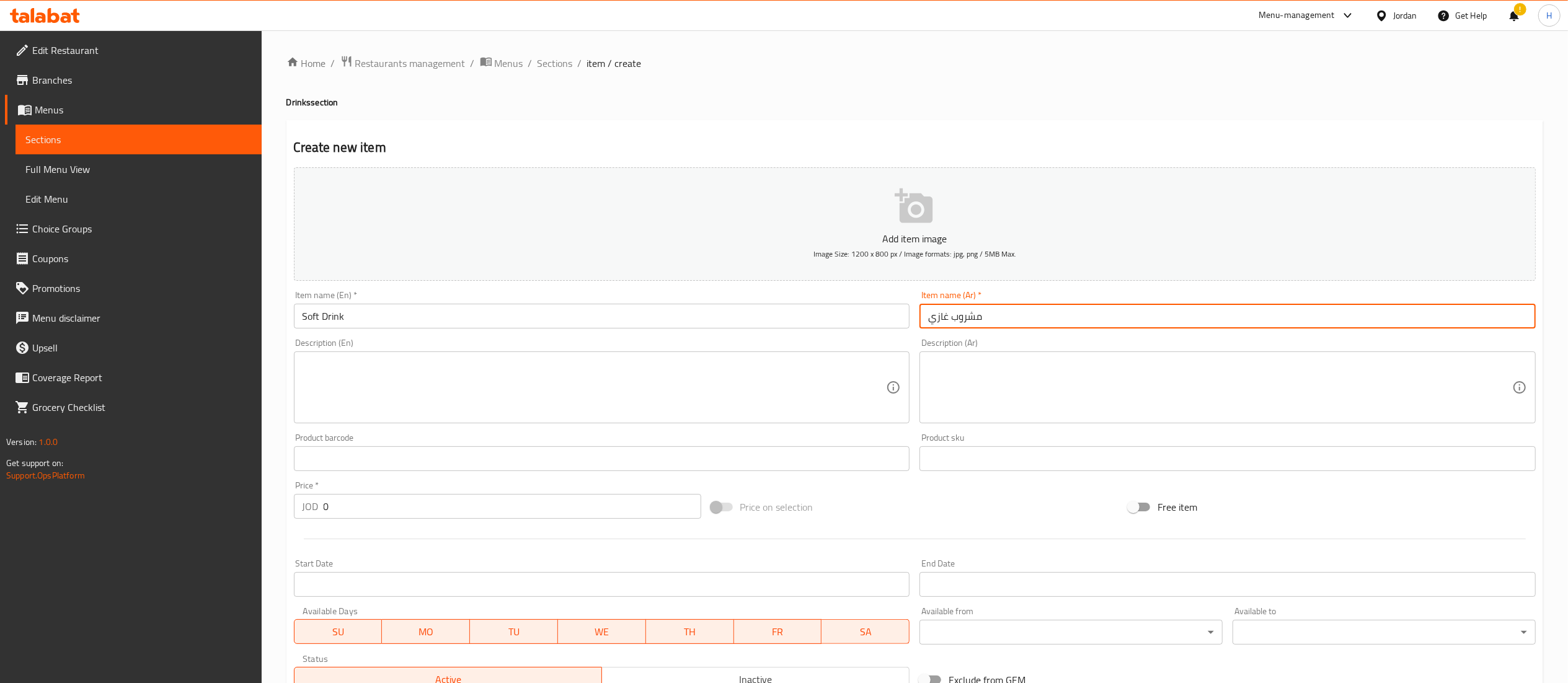
type input "مشروب غازي"
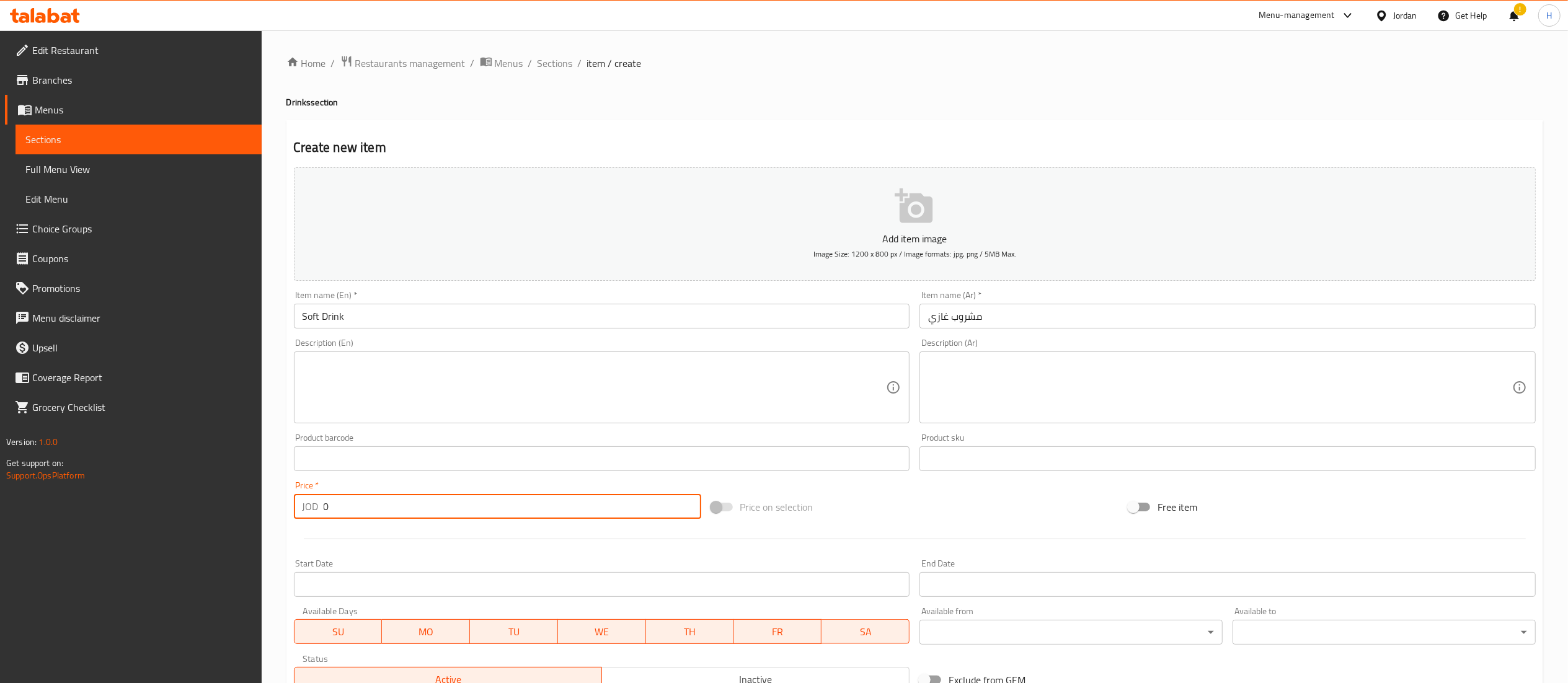
drag, startPoint x: 309, startPoint y: 504, endPoint x: 298, endPoint y: 500, distance: 11.7
click at [299, 502] on div "JOD 0 Price *" at bounding box center [497, 505] width 407 height 25
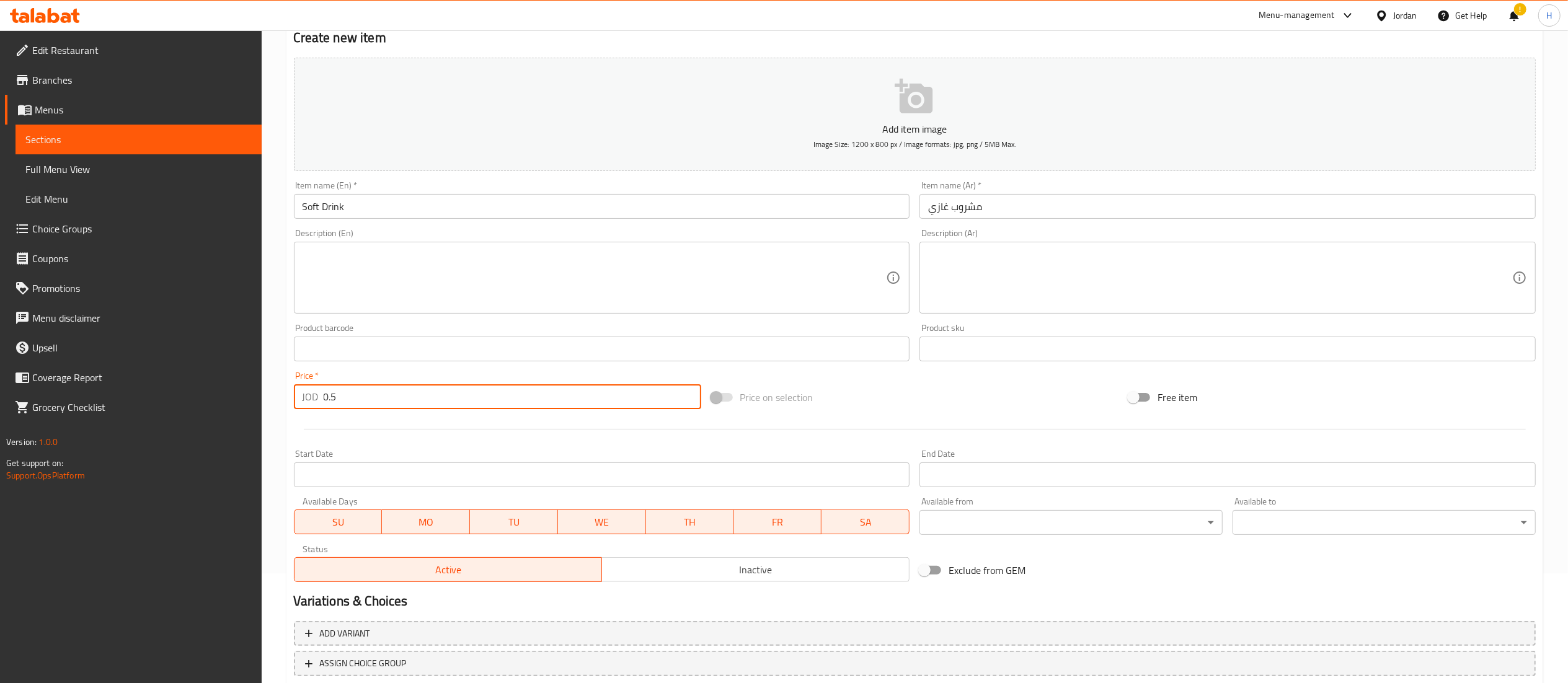
scroll to position [191, 0]
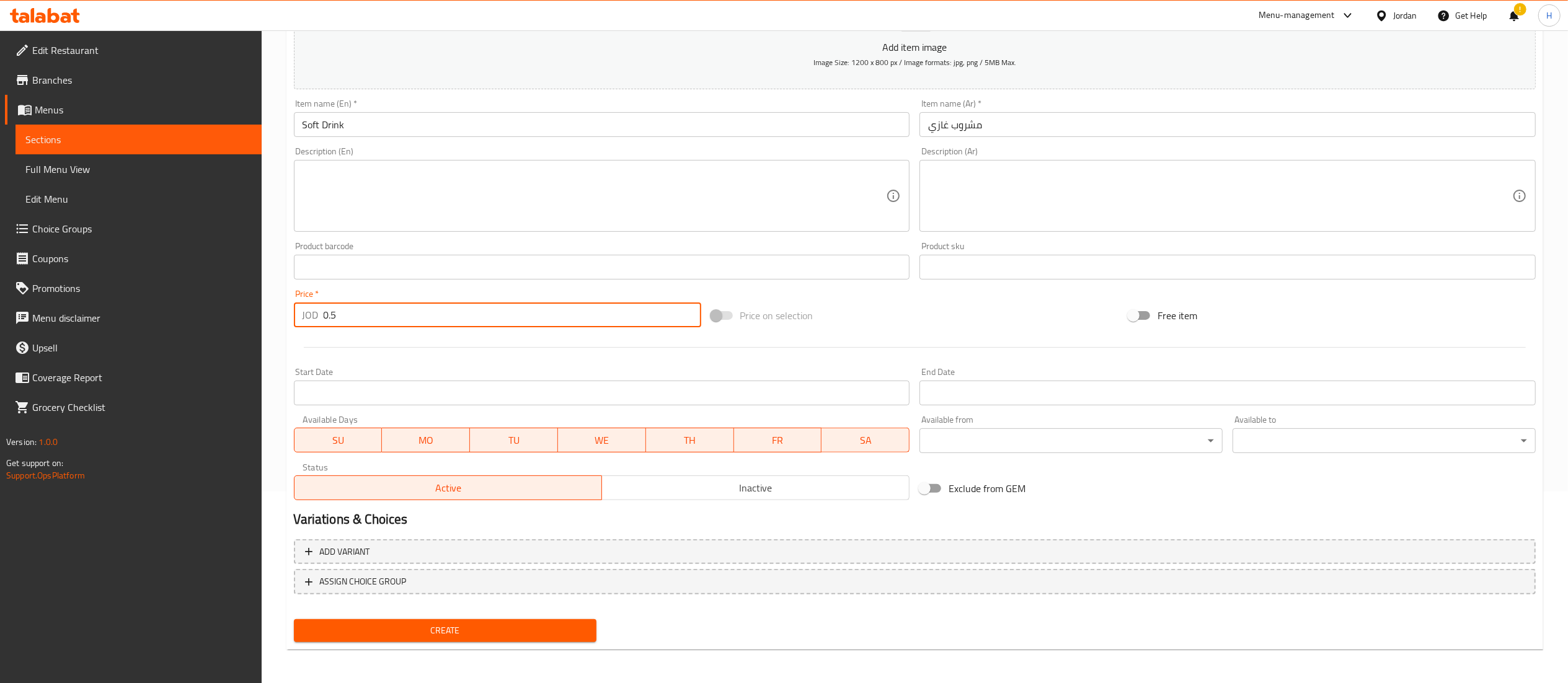
type input "0.5"
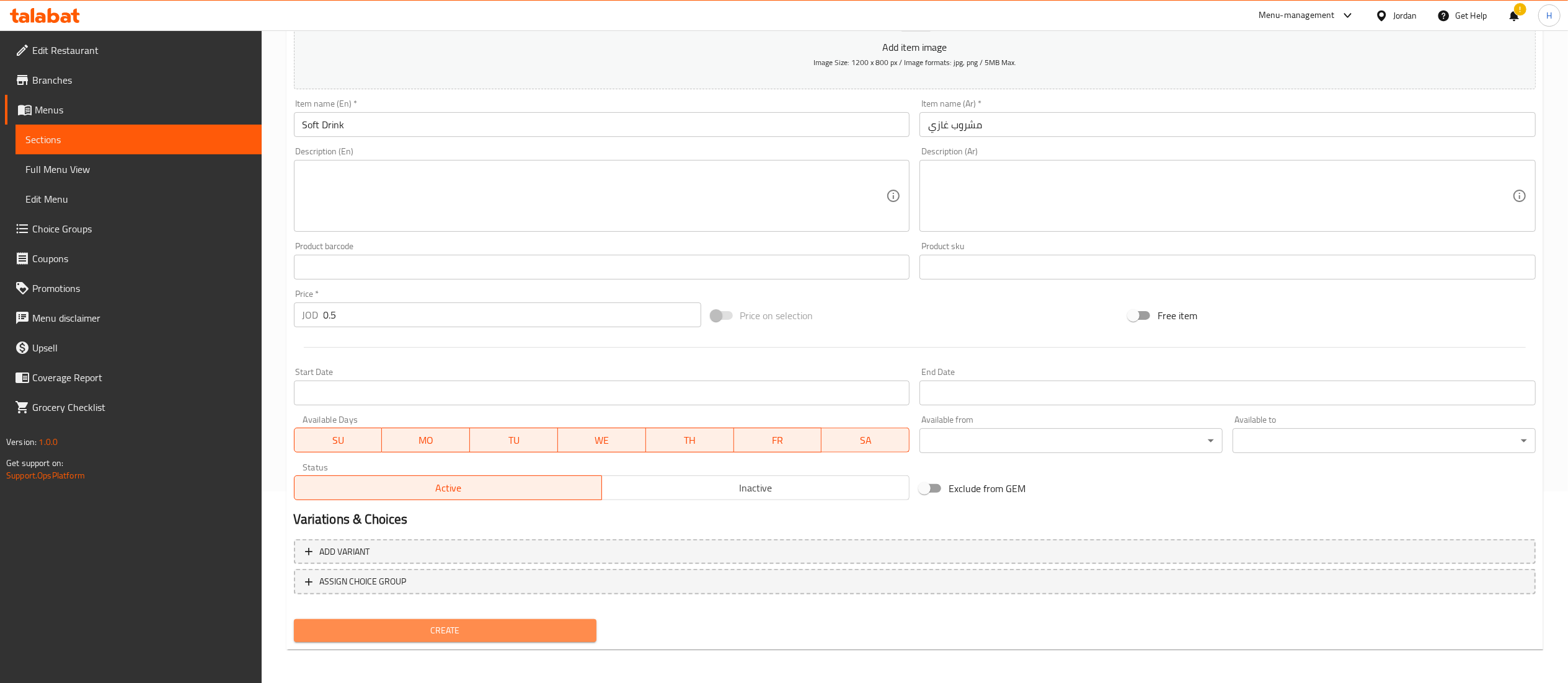
click at [422, 635] on span "Create" at bounding box center [445, 630] width 283 height 15
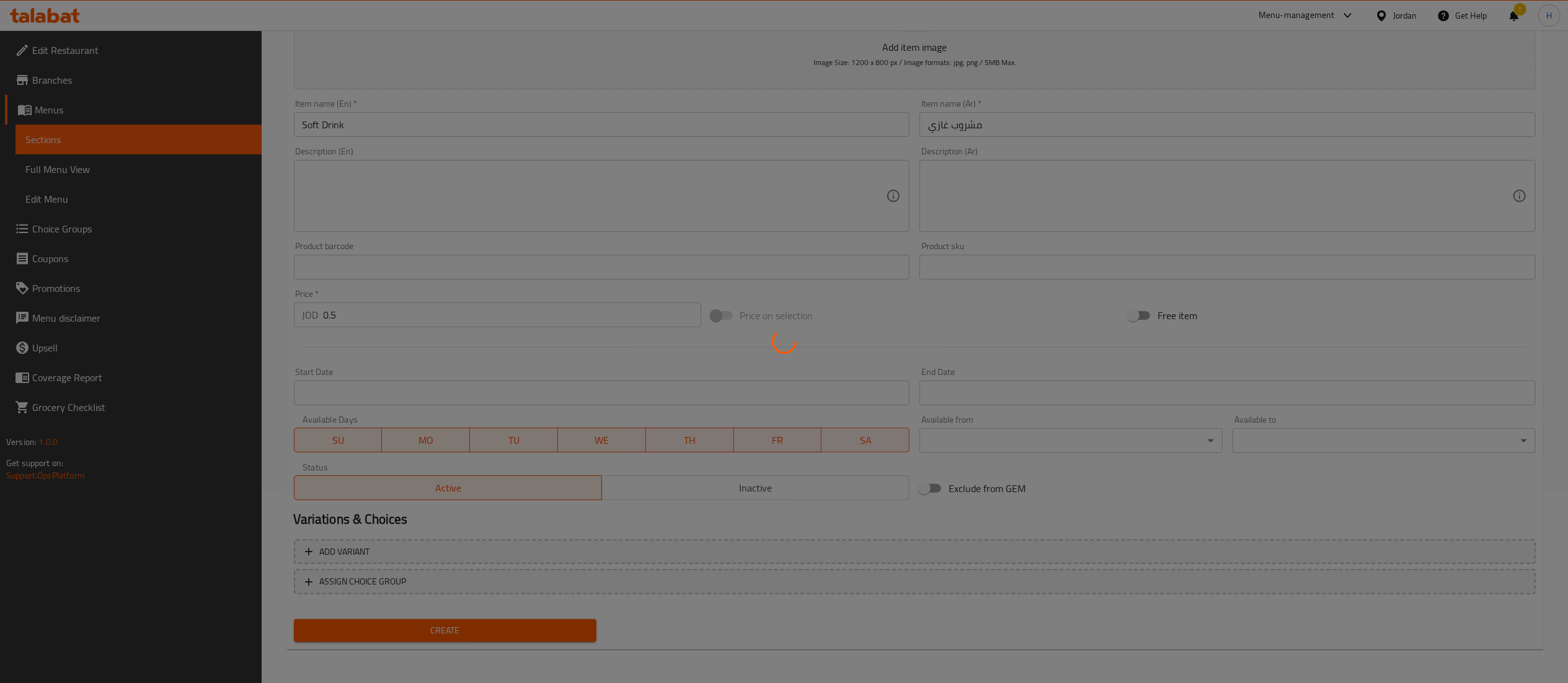
type input "0"
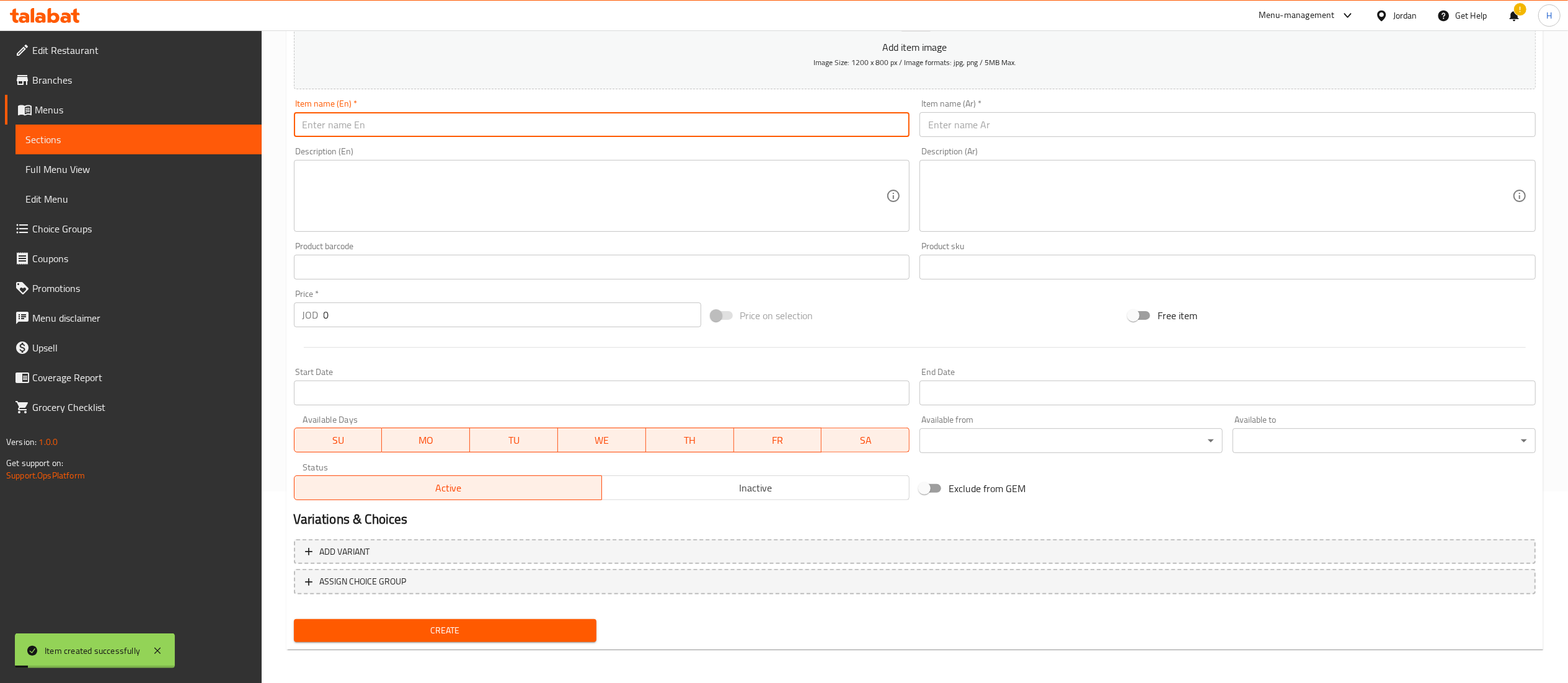
click at [415, 127] on input "text" at bounding box center [602, 124] width 616 height 25
type input "Water"
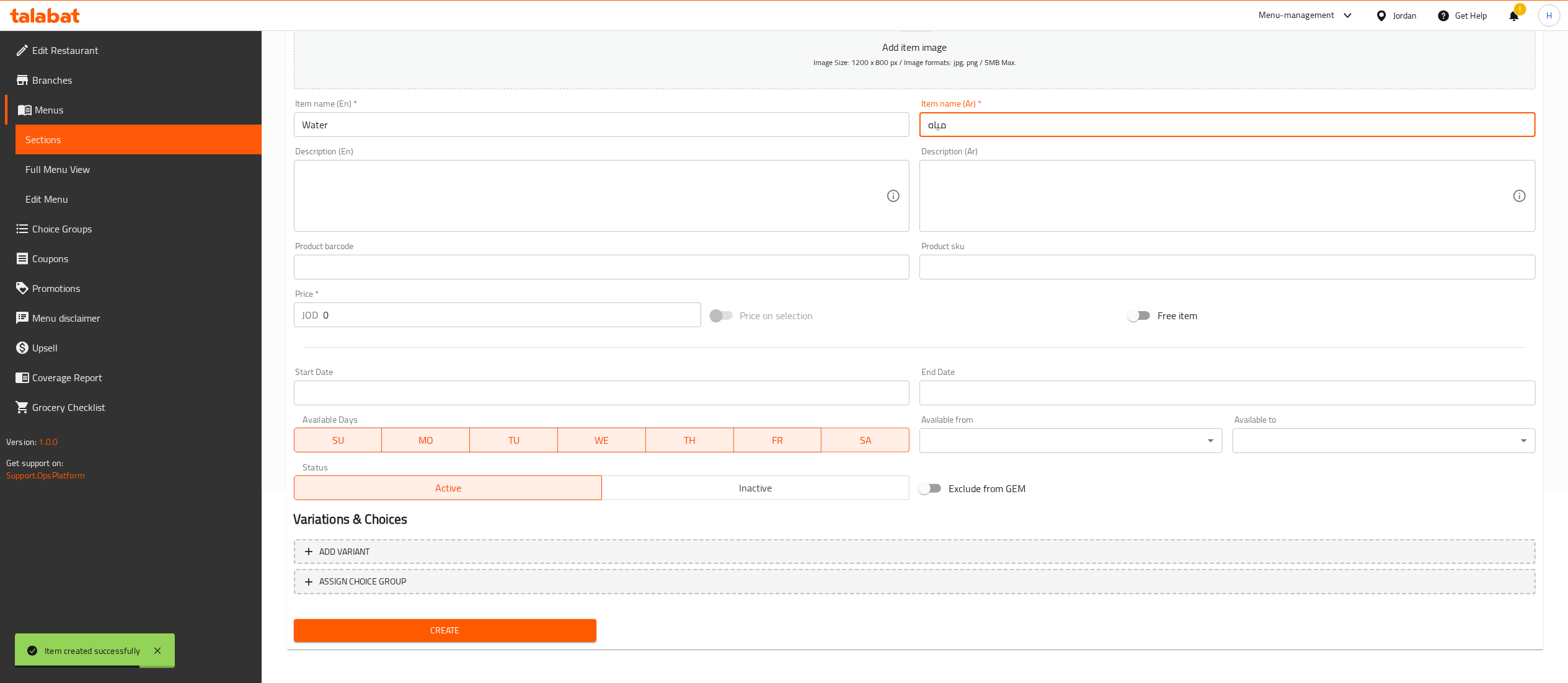
type input "مياه"
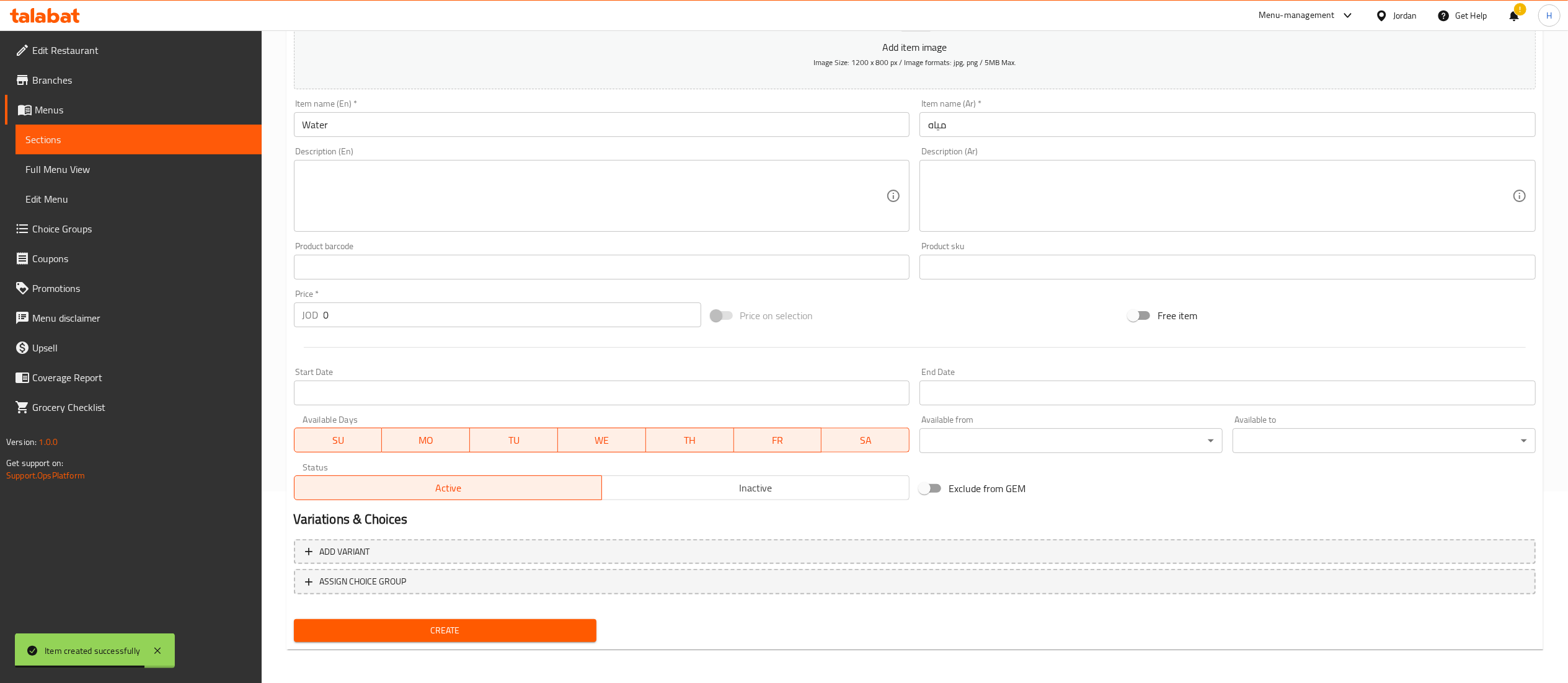
click at [347, 305] on div "Price   * JOD 0 Price *" at bounding box center [497, 309] width 407 height 38
click at [345, 308] on input "0" at bounding box center [512, 314] width 377 height 25
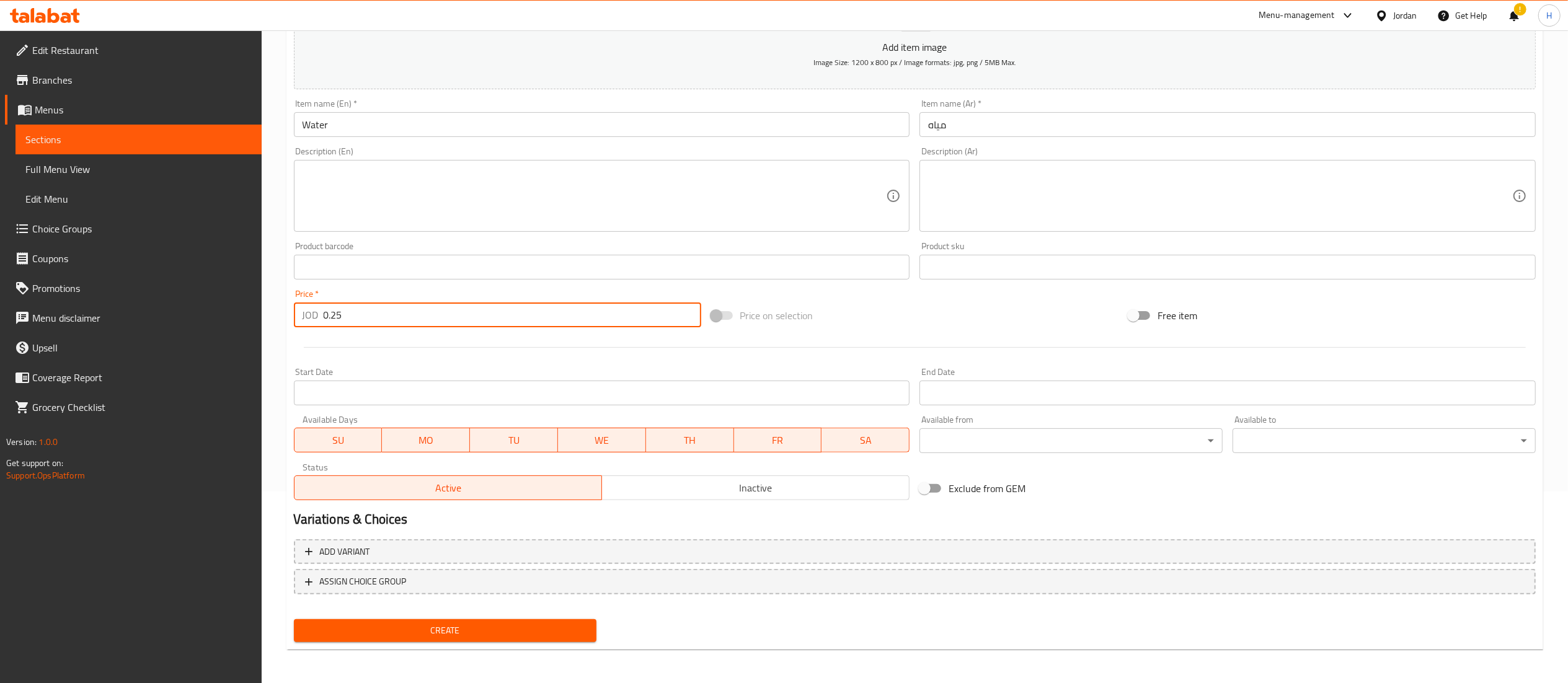
type input "0.25"
click at [405, 627] on span "Create" at bounding box center [445, 630] width 283 height 15
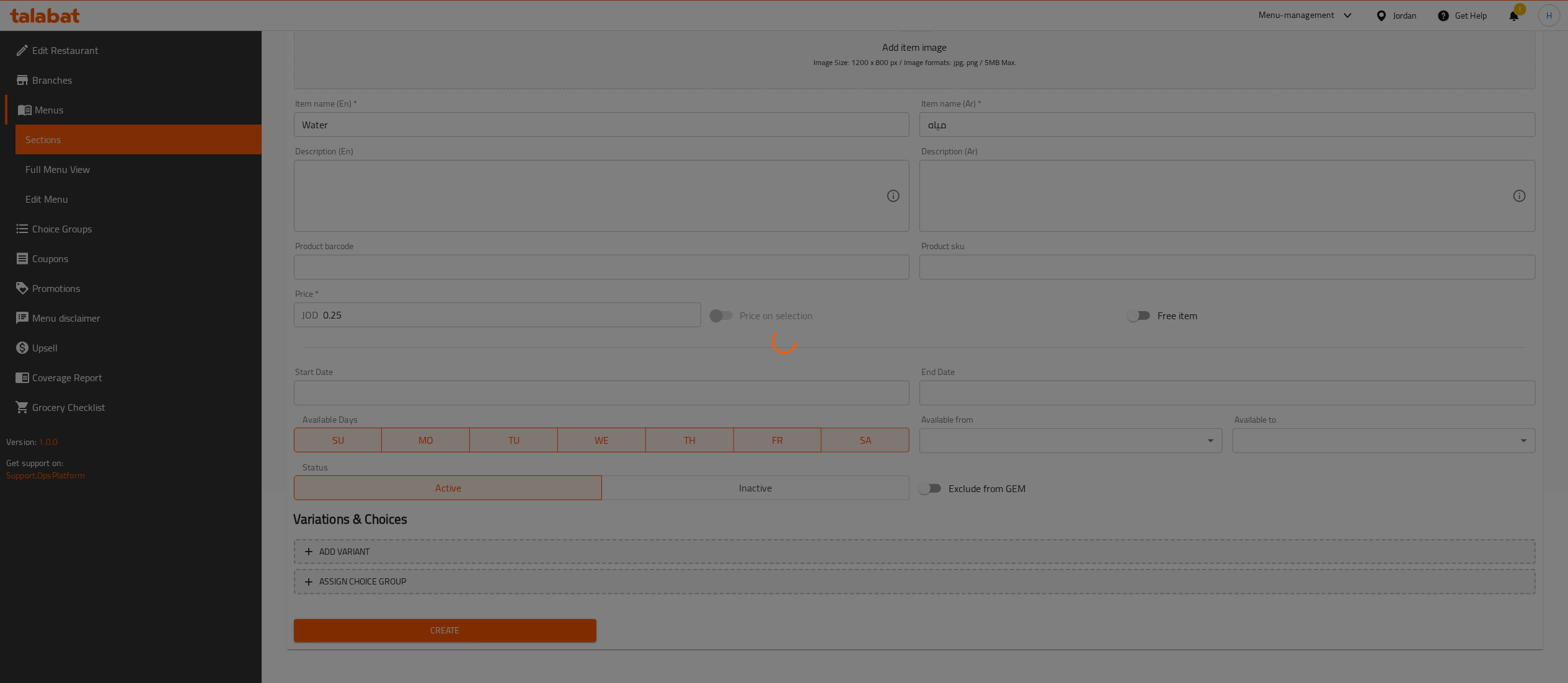
type input "0"
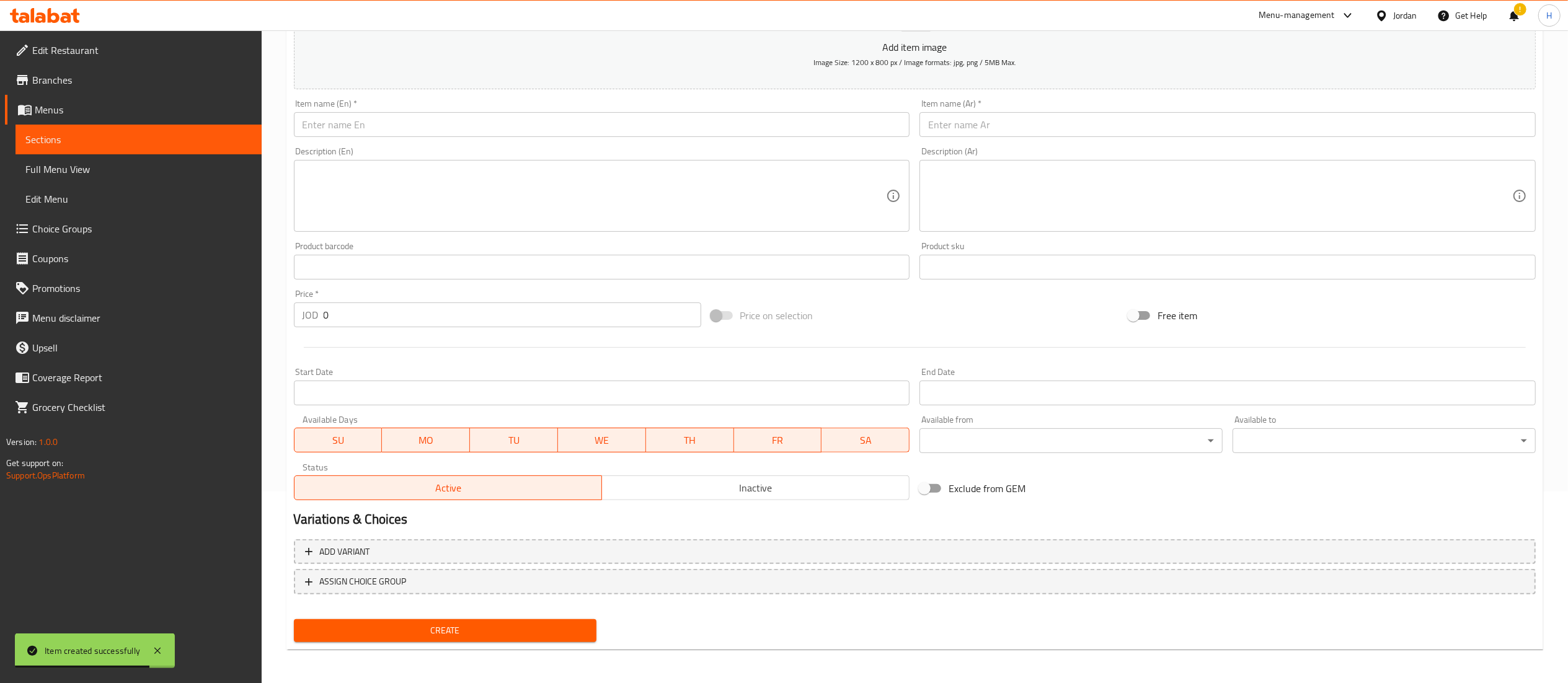
scroll to position [0, 0]
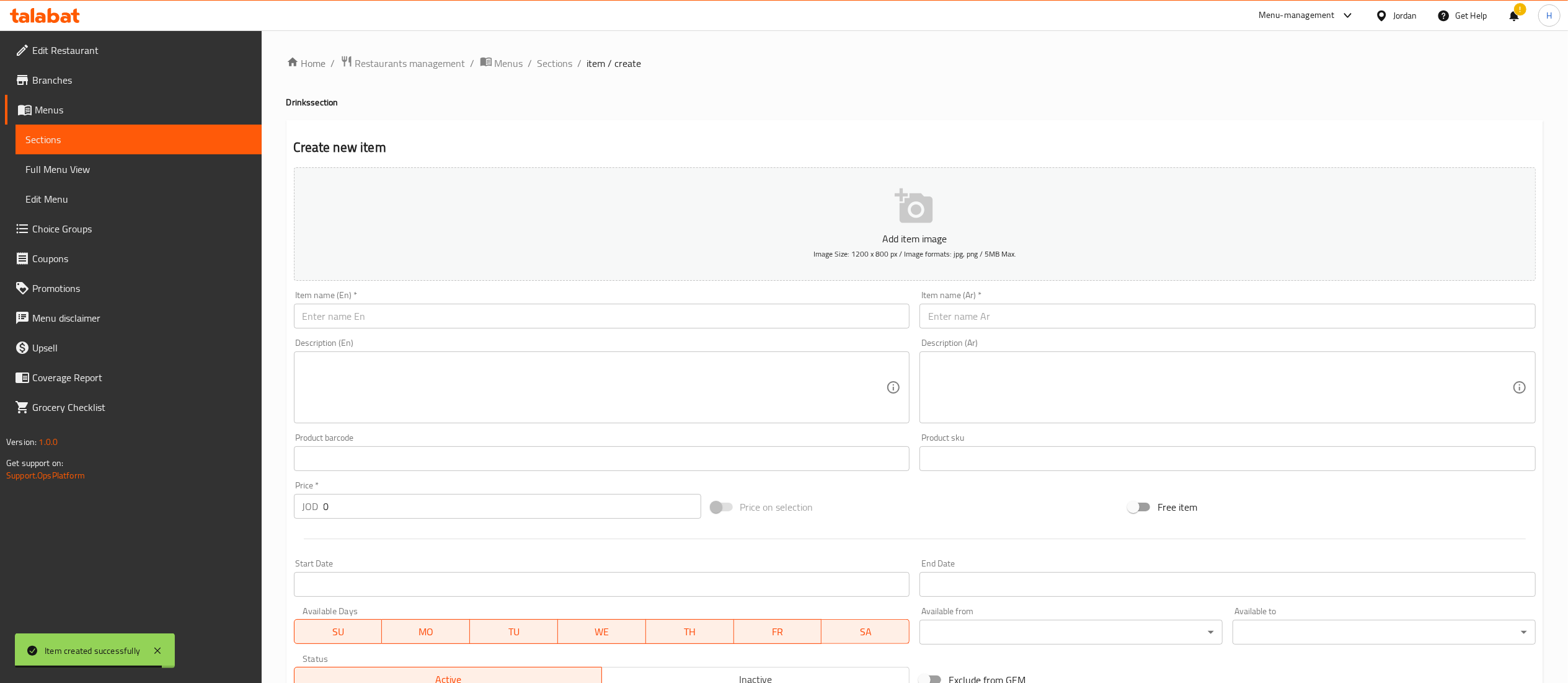
click at [546, 76] on div "Home / Restaurants management / Menus / Sections / item / create Drinks section…" at bounding box center [914, 454] width 1256 height 796
click at [55, 15] on icon at bounding box center [53, 15] width 12 height 15
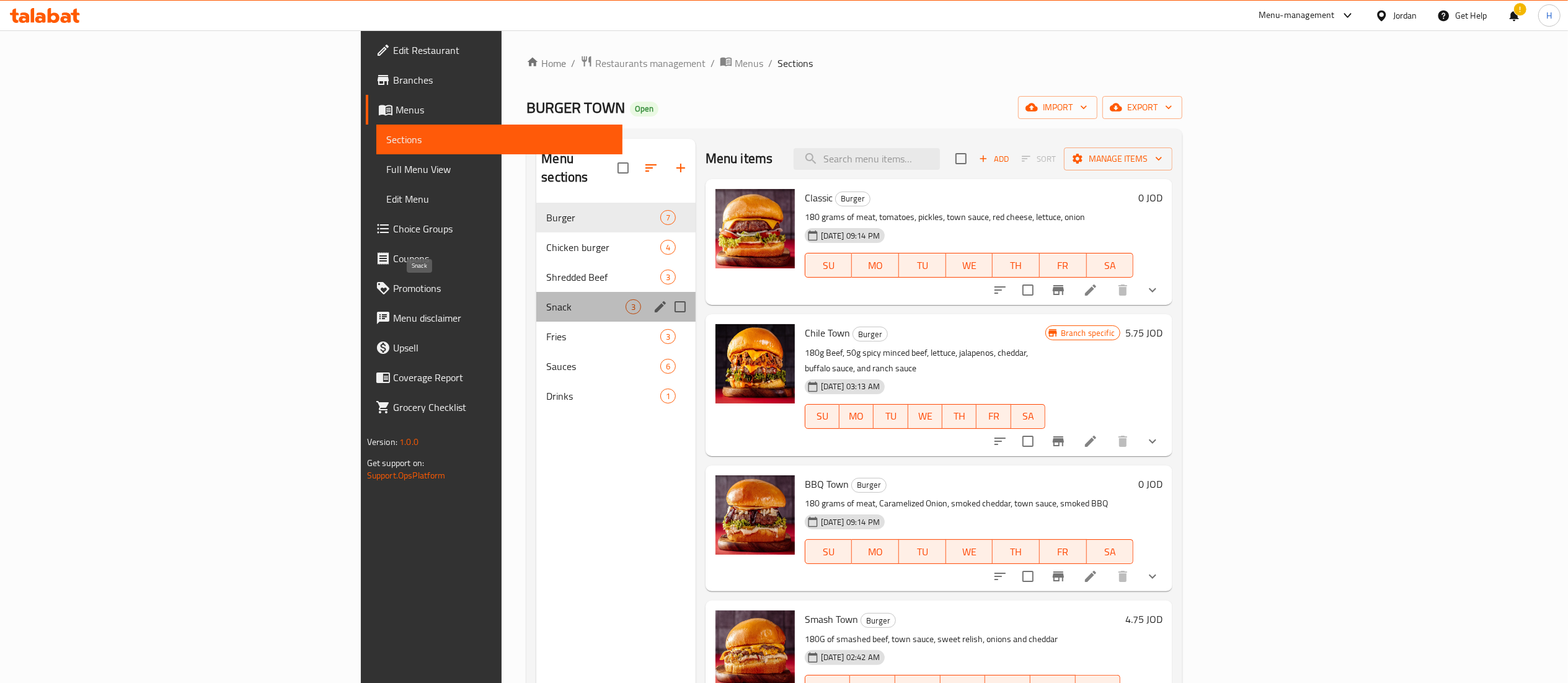
click at [546, 300] on span "Snack" at bounding box center [585, 307] width 78 height 15
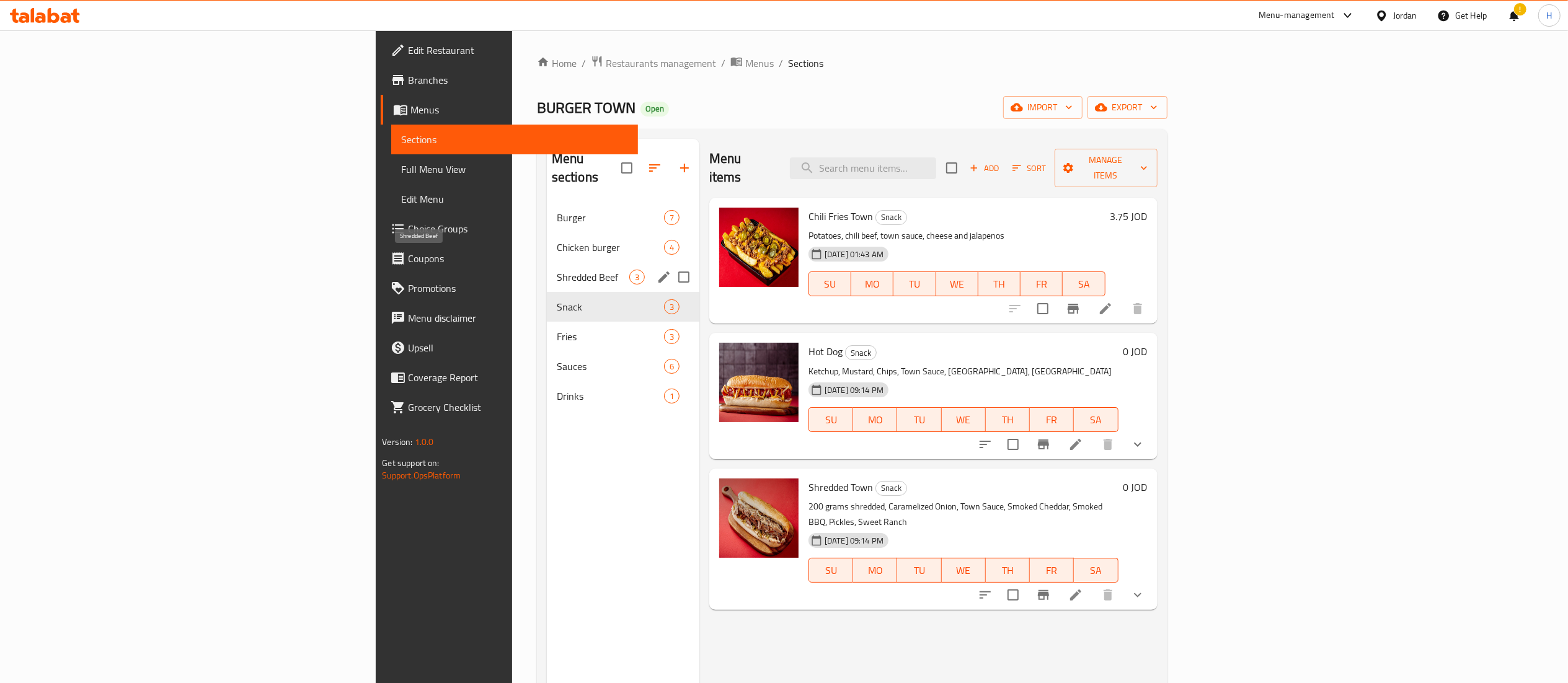
click at [557, 270] on span "Shredded Beef" at bounding box center [593, 277] width 73 height 15
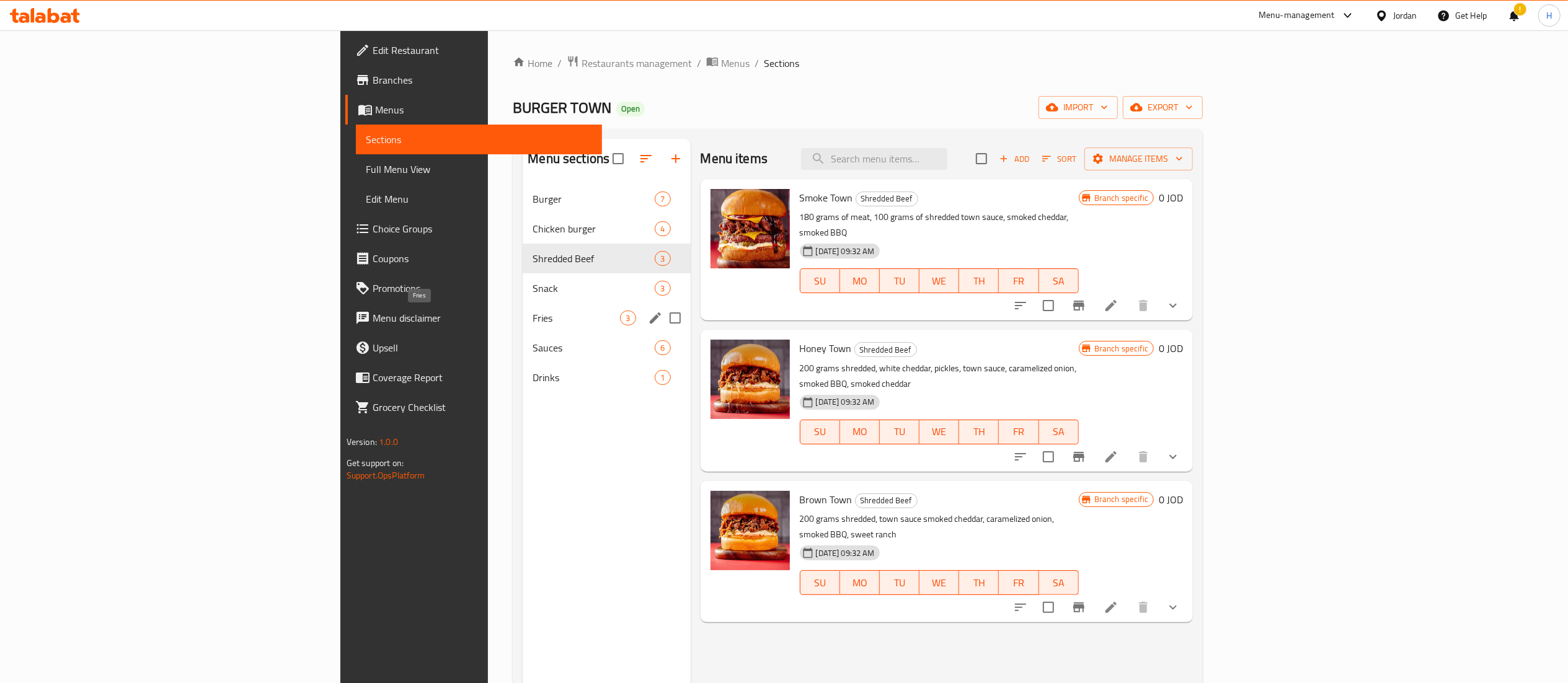
click at [533, 325] on span "Fries" at bounding box center [577, 318] width 87 height 15
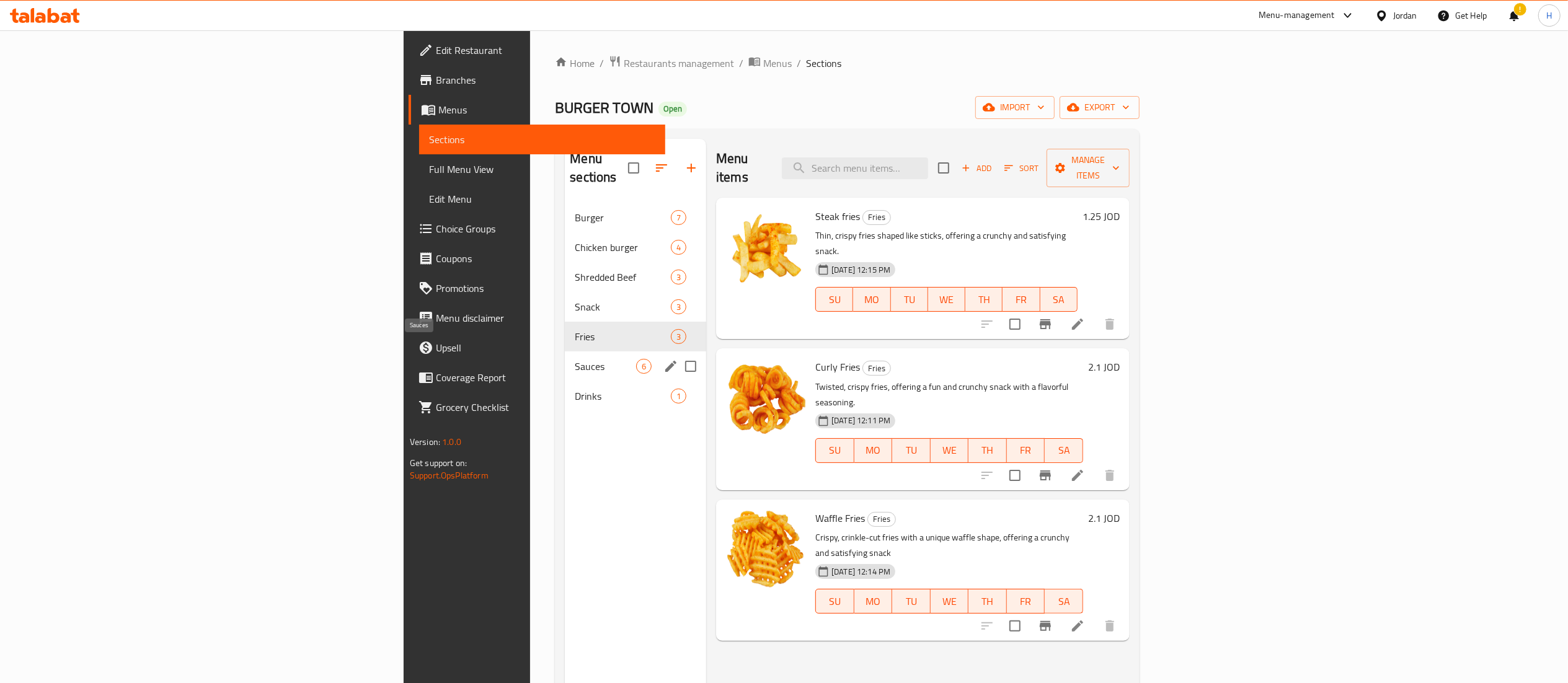
click at [575, 359] on span "Sauces" at bounding box center [605, 366] width 61 height 15
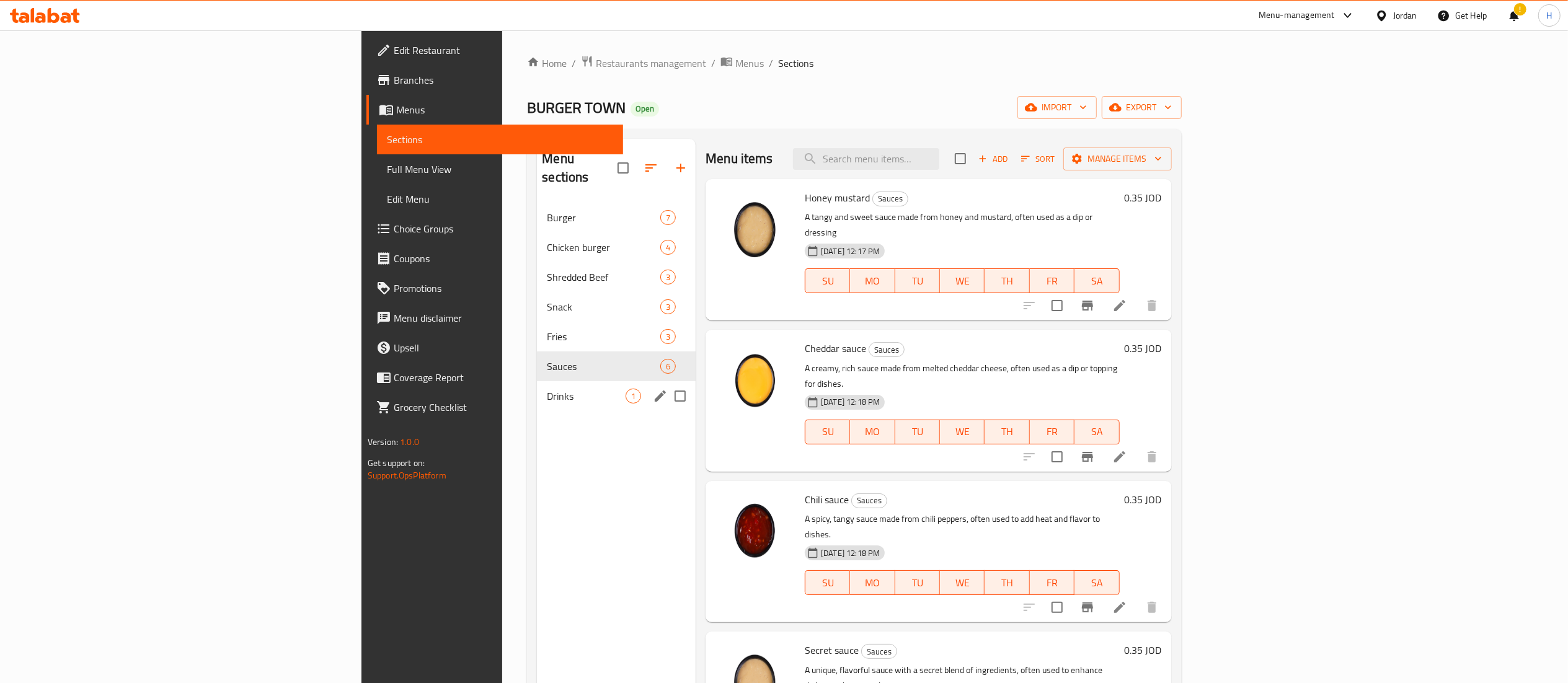
click at [537, 388] on div "Drinks 1" at bounding box center [616, 395] width 159 height 30
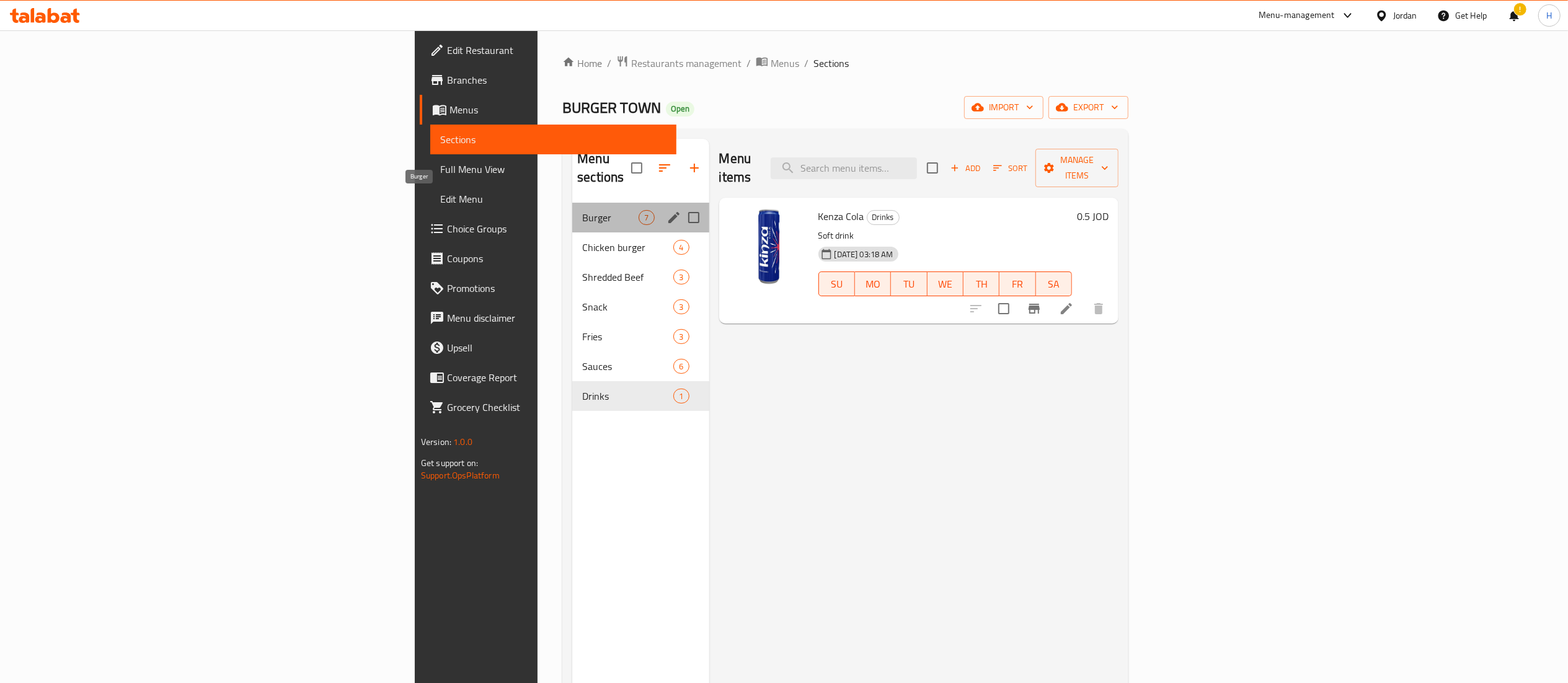
click at [582, 210] on span "Burger" at bounding box center [610, 218] width 56 height 15
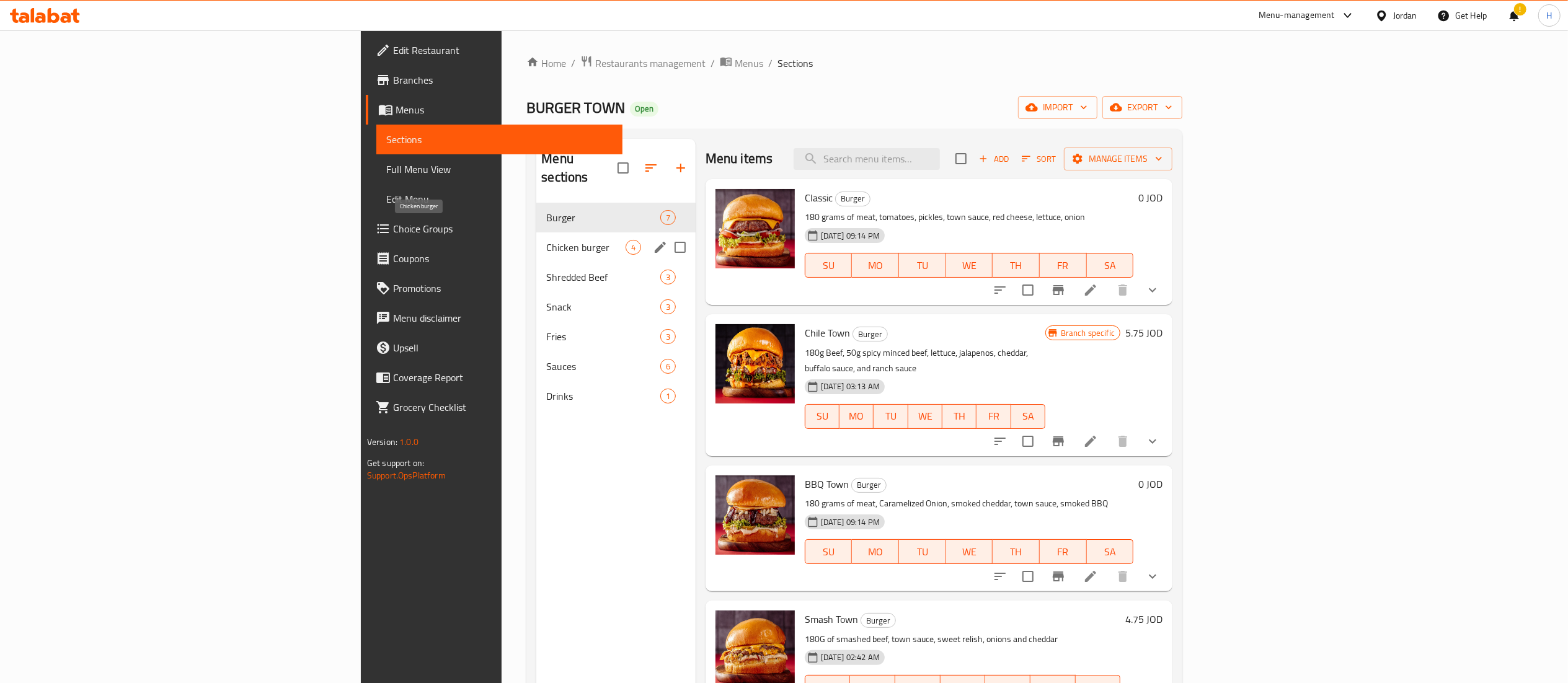
click at [546, 240] on span "Chicken burger" at bounding box center [585, 247] width 78 height 15
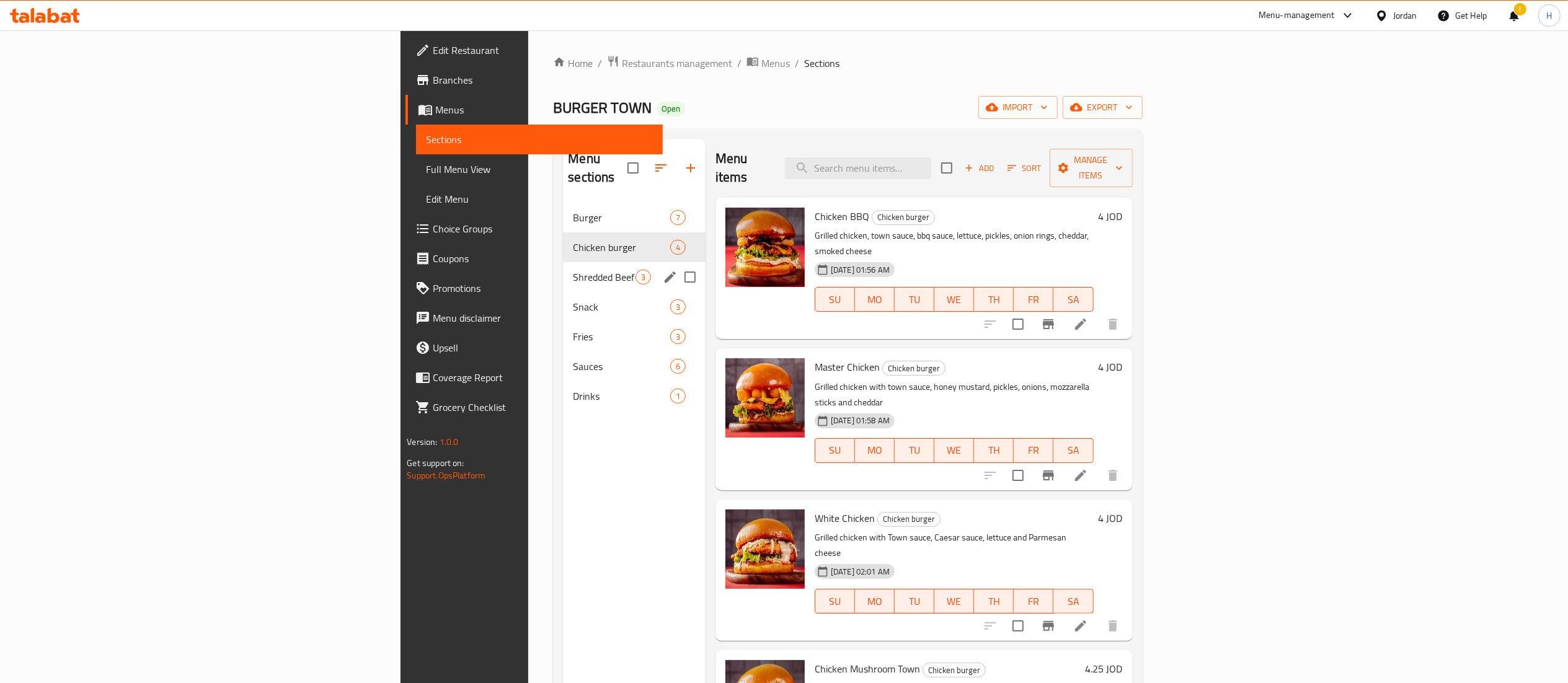
click at [563, 262] on div "Shredded Beef 3" at bounding box center [634, 277] width 143 height 30
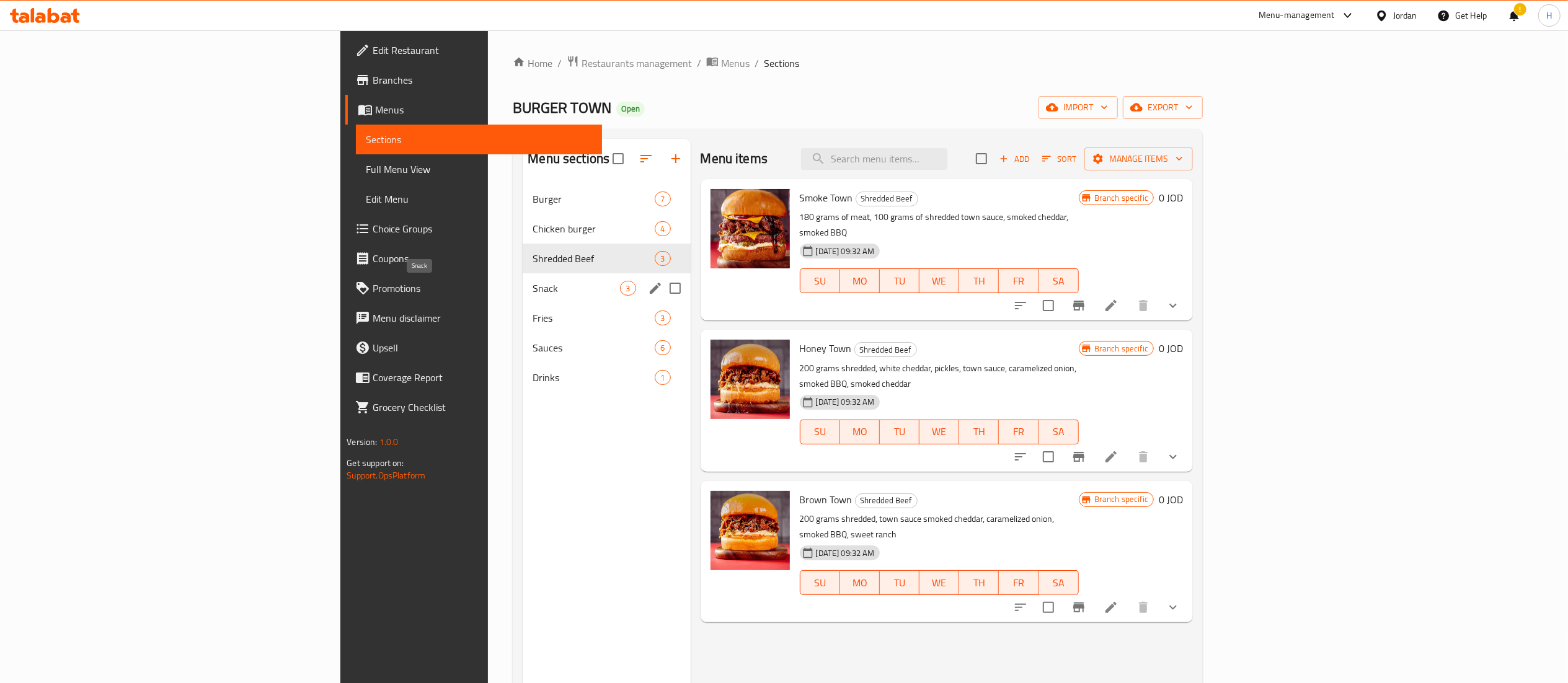
click at [533, 290] on span "Snack" at bounding box center [577, 288] width 87 height 15
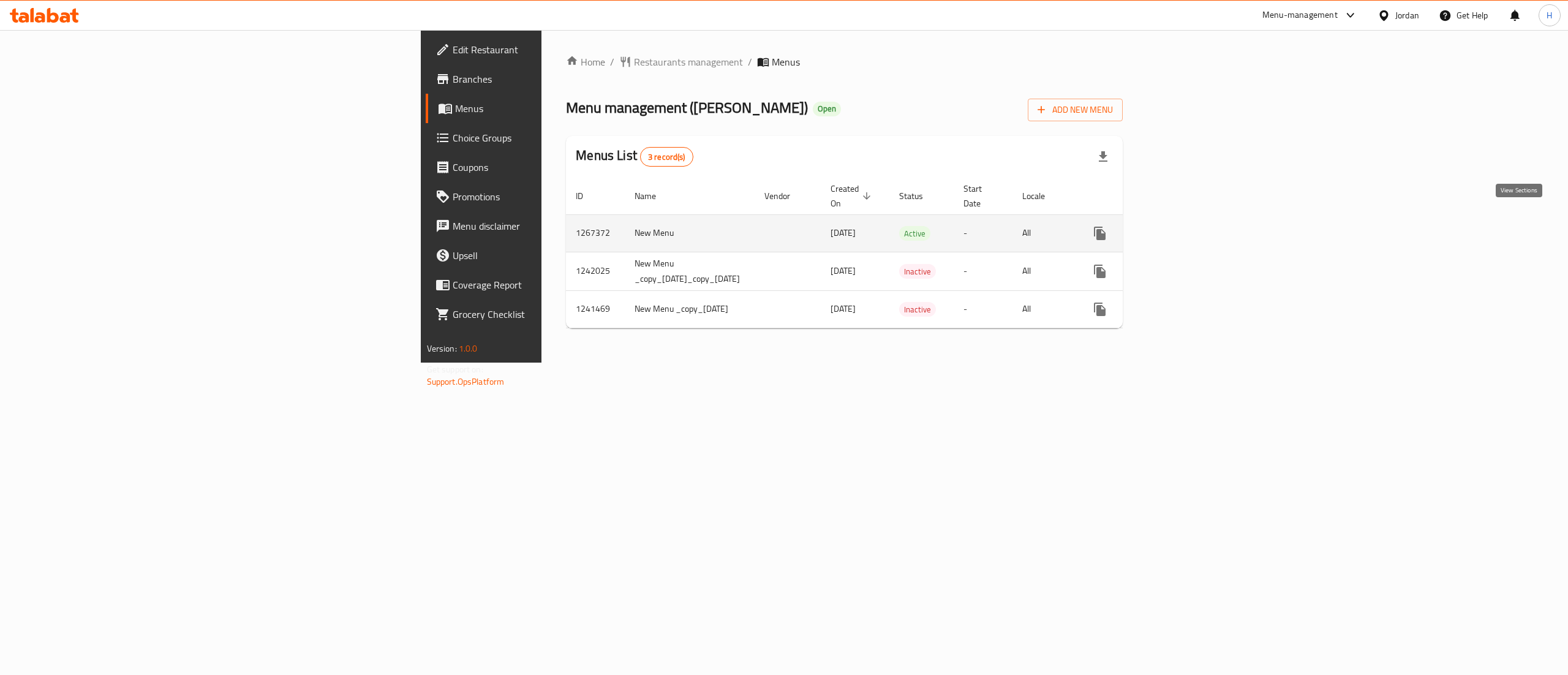
click at [1203, 228] on link "enhanced table" at bounding box center [1188, 233] width 30 height 30
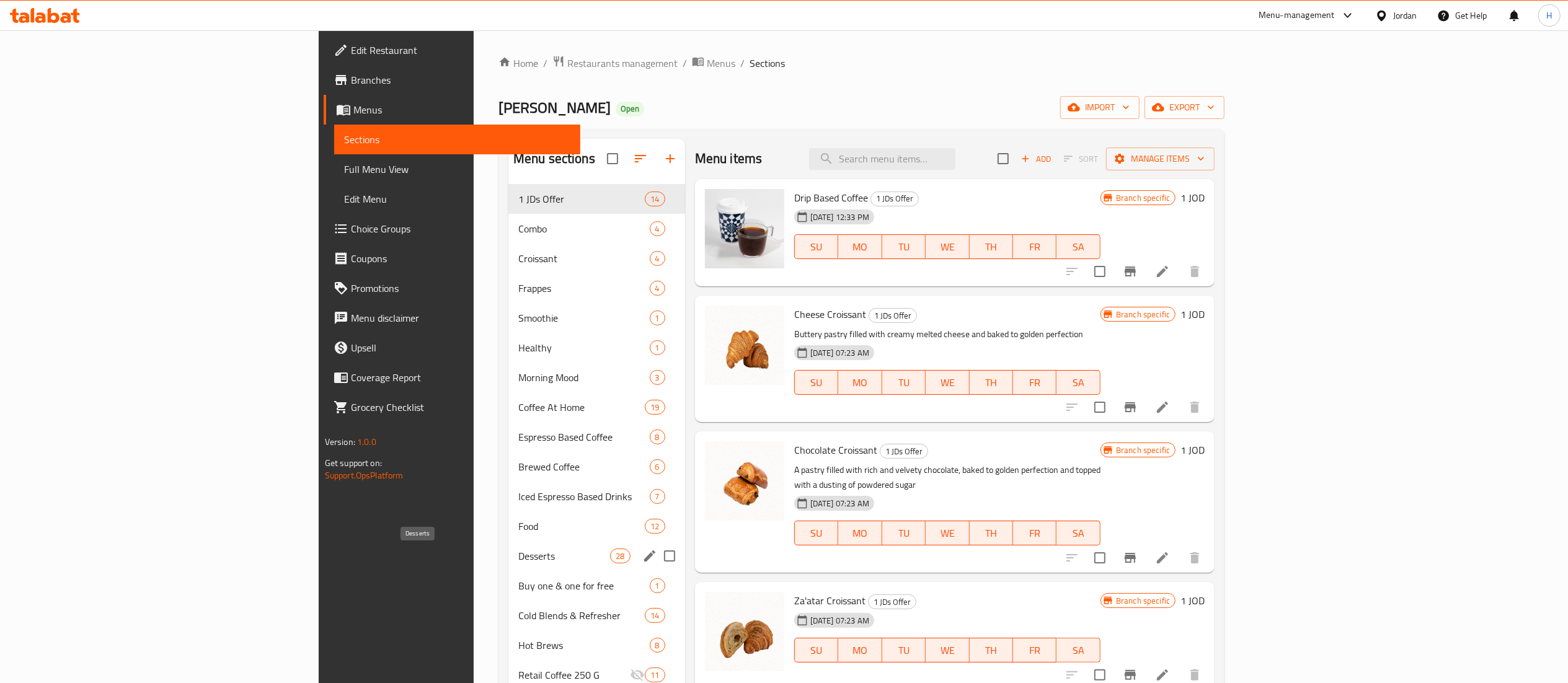
click at [518, 562] on span "Desserts" at bounding box center [564, 556] width 92 height 15
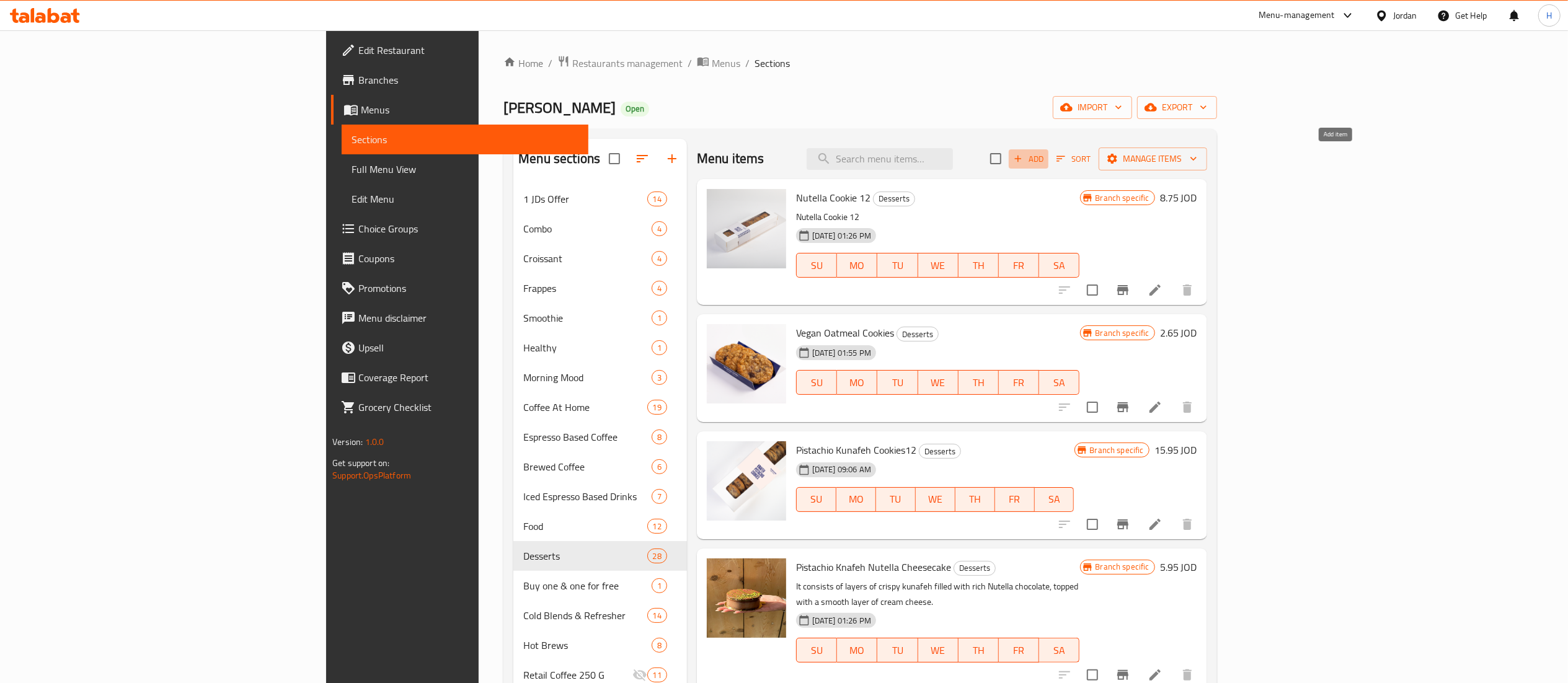
click at [1045, 155] on span "Add" at bounding box center [1029, 159] width 34 height 15
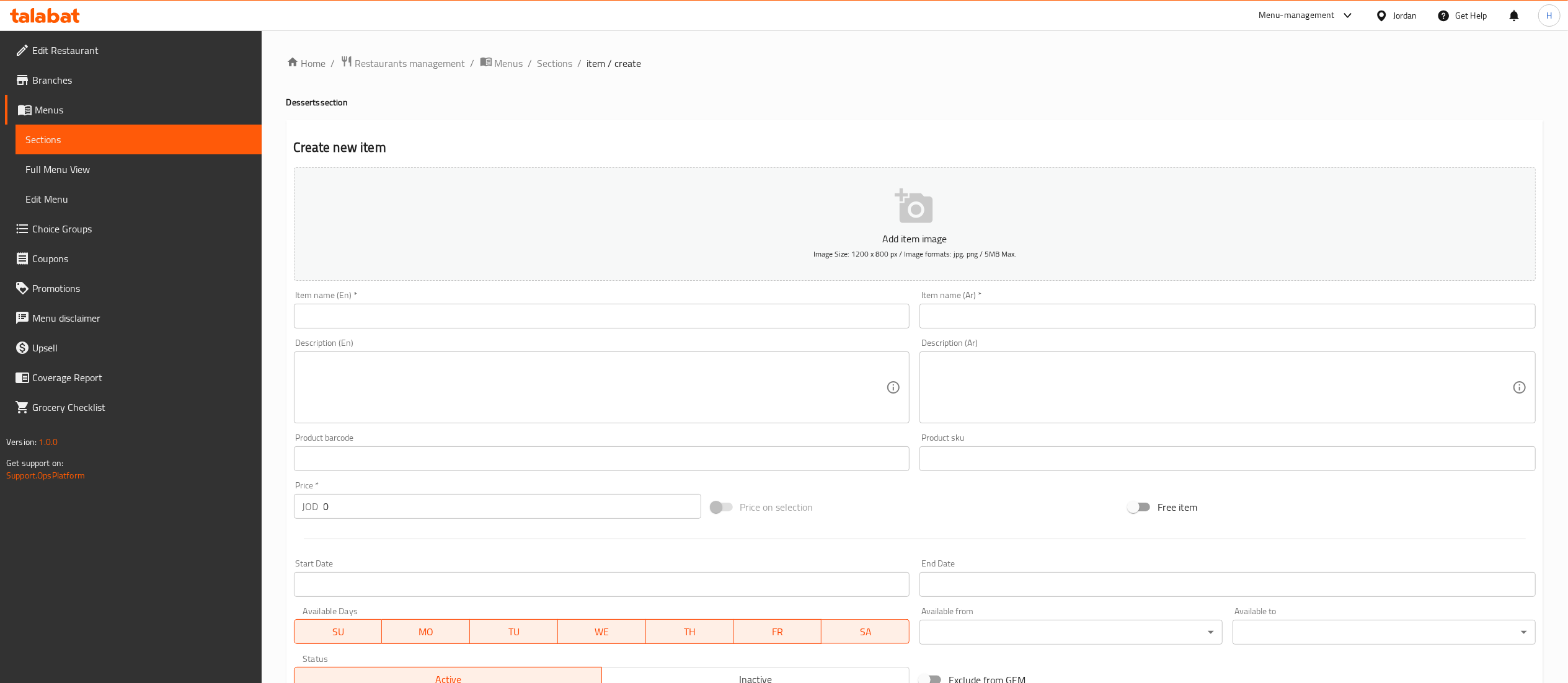
click at [618, 322] on input "text" at bounding box center [602, 315] width 616 height 25
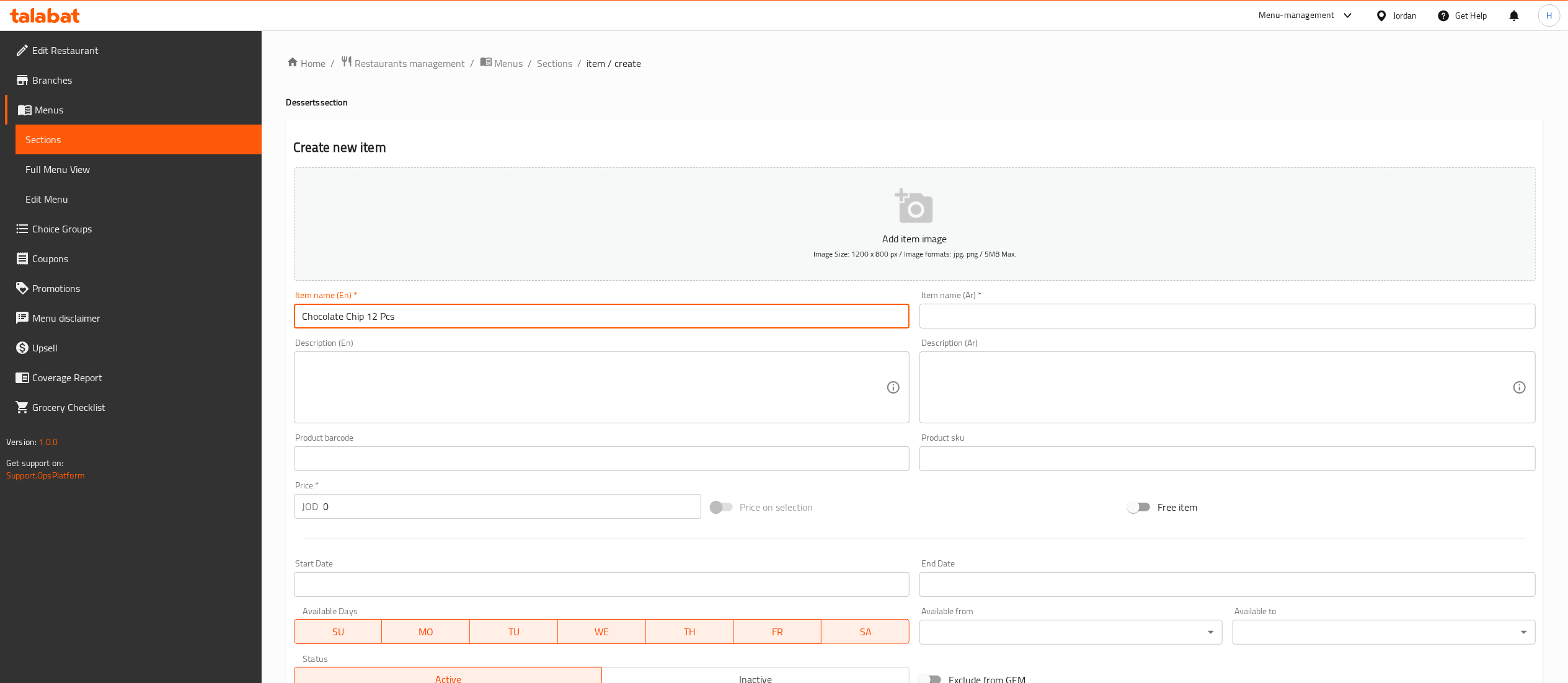
type input "Chocolate Chip 12 Pcs"
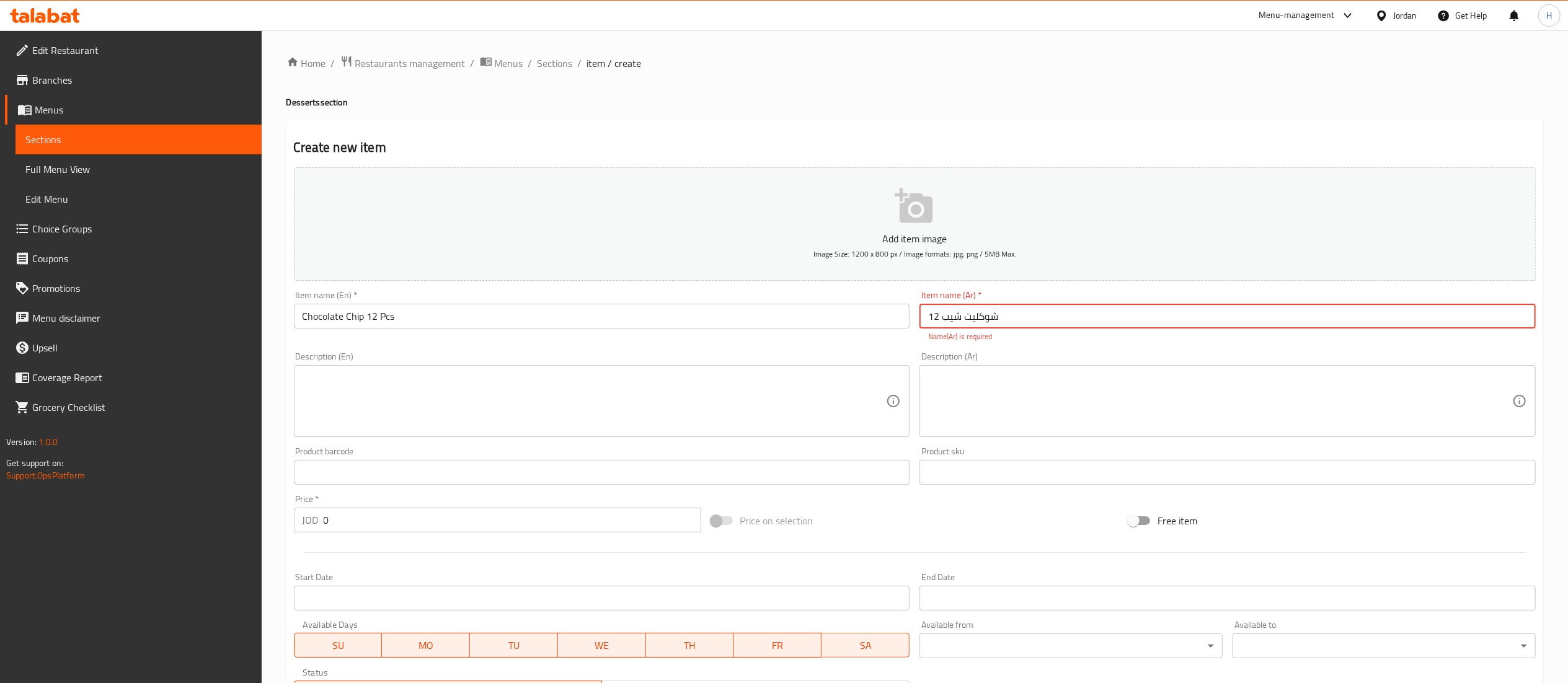
type input "شوكليت شيب 12"
click at [468, 326] on input "Chocolate Chip 12 Pcs" at bounding box center [602, 315] width 616 height 25
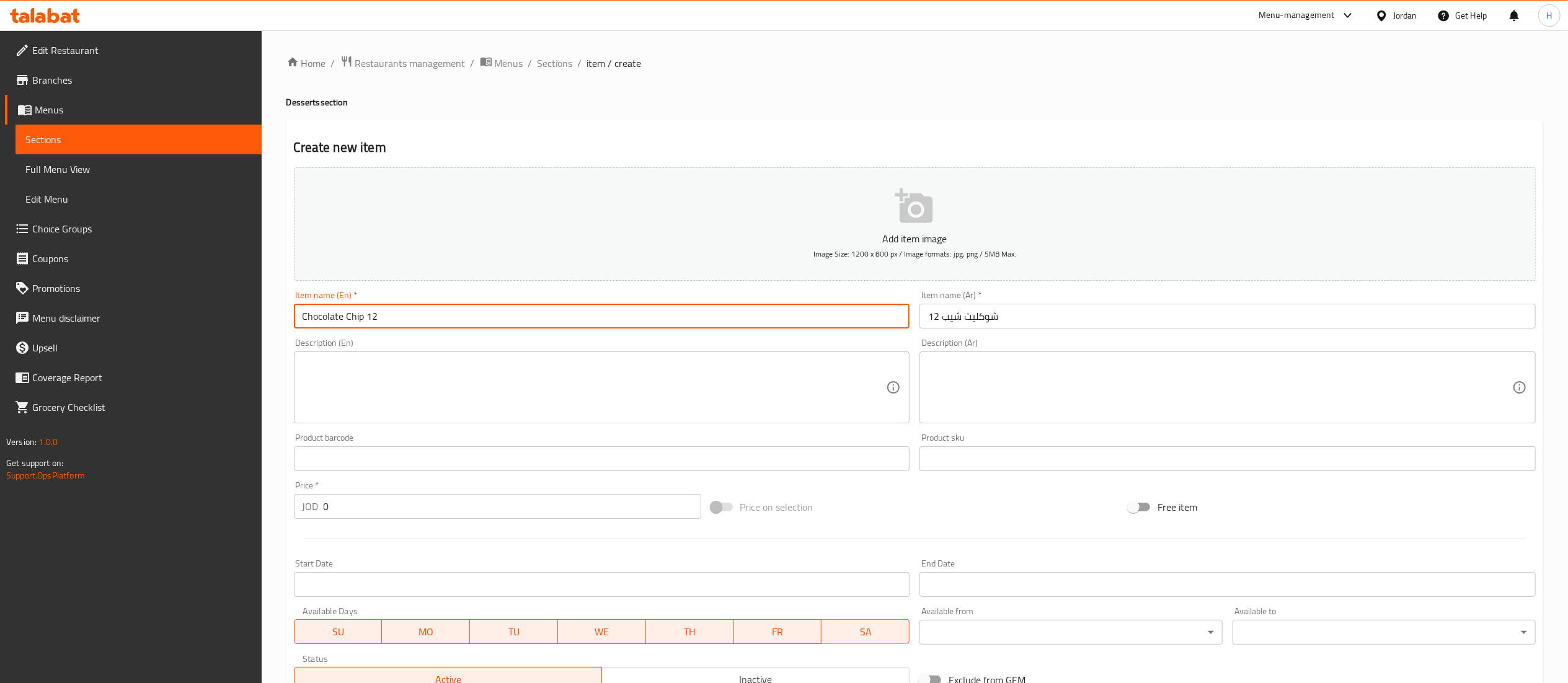
type input "Chocolate Chip 12"
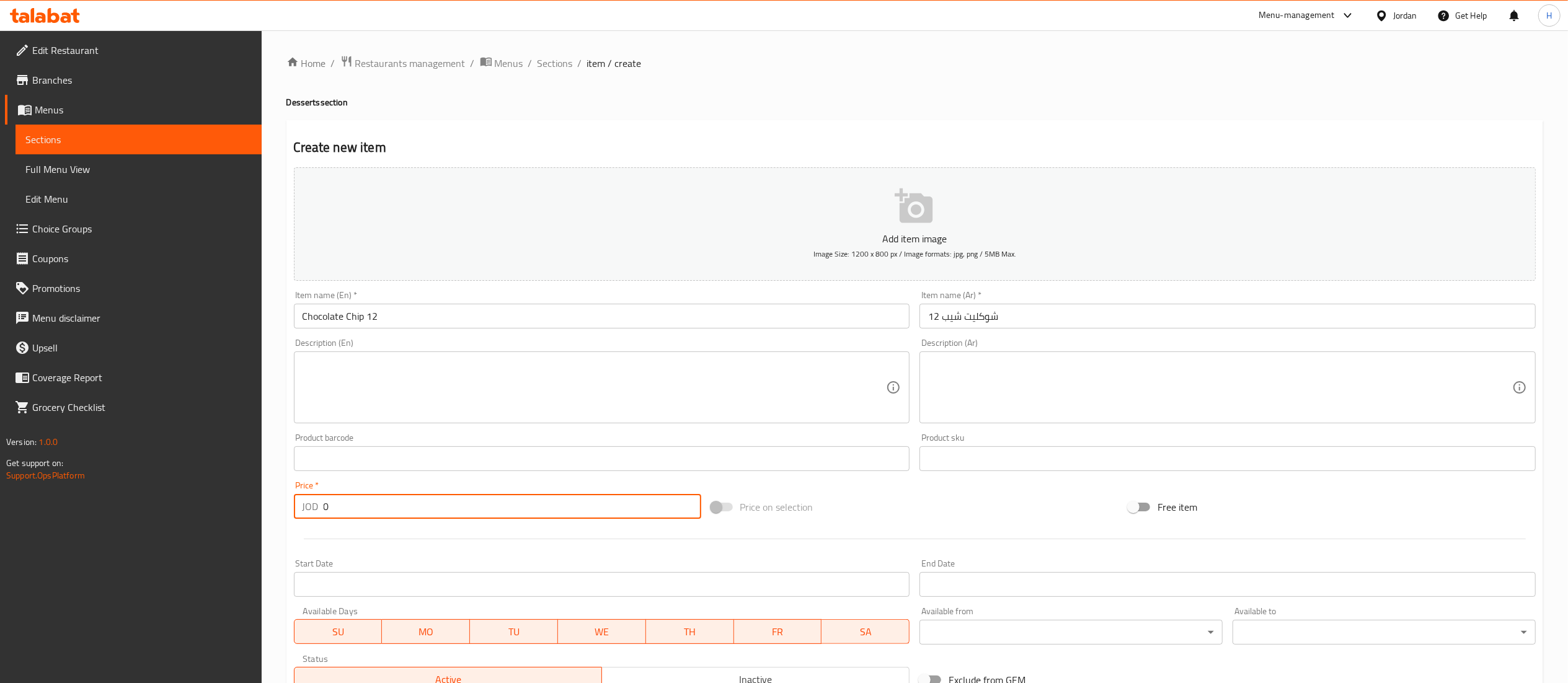
click at [358, 497] on input "0" at bounding box center [512, 505] width 377 height 25
type input "0"
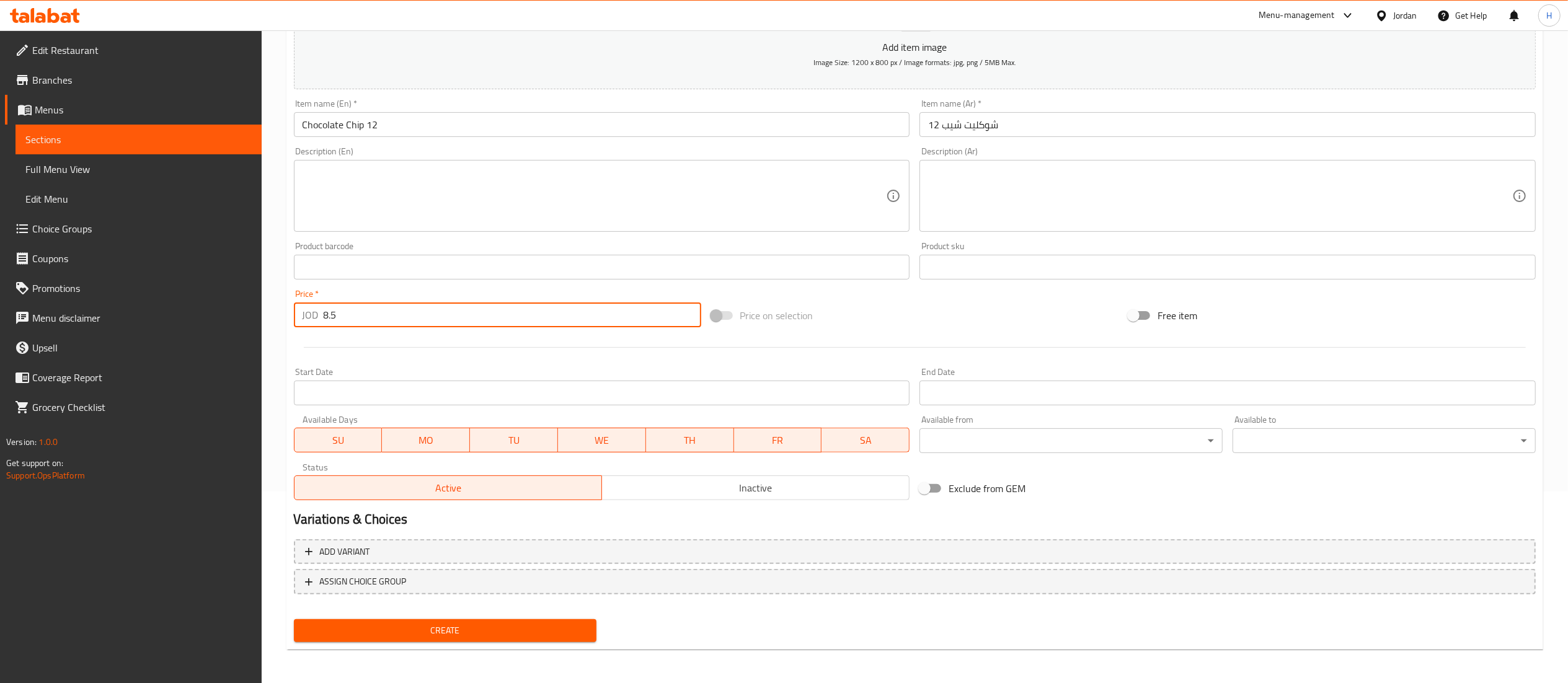
type input "8.5"
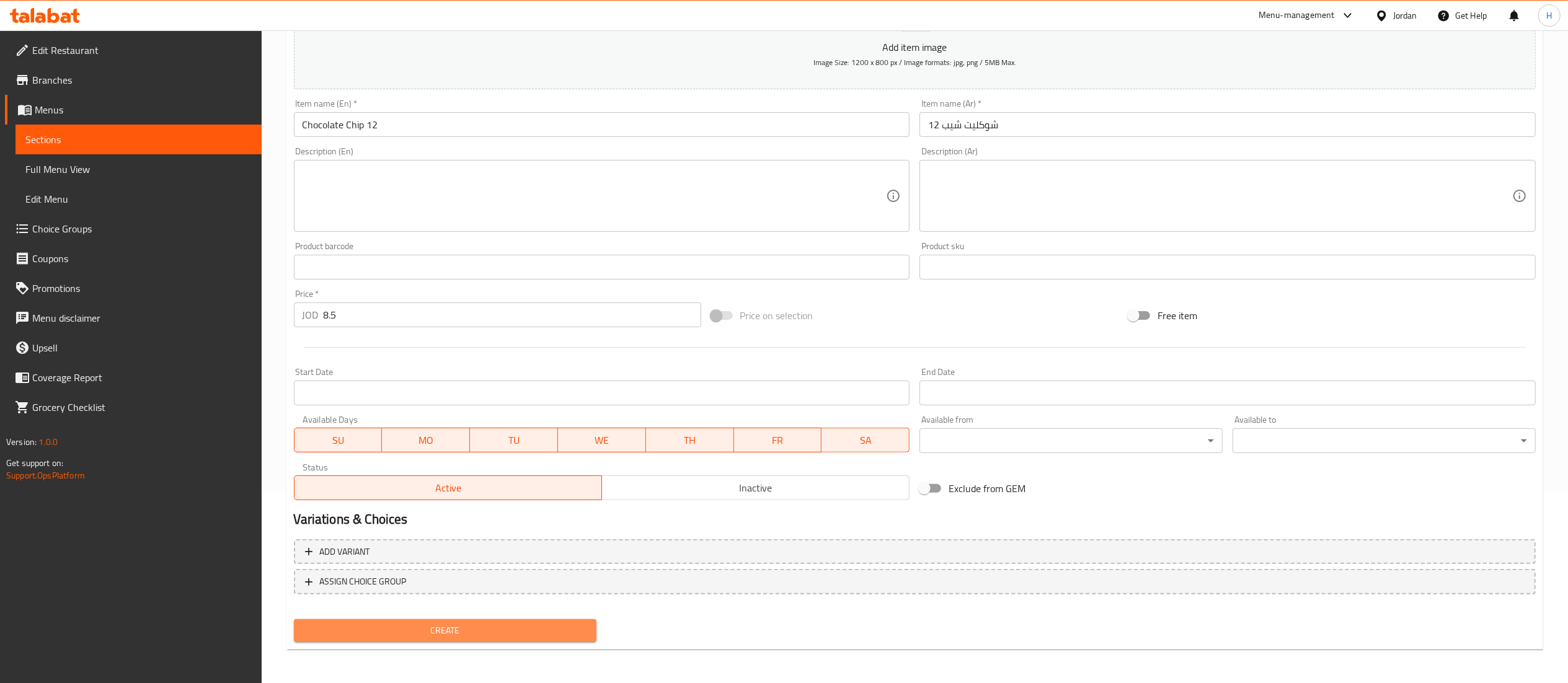
click at [405, 627] on span "Create" at bounding box center [445, 630] width 283 height 15
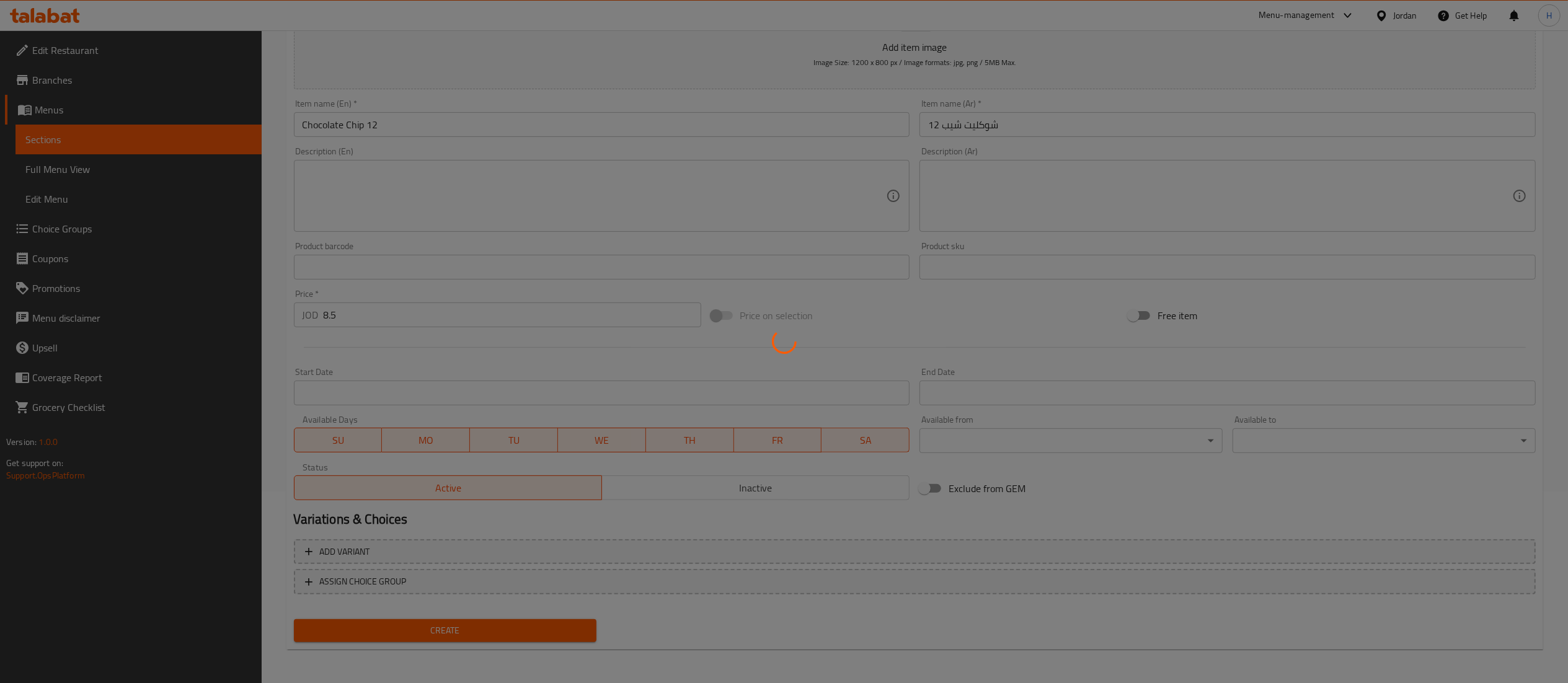
type input "0"
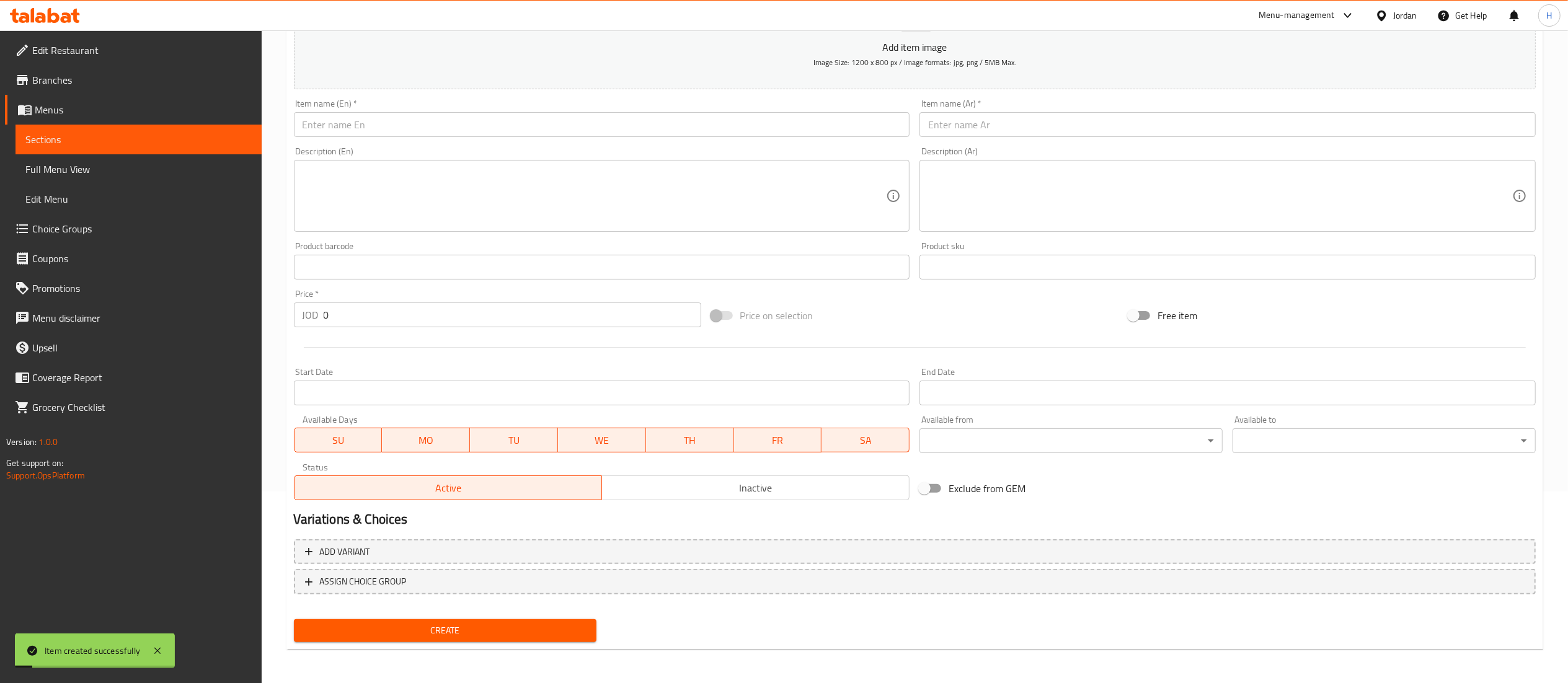
click at [372, 118] on input "text" at bounding box center [602, 124] width 616 height 25
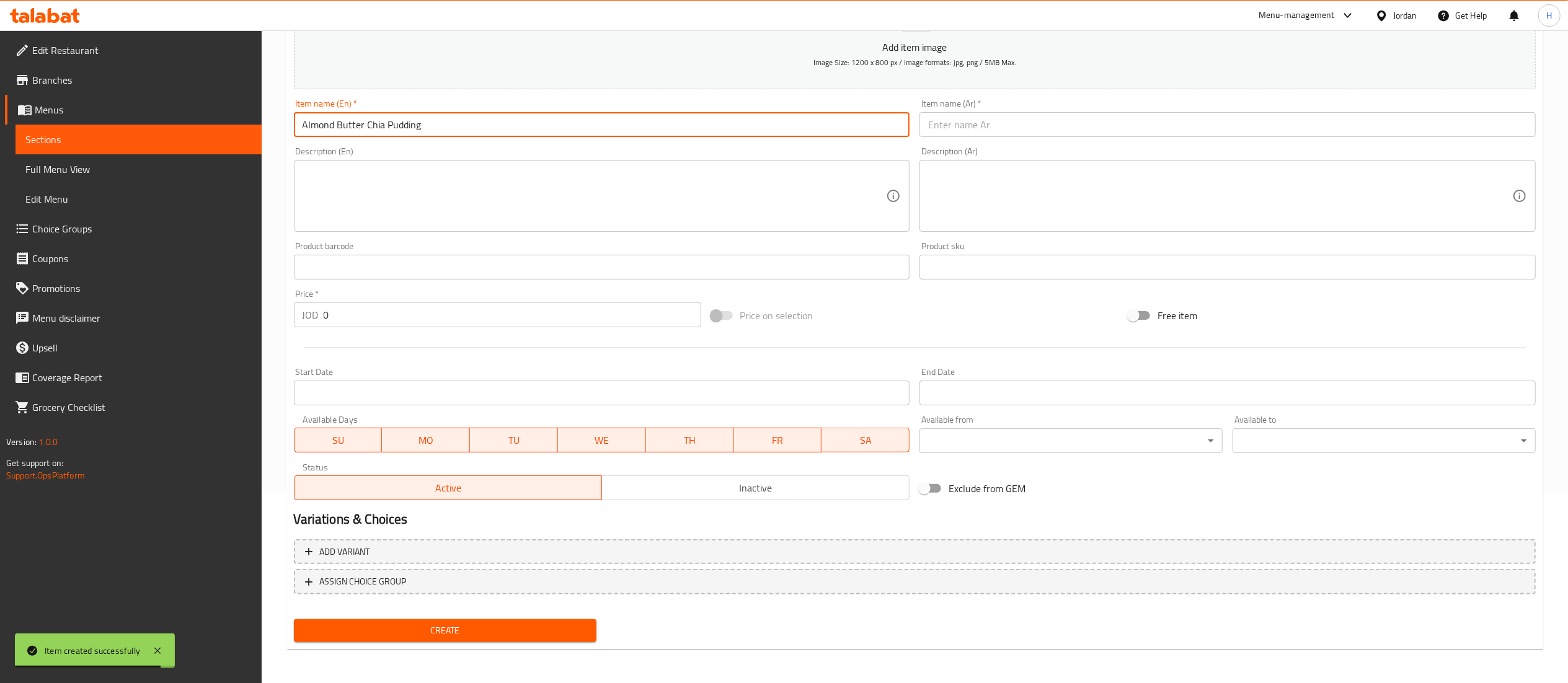
click at [372, 118] on input "Almond Butter Chia Pudding" at bounding box center [602, 124] width 616 height 25
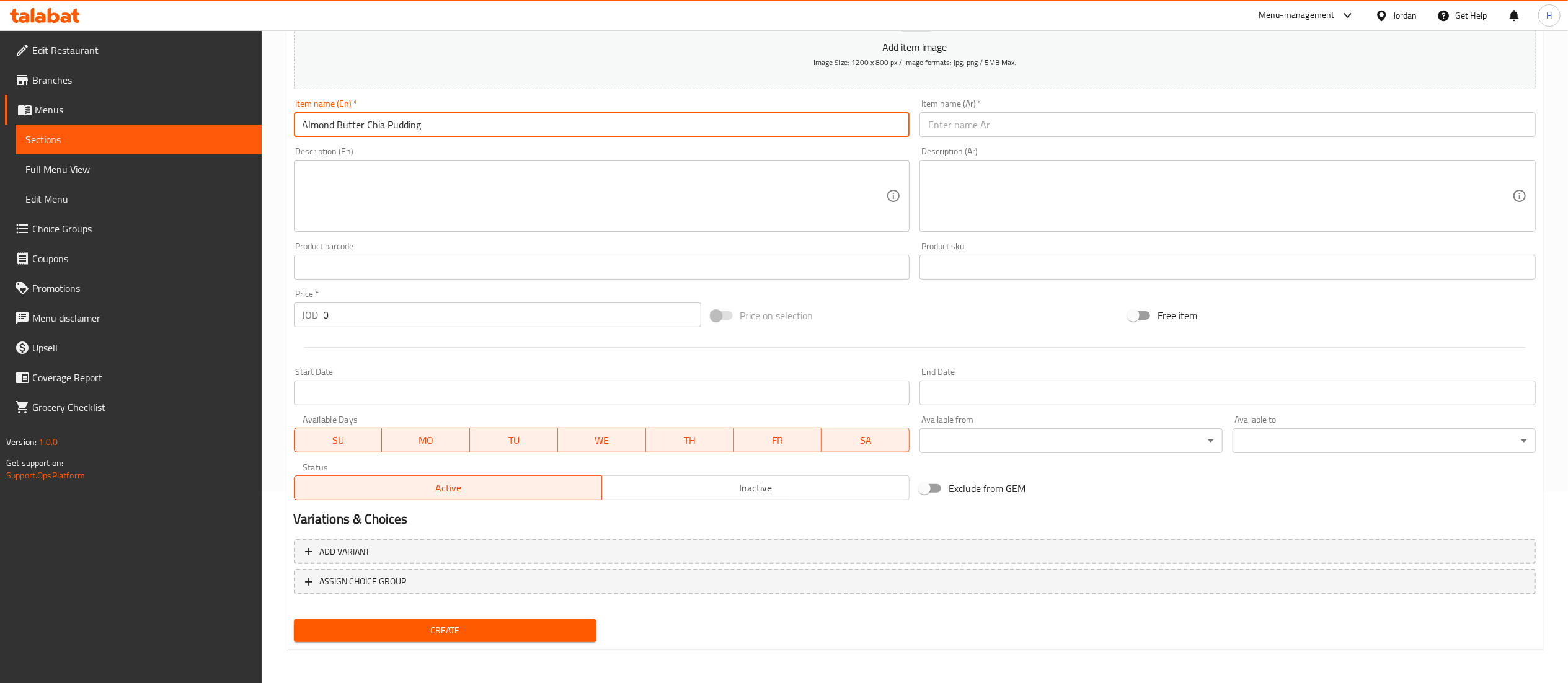
type input "Almond Butter Chia Pudding"
click at [951, 124] on input "text" at bounding box center [1227, 124] width 616 height 25
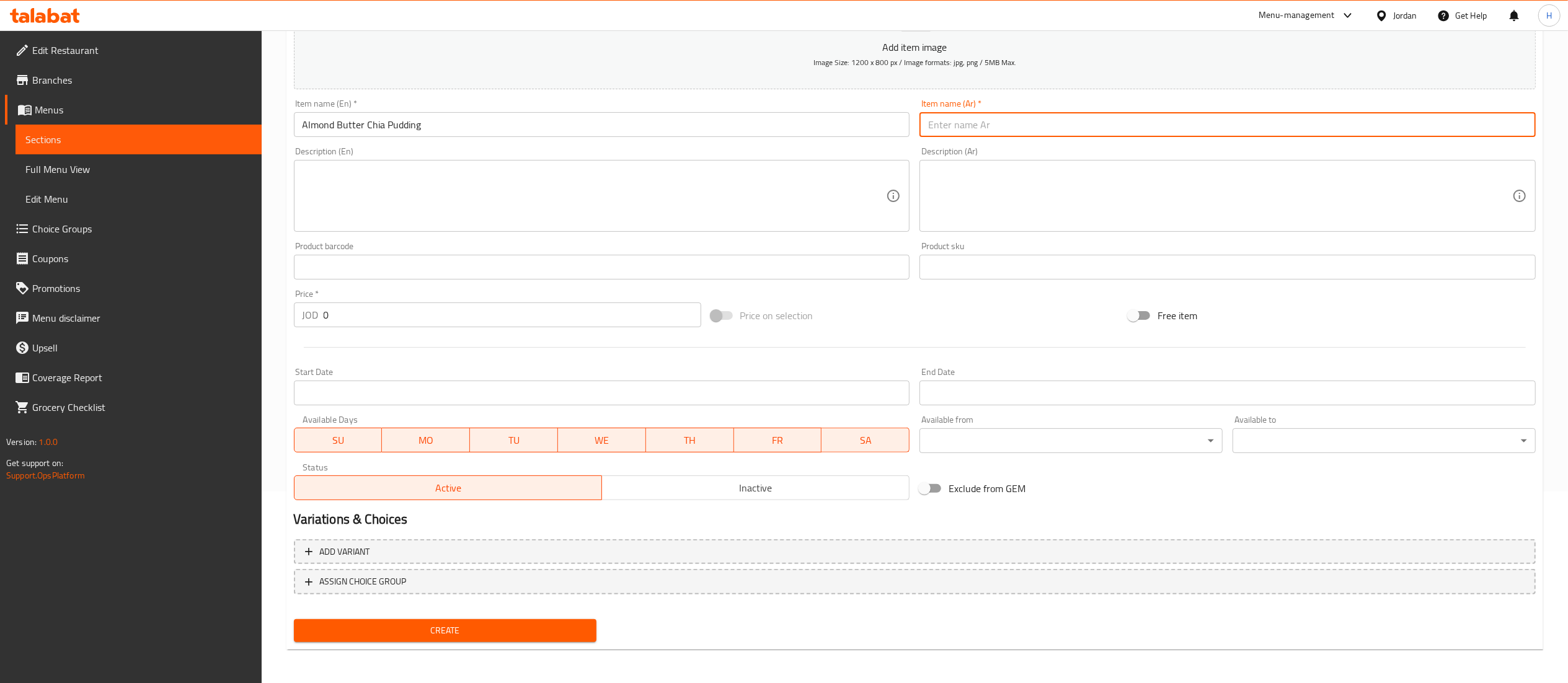
paste input "بودنغ زبدة اللوز والشيا"
type input "بودنغ زبدة اللوز والشيا"
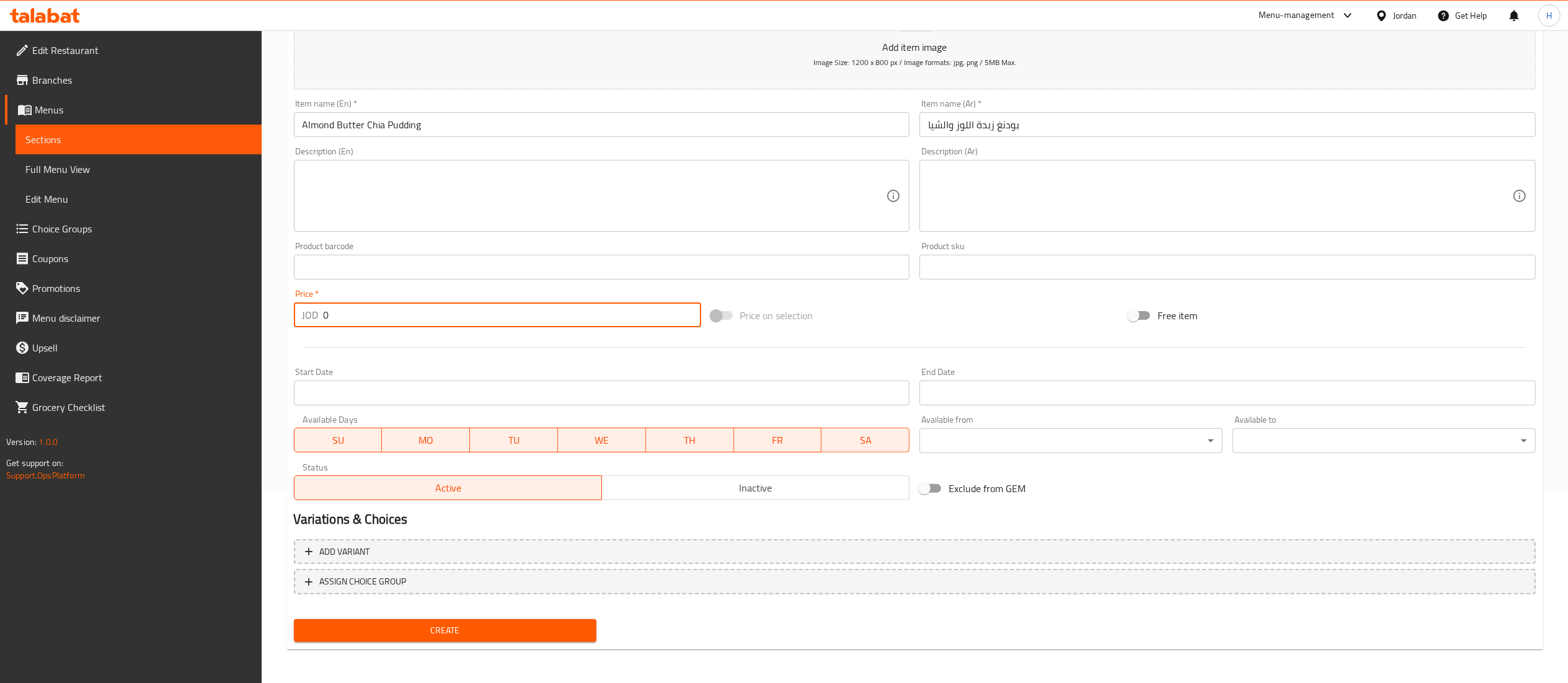
drag, startPoint x: 357, startPoint y: 310, endPoint x: 240, endPoint y: 300, distance: 117.4
click at [240, 300] on div "Edit Restaurant Branches Menus Sections Full Menu View Edit Menu Choice Groups …" at bounding box center [784, 261] width 1568 height 845
type input "3.47"
click at [453, 637] on span "Create" at bounding box center [445, 630] width 283 height 15
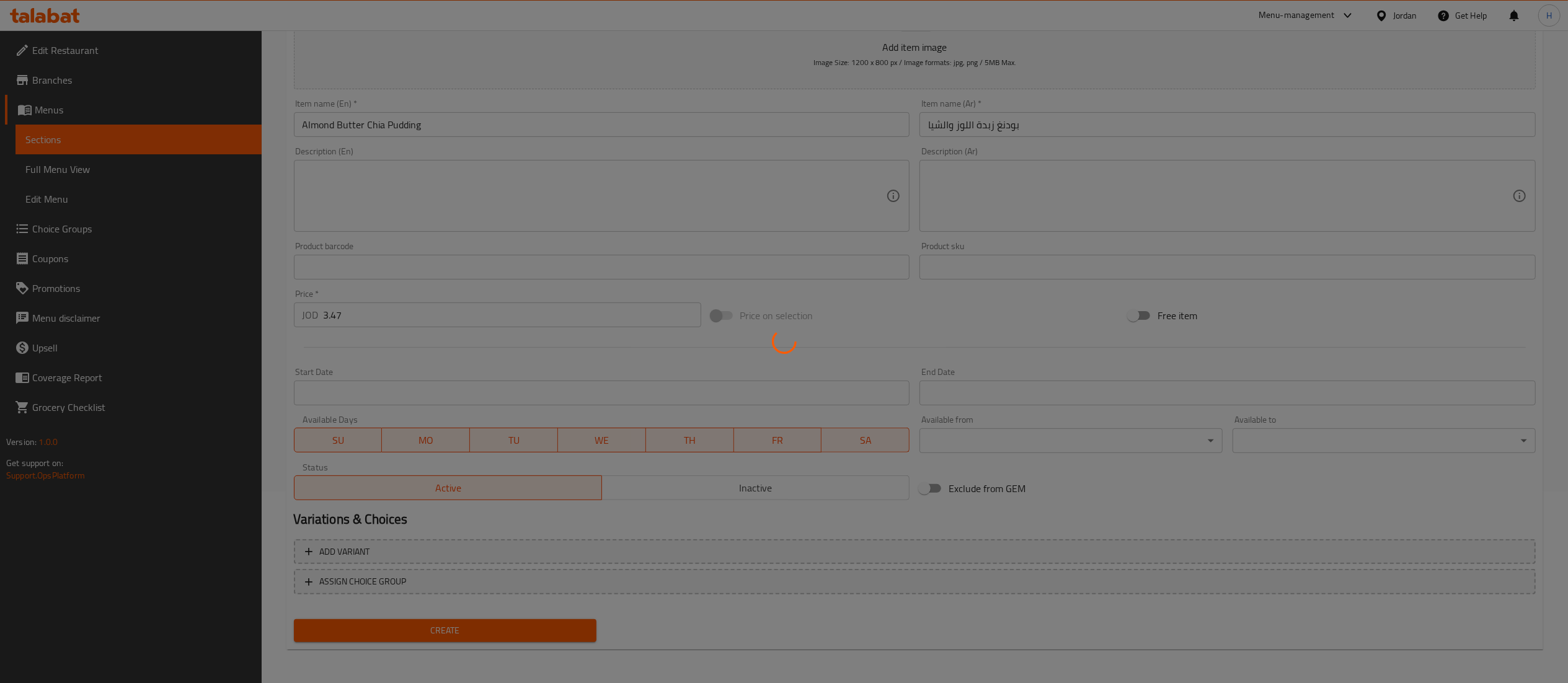
type input "0"
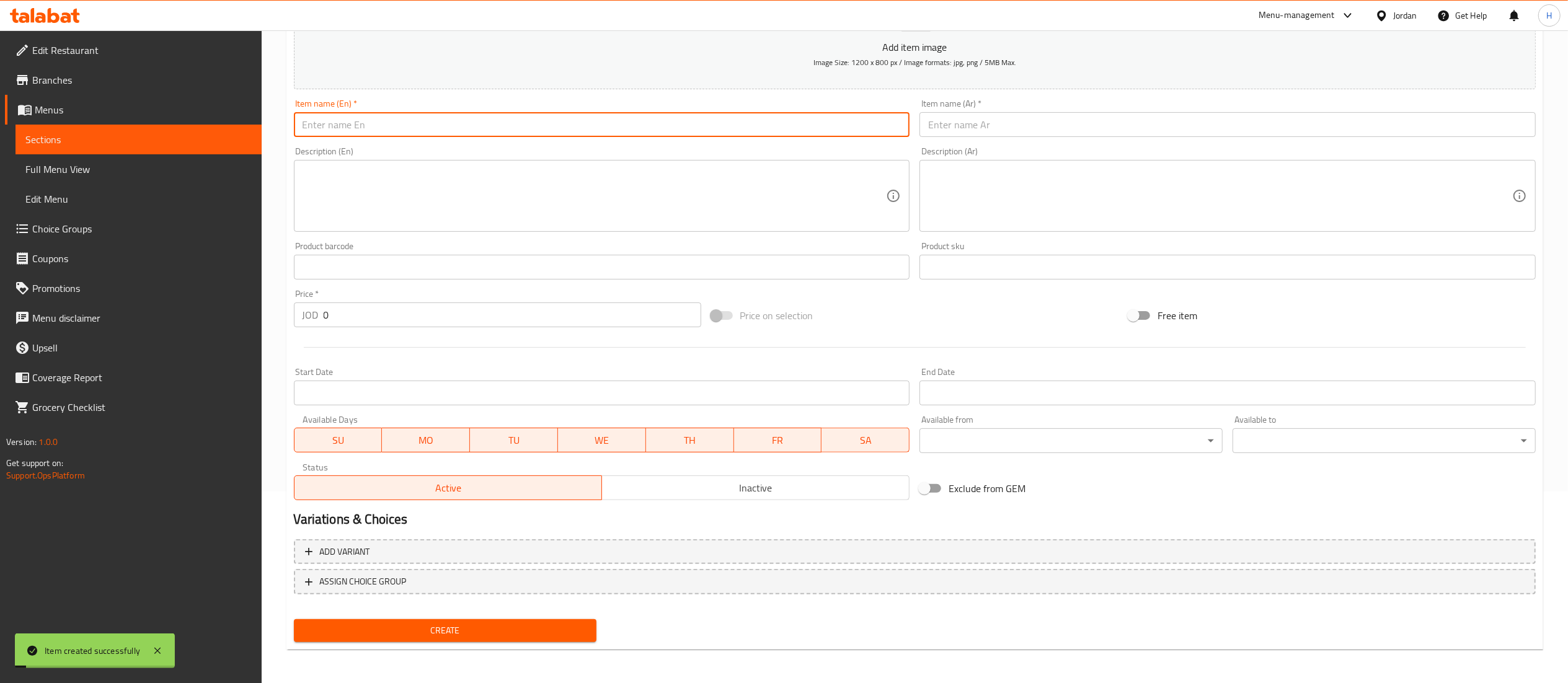
click at [406, 128] on input "text" at bounding box center [602, 124] width 616 height 25
click at [396, 121] on input "Vegan peanut butter cookie" at bounding box center [602, 124] width 616 height 25
type input "Vegan peanut butter cookie"
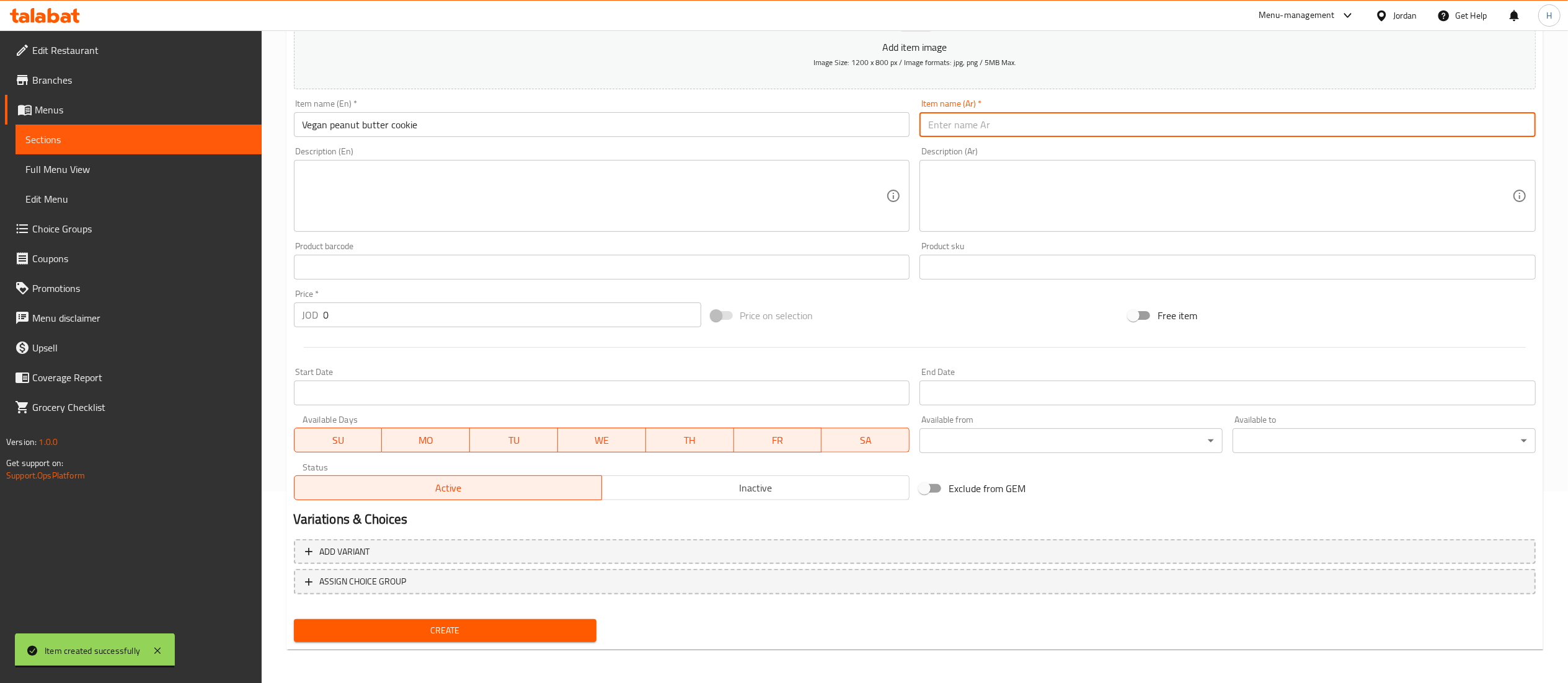
click at [963, 127] on input "text" at bounding box center [1227, 124] width 616 height 25
paste input "كوكيز زبدة الفول السوداني النباتية"
type input "كوكيز زبدة الفول السوداني النباتية"
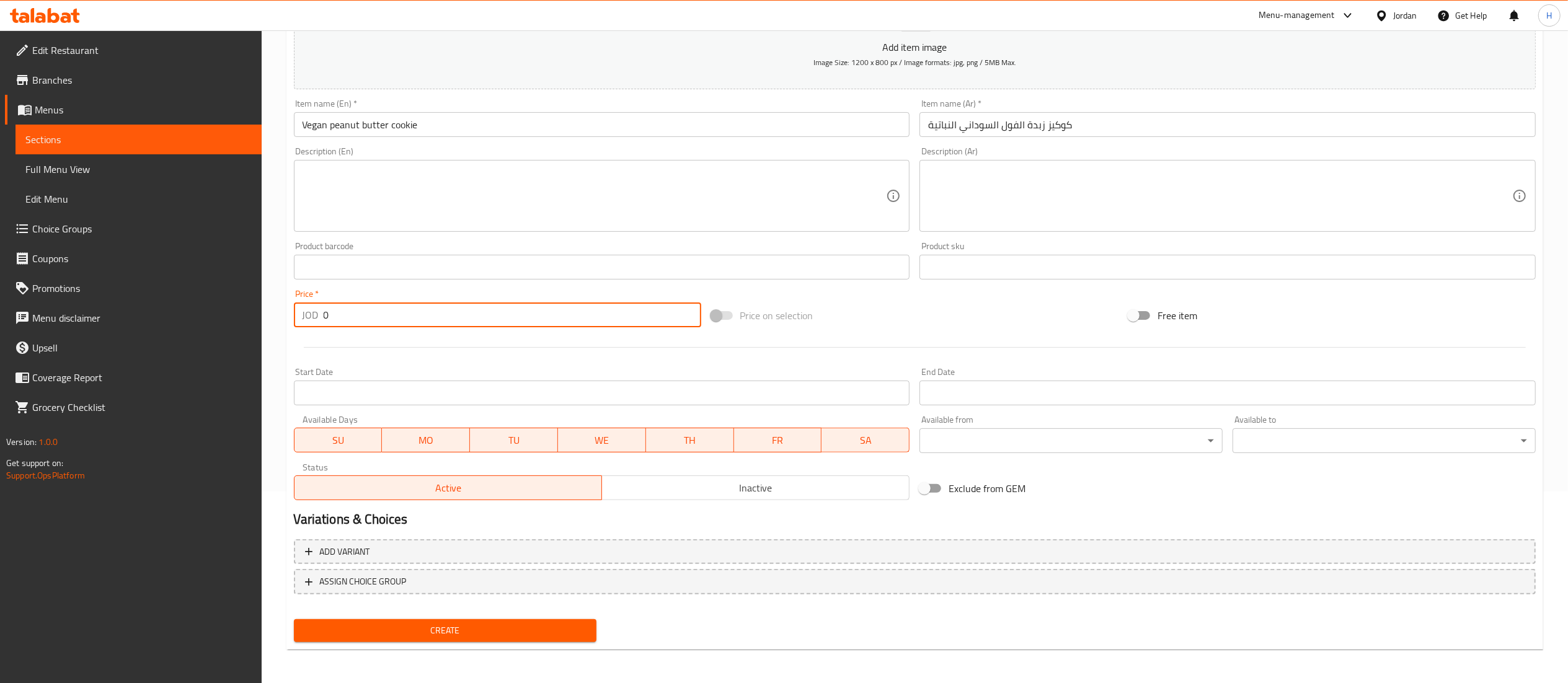
drag, startPoint x: 350, startPoint y: 321, endPoint x: 288, endPoint y: 310, distance: 63.0
click at [289, 310] on div "Price   * JOD 0 Price *" at bounding box center [497, 308] width 417 height 47
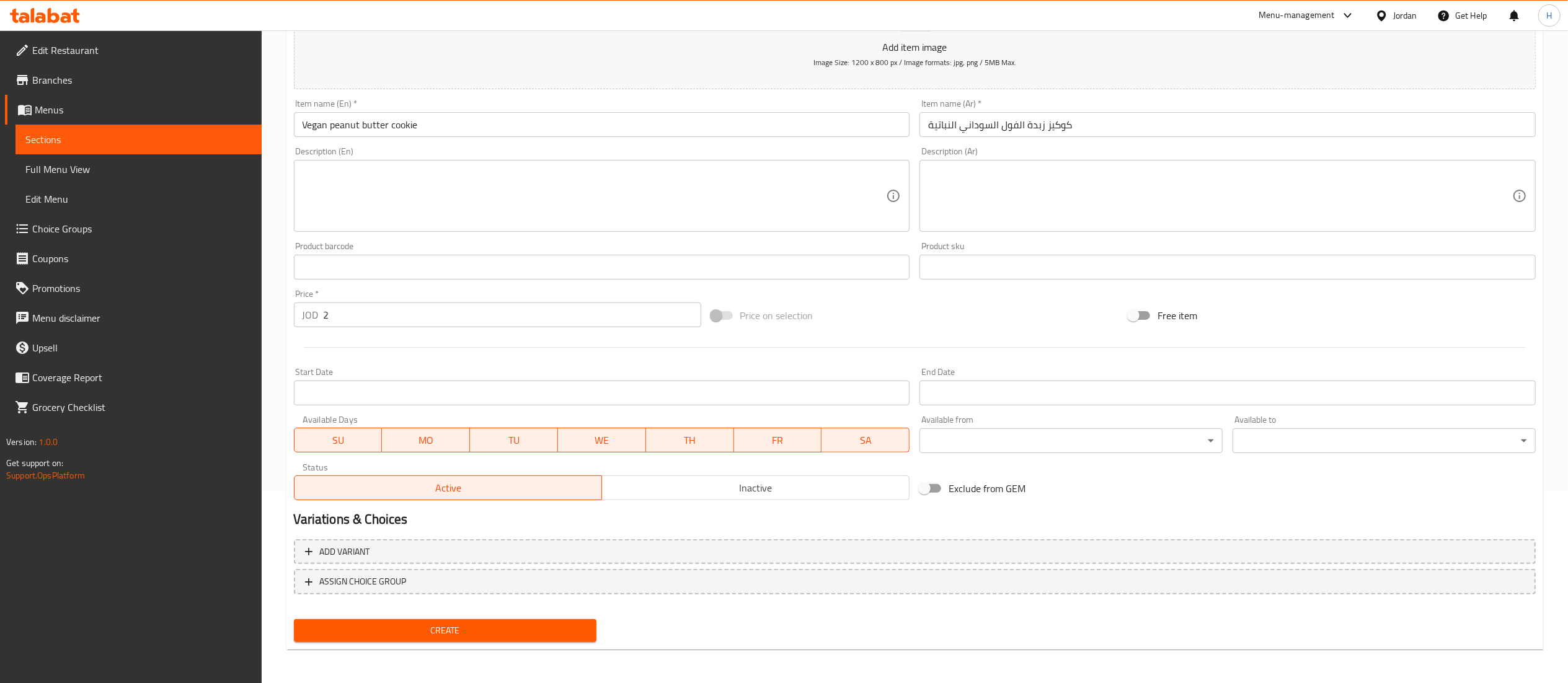
click at [638, 309] on input "2" at bounding box center [512, 314] width 377 height 25
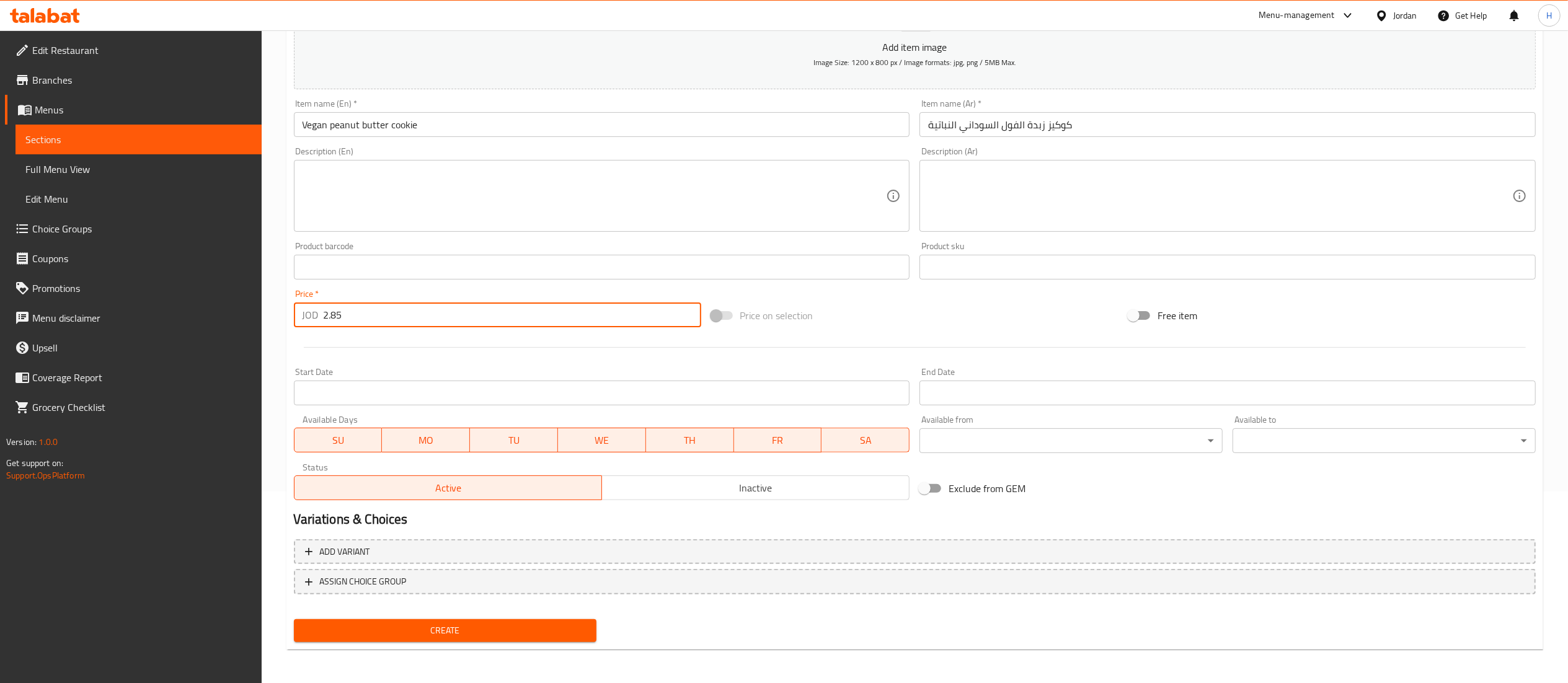
type input "2.85"
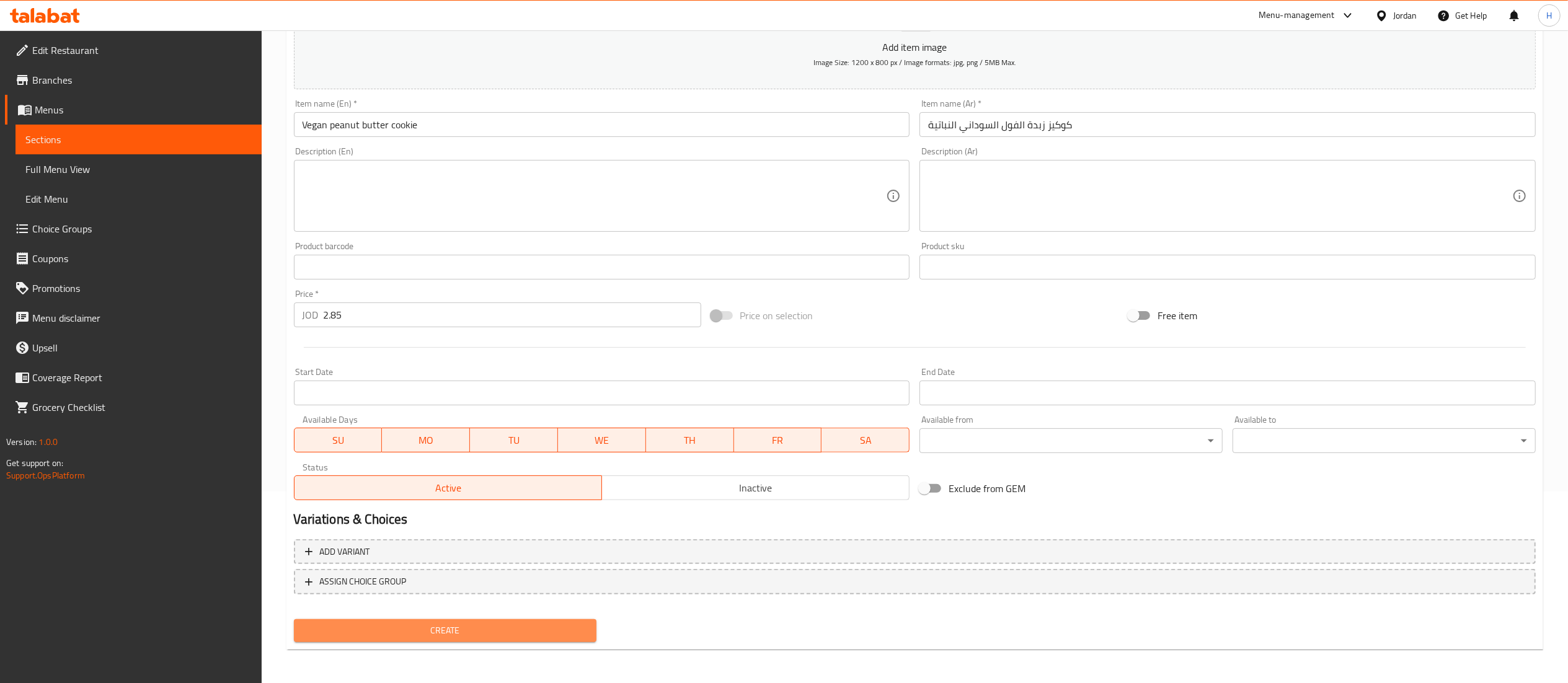
click at [378, 639] on button "Create" at bounding box center [446, 630] width 303 height 23
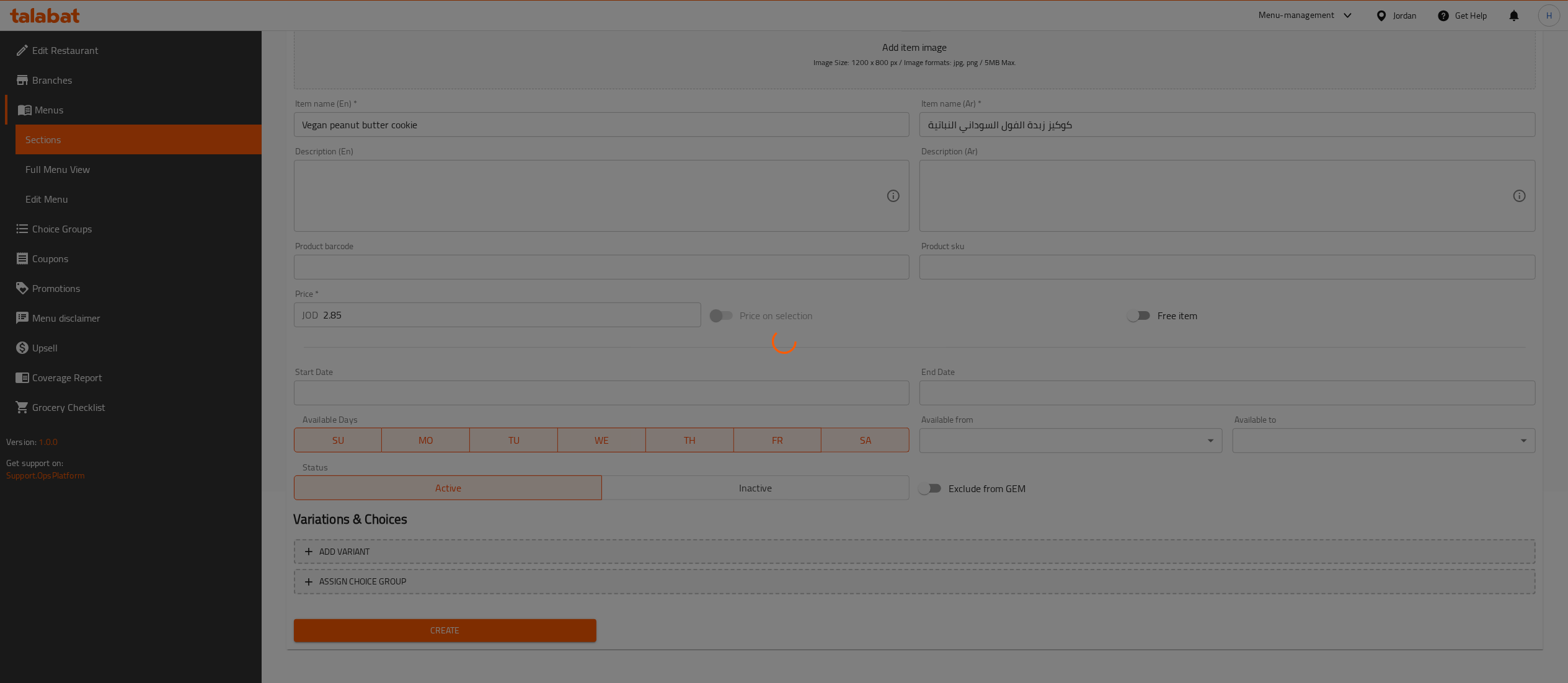
type input "0"
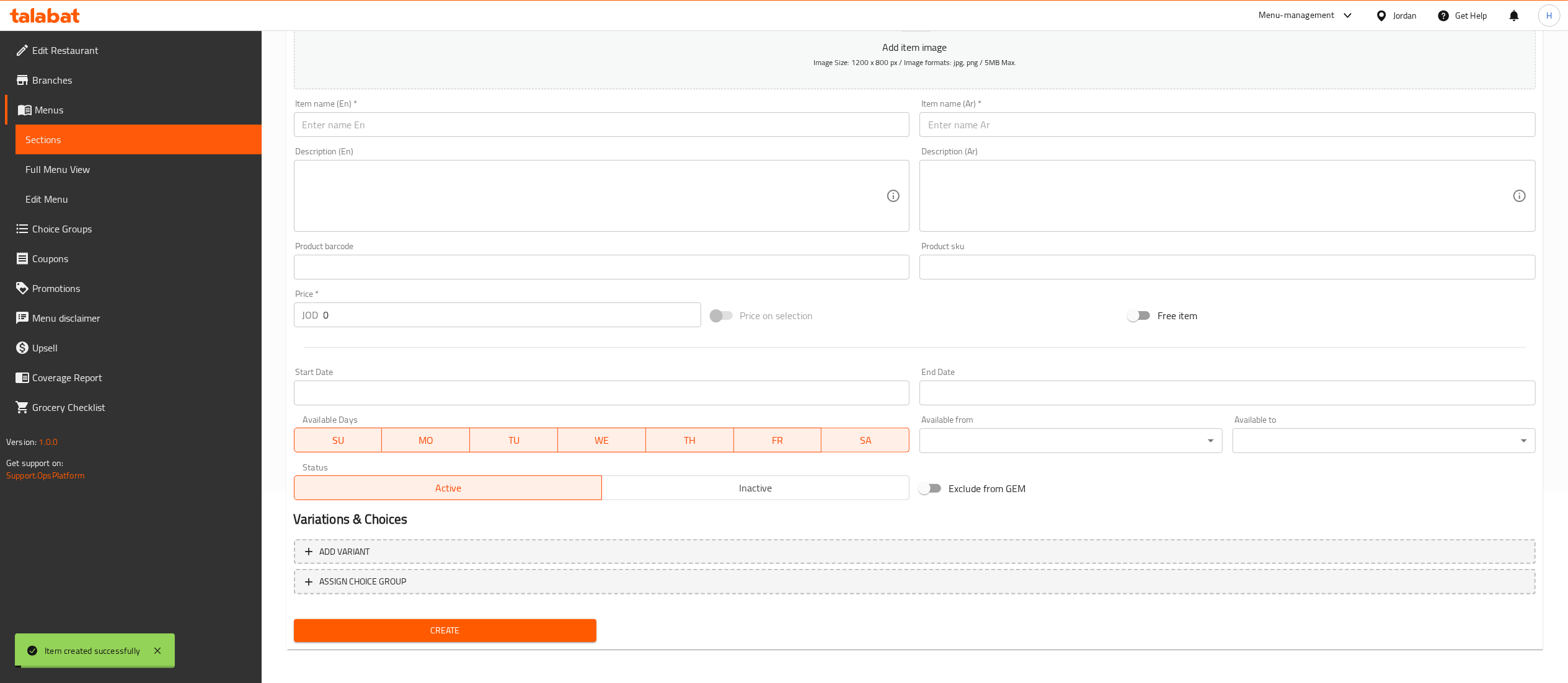
click at [416, 120] on input "text" at bounding box center [602, 124] width 616 height 25
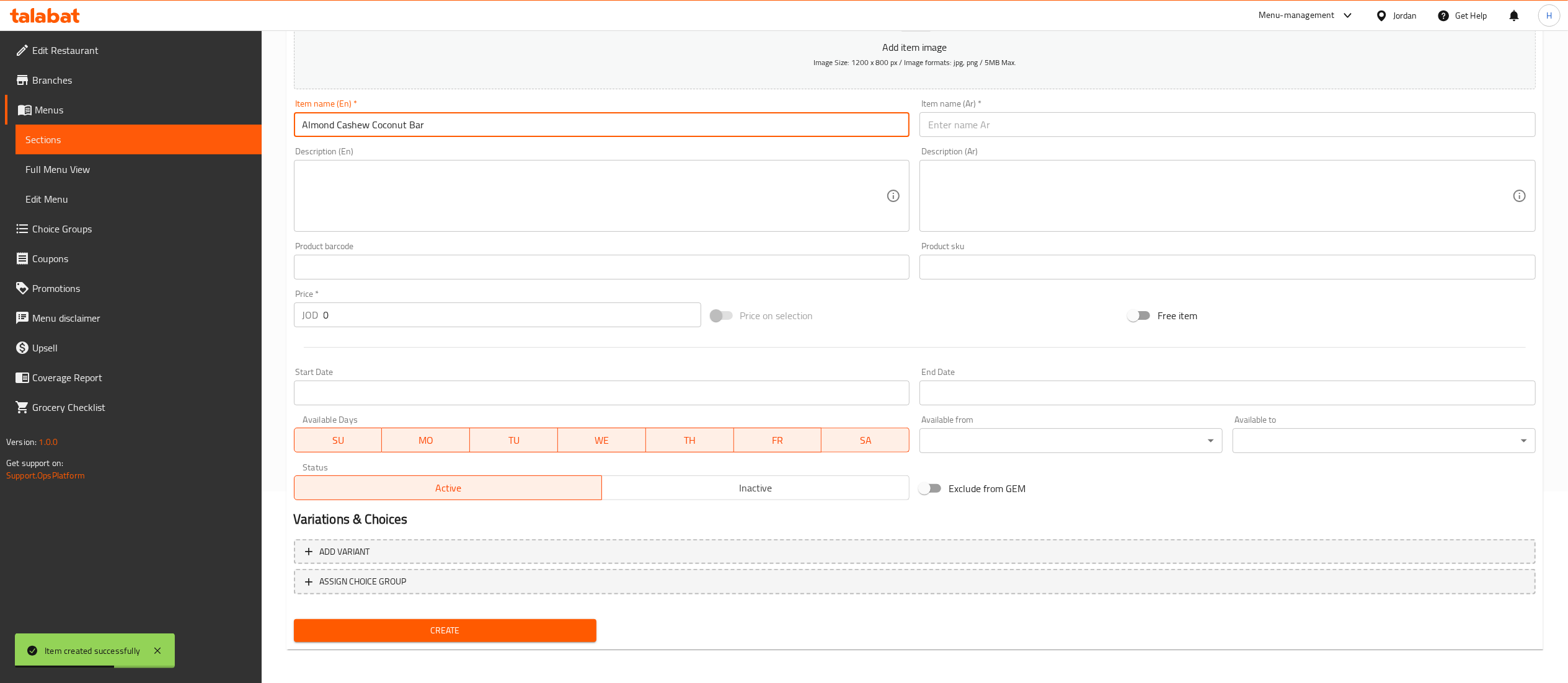
type input "Almond Cashew Coconut Bar"
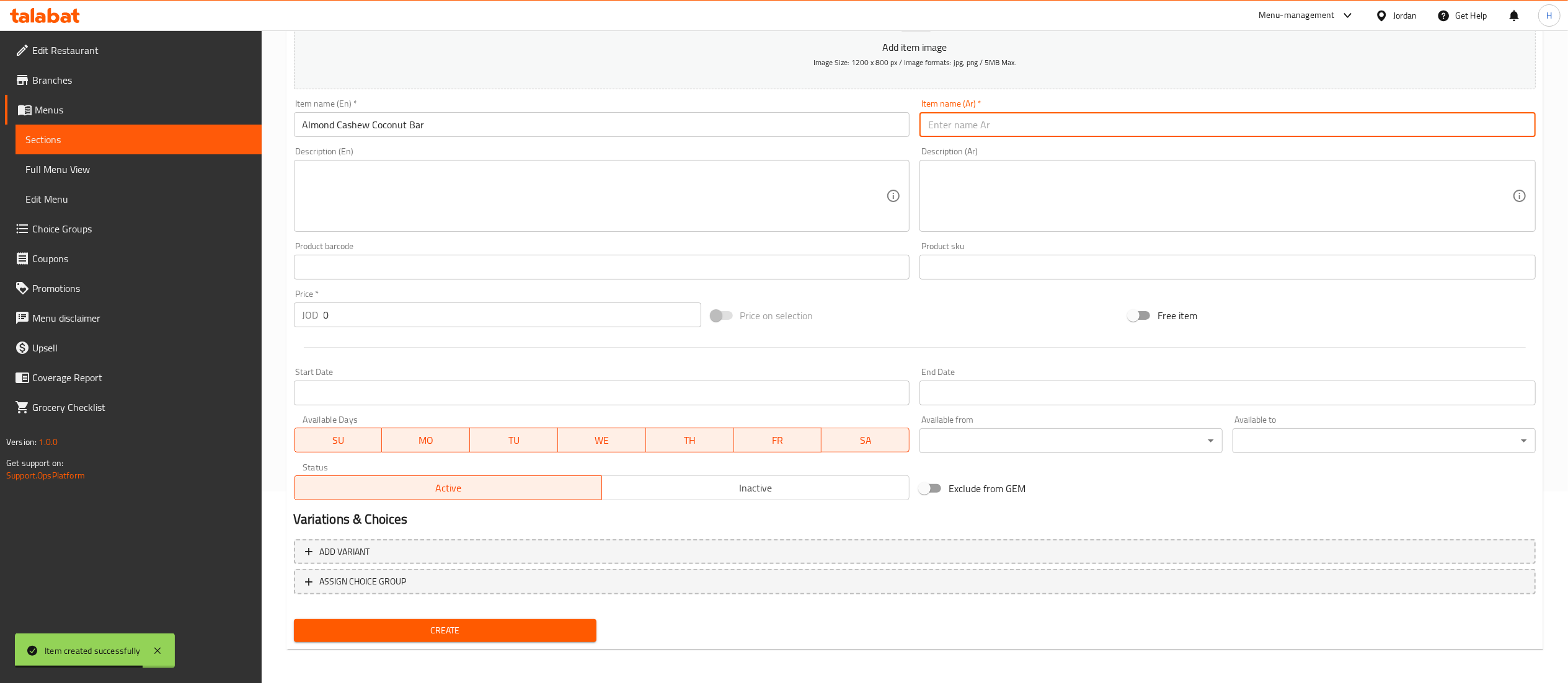
click at [418, 120] on input "Almond Cashew Coconut Bar" at bounding box center [602, 124] width 616 height 25
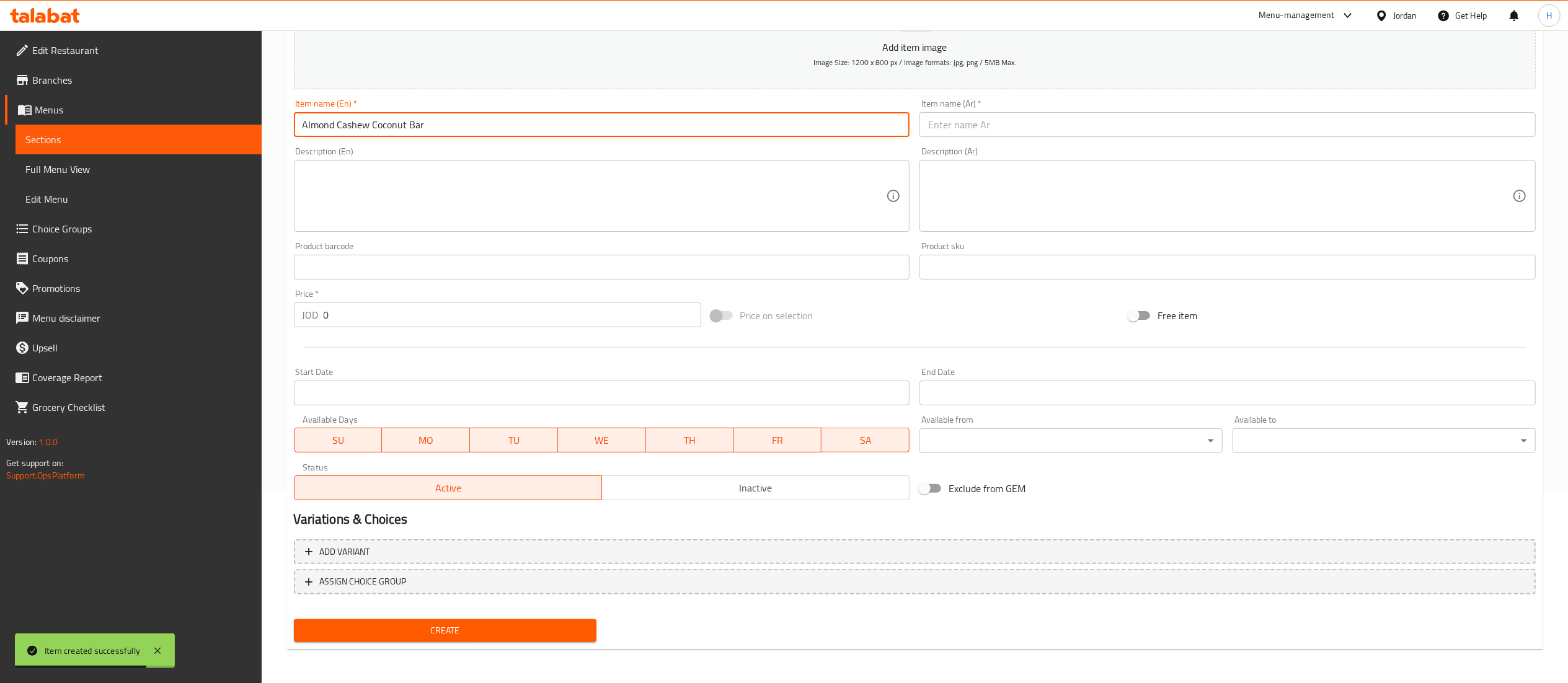
click at [418, 120] on input "Almond Cashew Coconut Bar" at bounding box center [602, 124] width 616 height 25
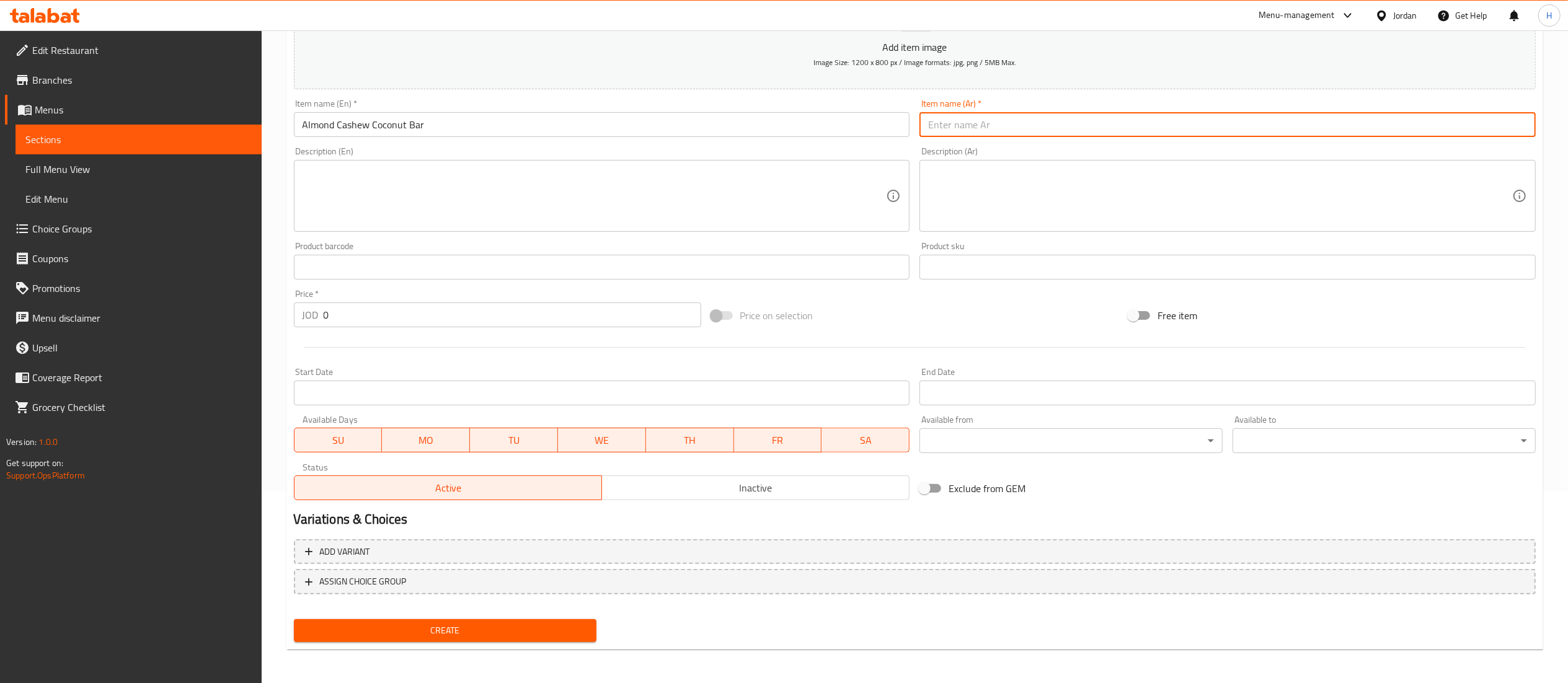
click at [958, 121] on input "text" at bounding box center [1227, 124] width 616 height 25
paste input "بار جوز الهند واللوز والكاجو"
type input "بار جوز الهند واللوز والكاجو"
click at [350, 324] on input "0" at bounding box center [512, 314] width 377 height 25
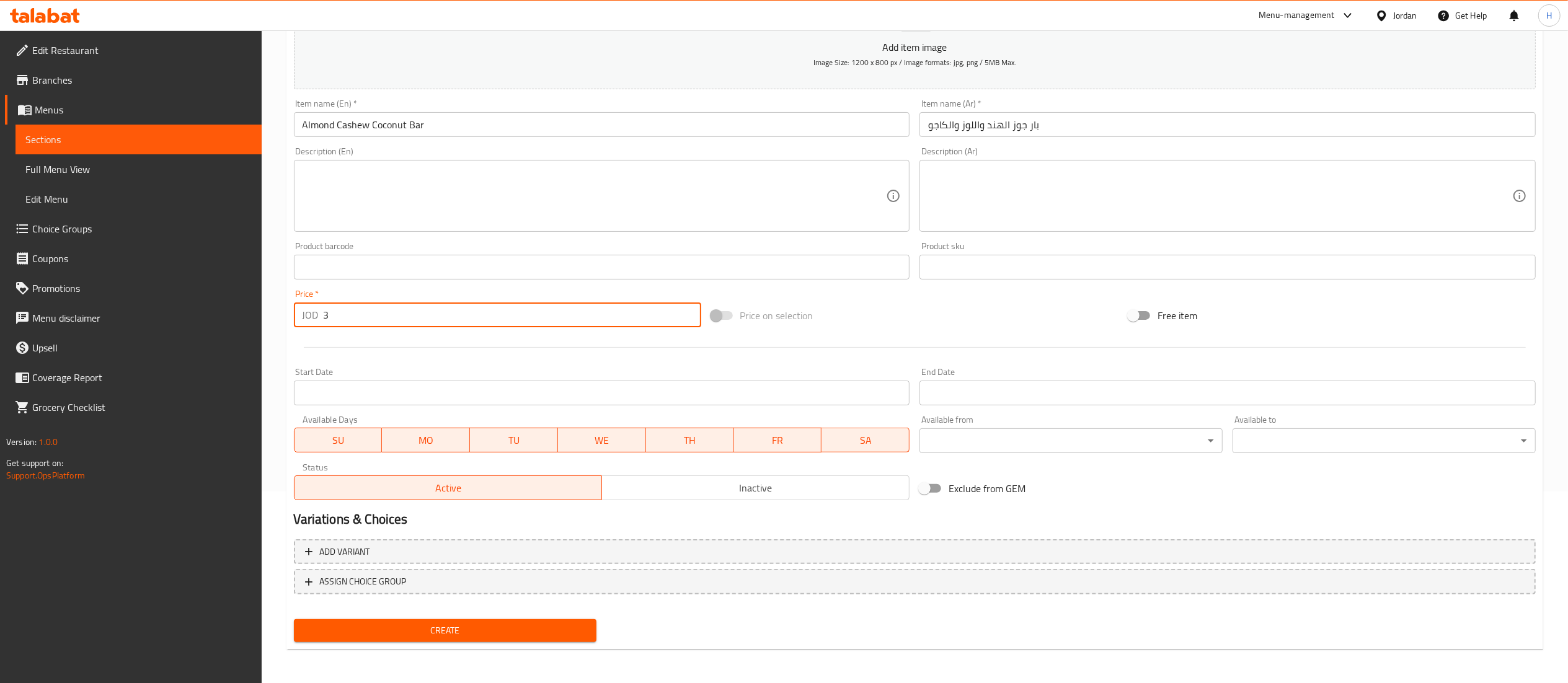
type input "3"
click at [470, 631] on span "Create" at bounding box center [445, 630] width 283 height 15
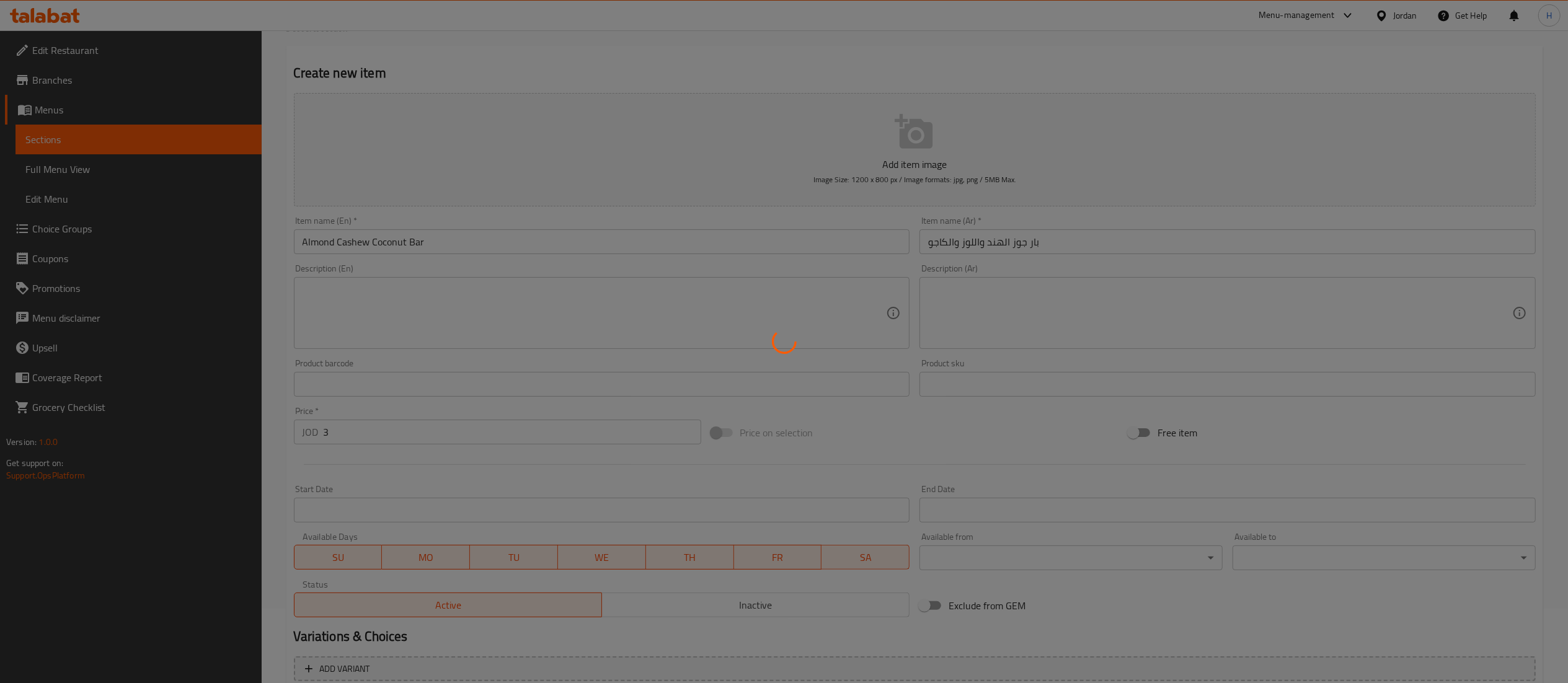
scroll to position [0, 0]
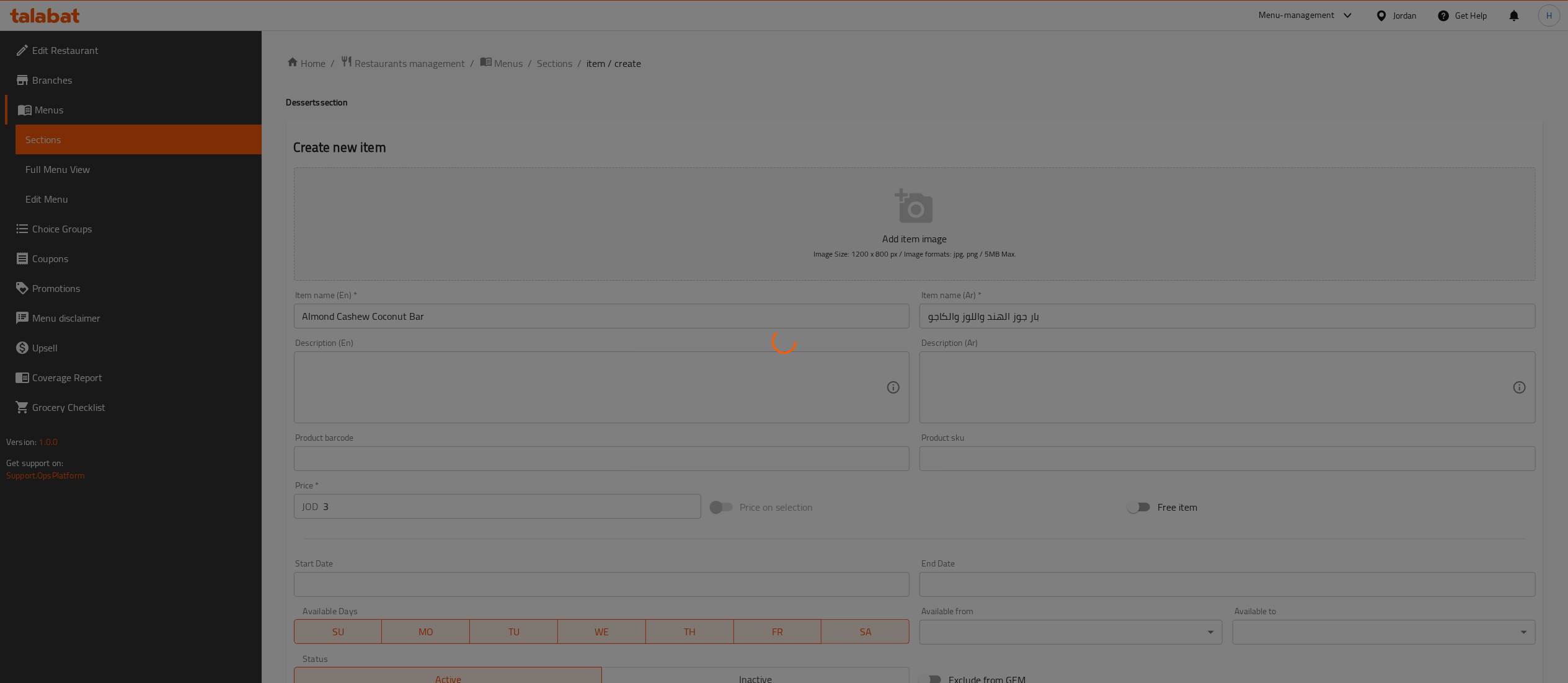
type input "0"
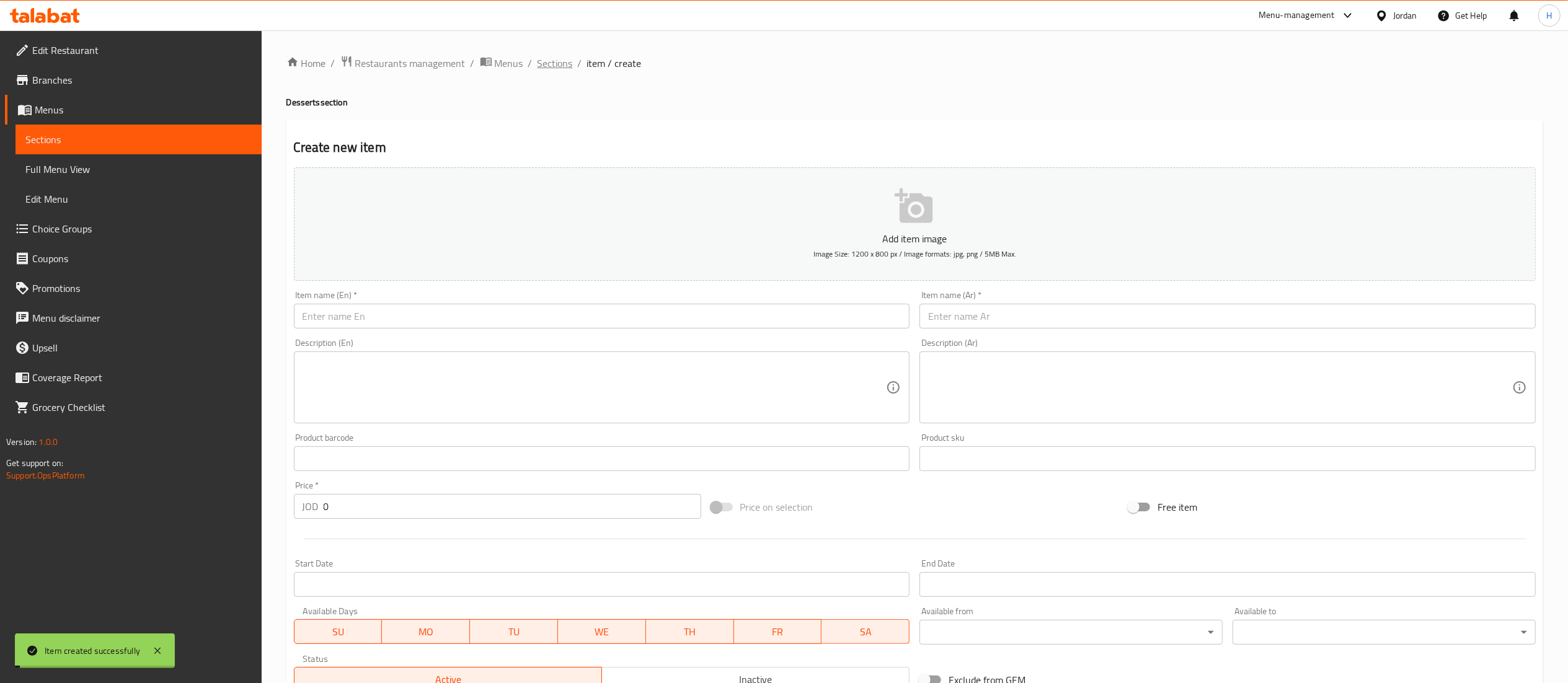
click at [548, 61] on span "Sections" at bounding box center [555, 63] width 36 height 15
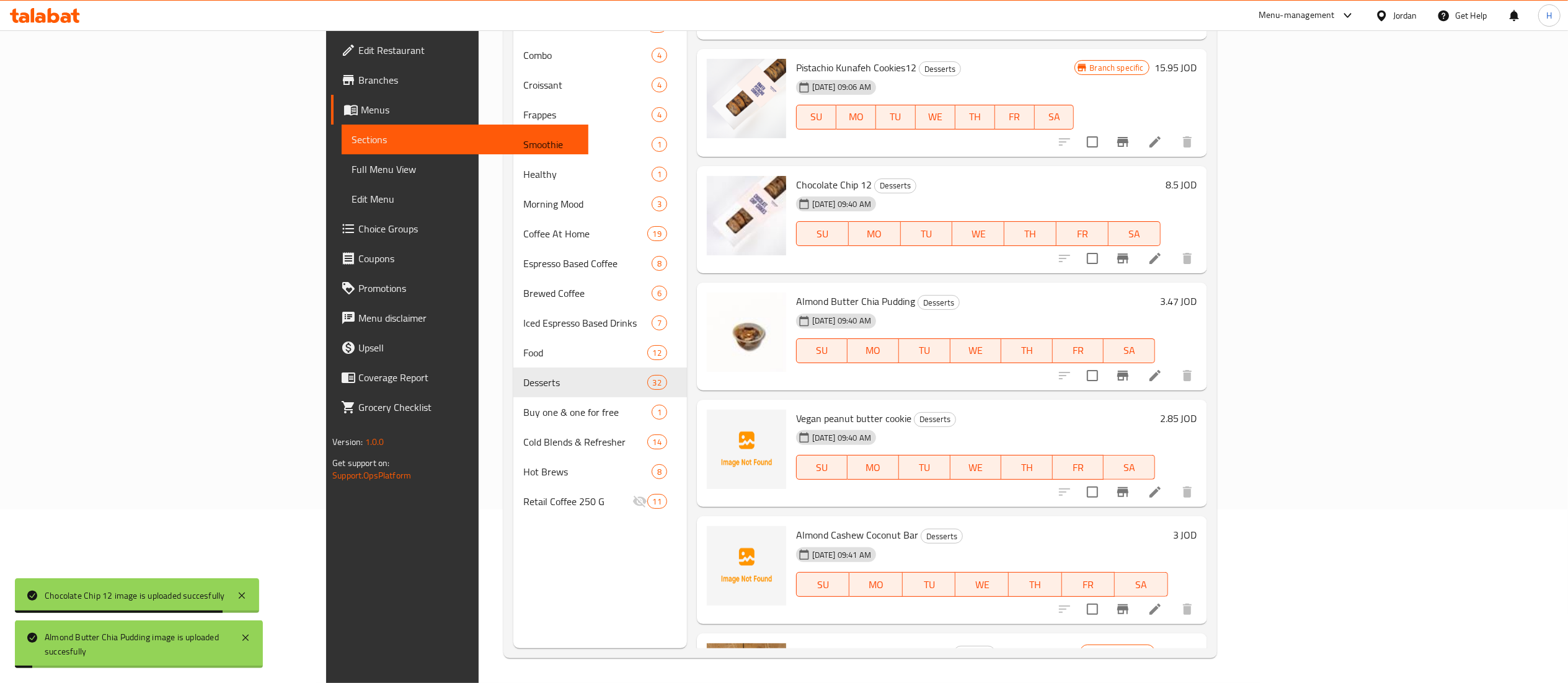
scroll to position [248, 0]
